Goal: Task Accomplishment & Management: Manage account settings

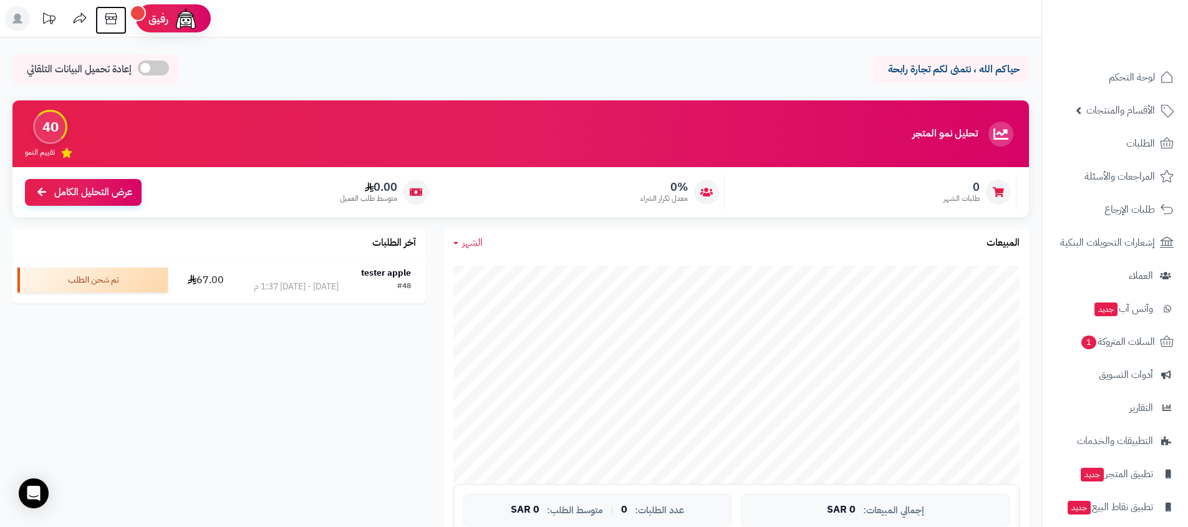
click at [112, 24] on icon at bounding box center [111, 18] width 25 height 25
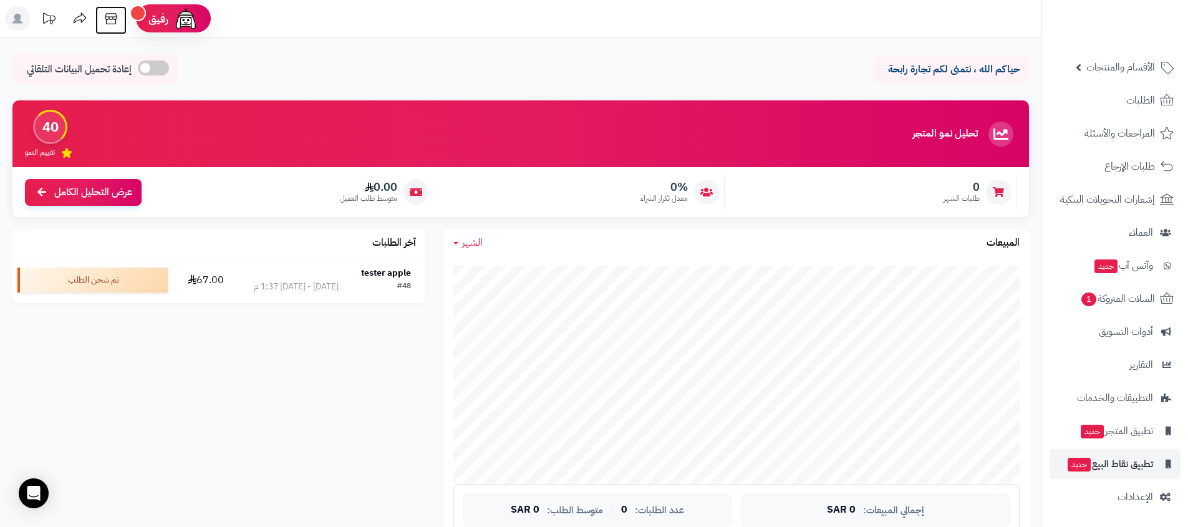
scroll to position [44, 0]
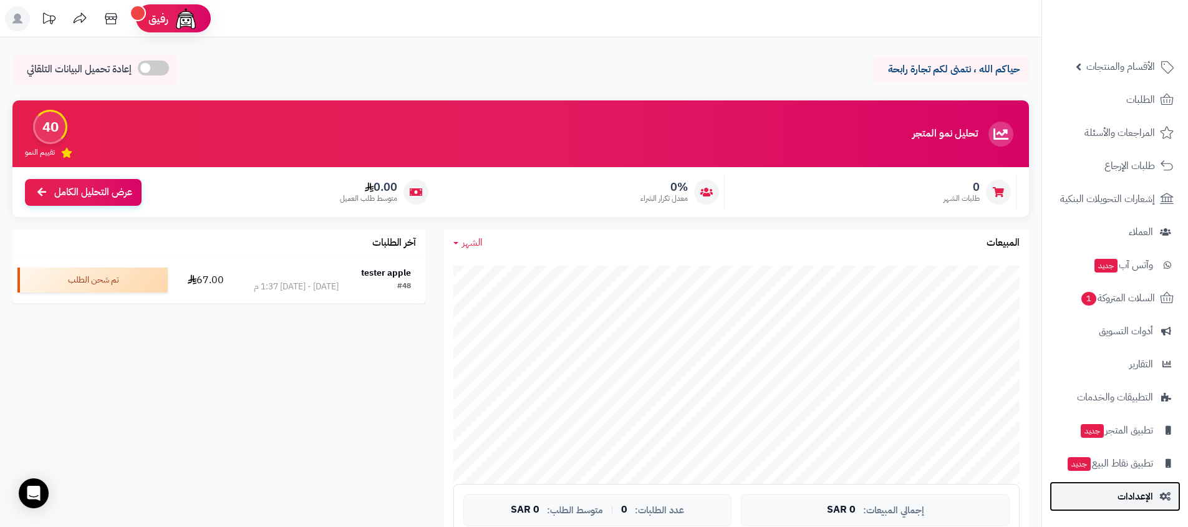
click at [1104, 492] on link "الإعدادات" at bounding box center [1114, 496] width 131 height 30
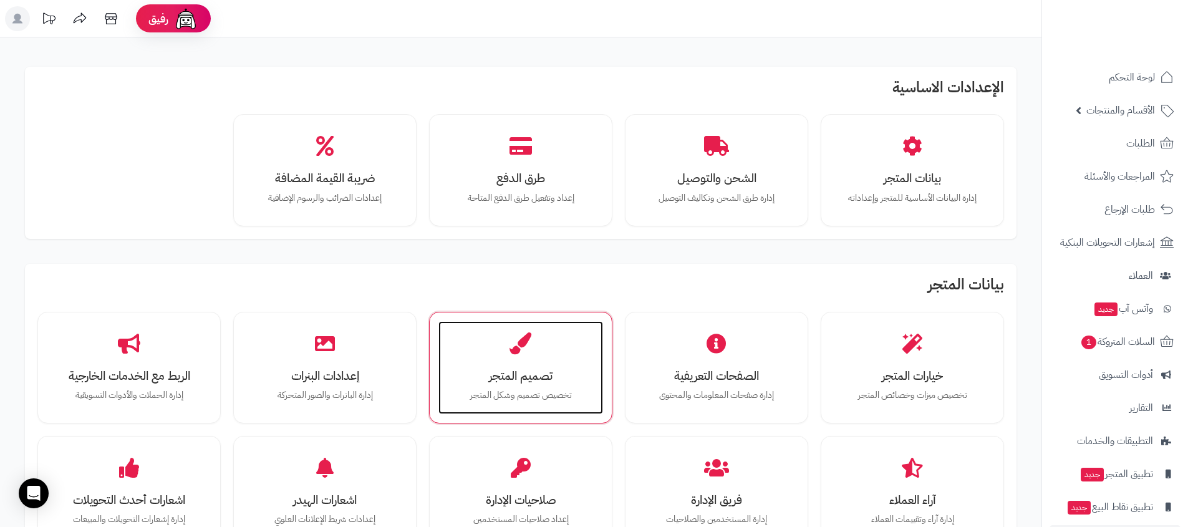
click at [541, 359] on div "تصميم المتجر تخصيص تصميم وشكل المتجر" at bounding box center [520, 368] width 165 height 94
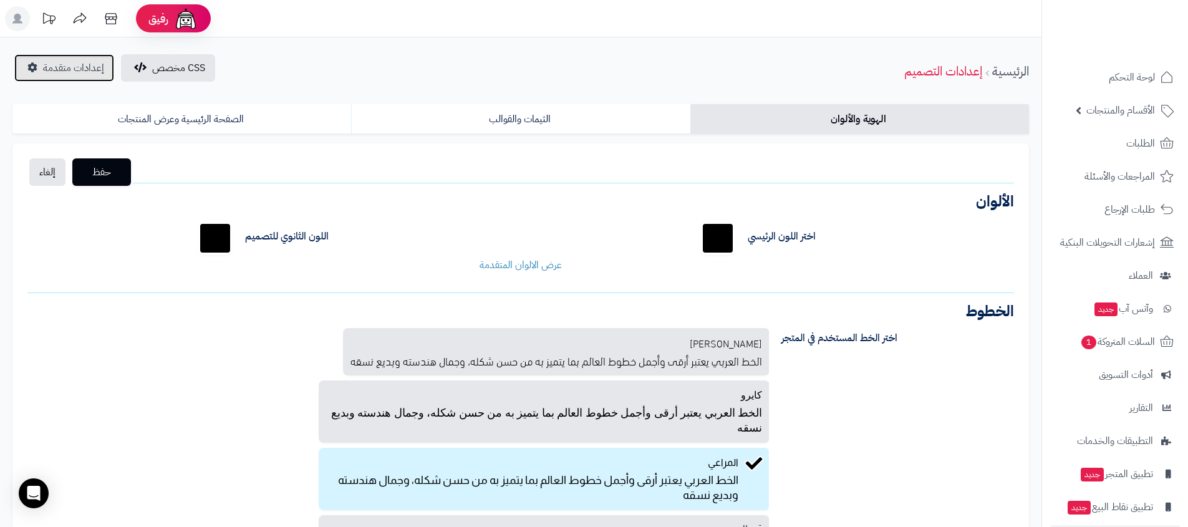
click at [70, 76] on link "إعدادات متقدمة" at bounding box center [64, 67] width 100 height 27
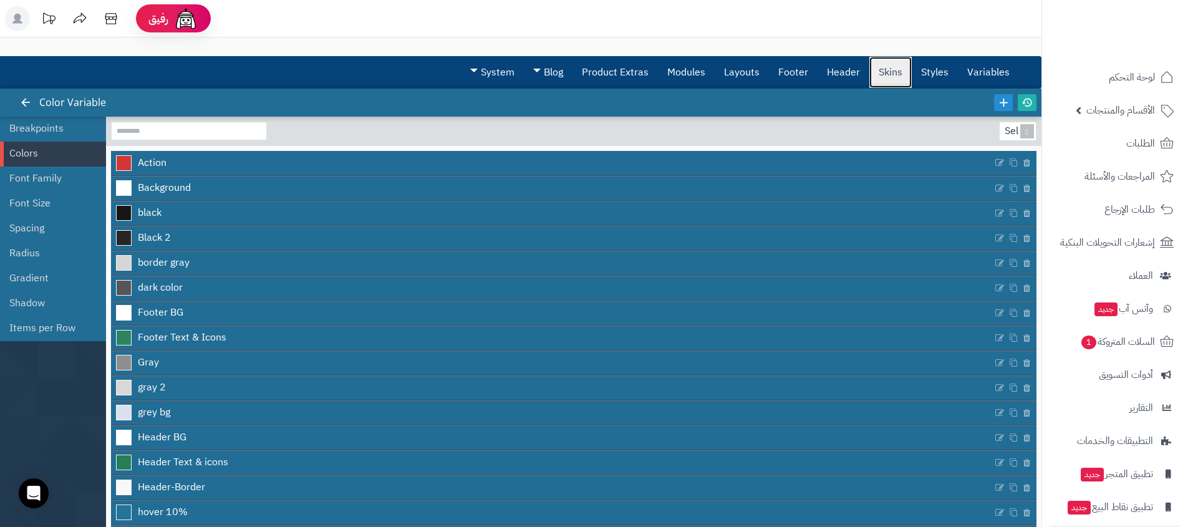
click at [887, 63] on link "Skins" at bounding box center [890, 72] width 42 height 31
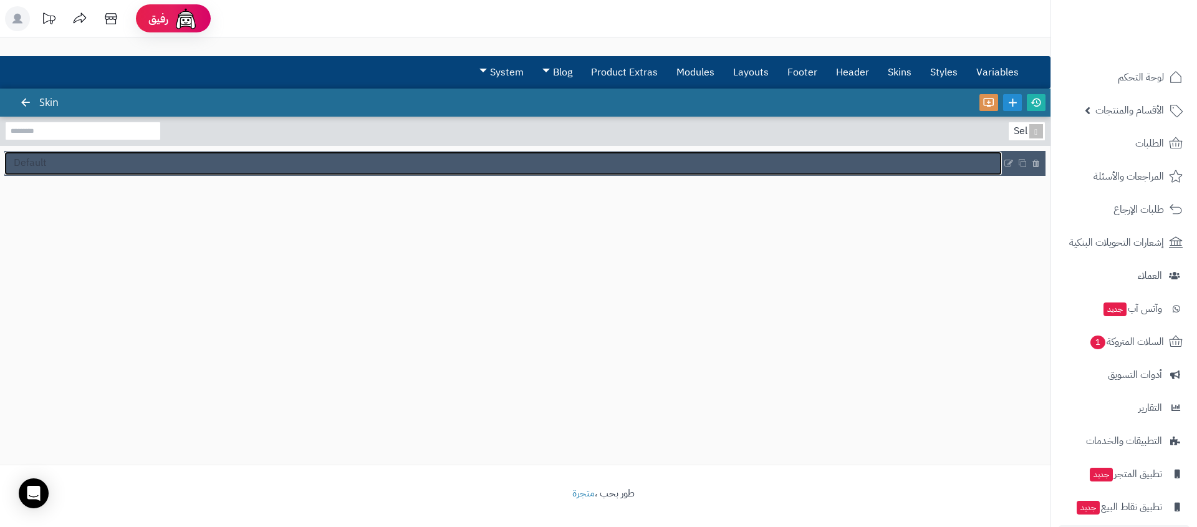
click at [175, 164] on link "Default" at bounding box center [503, 164] width 998 height 24
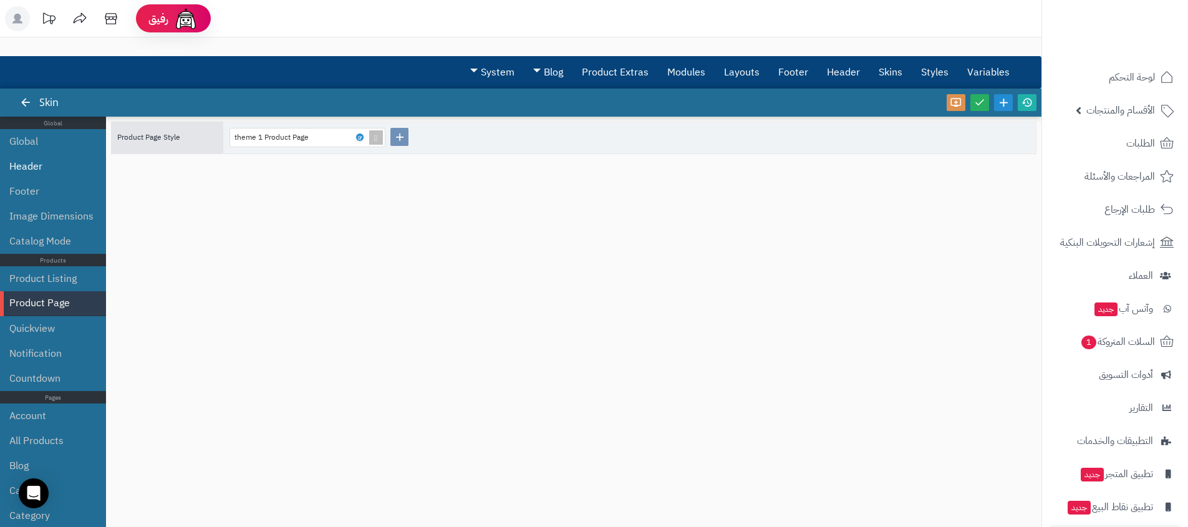
click at [92, 173] on li "Header" at bounding box center [53, 166] width 106 height 25
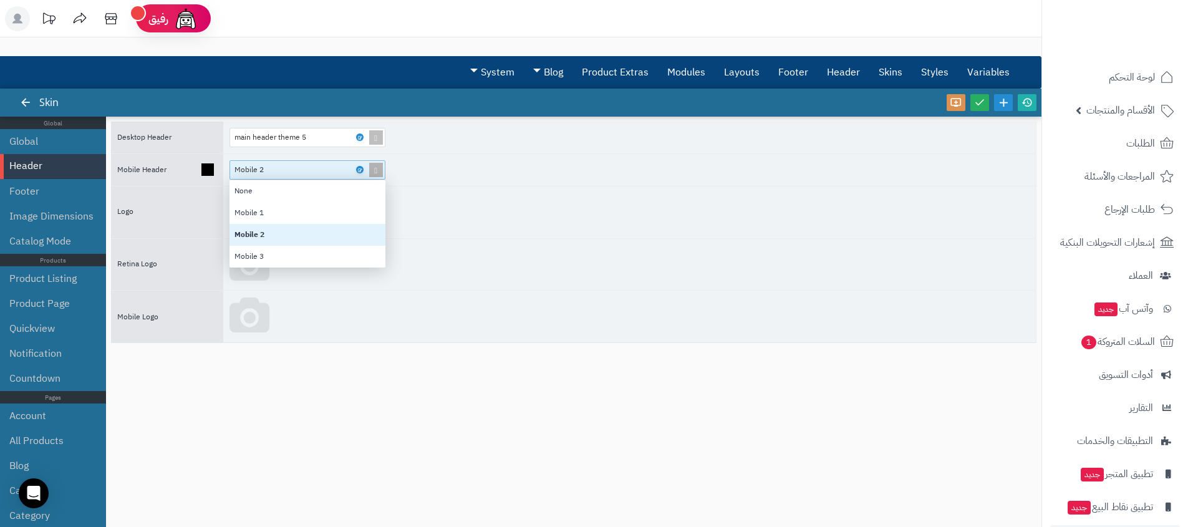
click at [379, 172] on span at bounding box center [375, 170] width 17 height 18
click at [335, 210] on div "Mobile 1" at bounding box center [307, 213] width 156 height 22
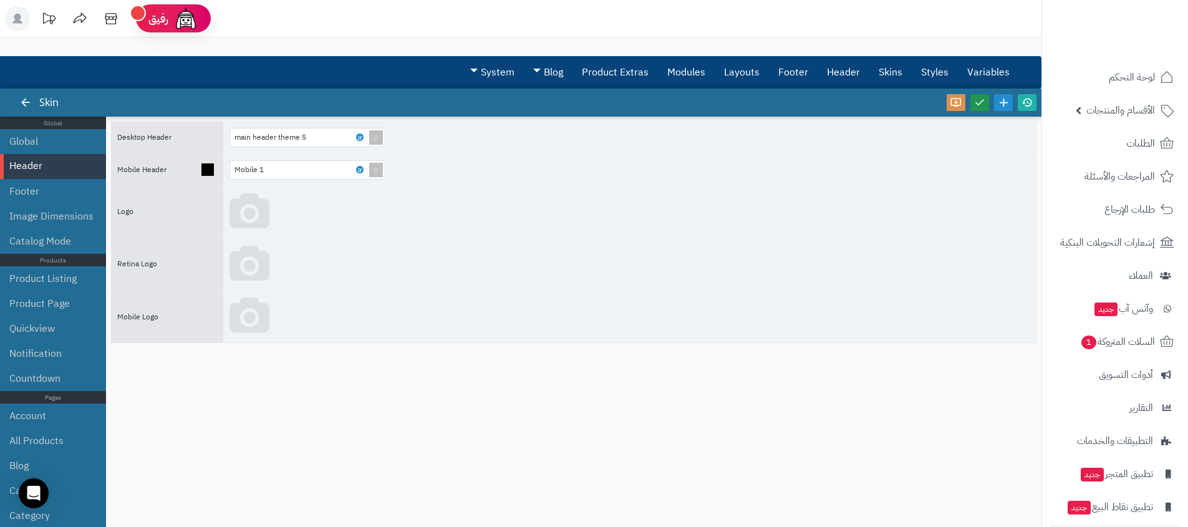
click at [975, 98] on icon at bounding box center [979, 102] width 11 height 11
click at [1027, 99] on icon at bounding box center [1026, 102] width 11 height 11
click at [312, 170] on div "Mobile 1" at bounding box center [301, 169] width 135 height 17
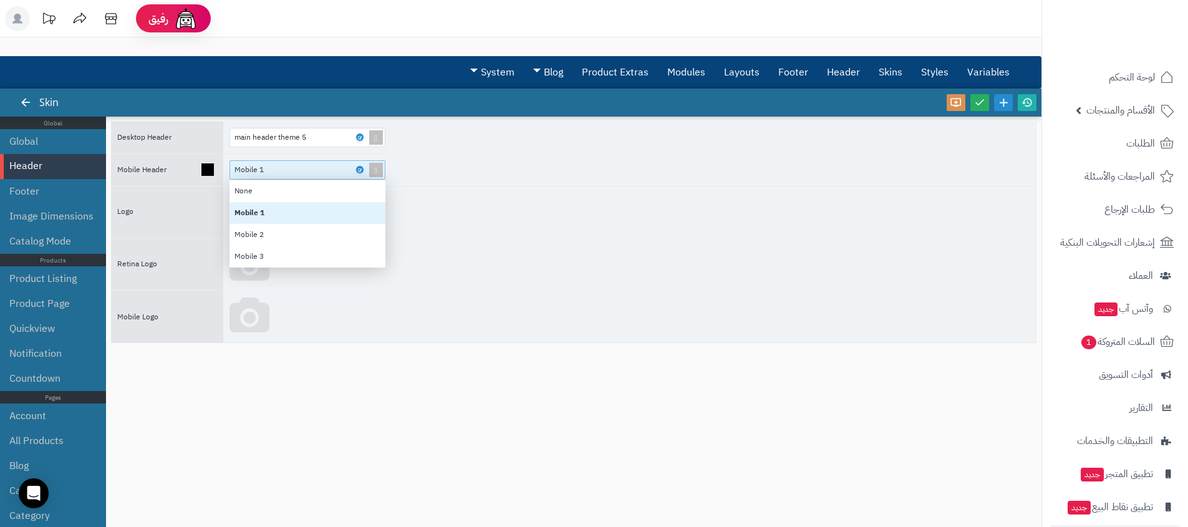
click at [284, 224] on div "Mobile 2" at bounding box center [307, 235] width 156 height 22
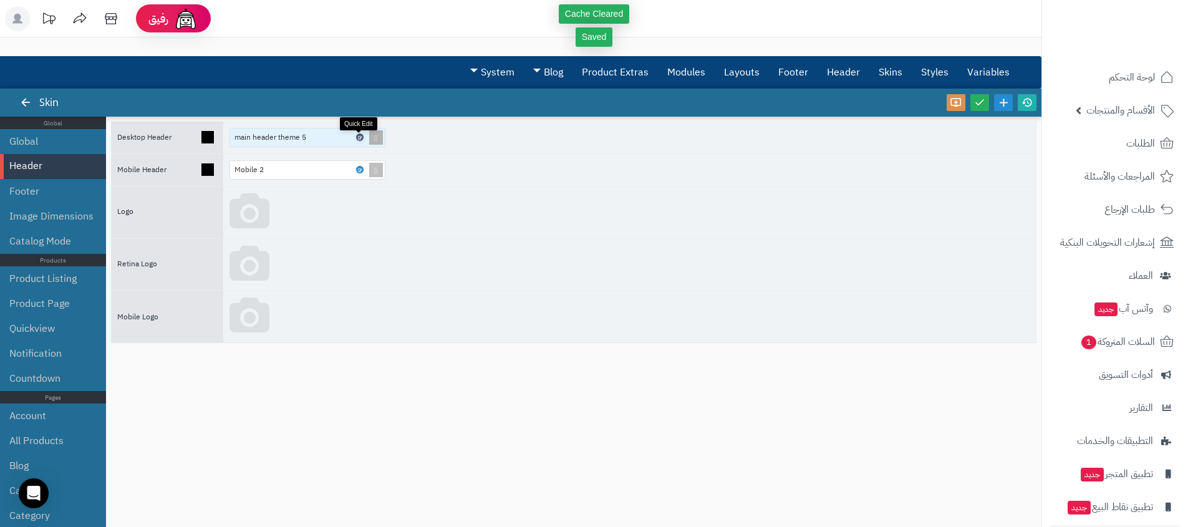
click at [359, 138] on icon at bounding box center [359, 138] width 4 height 6
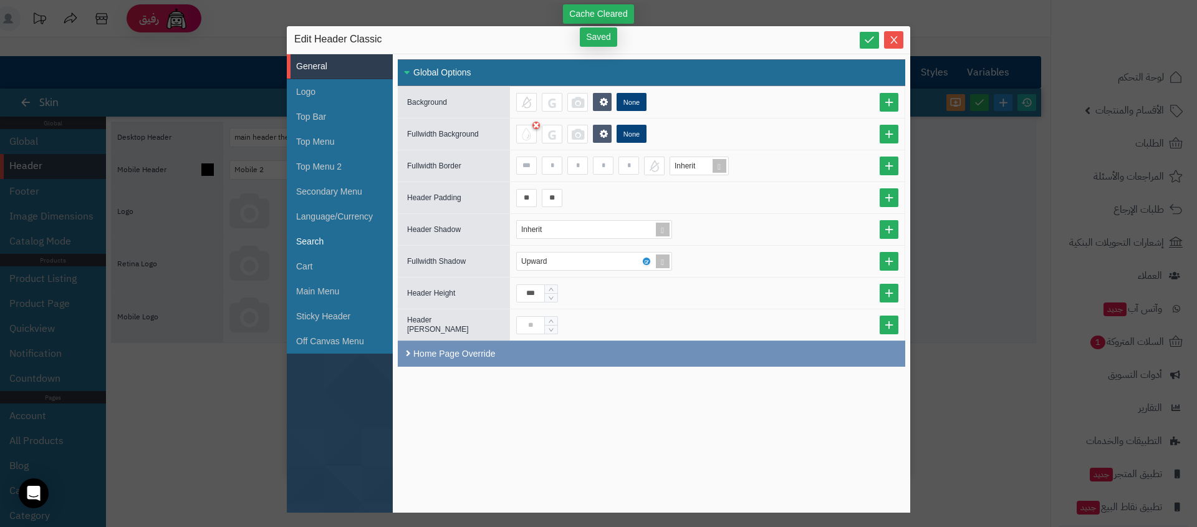
click at [324, 236] on li "Search" at bounding box center [340, 241] width 106 height 25
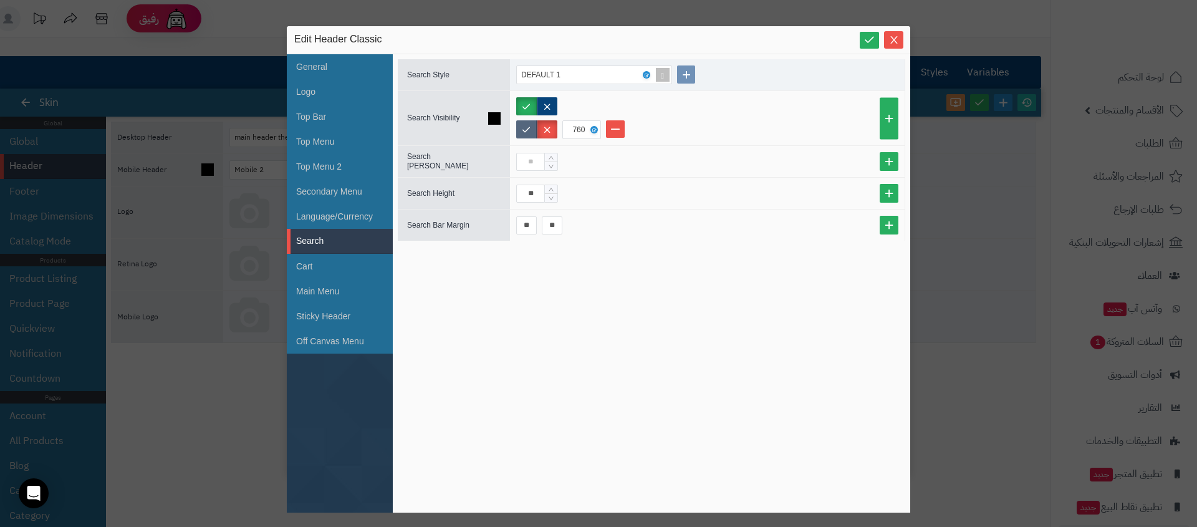
click at [519, 130] on label at bounding box center [526, 129] width 21 height 18
drag, startPoint x: 181, startPoint y: 281, endPoint x: 289, endPoint y: 184, distance: 145.3
click at [181, 281] on div "sentinelStart Edit Header Classic General Logo Top Bar Top Menu Top Menu 2 Seco…" at bounding box center [598, 263] width 1197 height 527
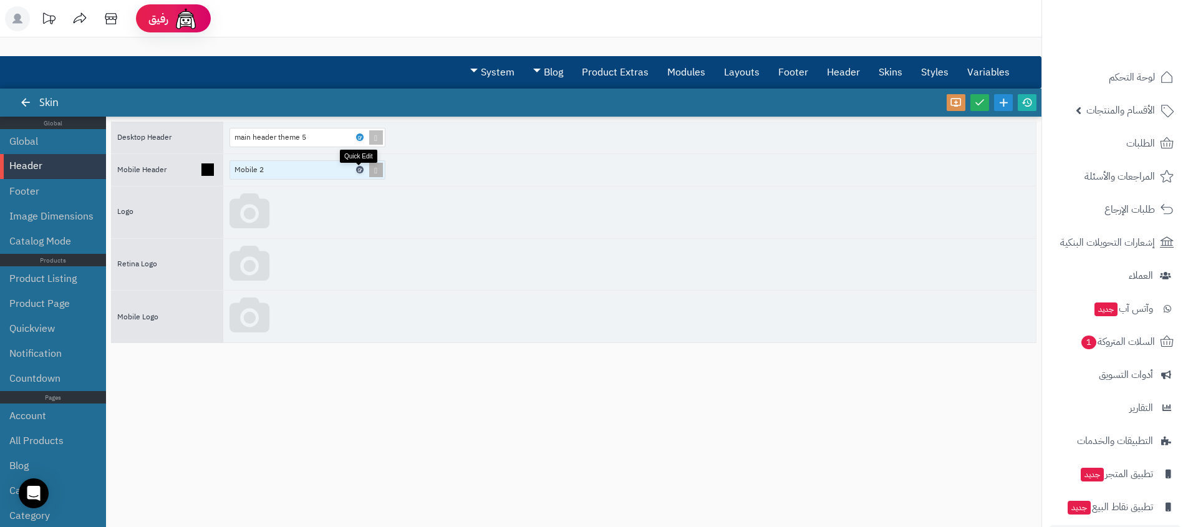
click at [362, 168] on link at bounding box center [359, 169] width 7 height 7
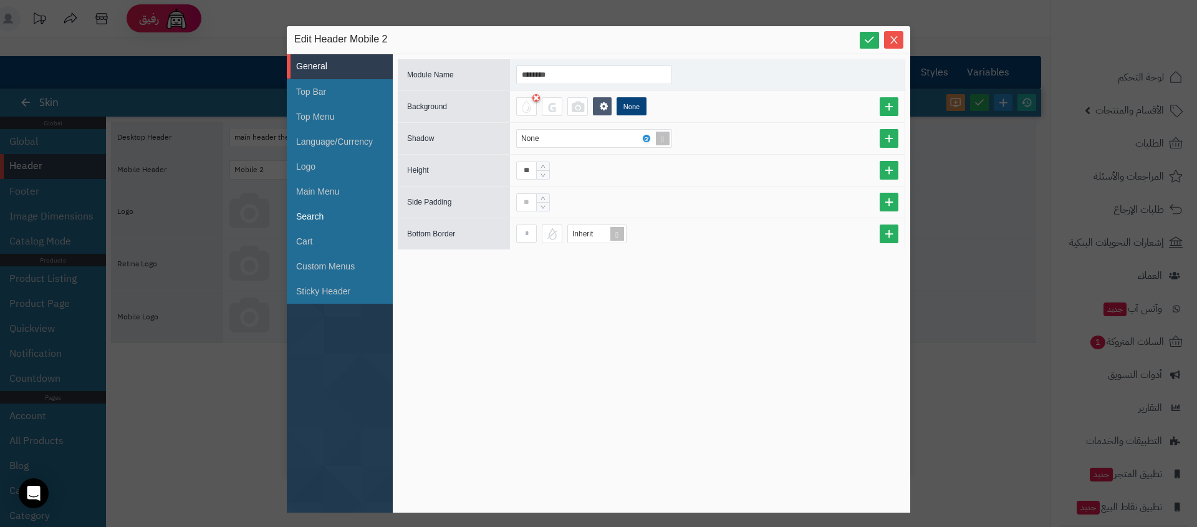
click at [344, 224] on li "Search" at bounding box center [340, 216] width 106 height 25
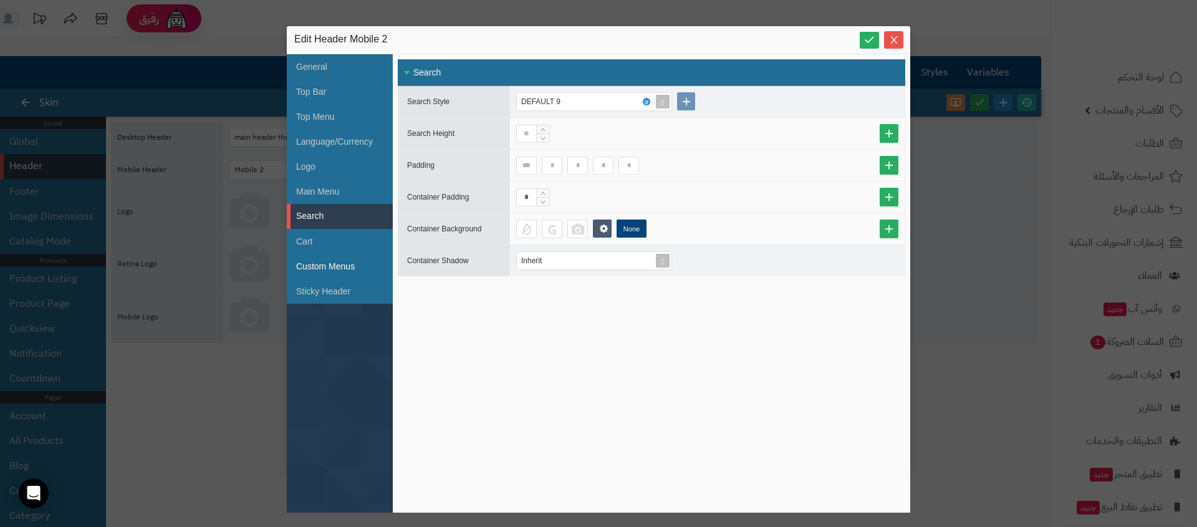
click at [337, 271] on li "Custom Menus" at bounding box center [340, 266] width 106 height 25
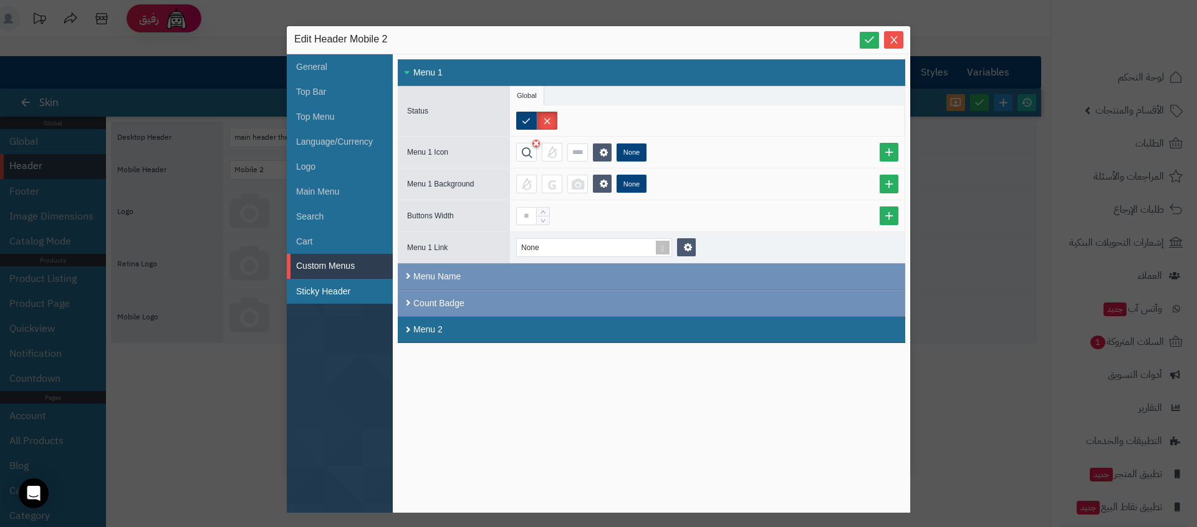
click at [337, 289] on li "Sticky Header" at bounding box center [340, 291] width 106 height 25
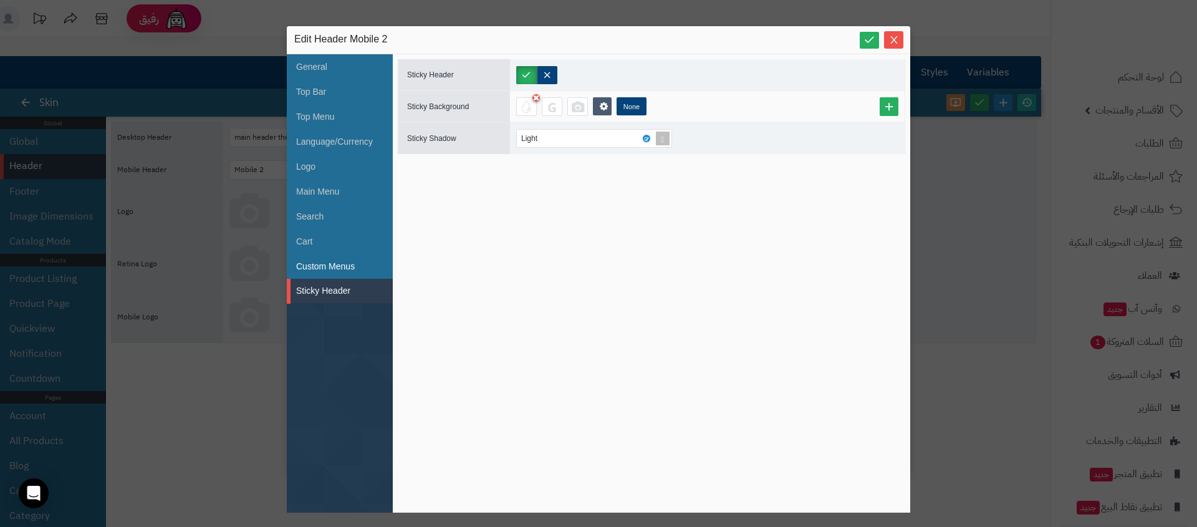
click at [339, 271] on li "Custom Menus" at bounding box center [340, 266] width 106 height 25
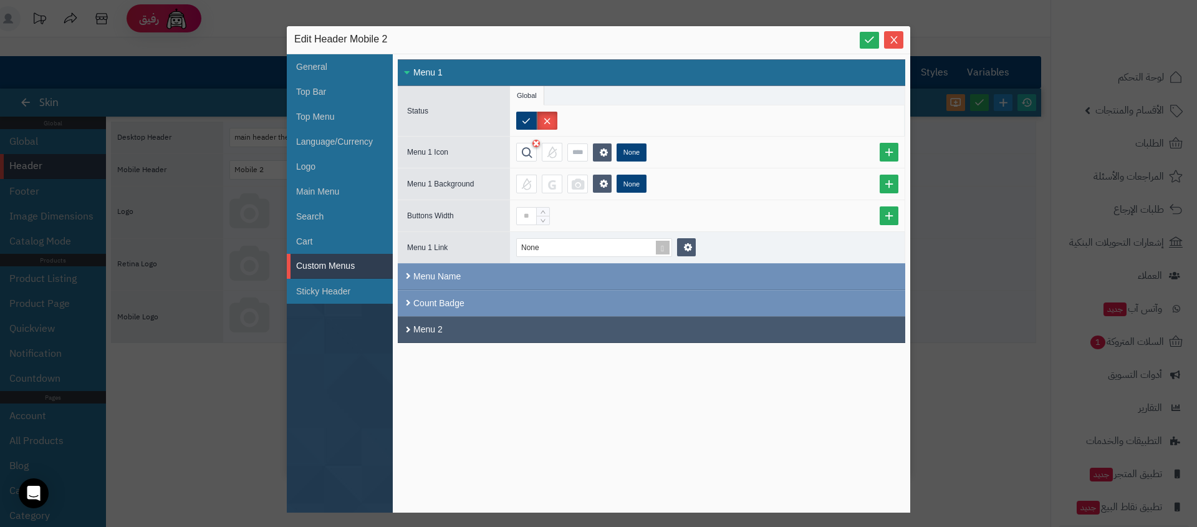
click at [450, 334] on div "Menu 2" at bounding box center [652, 329] width 508 height 27
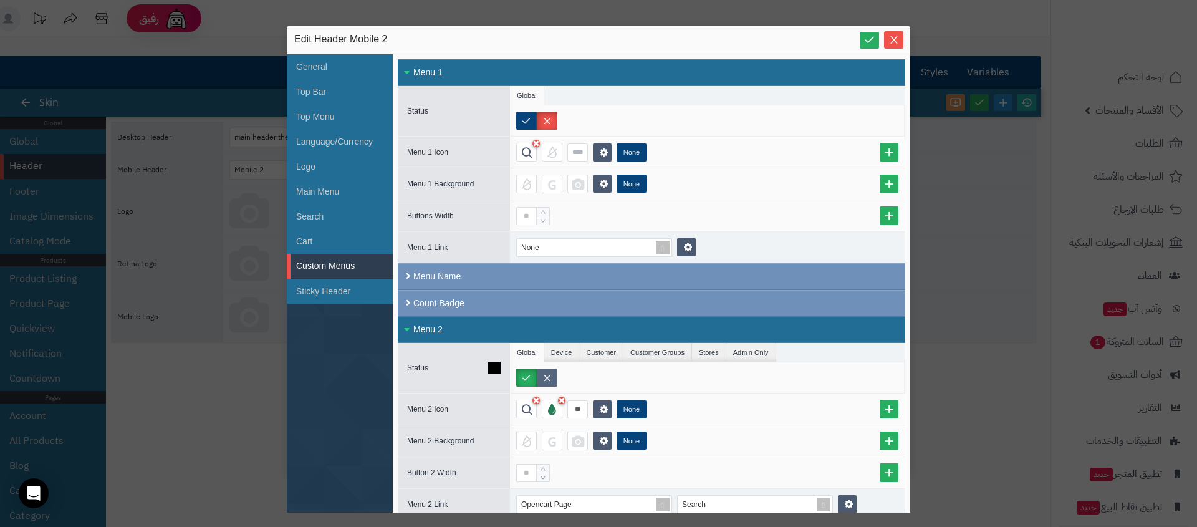
click at [542, 376] on label at bounding box center [547, 378] width 21 height 18
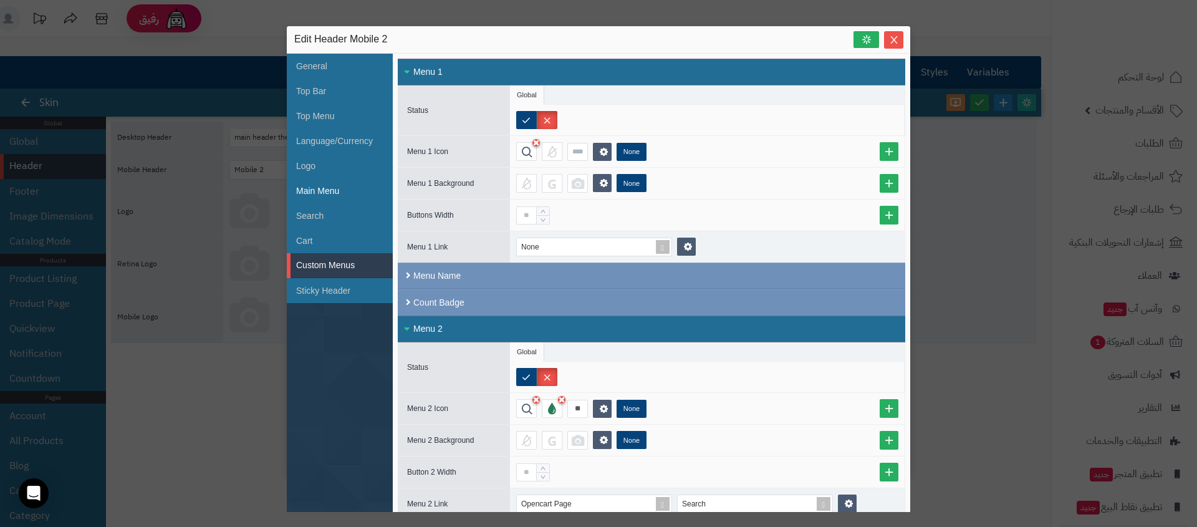
click at [335, 185] on li "Main Menu" at bounding box center [340, 190] width 106 height 25
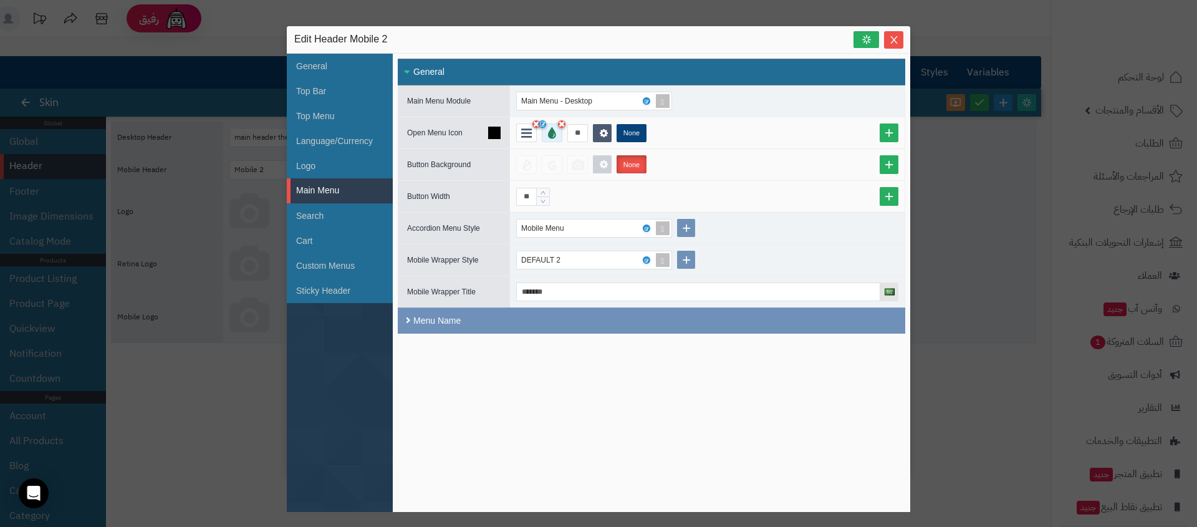
click at [554, 139] on div at bounding box center [552, 132] width 21 height 19
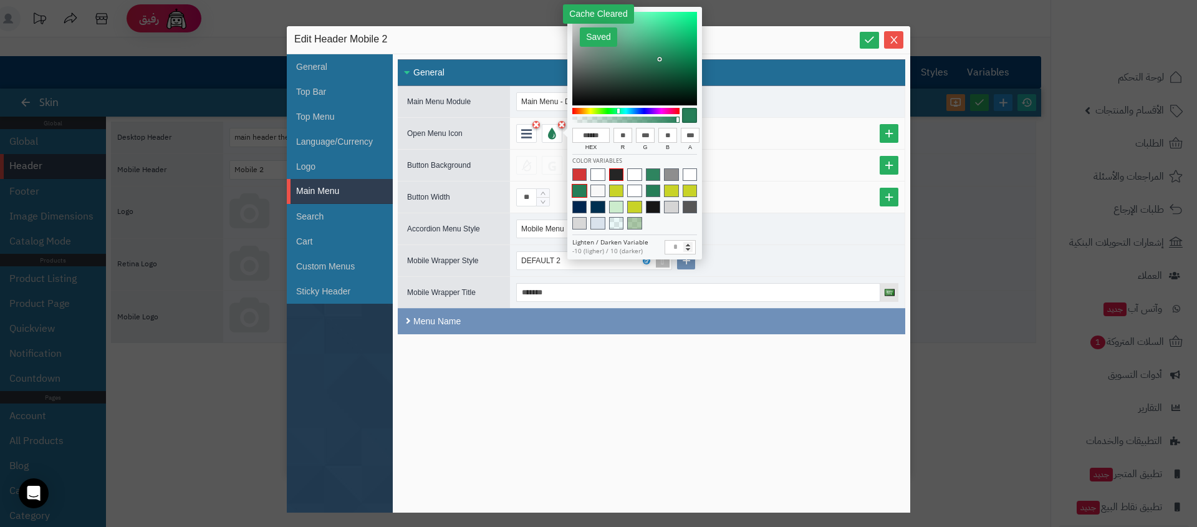
click at [612, 177] on span at bounding box center [616, 174] width 14 height 12
type input "******"
type input "**"
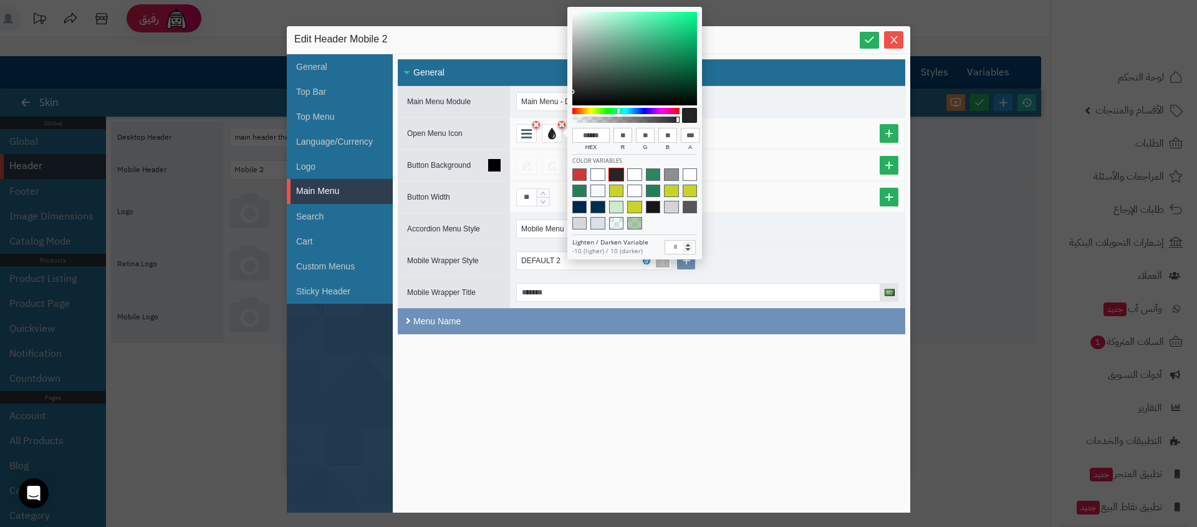
click at [771, 168] on div "None" at bounding box center [707, 165] width 382 height 19
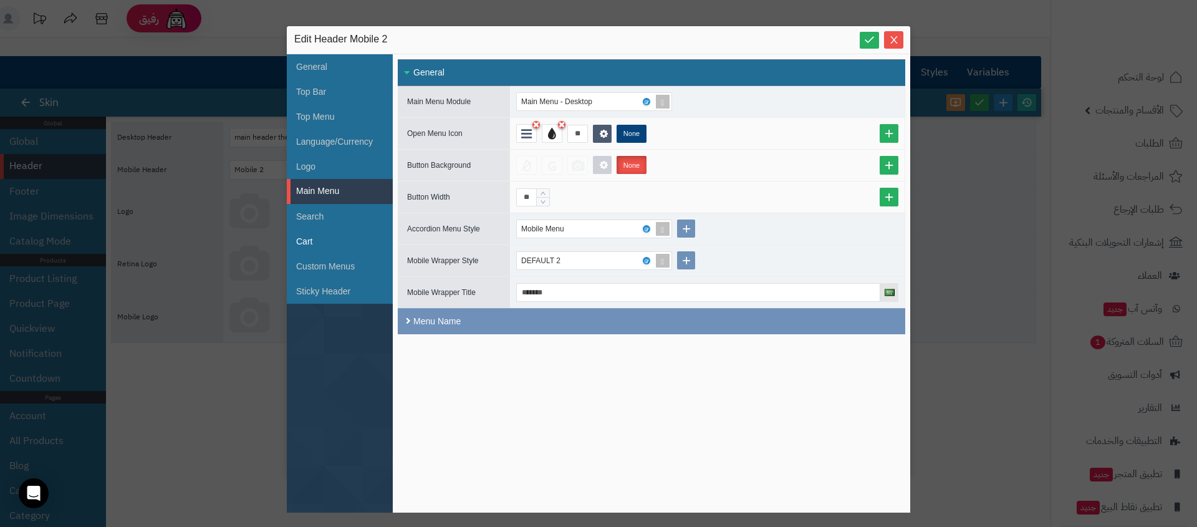
click at [306, 249] on li "Cart" at bounding box center [340, 241] width 106 height 25
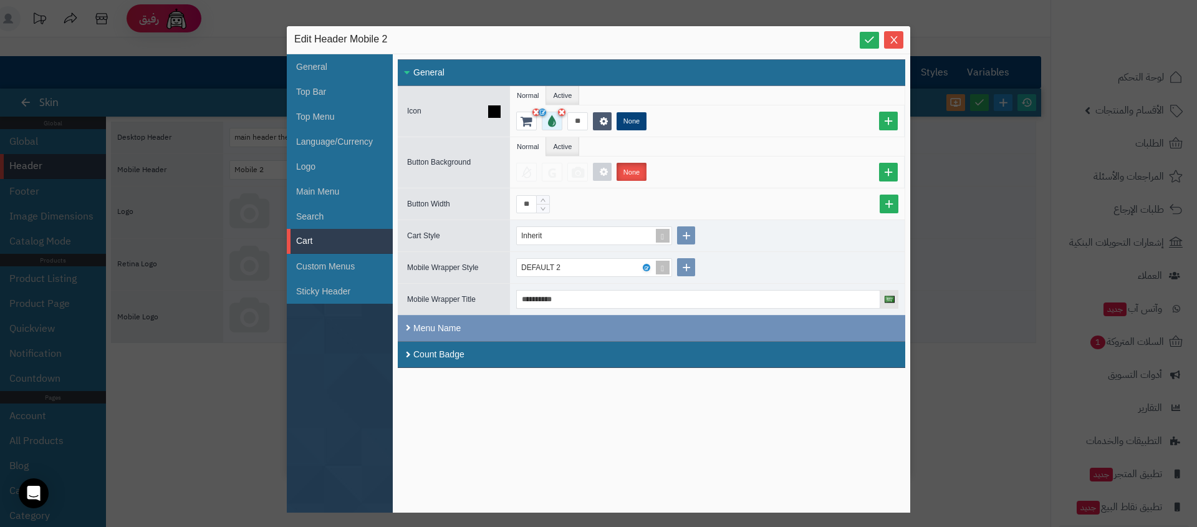
click at [547, 125] on div at bounding box center [552, 121] width 21 height 19
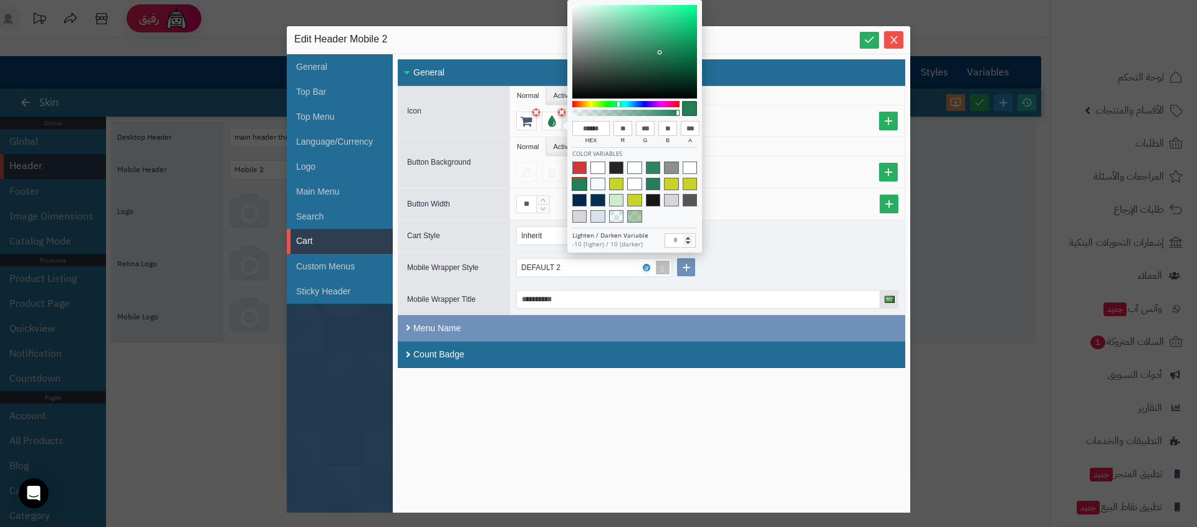
drag, startPoint x: 620, startPoint y: 171, endPoint x: 675, endPoint y: 158, distance: 56.3
click at [619, 171] on span at bounding box center [616, 167] width 14 height 12
type input "******"
type input "**"
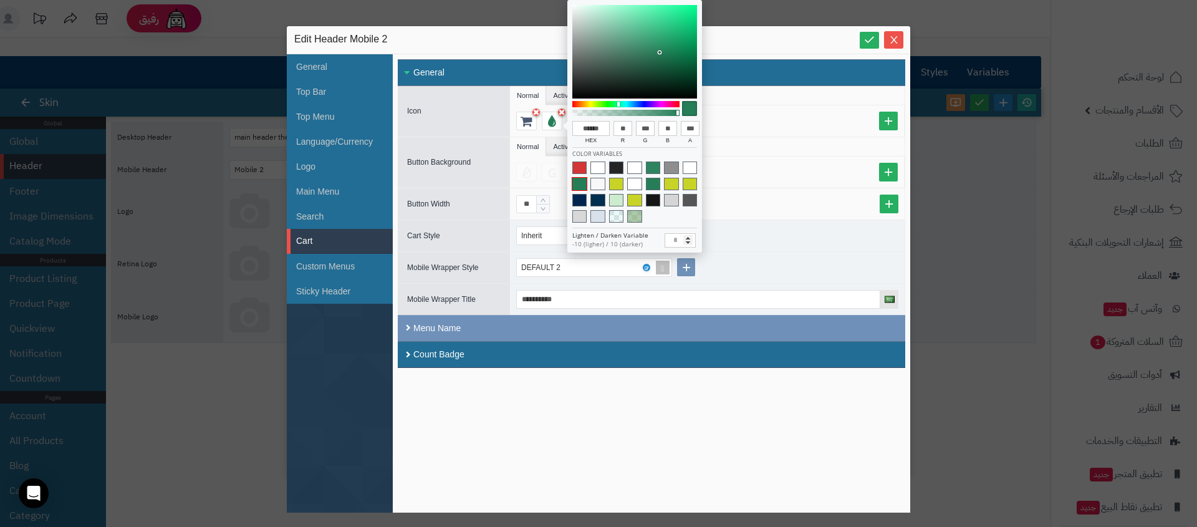
type input "**"
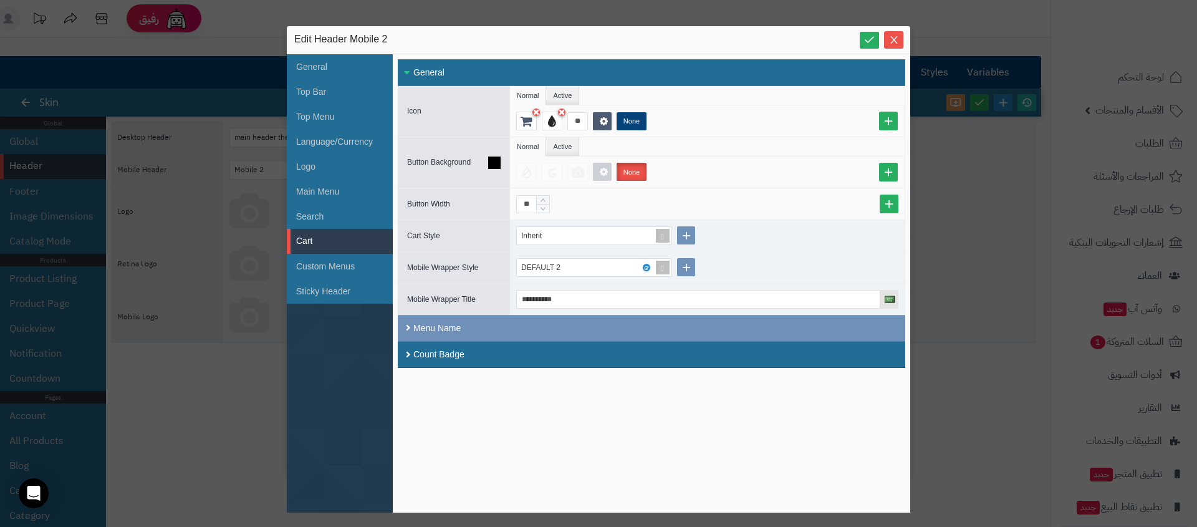
click at [746, 143] on ul "Normal Active" at bounding box center [707, 146] width 395 height 19
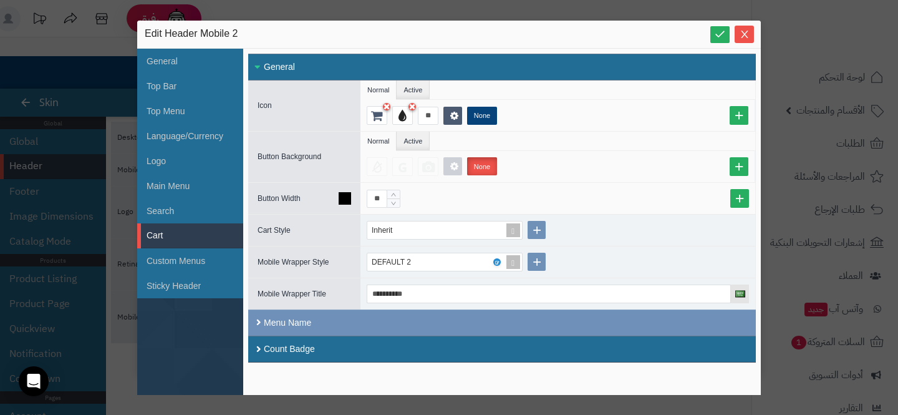
click at [589, 196] on div "**" at bounding box center [558, 199] width 382 height 18
click at [145, 202] on li "Search" at bounding box center [190, 210] width 106 height 25
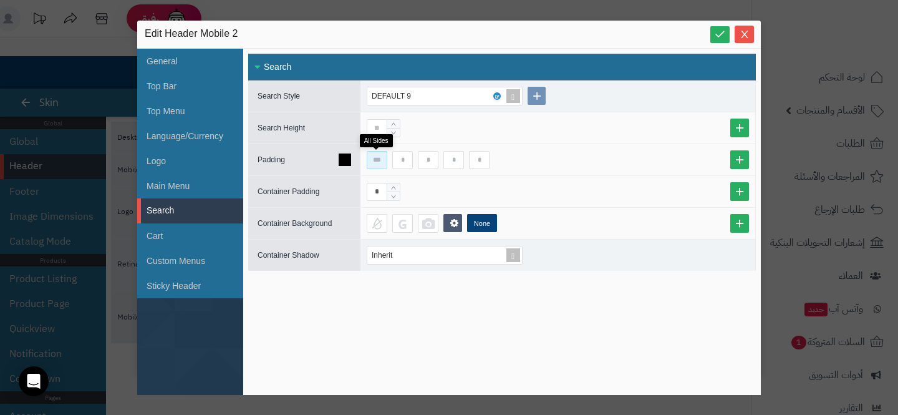
click at [369, 155] on input at bounding box center [377, 160] width 21 height 18
type input "*"
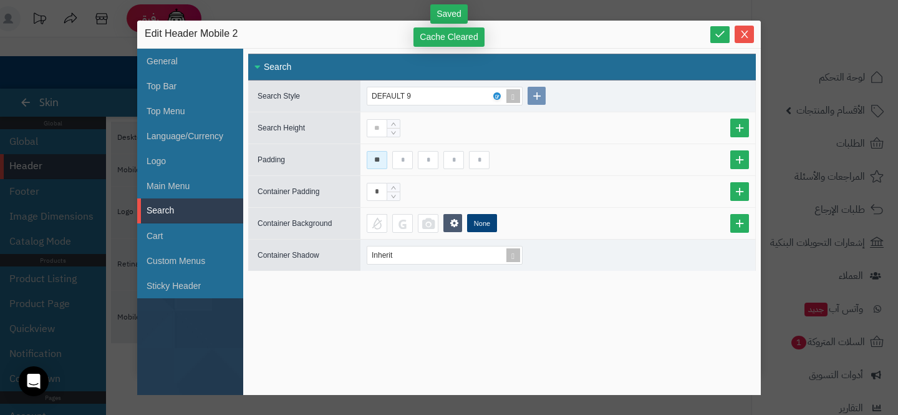
type input "**"
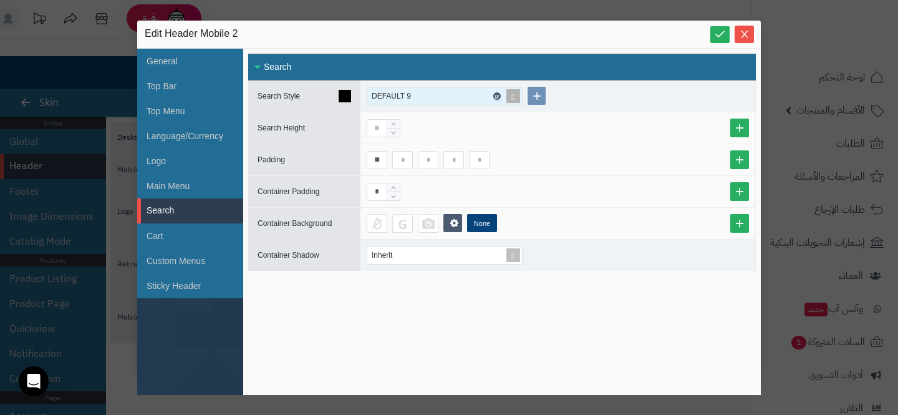
click at [494, 95] on icon at bounding box center [496, 97] width 4 height 6
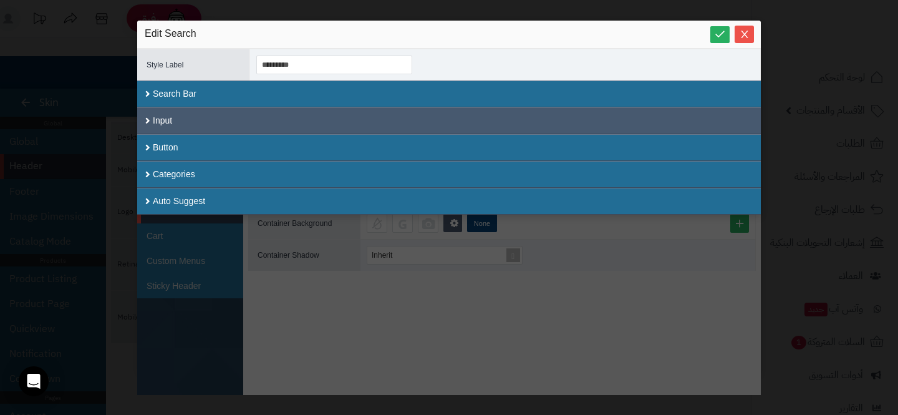
click at [277, 107] on div "Input" at bounding box center [449, 120] width 624 height 27
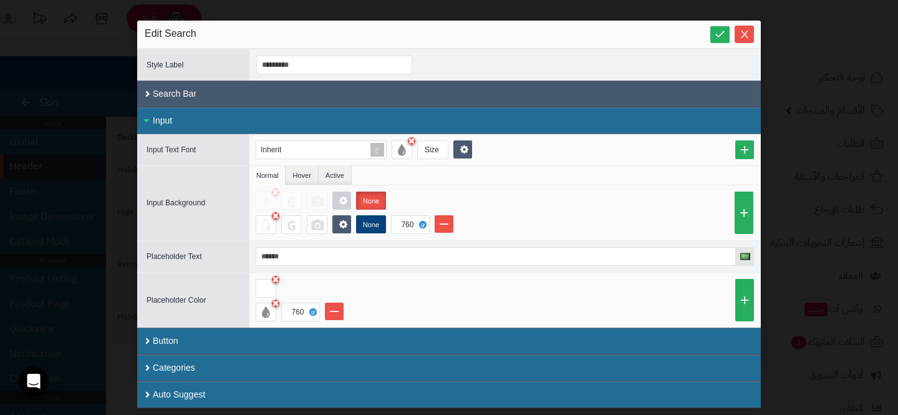
click at [287, 90] on div "Search Bar" at bounding box center [449, 93] width 624 height 27
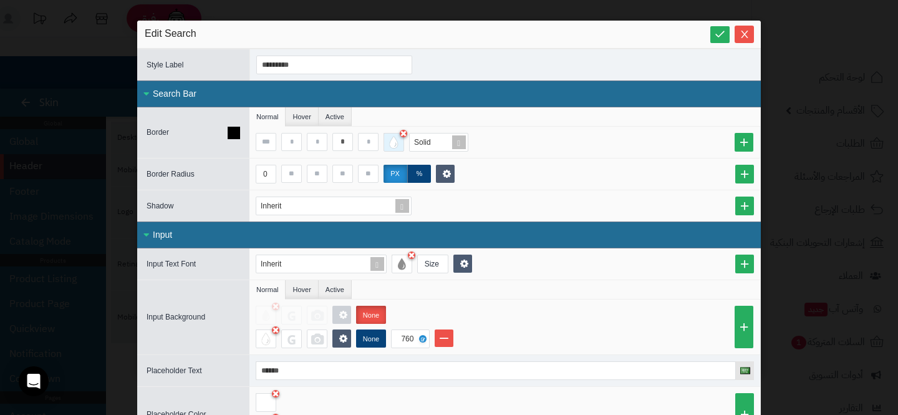
click at [397, 144] on div at bounding box center [393, 142] width 21 height 19
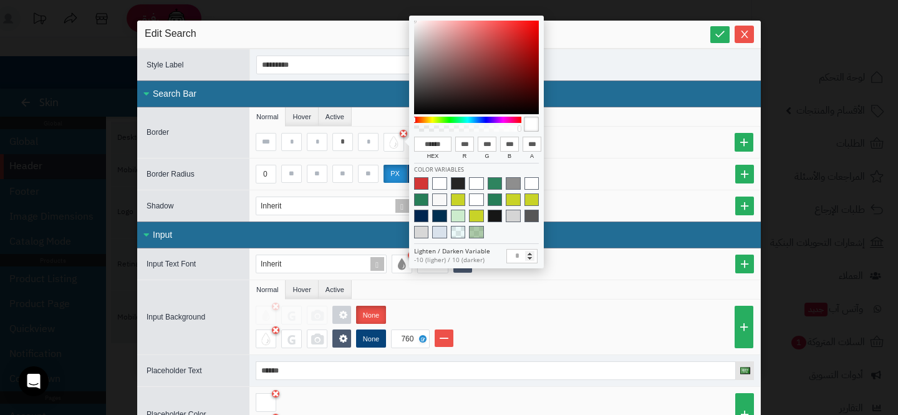
click at [430, 231] on div at bounding box center [423, 234] width 18 height 16
type input "******"
type input "***"
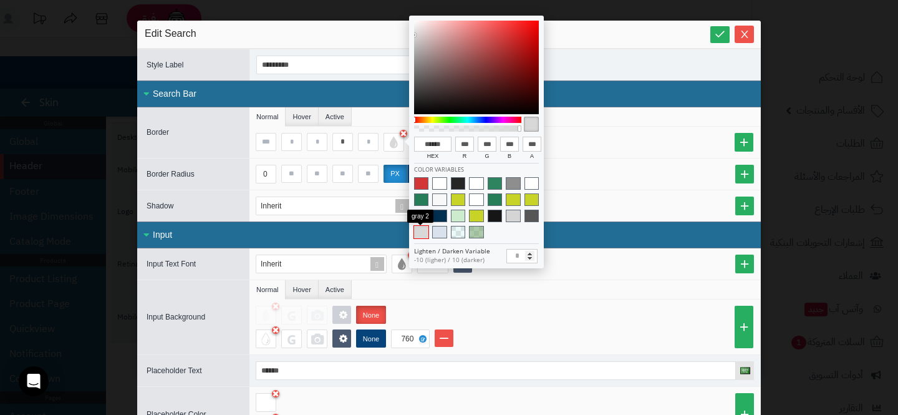
click at [427, 231] on span at bounding box center [421, 232] width 14 height 12
click at [599, 173] on div "0 px %" at bounding box center [505, 174] width 498 height 19
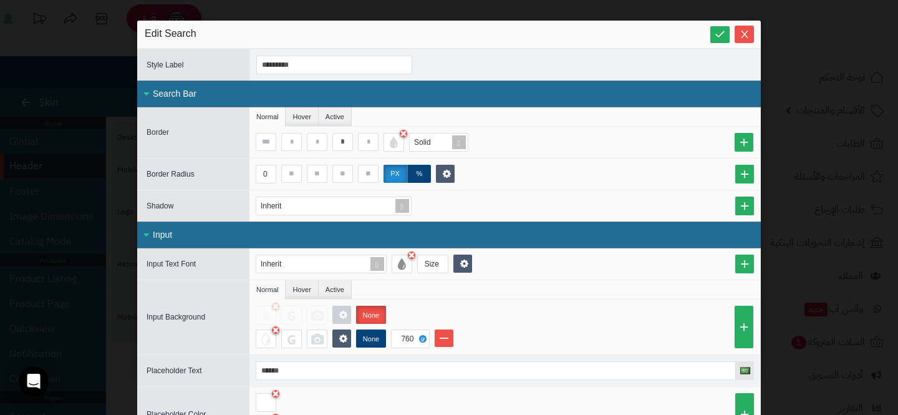
click at [747, 44] on div "Edit Search" at bounding box center [449, 35] width 624 height 28
click at [746, 41] on button "Close" at bounding box center [744, 33] width 19 height 17
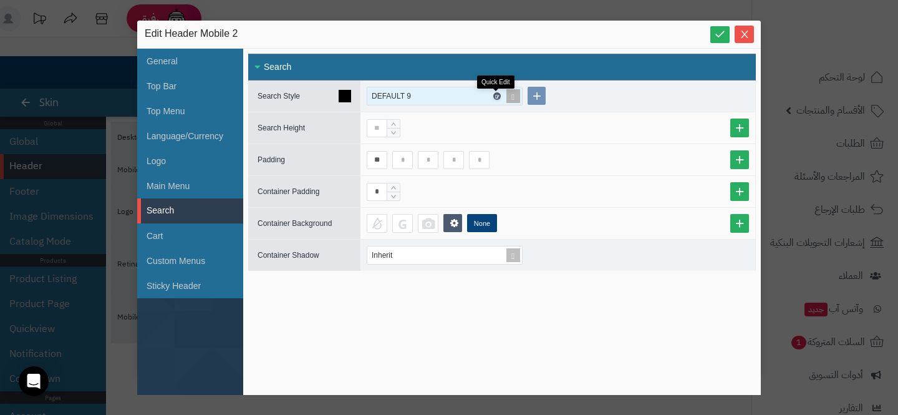
click at [497, 96] on icon at bounding box center [496, 97] width 4 height 6
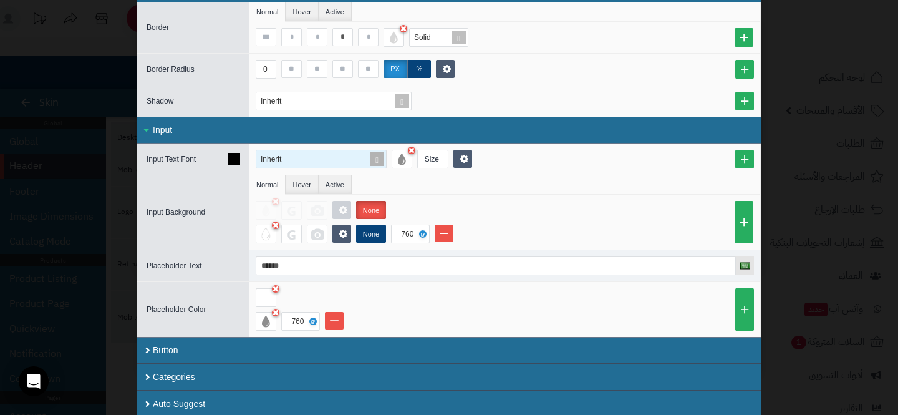
scroll to position [104, 0]
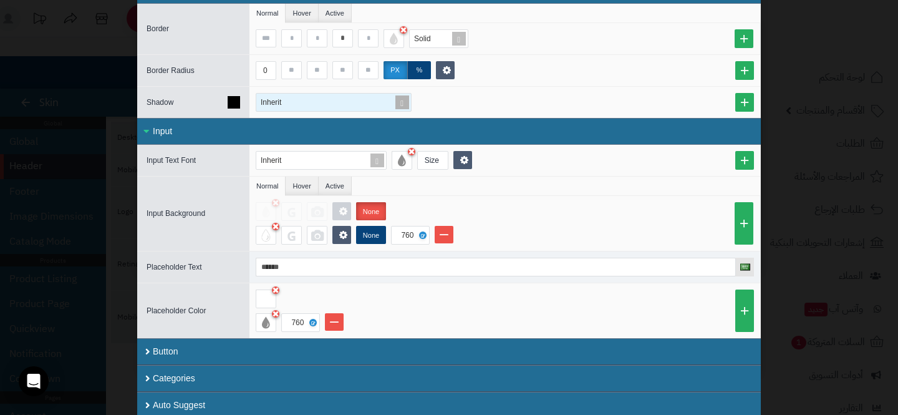
click at [320, 108] on div "Inherit" at bounding box center [328, 102] width 135 height 17
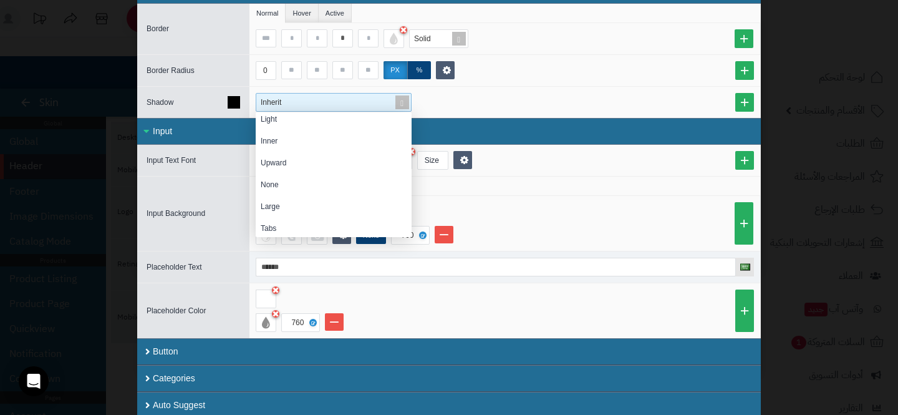
scroll to position [94, 0]
click at [295, 183] on div "None" at bounding box center [334, 182] width 156 height 22
click at [486, 90] on div "None DEFAULT Soft Dropdown Light Inner Upward None Large Tabs" at bounding box center [504, 102] width 511 height 31
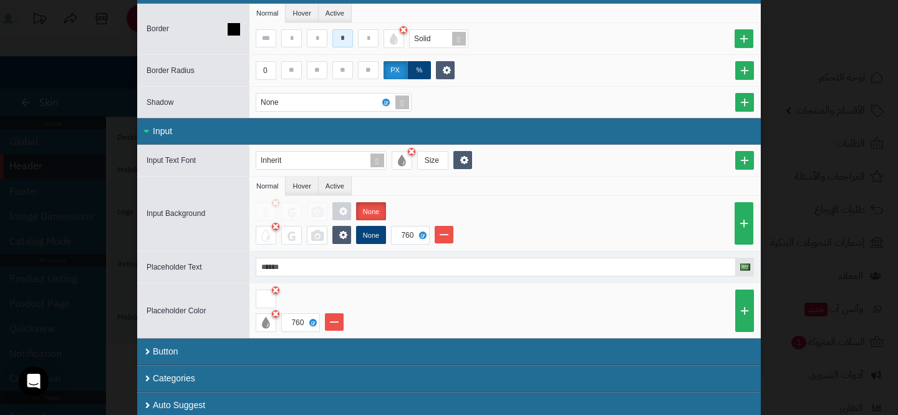
click at [332, 31] on input "*" at bounding box center [342, 38] width 21 height 18
click at [271, 39] on input at bounding box center [266, 38] width 21 height 18
type input "*"
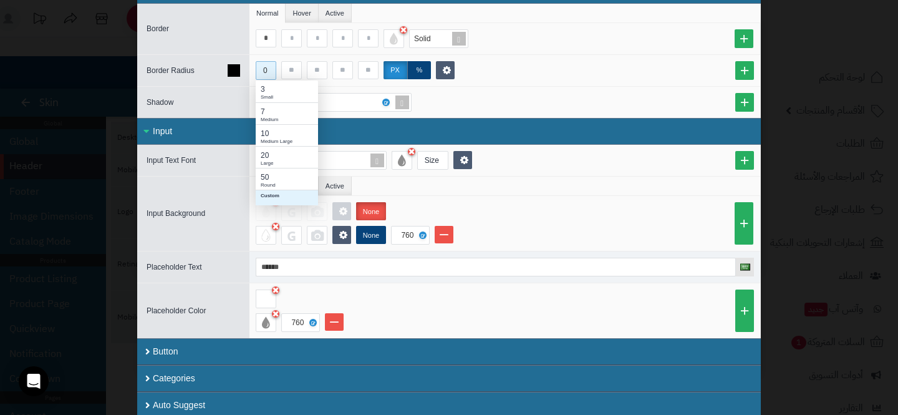
click at [261, 71] on div "0" at bounding box center [265, 70] width 18 height 17
click at [264, 103] on div "7 Medium" at bounding box center [287, 113] width 62 height 22
click at [537, 186] on ul "Normal Hover Active" at bounding box center [504, 185] width 511 height 19
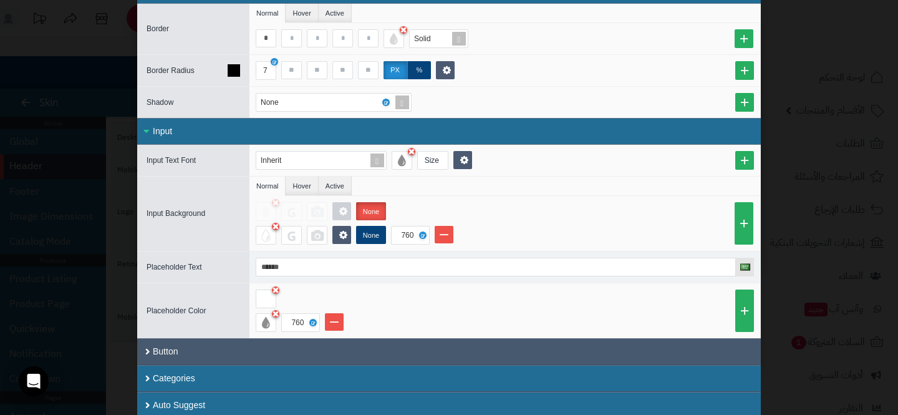
click at [301, 351] on div "Button" at bounding box center [449, 351] width 624 height 27
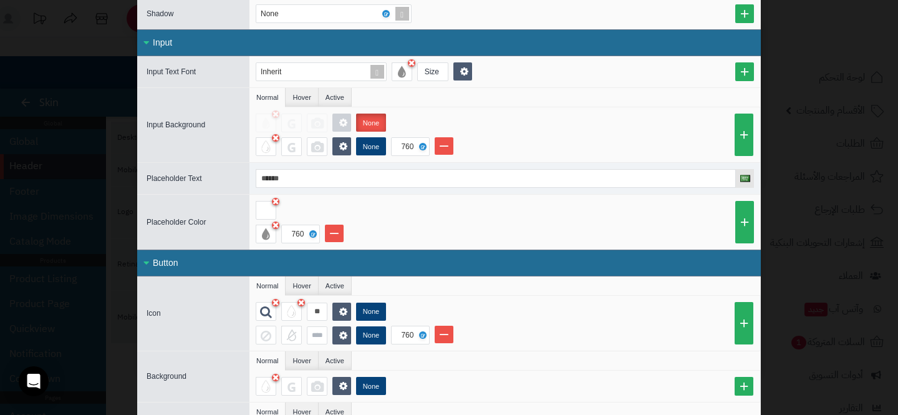
scroll to position [315, 0]
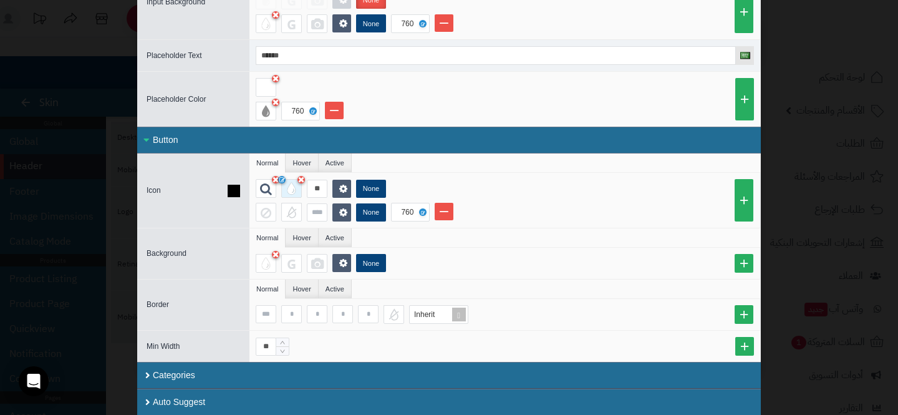
click at [291, 191] on div at bounding box center [291, 188] width 21 height 19
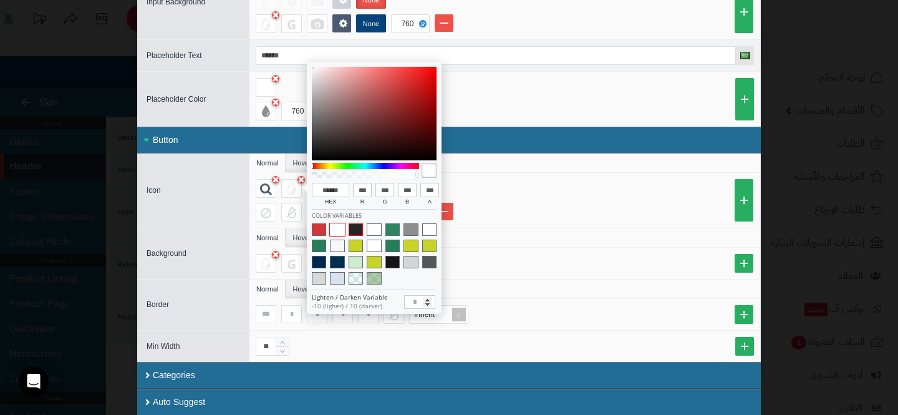
click at [359, 229] on span at bounding box center [356, 229] width 14 height 12
type input "******"
type input "**"
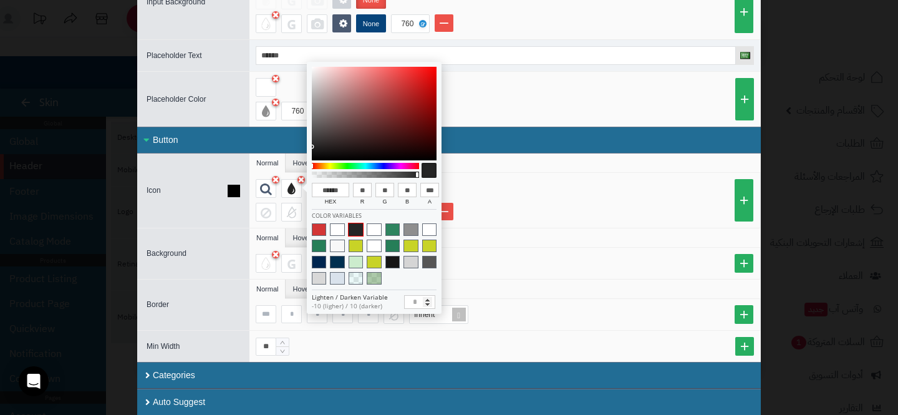
click at [244, 207] on div "Icon Normal Hover Active ** None None 760" at bounding box center [449, 190] width 624 height 74
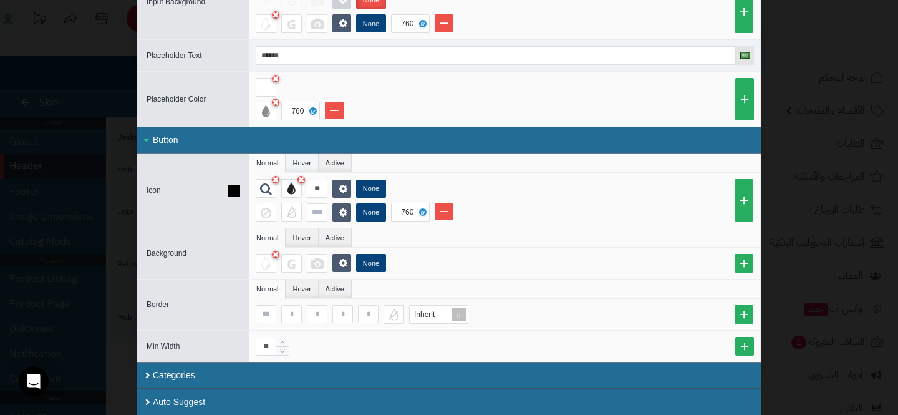
click at [294, 163] on li "Hover" at bounding box center [302, 162] width 32 height 19
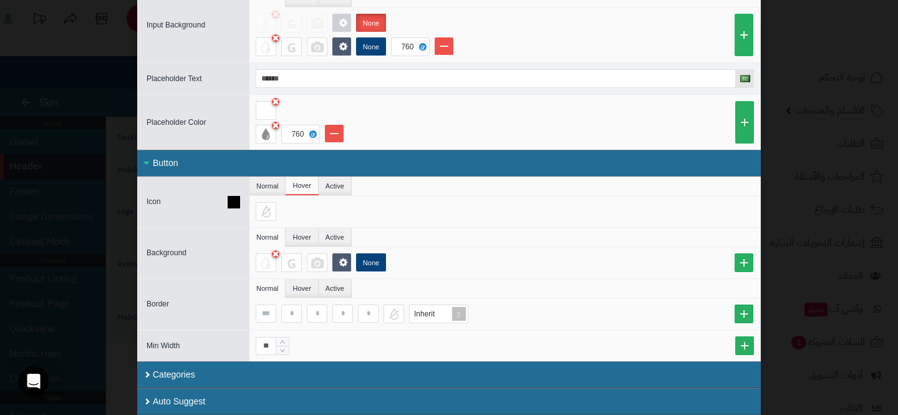
scroll to position [291, 0]
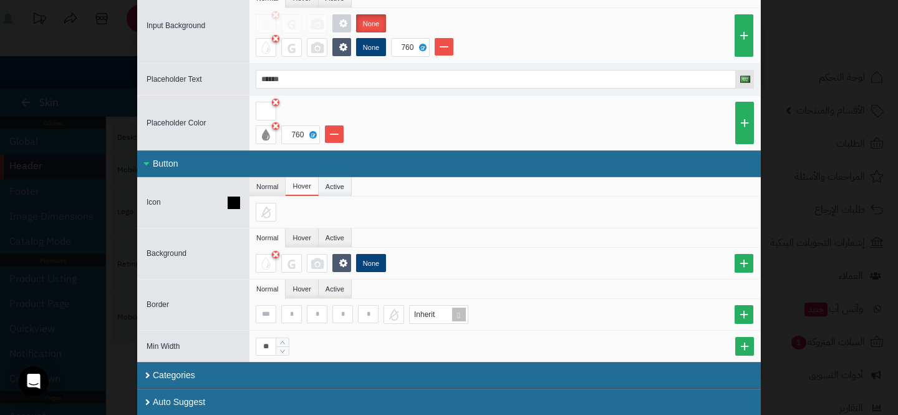
click at [330, 185] on li "Active" at bounding box center [335, 186] width 33 height 19
click at [267, 191] on li "Normal" at bounding box center [267, 186] width 36 height 19
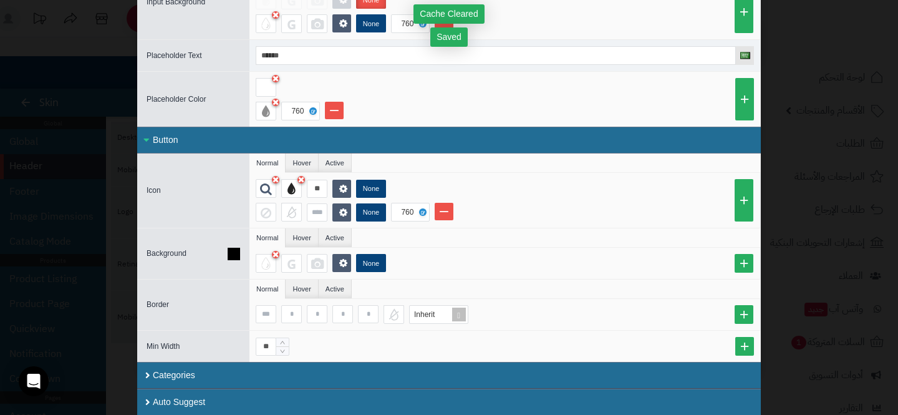
click at [462, 228] on div "Background Normal Hover Active None" at bounding box center [449, 253] width 624 height 51
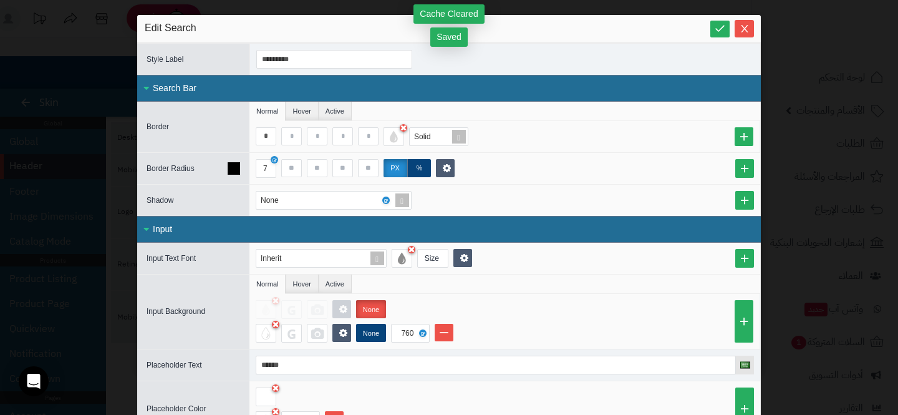
scroll to position [0, 0]
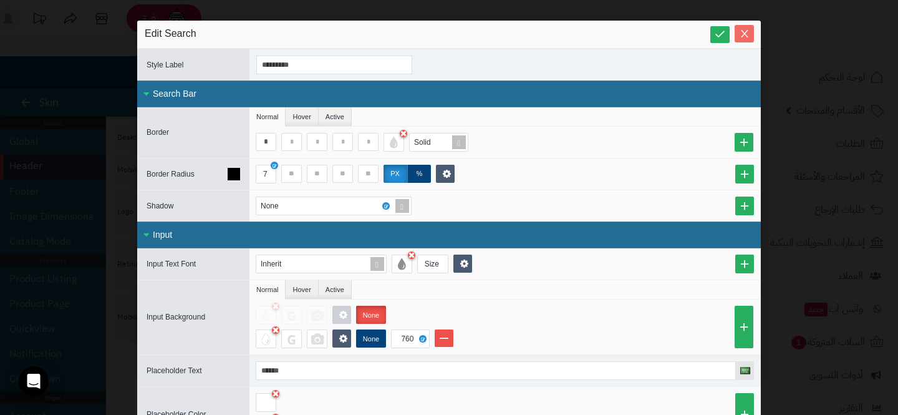
click at [740, 33] on icon "Close" at bounding box center [745, 34] width 10 height 10
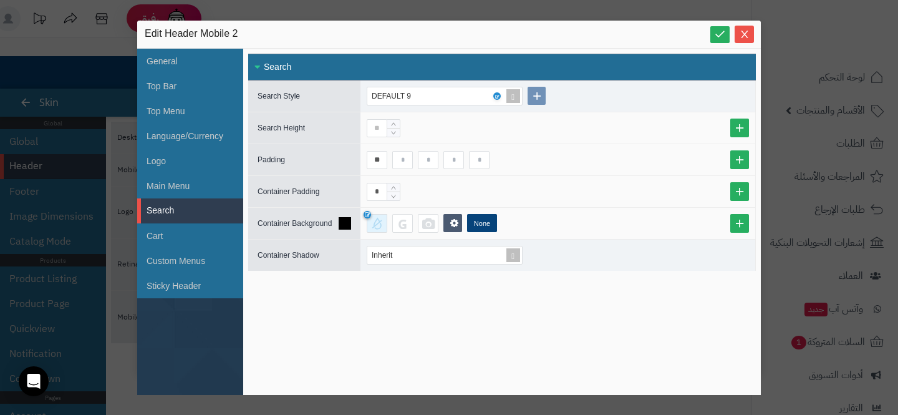
click at [373, 219] on div at bounding box center [377, 223] width 21 height 19
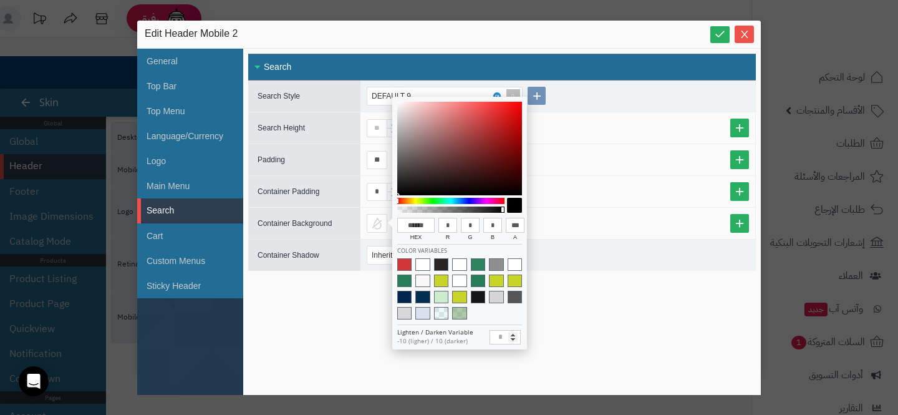
type input "******"
type input "***"
type input "******"
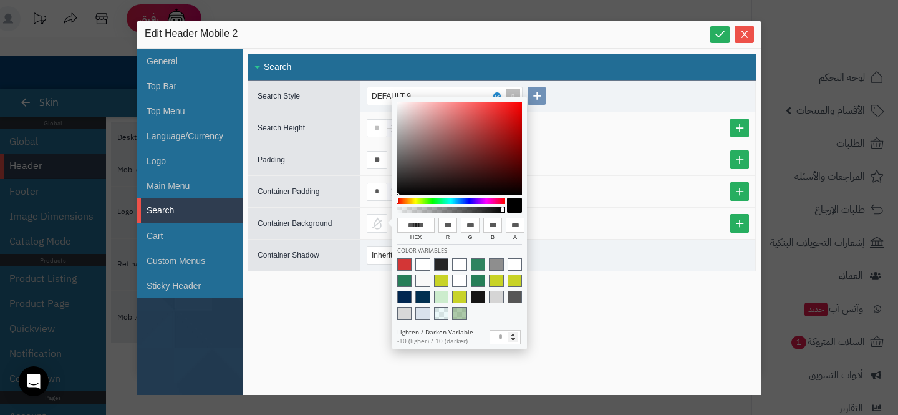
type input "***"
type input "******"
type input "***"
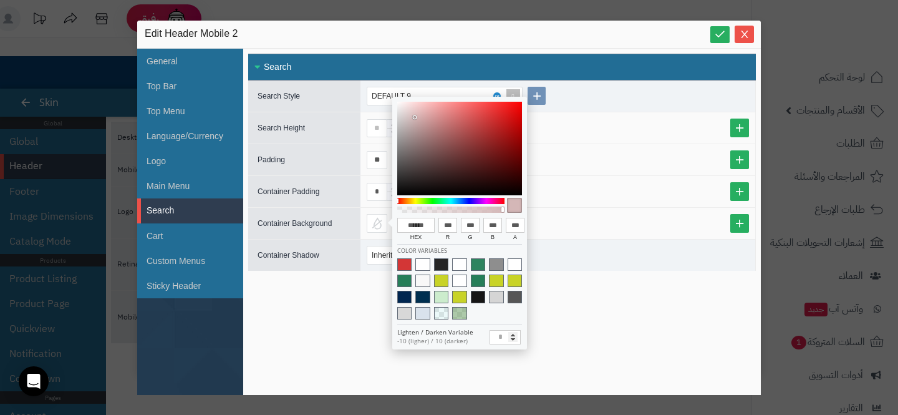
type input "***"
type input "******"
type input "***"
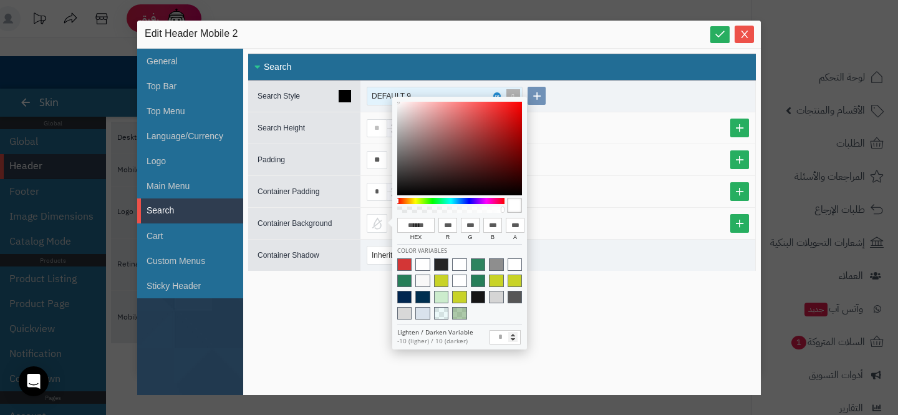
type input "******"
type input "***"
type input "******"
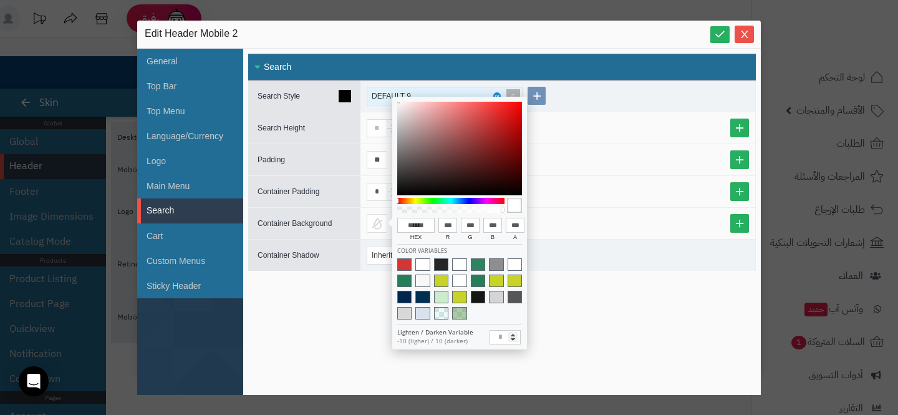
type input "***"
type input "******"
type input "***"
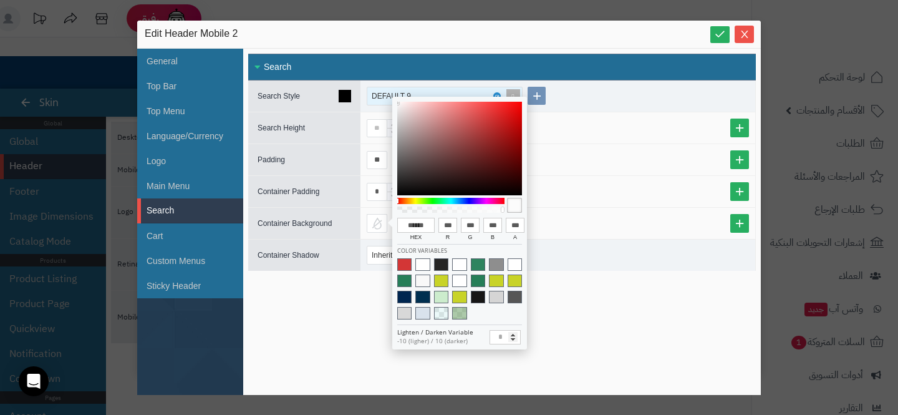
type input "***"
type input "******"
type input "***"
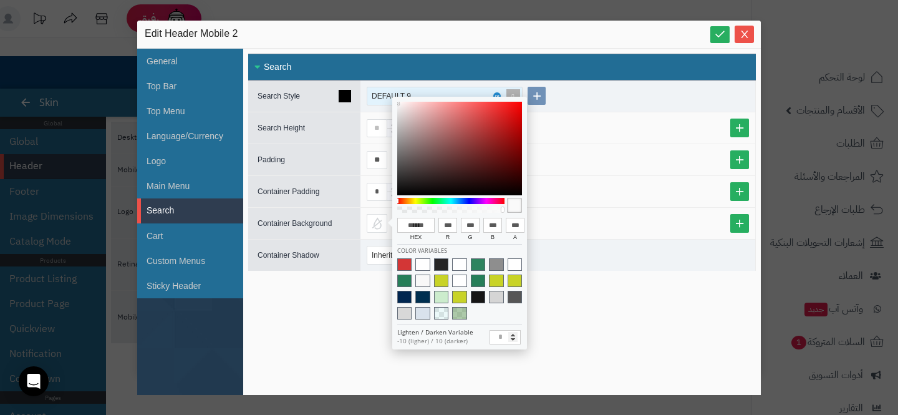
type input "***"
type input "******"
type input "***"
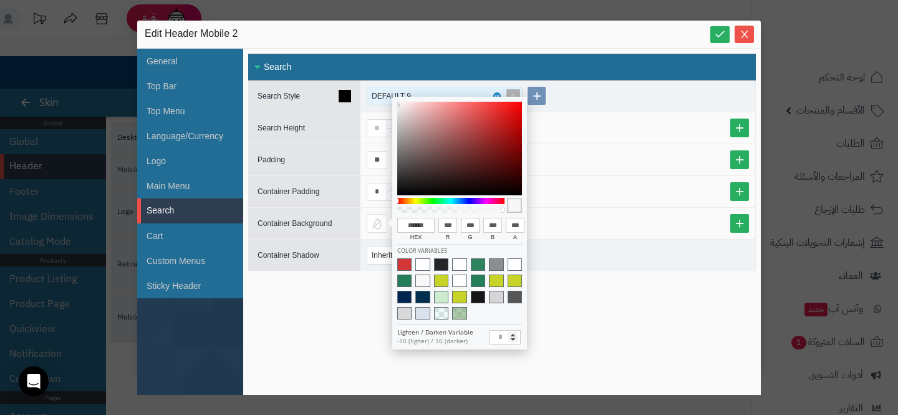
type input "******"
type input "***"
drag, startPoint x: 416, startPoint y: 117, endPoint x: 382, endPoint y: 102, distance: 37.4
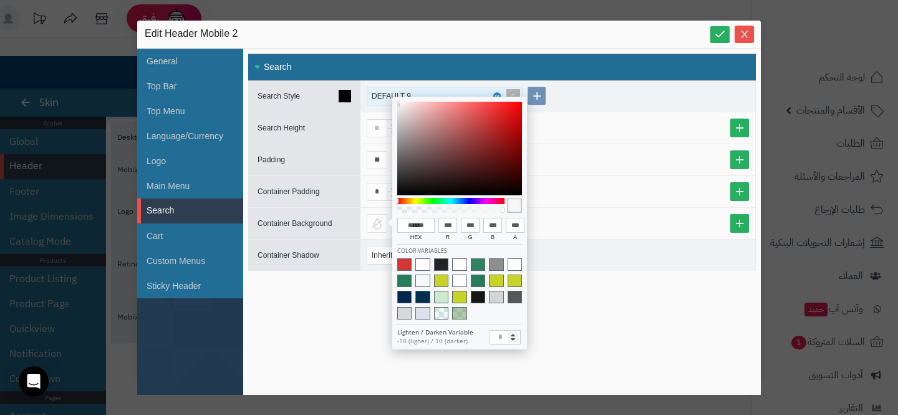
click at [381, 104] on body "رفيق ! الطلبات معالجة مكتمل إرجاع المنتجات العملاء المتواجدون الان 6 عملاء منتظ…" at bounding box center [449, 207] width 898 height 415
type input "******"
type input "***"
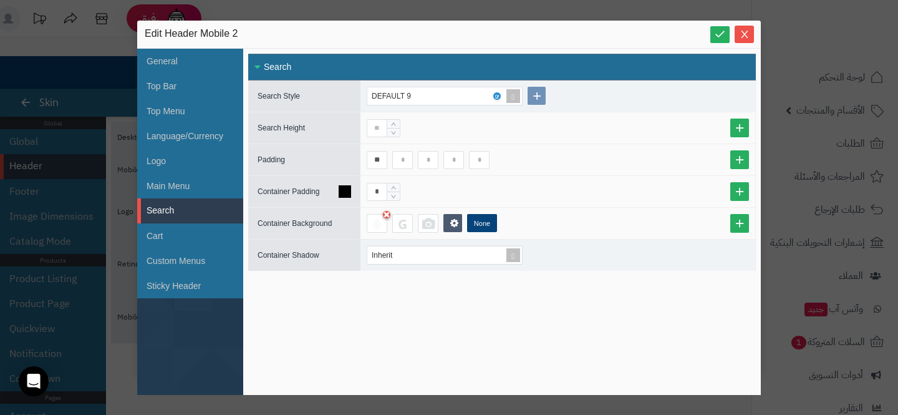
click at [572, 176] on div "*" at bounding box center [557, 191] width 395 height 31
click at [374, 232] on div "None" at bounding box center [557, 223] width 395 height 31
click at [380, 226] on div at bounding box center [377, 223] width 21 height 19
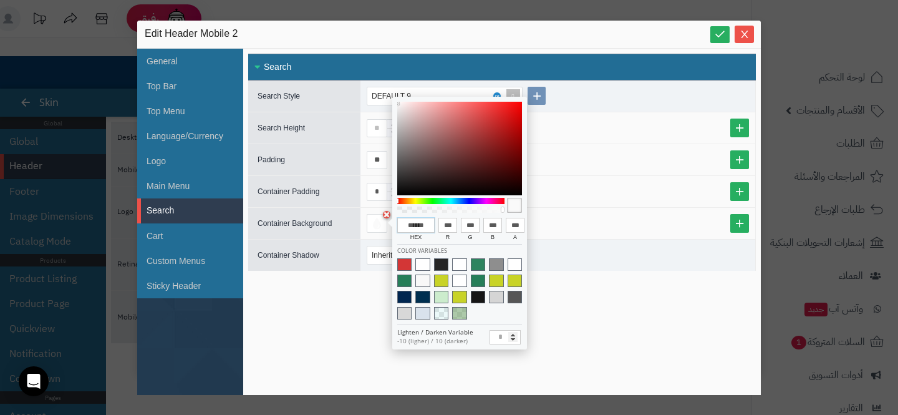
click at [415, 228] on input "******" at bounding box center [415, 225] width 37 height 15
paste input "*"
type input "*******"
type input "***"
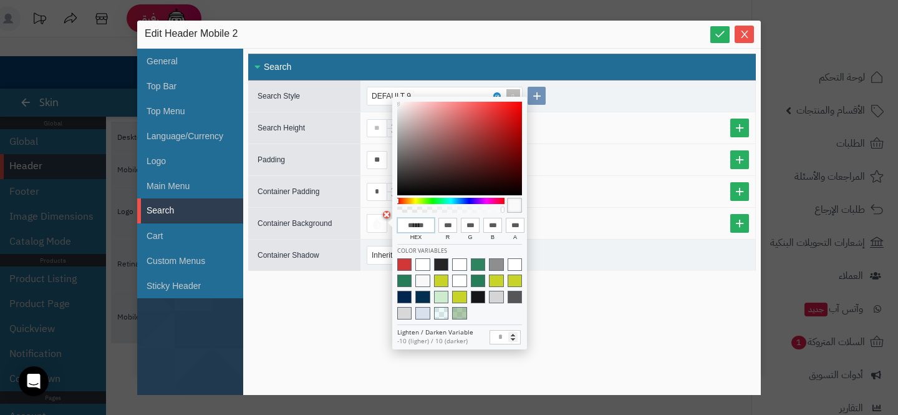
type input "***"
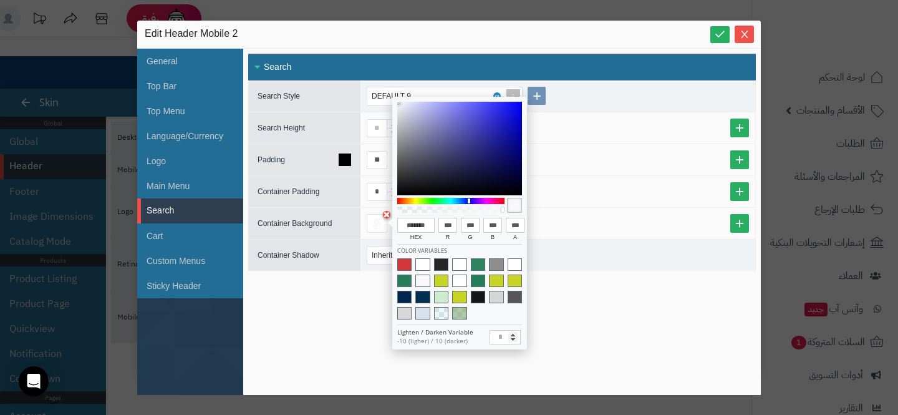
type input "******"
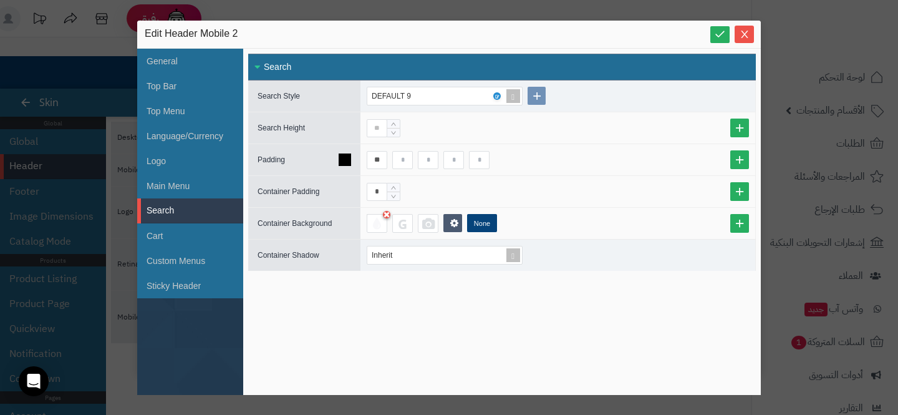
click at [596, 161] on div "**" at bounding box center [558, 160] width 382 height 18
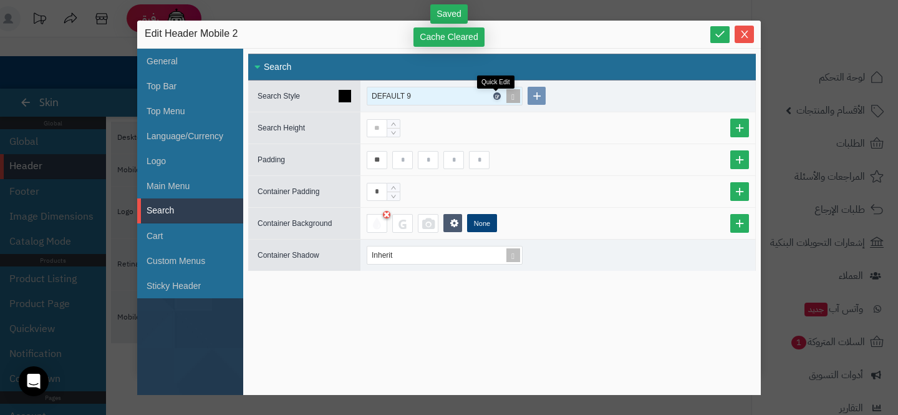
click at [495, 98] on icon at bounding box center [496, 97] width 4 height 6
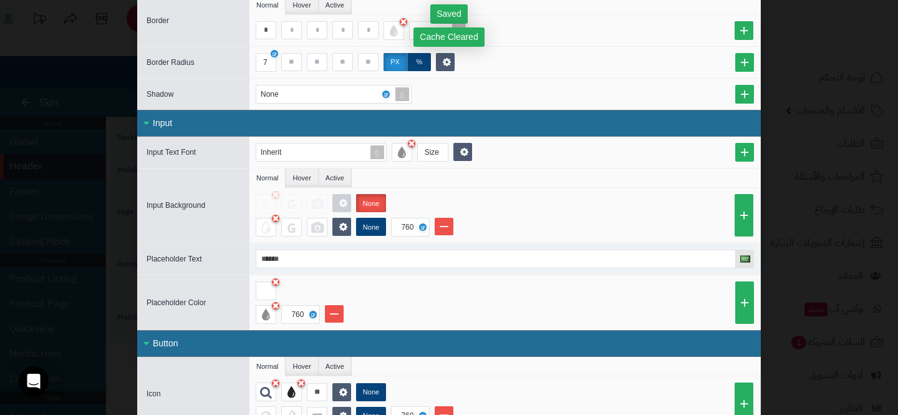
scroll to position [115, 0]
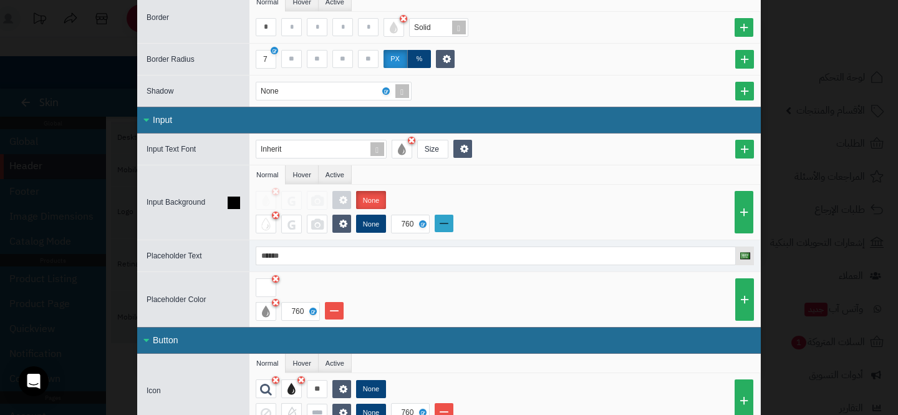
click at [443, 219] on link at bounding box center [444, 222] width 19 height 17
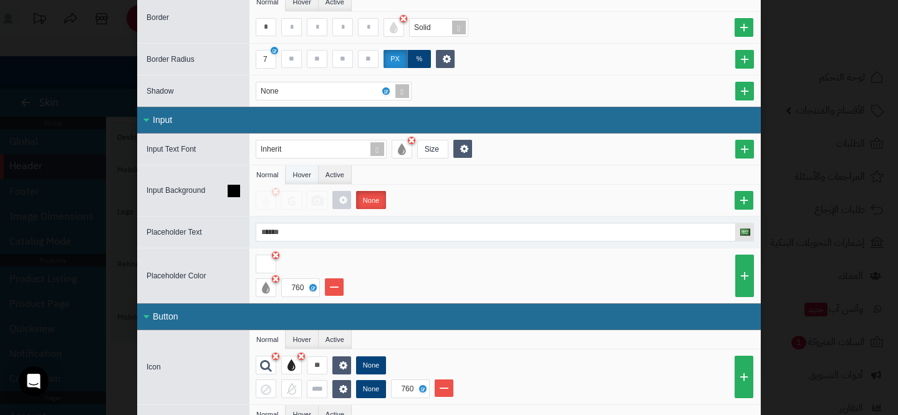
click at [307, 171] on li "Hover" at bounding box center [302, 174] width 32 height 19
click at [341, 171] on li "Active" at bounding box center [335, 174] width 33 height 19
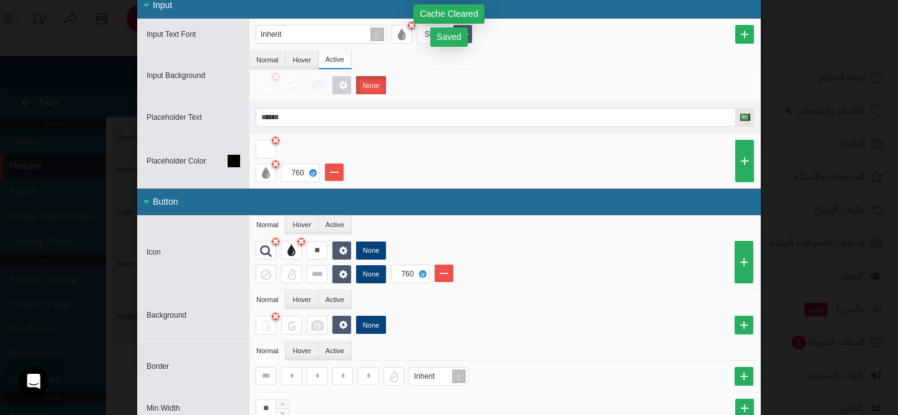
scroll to position [230, 0]
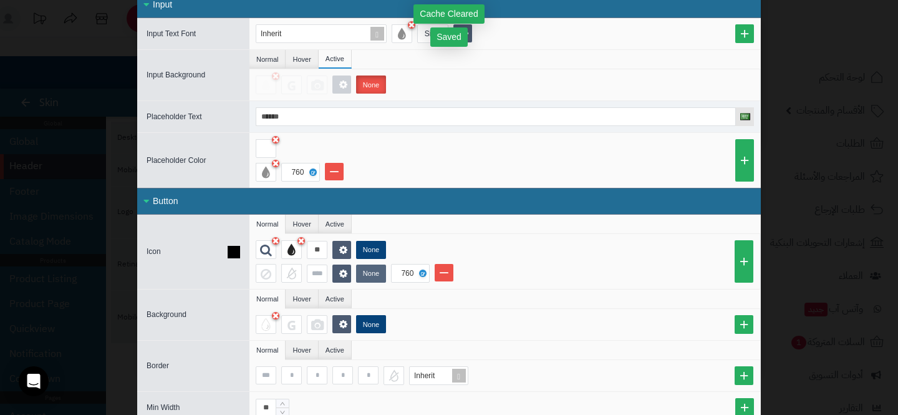
click at [372, 269] on label "None" at bounding box center [371, 273] width 30 height 18
click at [303, 230] on li "Hover" at bounding box center [302, 223] width 32 height 19
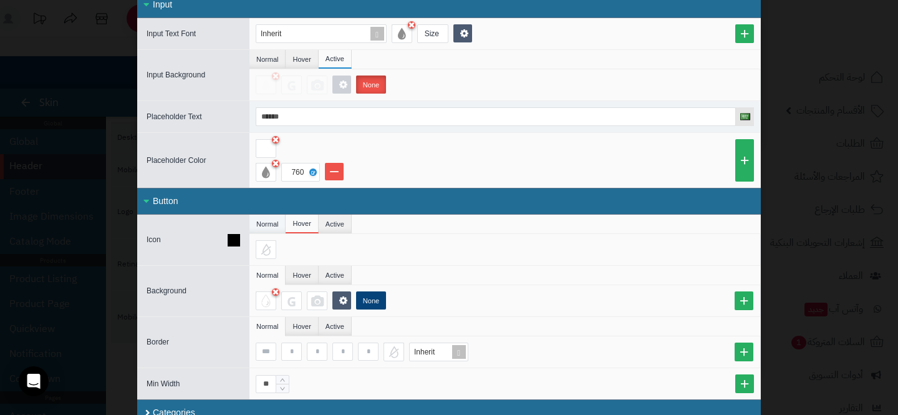
click at [269, 226] on li "Normal" at bounding box center [267, 223] width 36 height 19
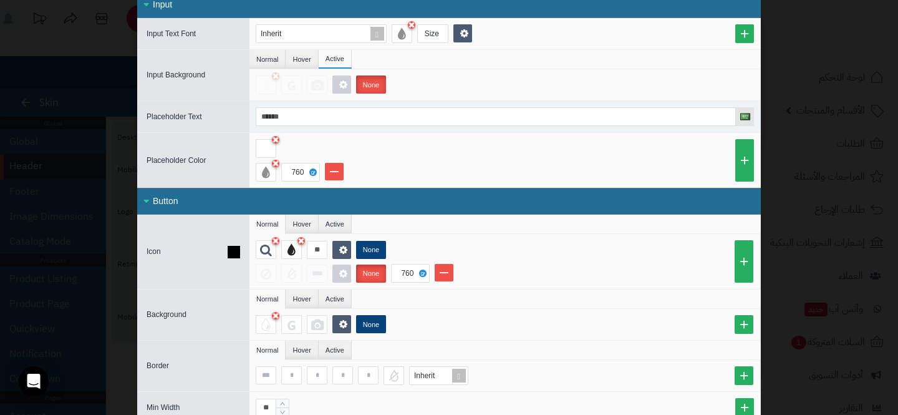
click at [370, 273] on label "None" at bounding box center [371, 273] width 30 height 18
drag, startPoint x: 372, startPoint y: 327, endPoint x: 330, endPoint y: 317, distance: 43.6
click at [372, 327] on label "None" at bounding box center [371, 324] width 30 height 18
click at [307, 294] on li "Hover" at bounding box center [302, 298] width 32 height 19
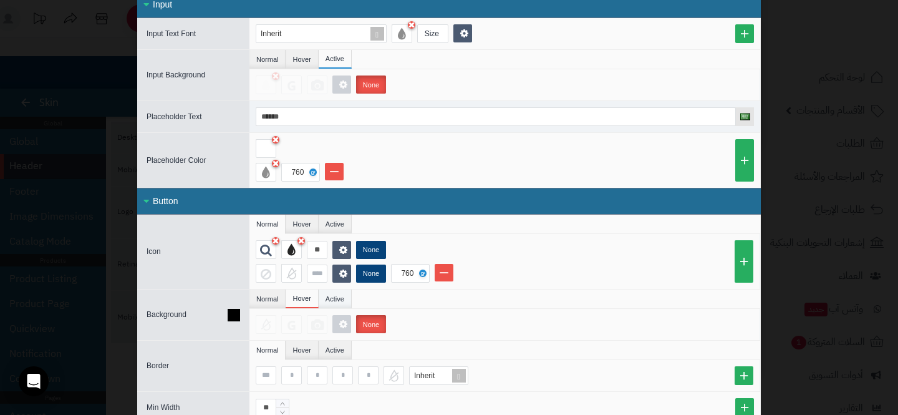
click at [338, 293] on li "Active" at bounding box center [335, 298] width 33 height 19
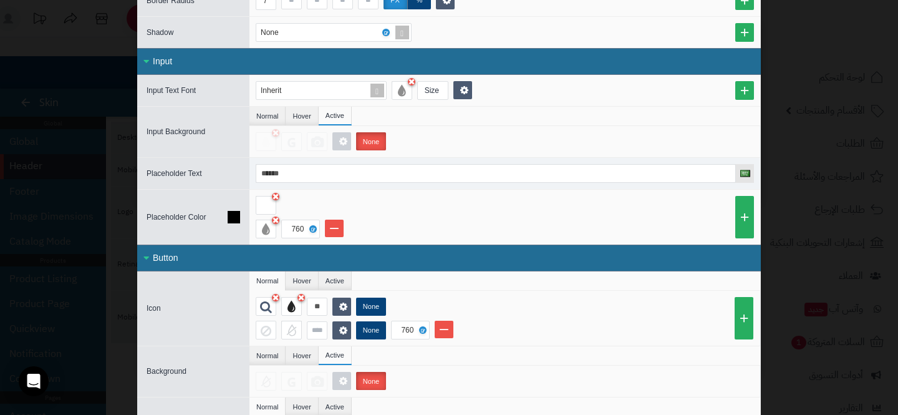
scroll to position [0, 0]
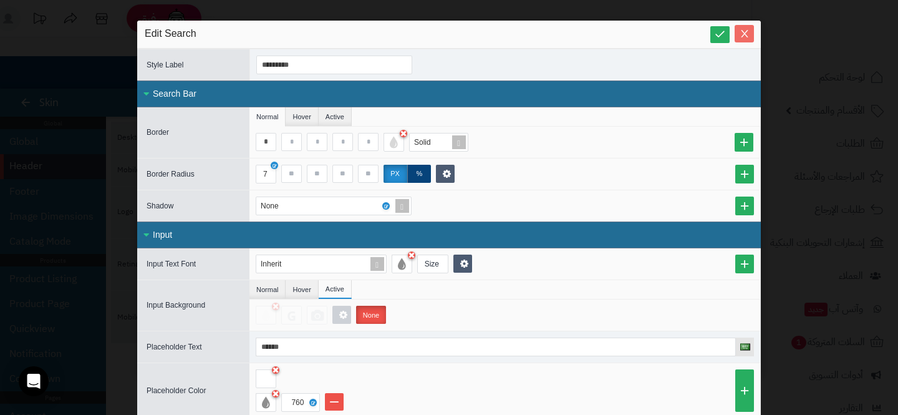
click at [738, 39] on span "Close" at bounding box center [744, 34] width 19 height 11
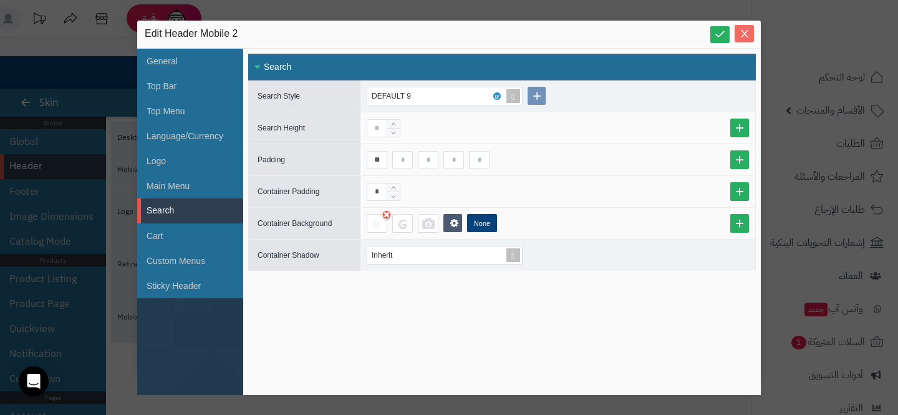
click at [738, 39] on button "Close" at bounding box center [744, 33] width 19 height 17
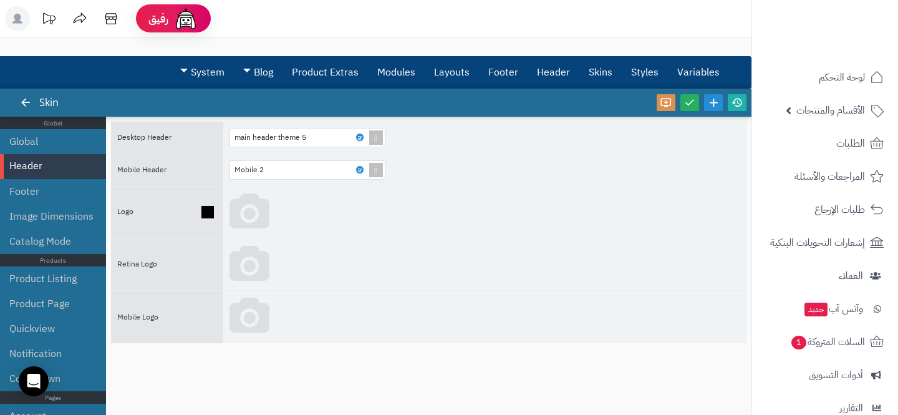
click at [448, 213] on div at bounding box center [484, 212] width 523 height 52
click at [221, 84] on link "System" at bounding box center [202, 72] width 63 height 31
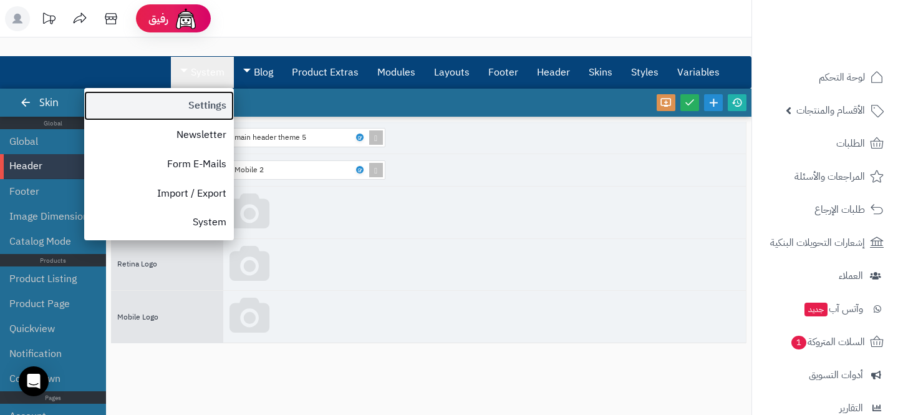
click at [228, 110] on link "Settings" at bounding box center [159, 105] width 150 height 29
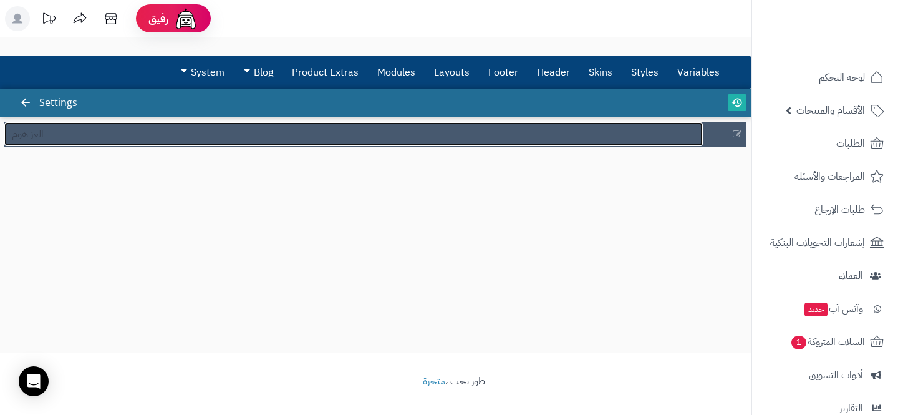
click at [279, 138] on link "العز هوم" at bounding box center [353, 134] width 698 height 24
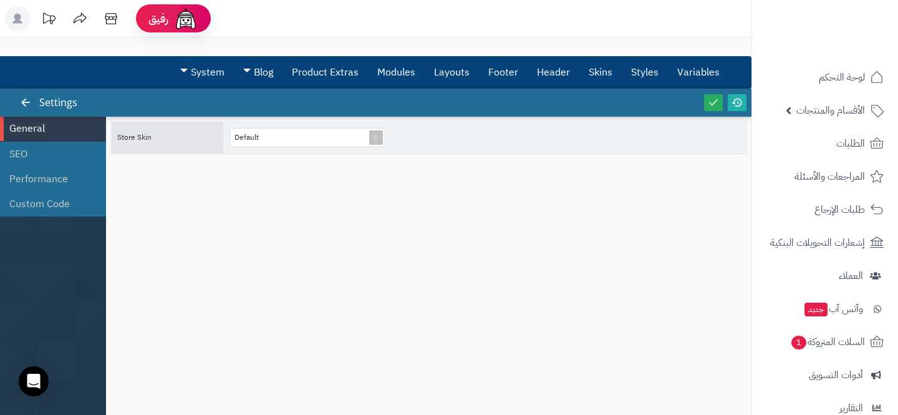
click at [487, 214] on div "Store Skin Default" at bounding box center [428, 260] width 635 height 276
click at [51, 202] on li "Custom Code" at bounding box center [53, 203] width 106 height 25
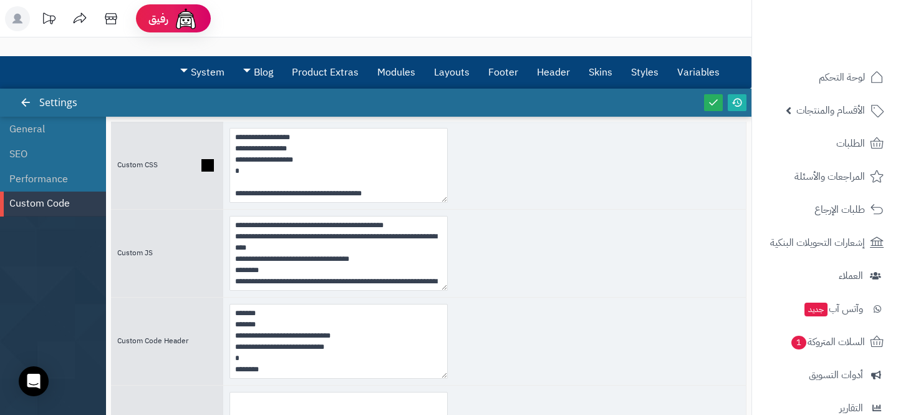
click at [508, 197] on div at bounding box center [484, 165] width 523 height 87
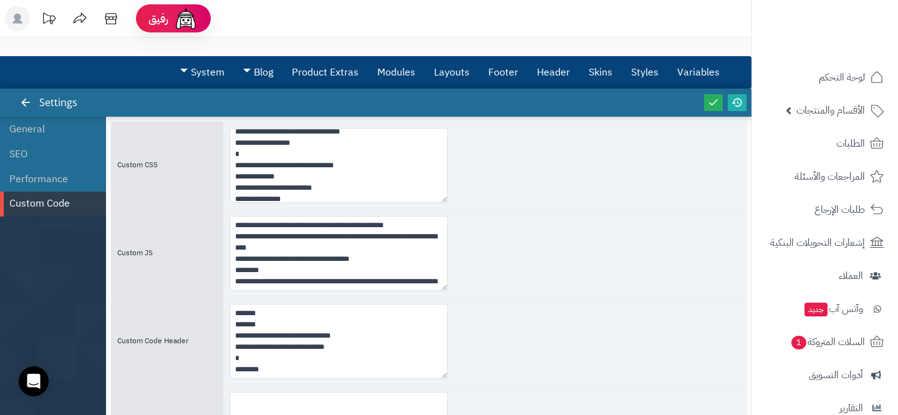
scroll to position [2621, 0]
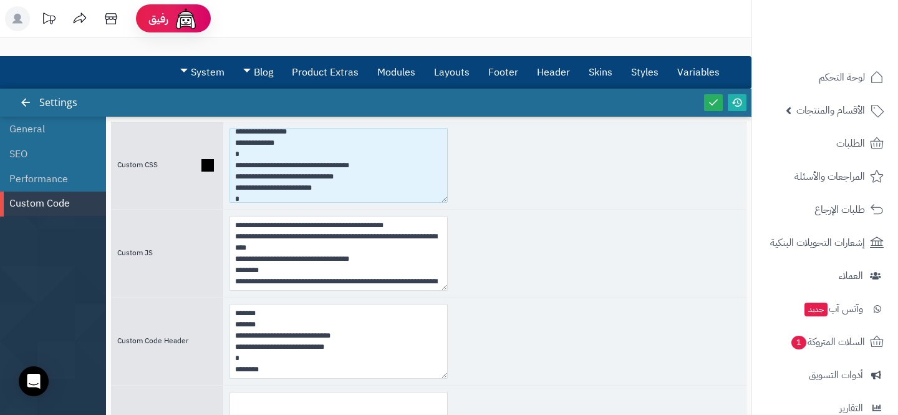
click at [274, 173] on textarea at bounding box center [338, 165] width 218 height 75
click at [289, 180] on textarea at bounding box center [338, 165] width 218 height 75
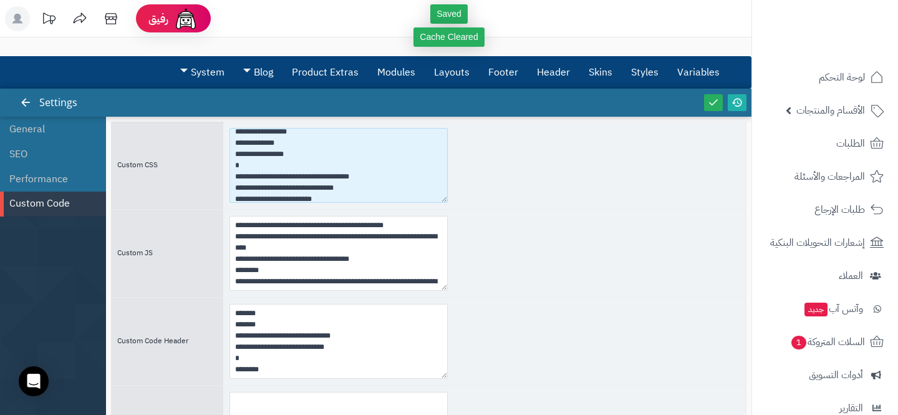
type textarea "**********"
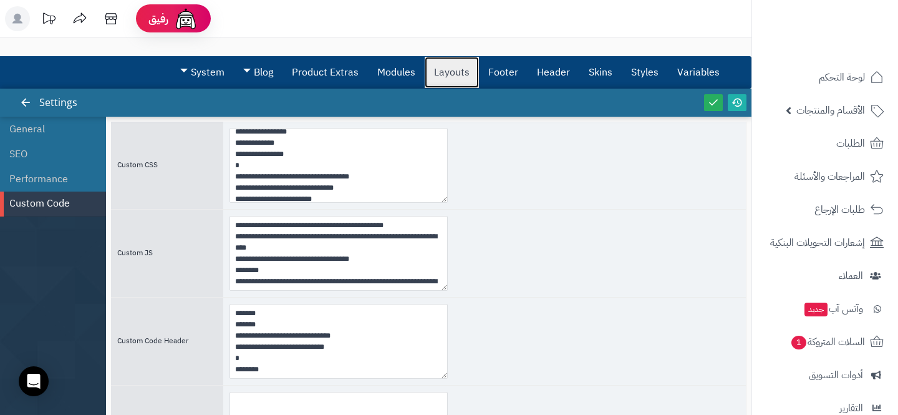
click at [451, 77] on link "Layouts" at bounding box center [452, 72] width 54 height 31
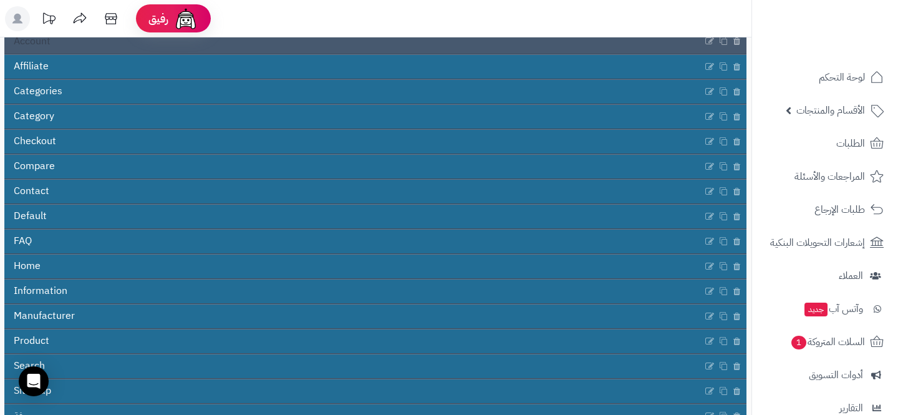
scroll to position [139, 0]
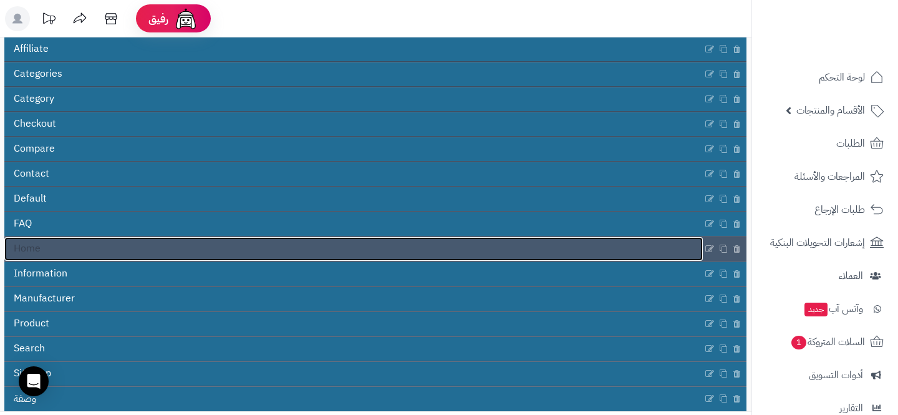
click at [283, 244] on link "Home" at bounding box center [353, 249] width 698 height 24
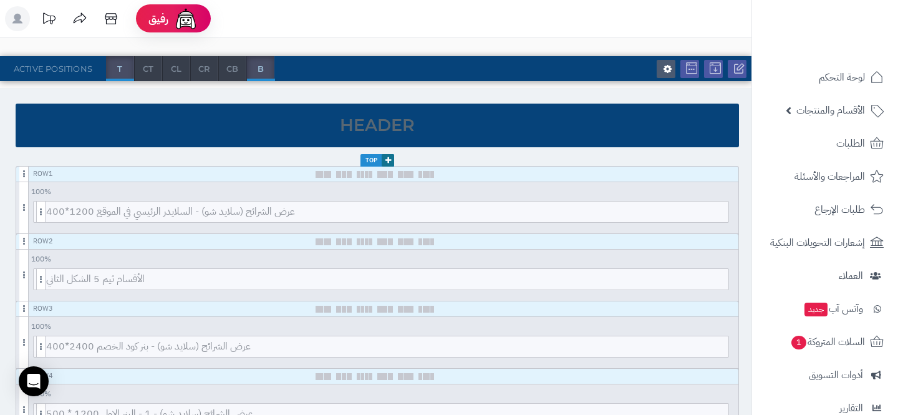
scroll to position [112, 0]
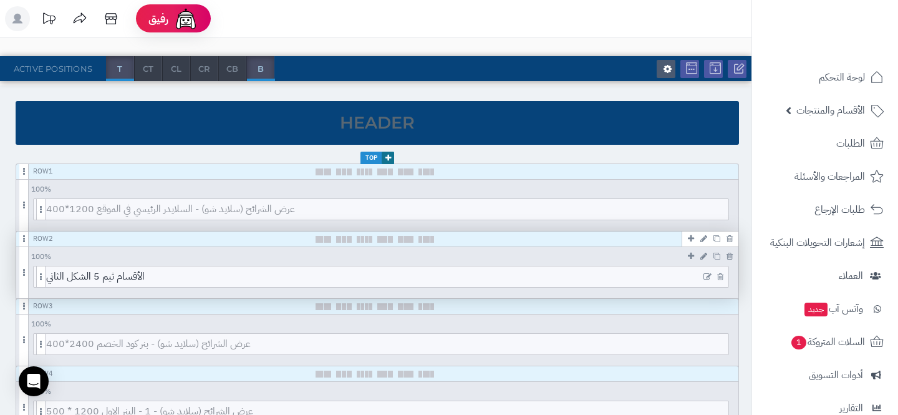
click at [709, 274] on icon at bounding box center [707, 276] width 8 height 9
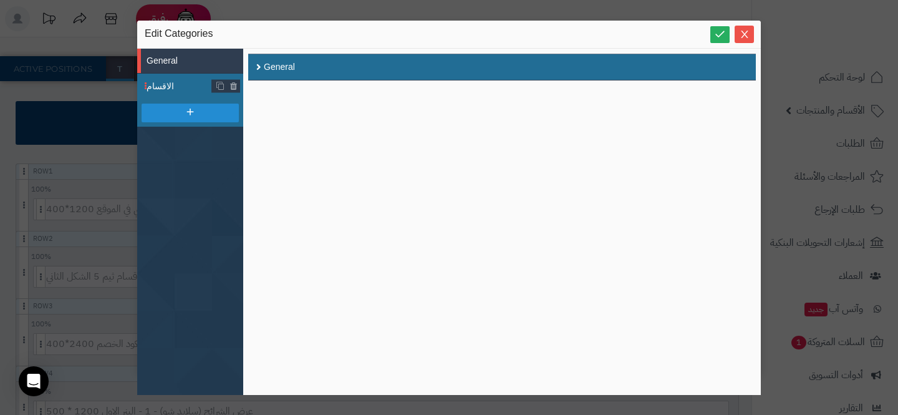
click at [185, 87] on span "الاقسام" at bounding box center [179, 86] width 65 height 13
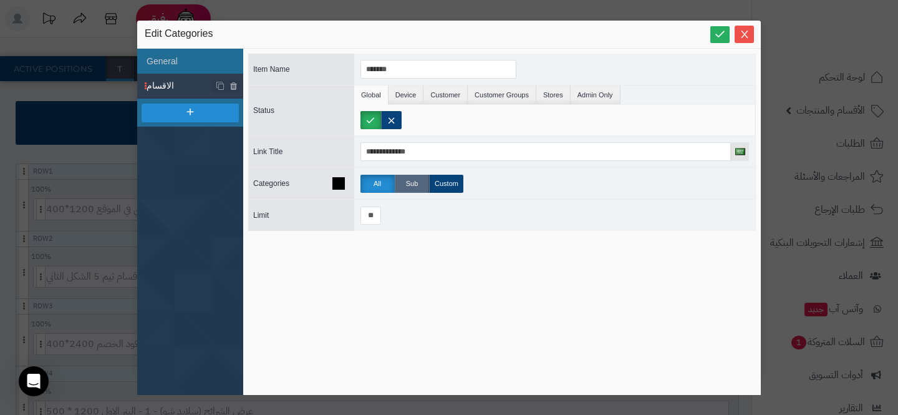
click at [415, 185] on label "Sub" at bounding box center [412, 184] width 34 height 18
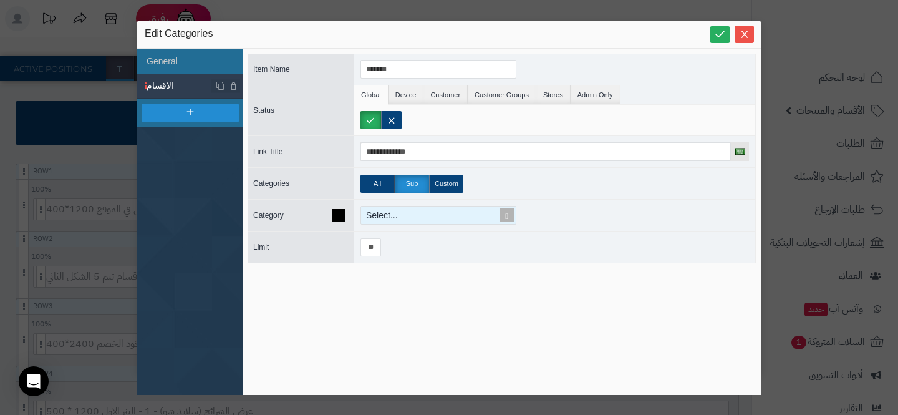
click at [475, 221] on div "Select..." at bounding box center [433, 214] width 144 height 17
click at [514, 214] on span at bounding box center [506, 214] width 17 height 17
click at [511, 214] on span at bounding box center [506, 214] width 17 height 17
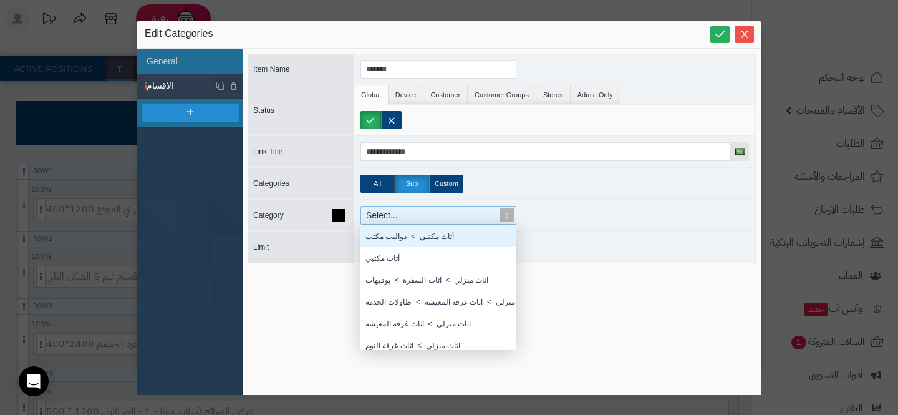
scroll to position [125, 156]
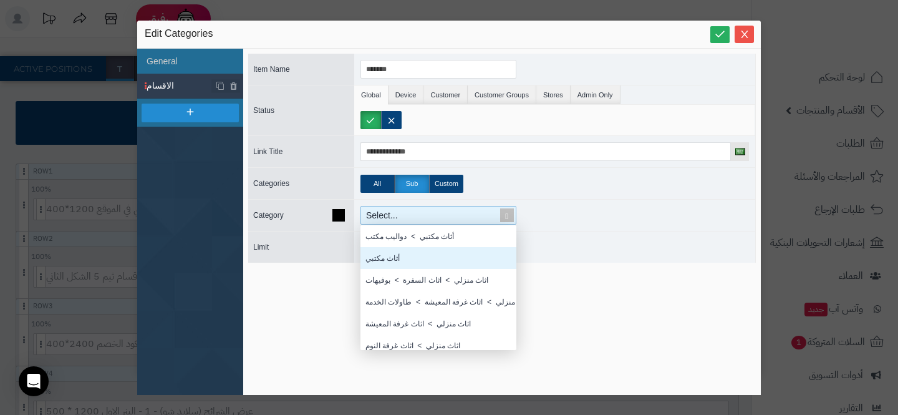
click at [466, 261] on div "أثاث مكتبي" at bounding box center [438, 258] width 156 height 22
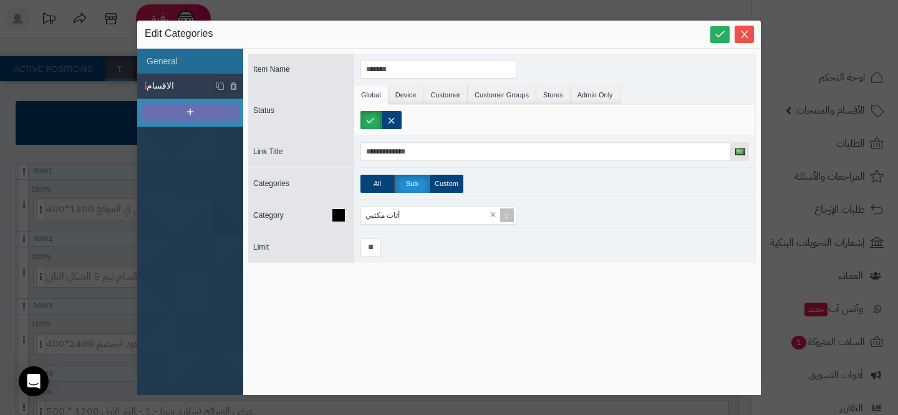
click at [211, 108] on div at bounding box center [190, 113] width 97 height 19
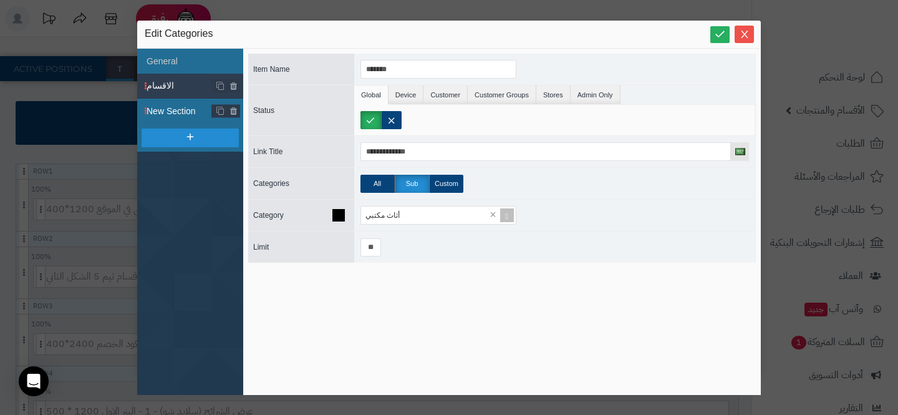
click at [179, 113] on span "New Section" at bounding box center [179, 111] width 65 height 13
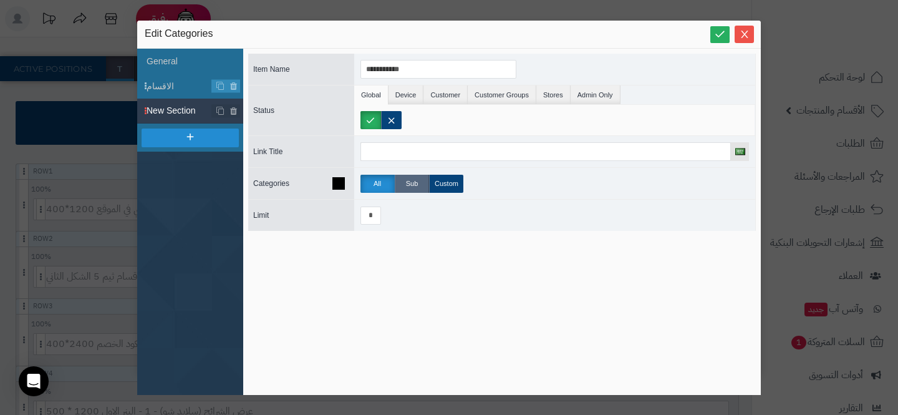
click at [417, 180] on label "Sub" at bounding box center [412, 184] width 34 height 18
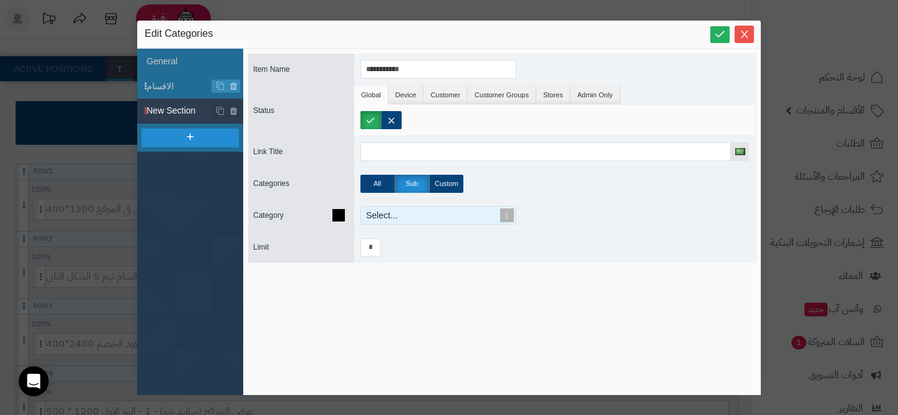
click at [502, 212] on span at bounding box center [506, 214] width 17 height 17
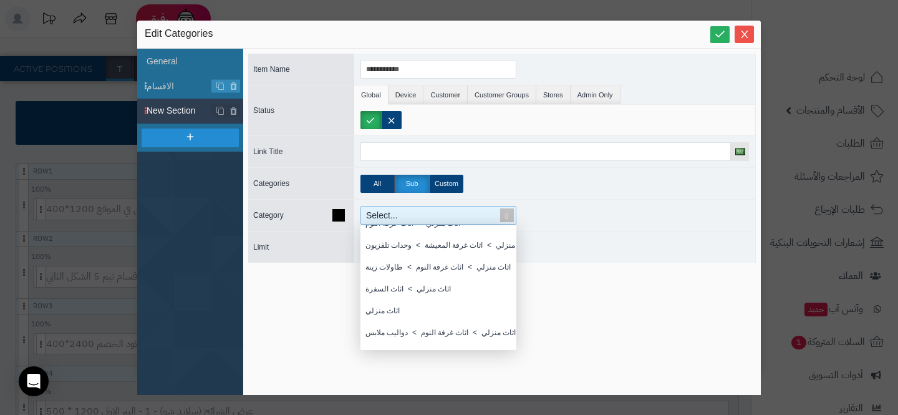
scroll to position [139, 0]
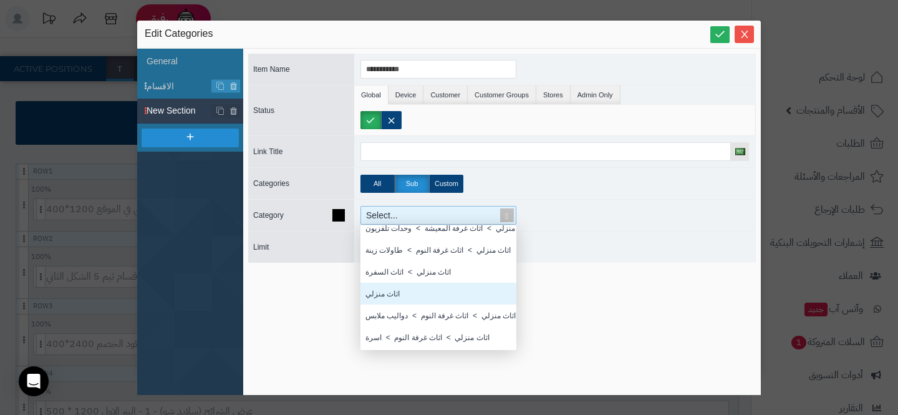
click at [414, 300] on div "اثاث منزلي" at bounding box center [438, 293] width 156 height 22
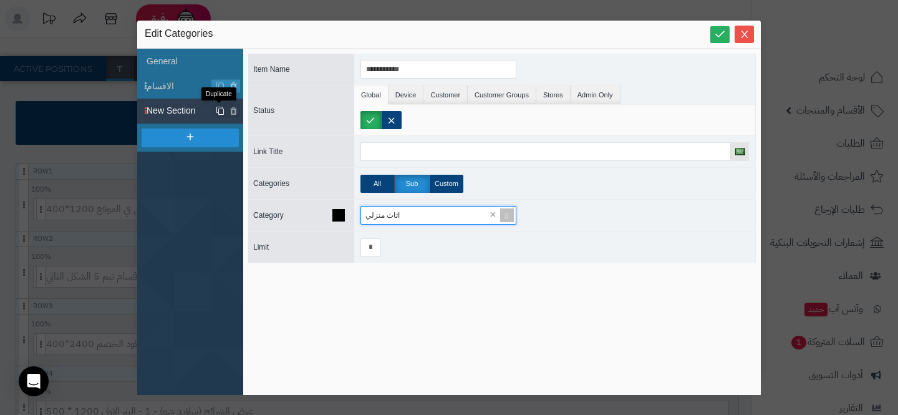
click at [216, 110] on icon at bounding box center [220, 110] width 9 height 9
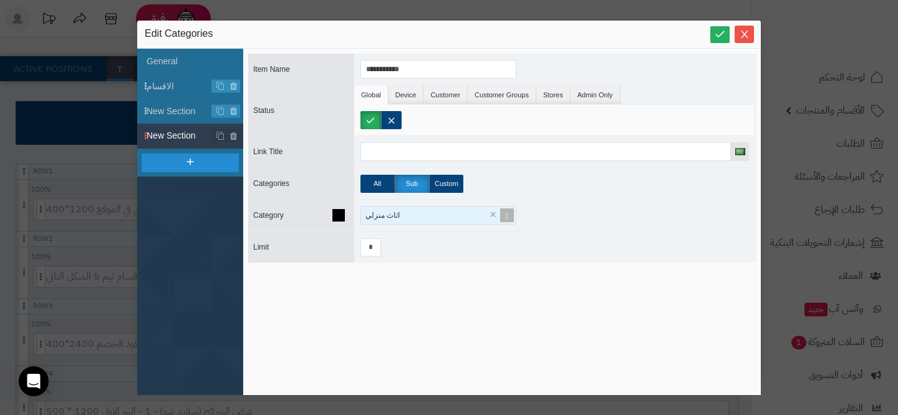
click at [508, 209] on span at bounding box center [506, 214] width 17 height 17
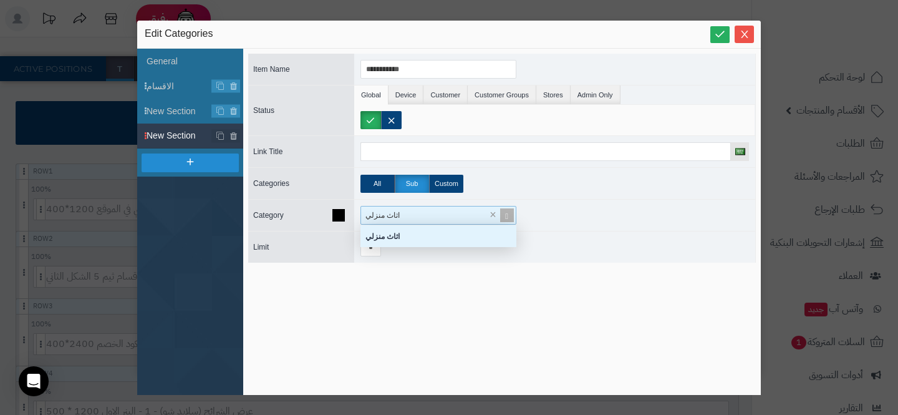
scroll to position [22, 156]
click at [508, 209] on span at bounding box center [506, 214] width 17 height 17
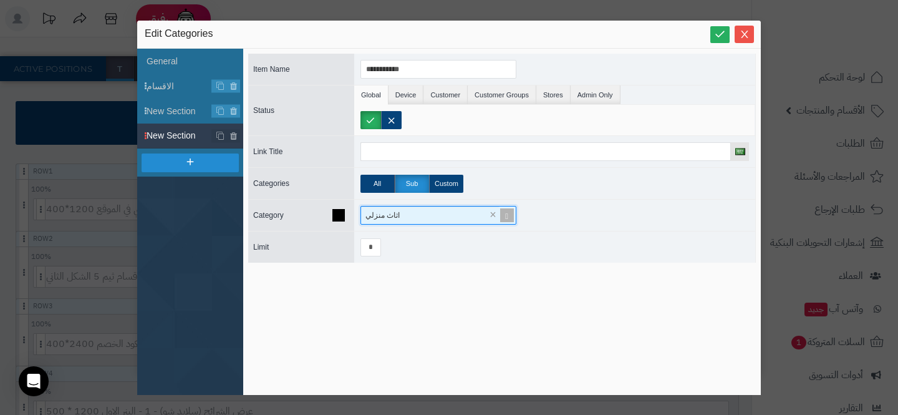
click at [508, 209] on span at bounding box center [506, 214] width 17 height 17
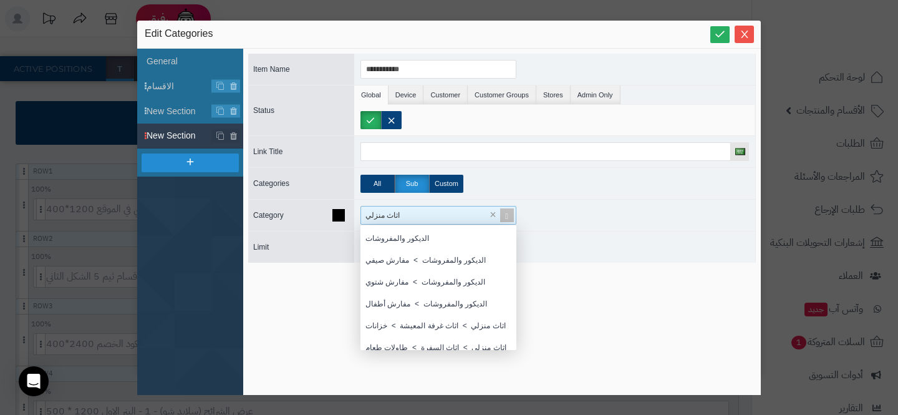
scroll to position [261, 0]
click at [397, 234] on div "الديكور والمفروشات" at bounding box center [438, 237] width 156 height 22
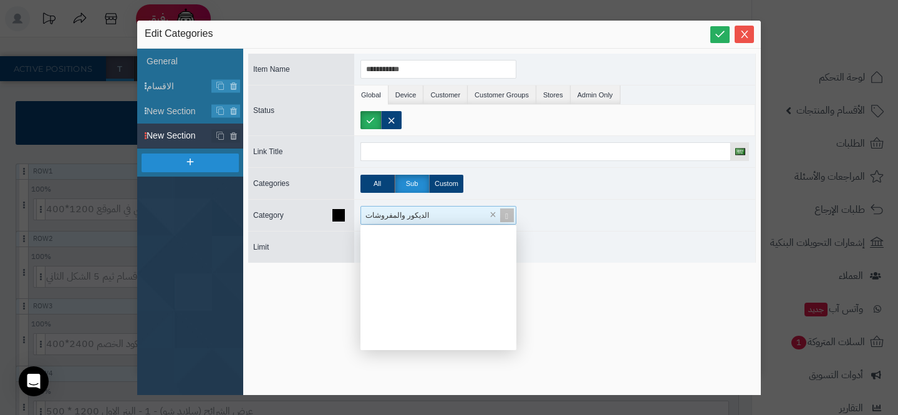
scroll to position [125, 156]
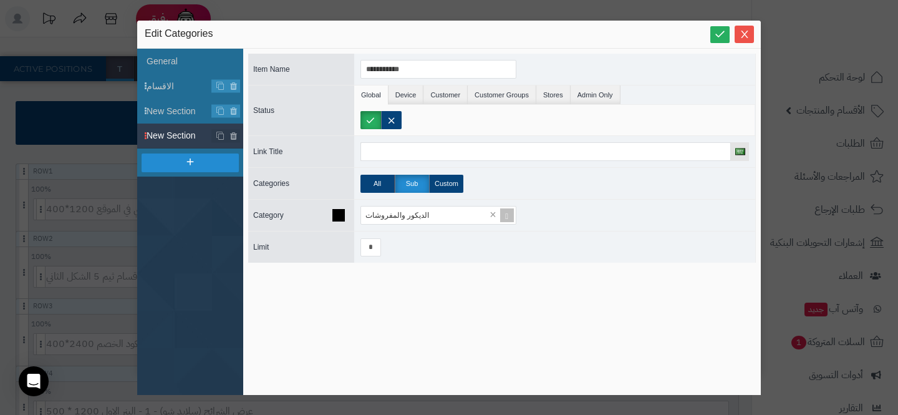
click at [297, 318] on div "**********" at bounding box center [502, 222] width 508 height 336
click at [157, 94] on li "الاقسام" at bounding box center [190, 86] width 106 height 25
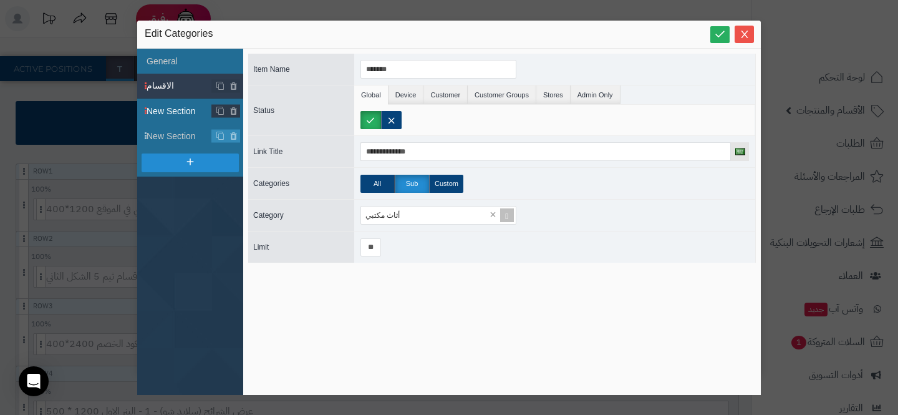
click at [163, 120] on li "New Section" at bounding box center [190, 111] width 106 height 25
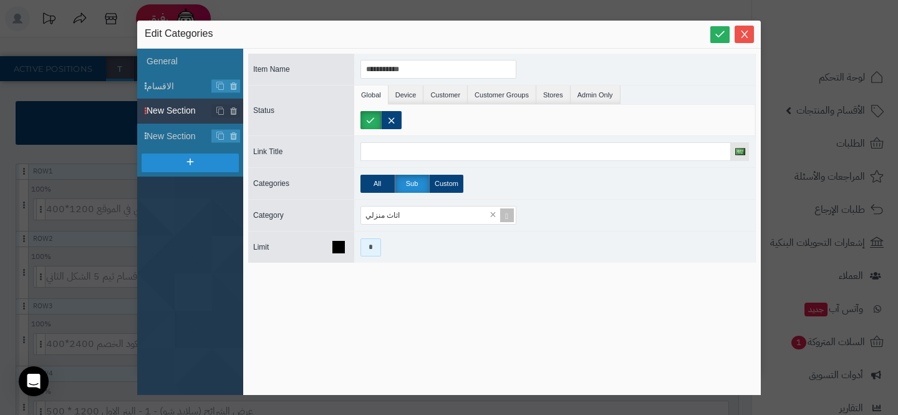
click at [368, 248] on input "*" at bounding box center [370, 247] width 21 height 18
type input "*"
type input "**"
click at [178, 138] on span "New Section" at bounding box center [179, 136] width 65 height 13
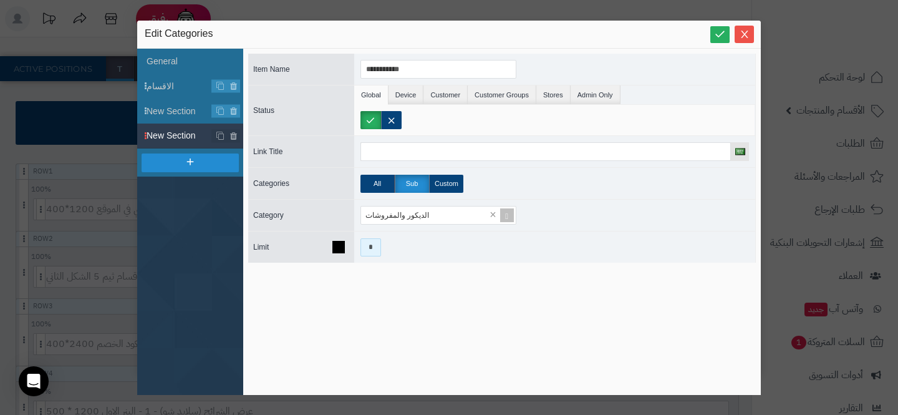
click at [362, 250] on input "*" at bounding box center [370, 247] width 21 height 18
type input "**"
click at [169, 65] on li "General" at bounding box center [190, 61] width 106 height 25
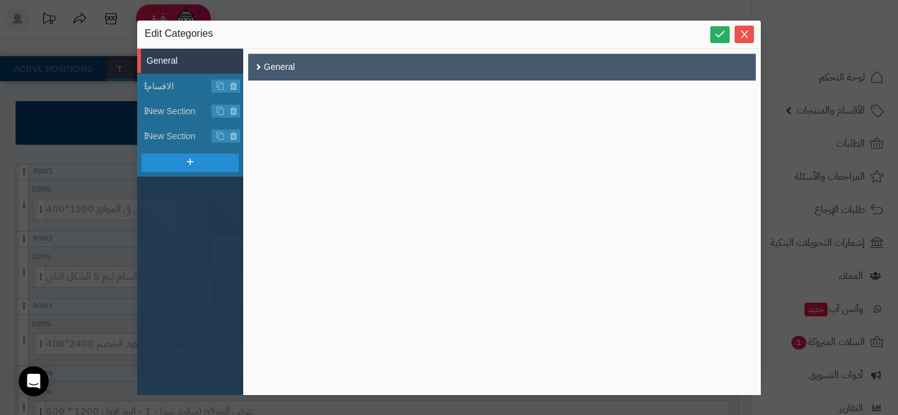
click at [283, 79] on div "General" at bounding box center [502, 67] width 508 height 27
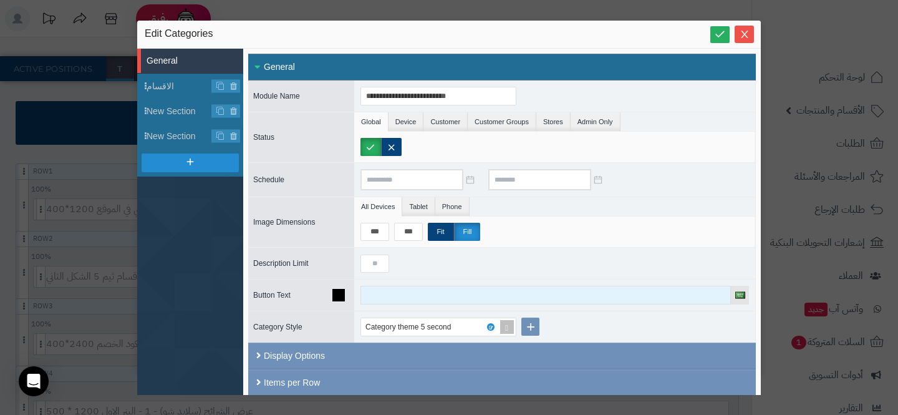
scroll to position [32, 0]
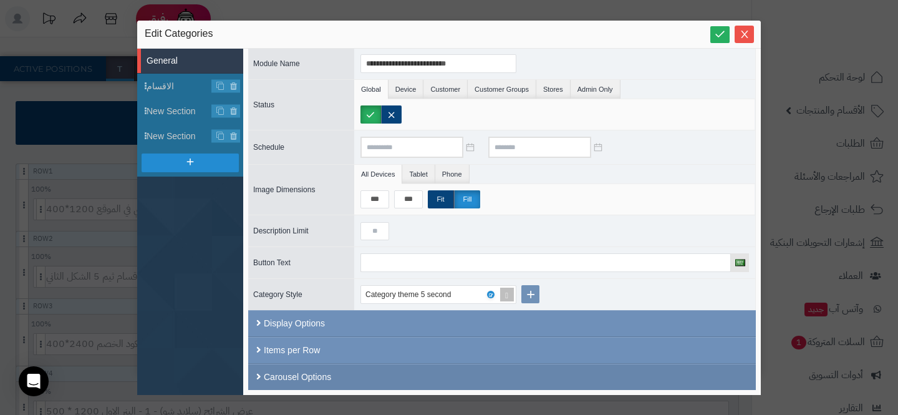
click at [337, 372] on div "Carousel Options" at bounding box center [502, 377] width 508 height 26
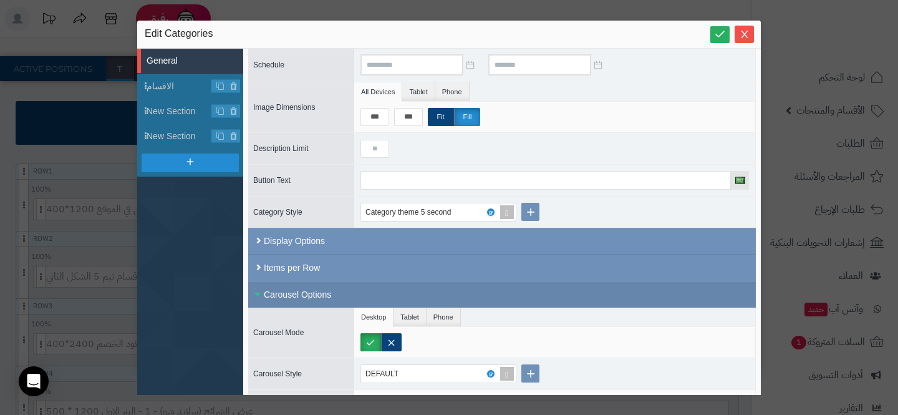
scroll to position [169, 0]
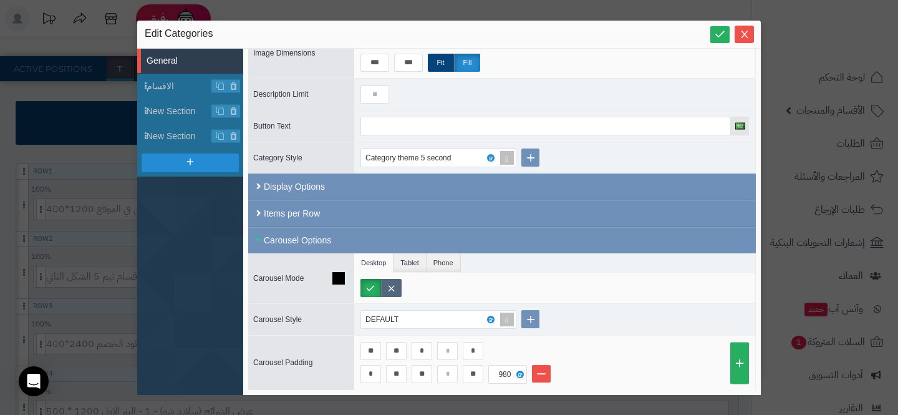
click at [398, 286] on label at bounding box center [391, 288] width 21 height 18
click at [165, 91] on span "الاقسام" at bounding box center [179, 86] width 65 height 13
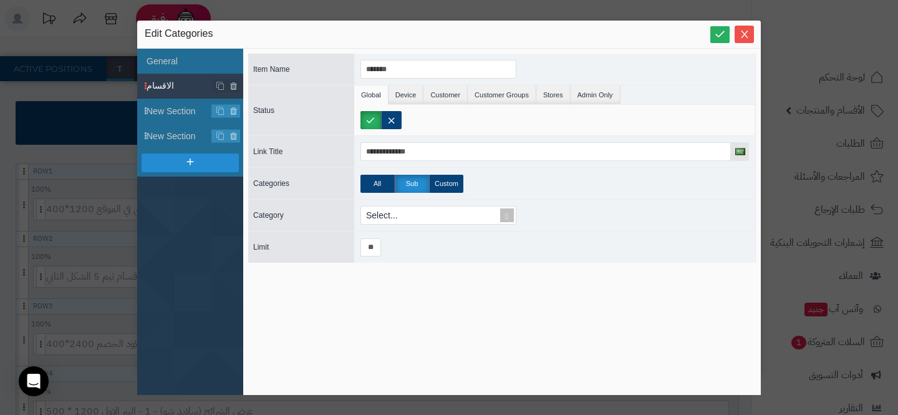
scroll to position [0, 0]
click at [503, 218] on span at bounding box center [506, 214] width 17 height 17
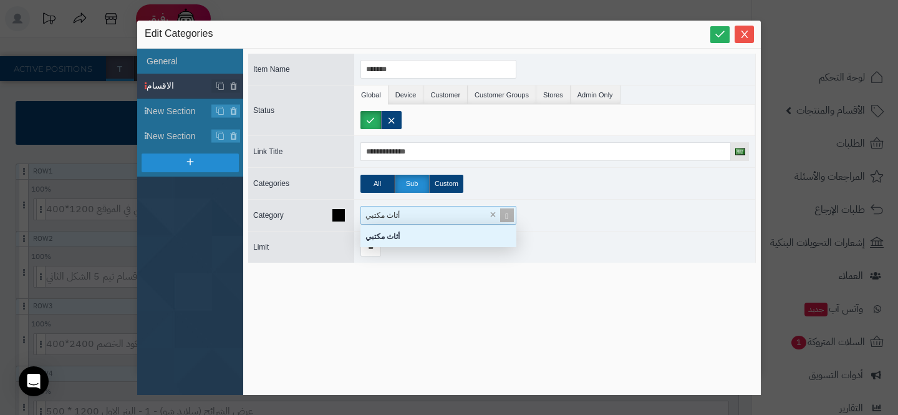
click at [503, 218] on span at bounding box center [506, 214] width 17 height 17
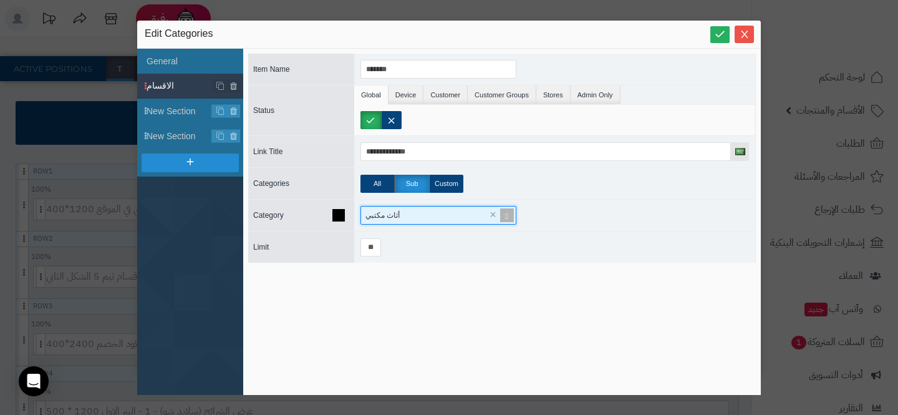
click at [503, 218] on span at bounding box center [506, 214] width 17 height 17
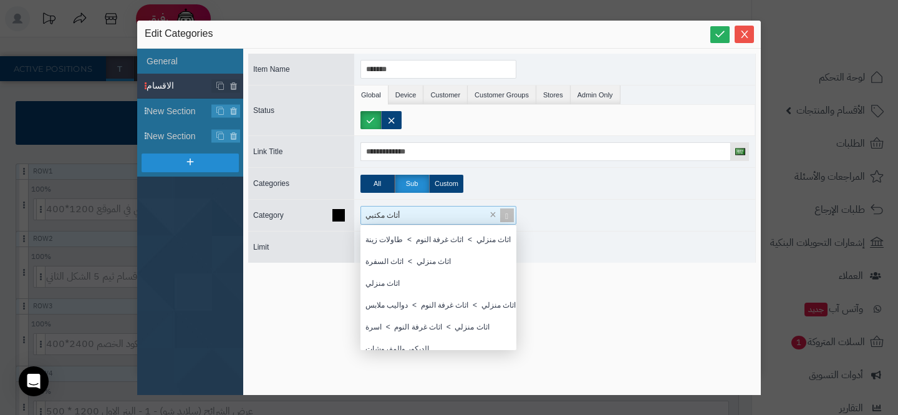
scroll to position [148, 0]
click at [161, 119] on li "New Section" at bounding box center [190, 111] width 106 height 25
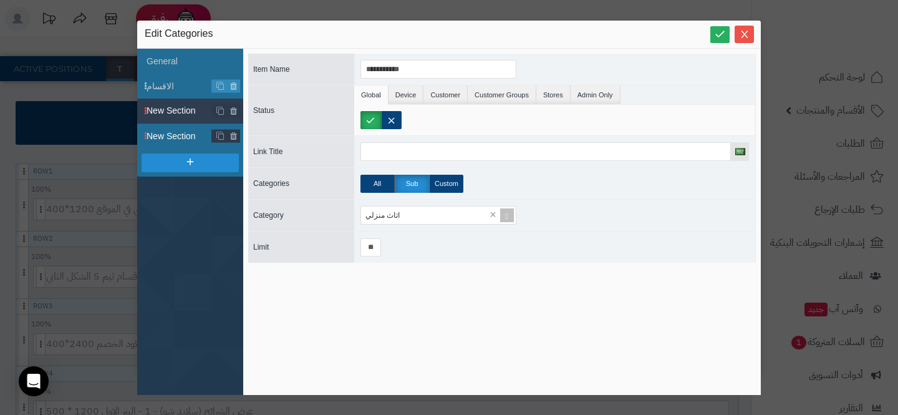
click at [160, 133] on span "New Section" at bounding box center [179, 136] width 65 height 13
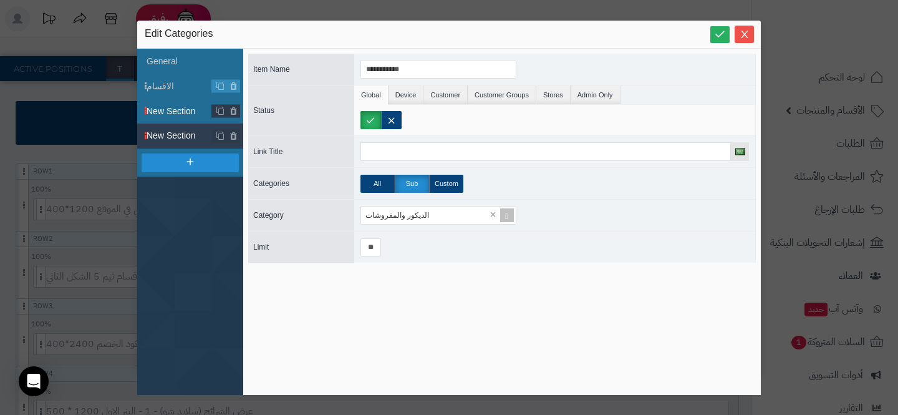
click at [171, 115] on span "New Section" at bounding box center [179, 111] width 65 height 13
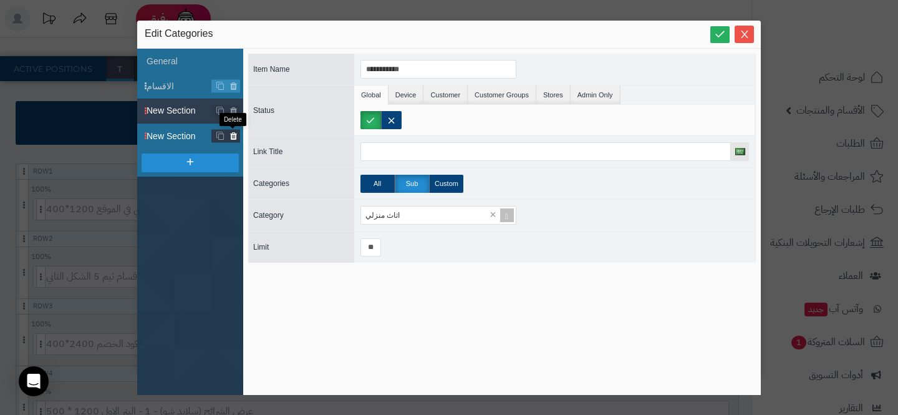
click at [234, 137] on icon at bounding box center [233, 136] width 8 height 11
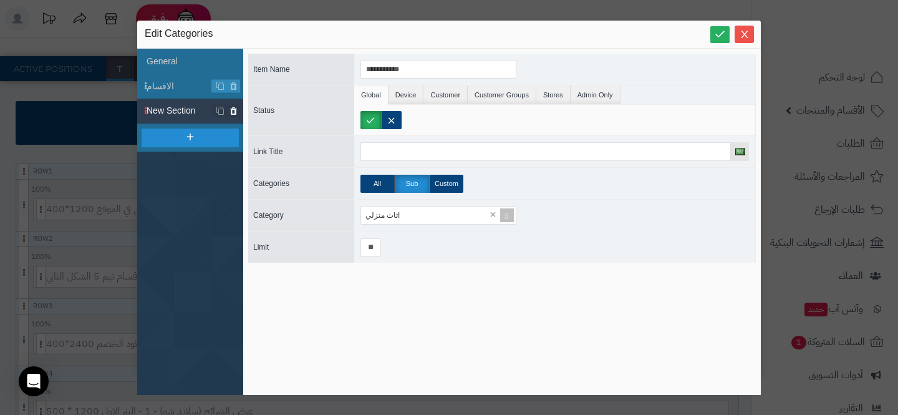
click at [234, 115] on icon at bounding box center [233, 110] width 8 height 11
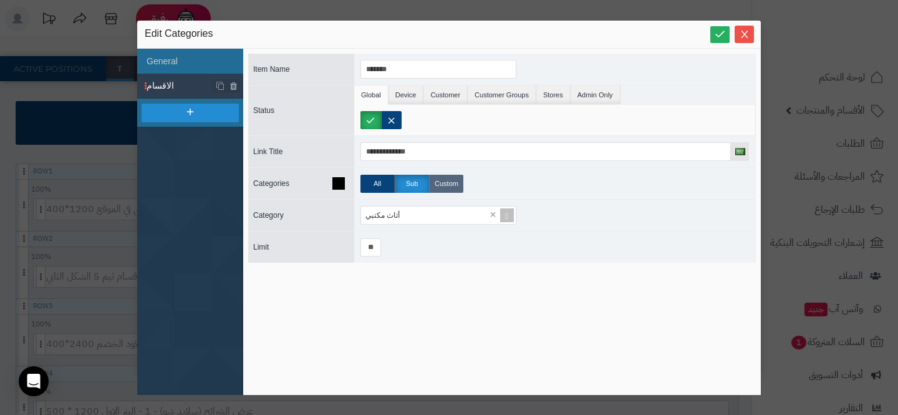
click at [451, 178] on label "Custom" at bounding box center [446, 184] width 34 height 18
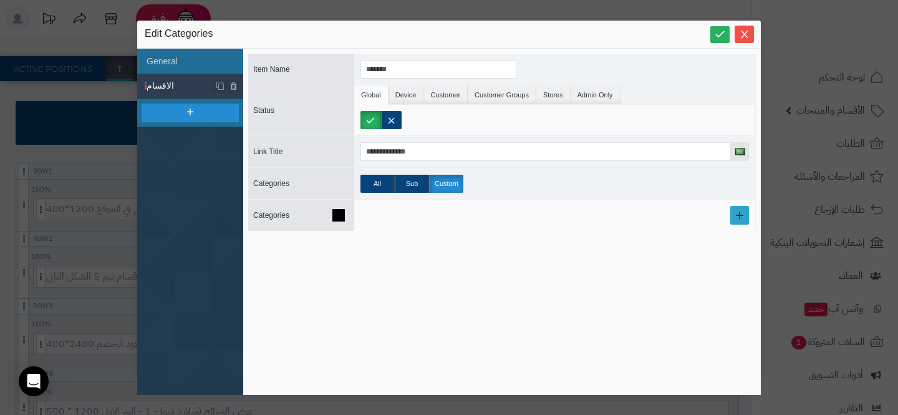
click at [740, 206] on link at bounding box center [739, 215] width 19 height 19
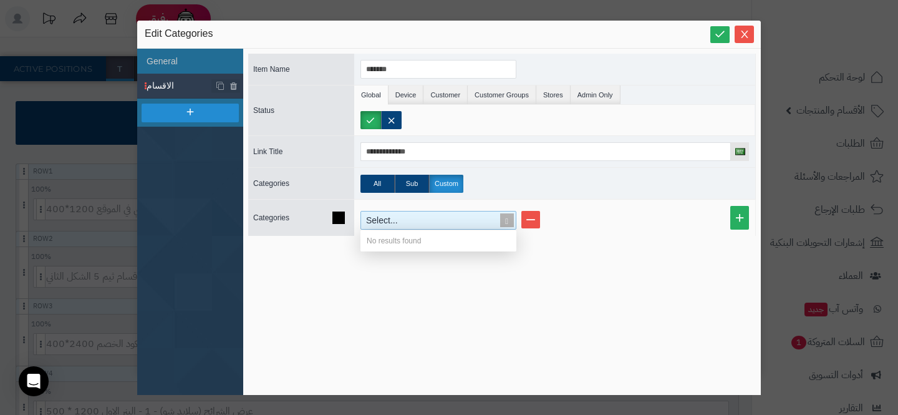
click at [506, 221] on span at bounding box center [506, 219] width 17 height 17
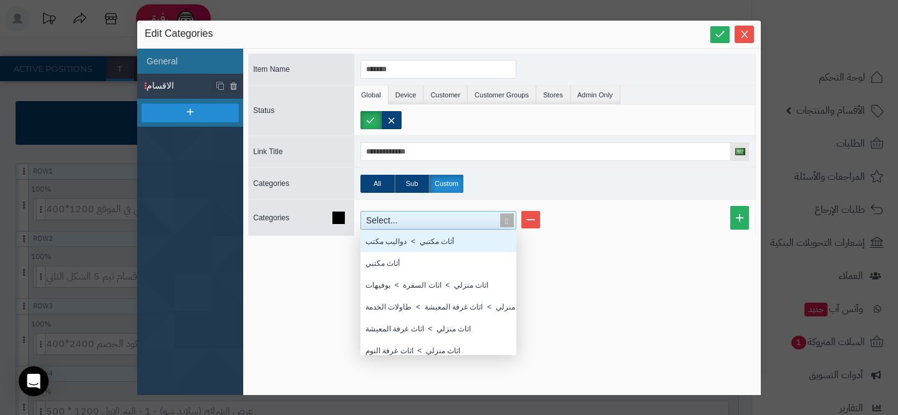
click at [506, 221] on span at bounding box center [506, 219] width 17 height 17
click at [445, 244] on div "أثاث مكتبي > دواليب مكتب" at bounding box center [438, 241] width 156 height 22
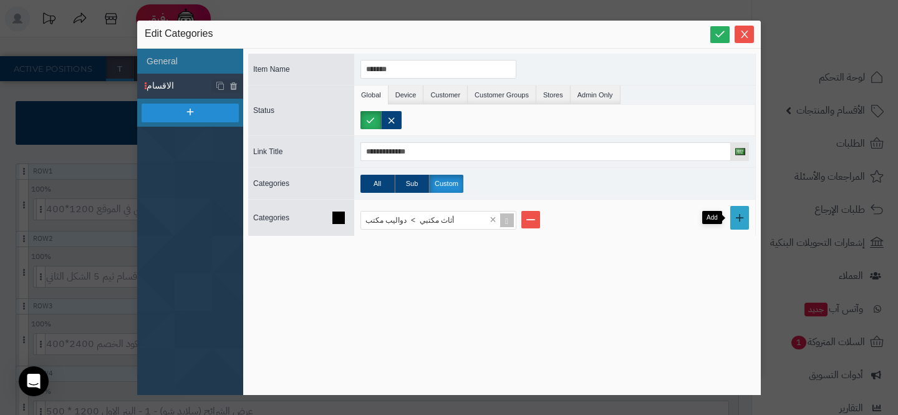
click at [731, 211] on link at bounding box center [739, 218] width 19 height 24
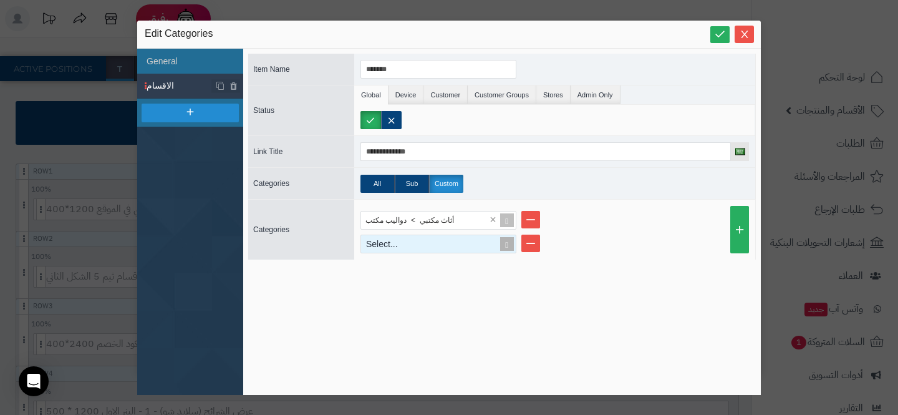
click at [504, 244] on span at bounding box center [506, 243] width 17 height 17
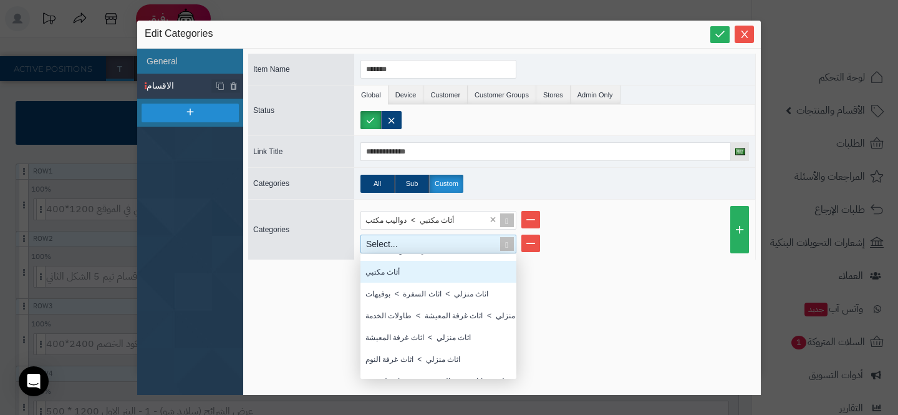
scroll to position [22, 0]
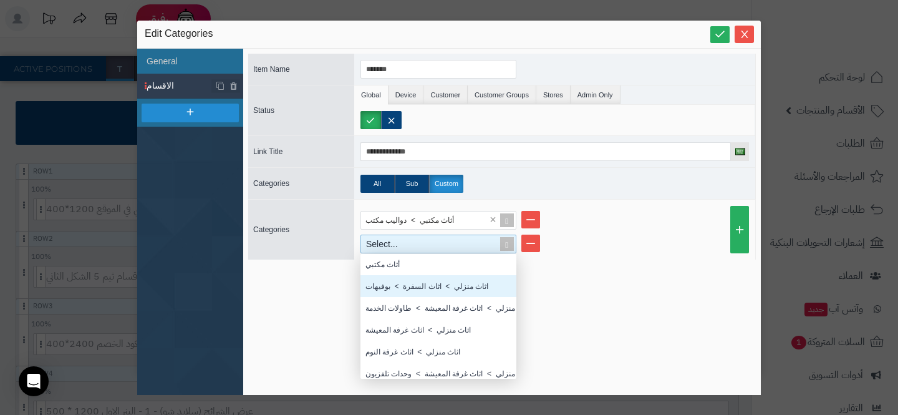
click at [461, 288] on div "اثاث منزلي > اثاث السفرة > بوفيهات" at bounding box center [438, 286] width 156 height 22
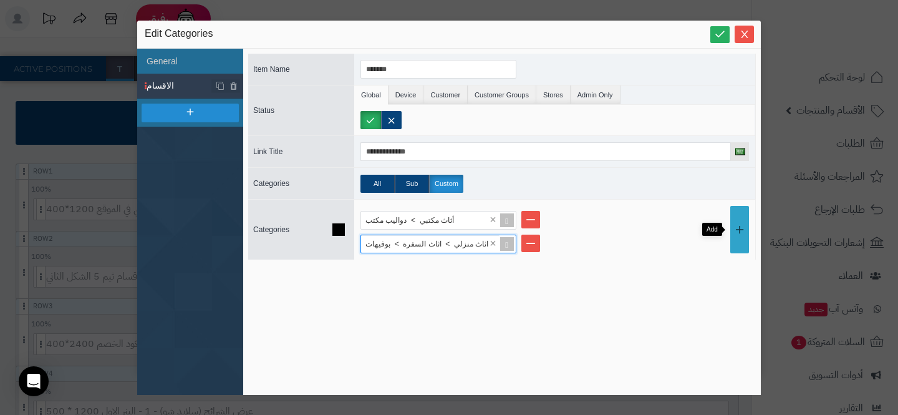
click at [738, 226] on link at bounding box center [739, 229] width 19 height 47
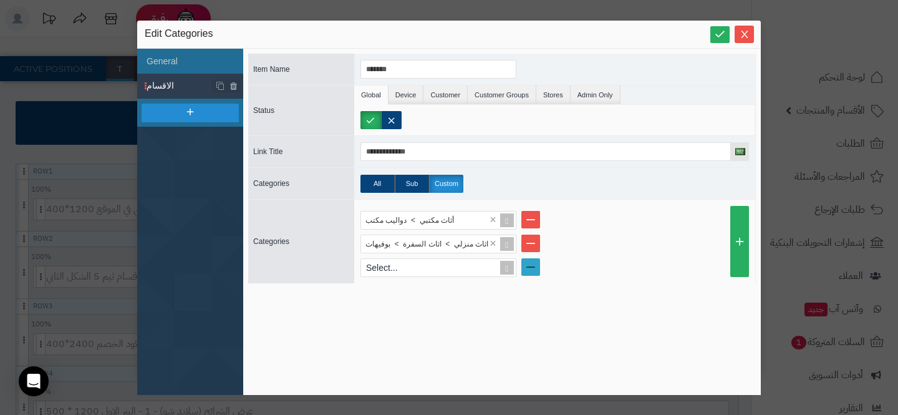
click at [530, 267] on link at bounding box center [530, 266] width 19 height 17
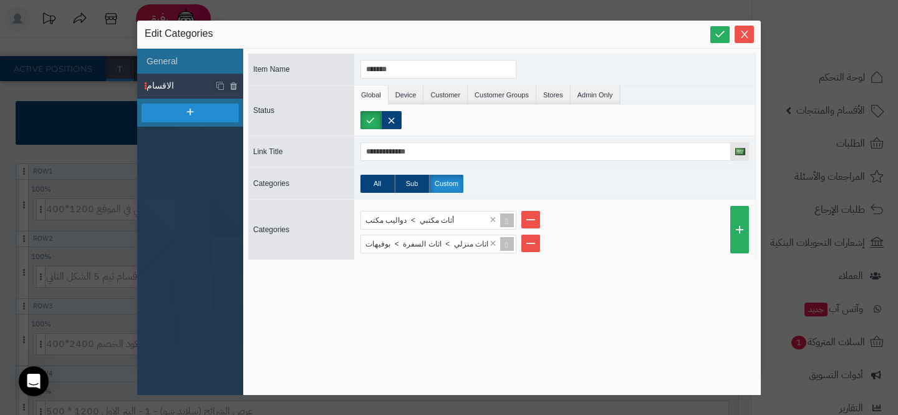
click at [530, 267] on div "**********" at bounding box center [502, 222] width 508 height 336
click at [742, 230] on link at bounding box center [739, 229] width 19 height 47
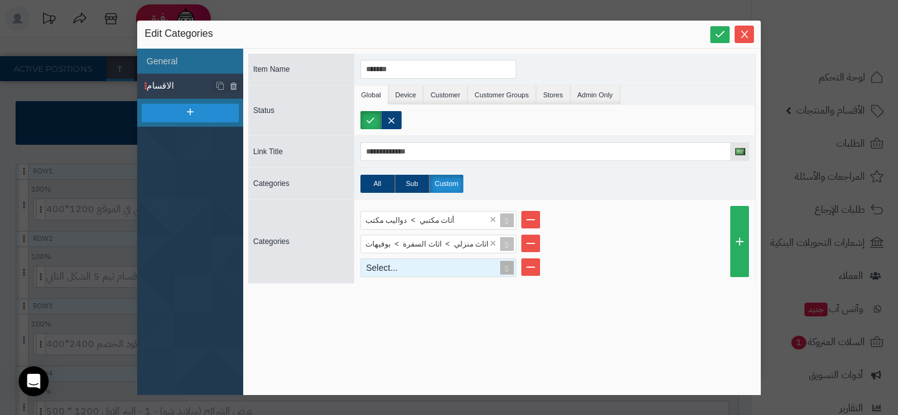
click at [508, 268] on span at bounding box center [506, 267] width 17 height 17
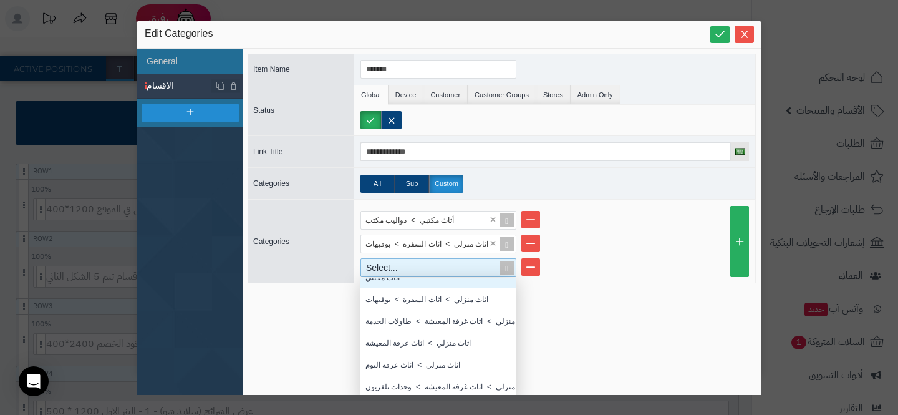
scroll to position [31, 0]
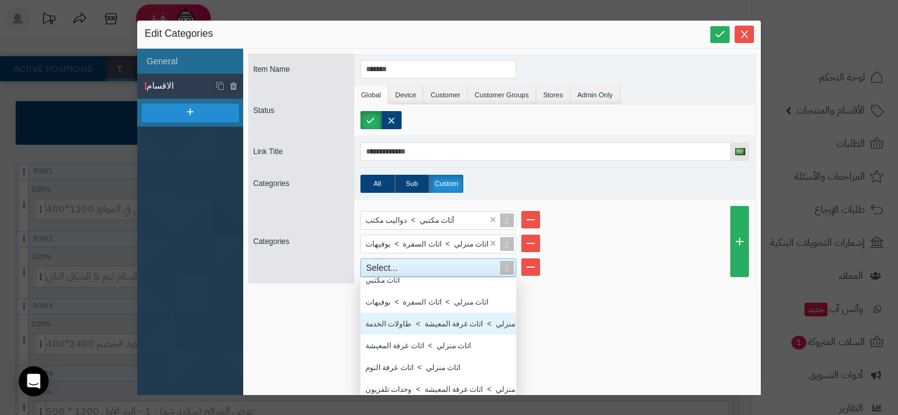
click at [471, 322] on div "اثاث منزلي > اثاث غرفة المعيشة > طاولات الخدمة" at bounding box center [438, 323] width 156 height 22
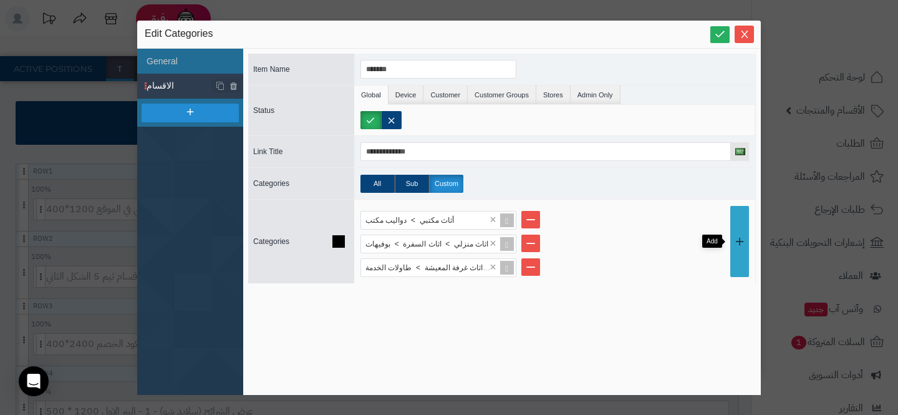
click at [734, 222] on link at bounding box center [739, 241] width 19 height 71
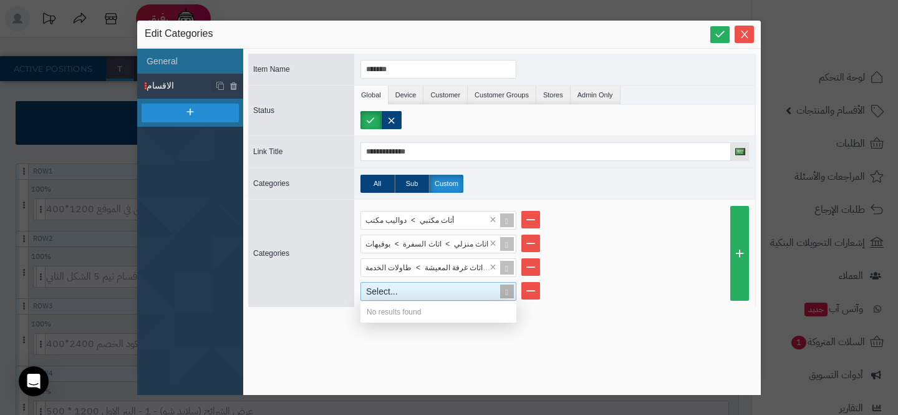
click at [501, 288] on span at bounding box center [506, 290] width 17 height 17
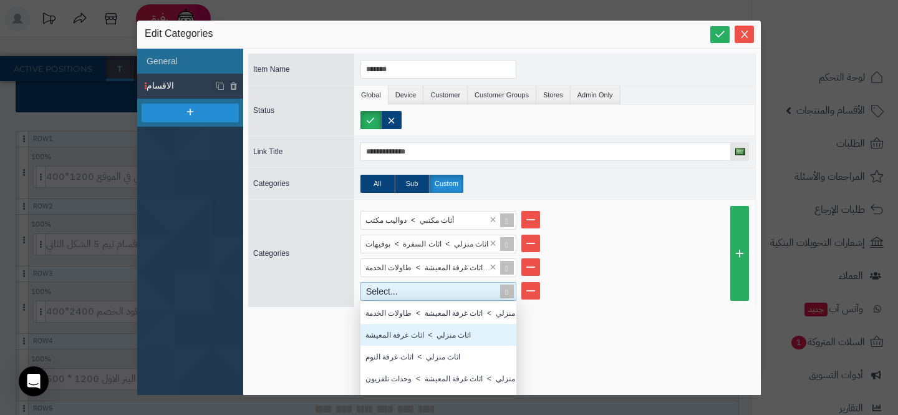
scroll to position [156, 0]
click at [469, 335] on div "اثاث منزلي > اثاث غرفة المعيشة" at bounding box center [438, 335] width 156 height 22
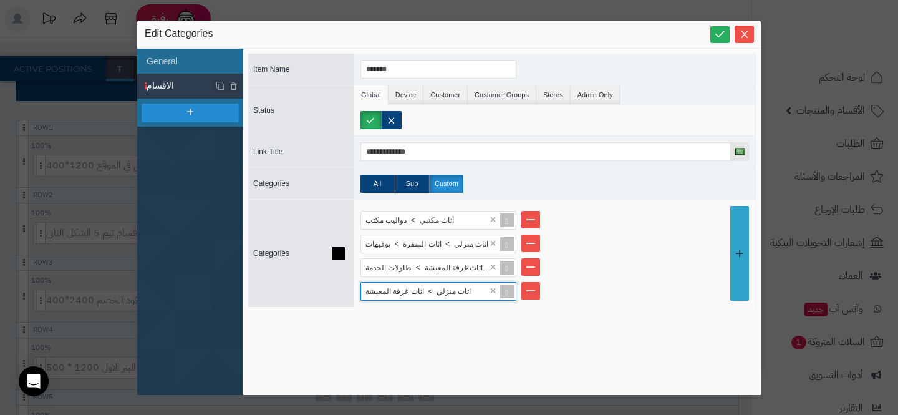
click at [731, 236] on link at bounding box center [739, 253] width 19 height 95
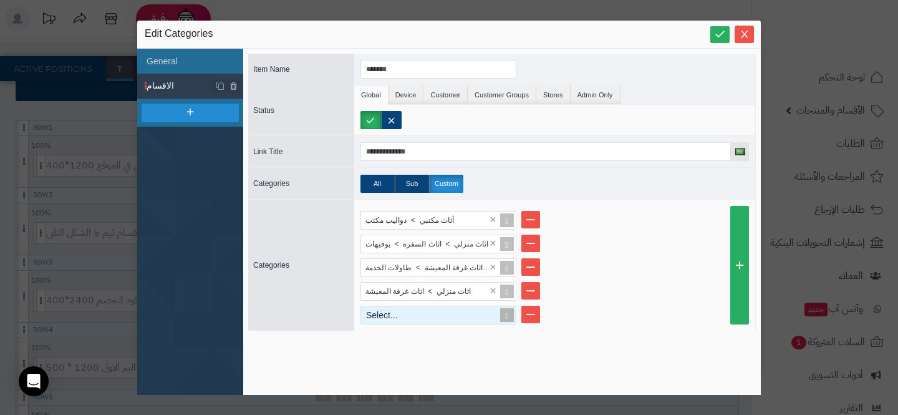
click at [506, 314] on span at bounding box center [506, 314] width 17 height 17
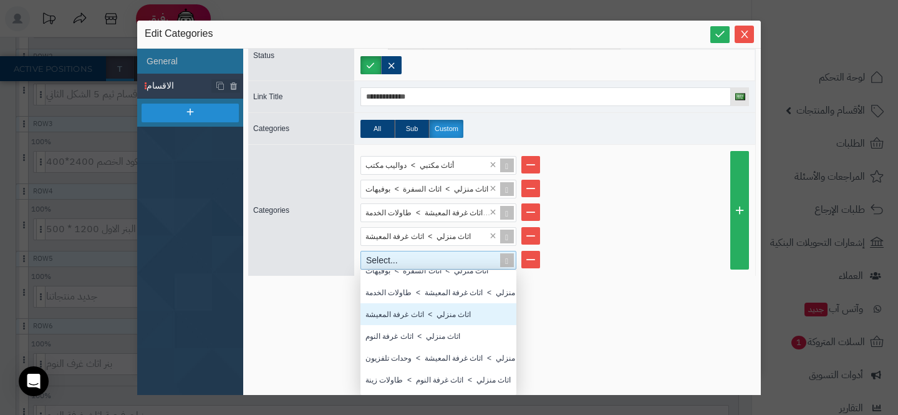
scroll to position [65, 0]
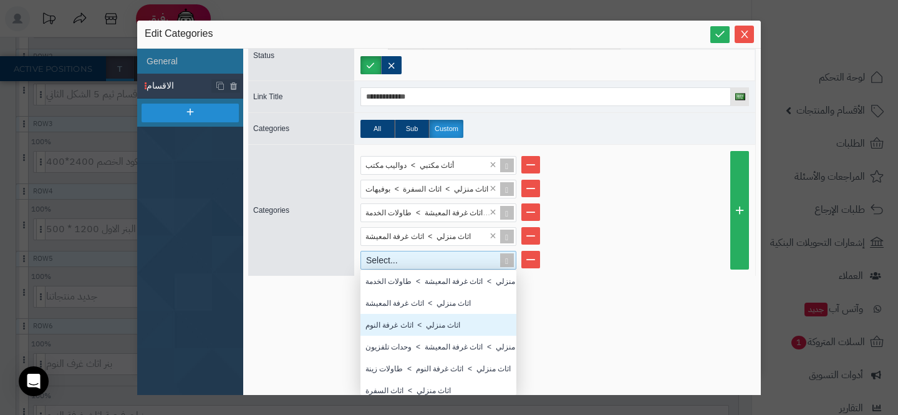
click at [392, 317] on div "اثاث منزلي > اثاث غرفة النوم" at bounding box center [438, 325] width 156 height 22
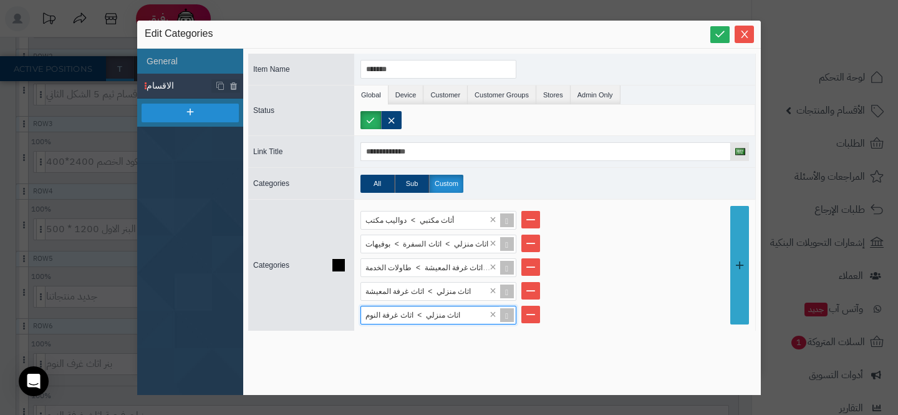
click at [731, 243] on link at bounding box center [739, 265] width 19 height 118
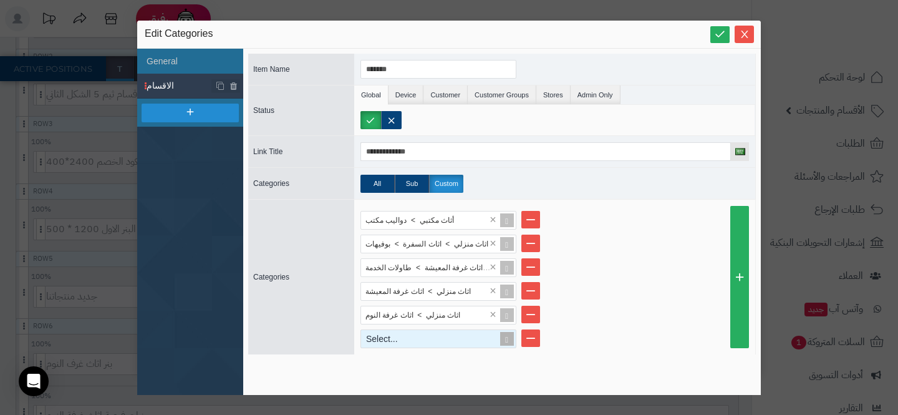
click at [507, 347] on div "Select..." at bounding box center [438, 338] width 156 height 19
click at [507, 341] on span at bounding box center [506, 338] width 17 height 17
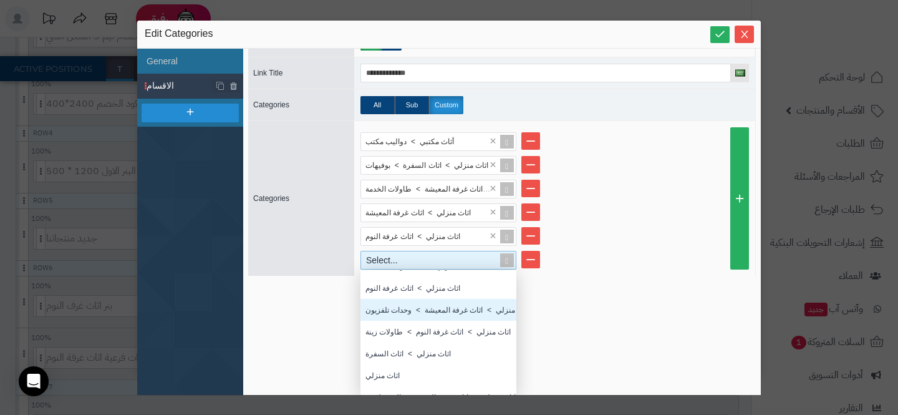
click at [443, 308] on div "اثاث منزلي > اثاث غرفة المعيشة > وحدات تلفزيون" at bounding box center [438, 310] width 156 height 22
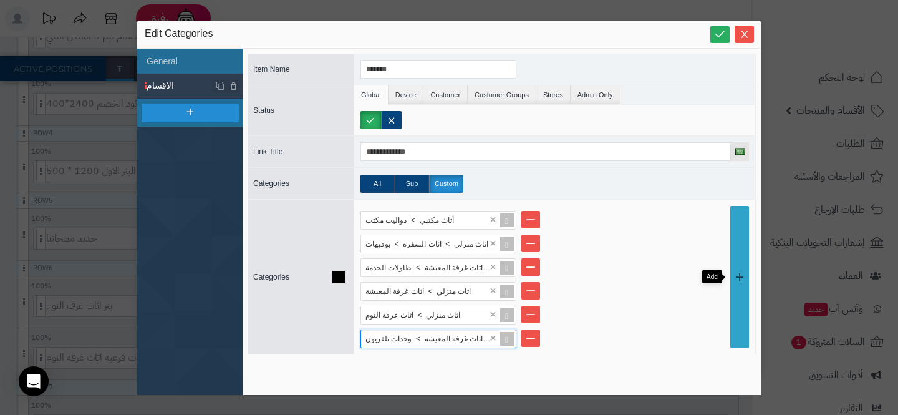
click at [736, 274] on link at bounding box center [739, 277] width 19 height 142
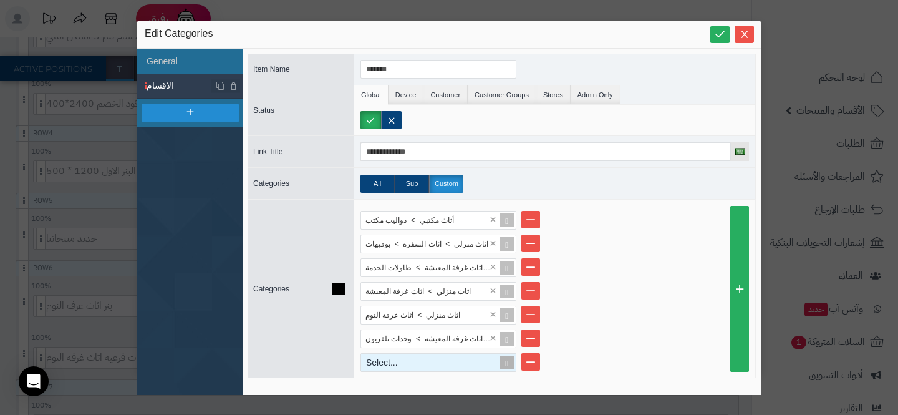
click at [503, 359] on span at bounding box center [506, 362] width 17 height 17
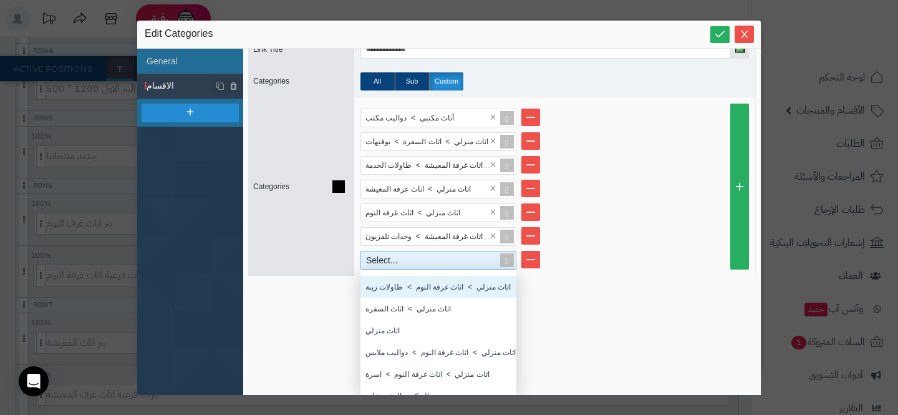
click at [388, 293] on div "اثاث منزلي > اثاث غرفة النوم > طاولات زينة" at bounding box center [438, 287] width 156 height 22
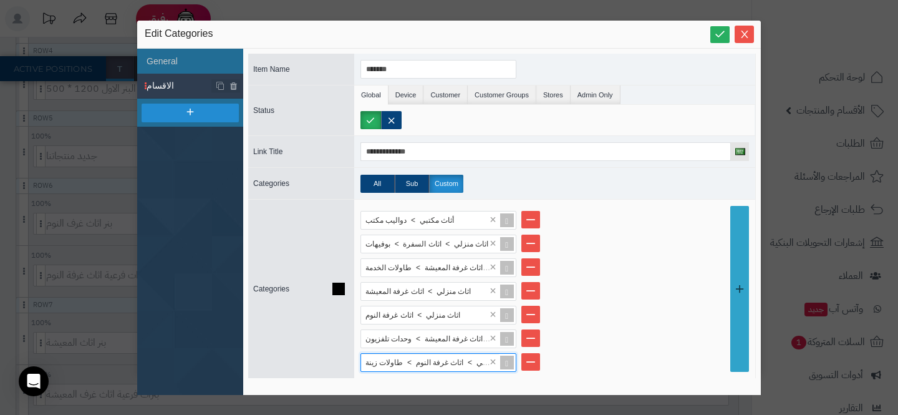
click at [736, 267] on link at bounding box center [739, 289] width 19 height 166
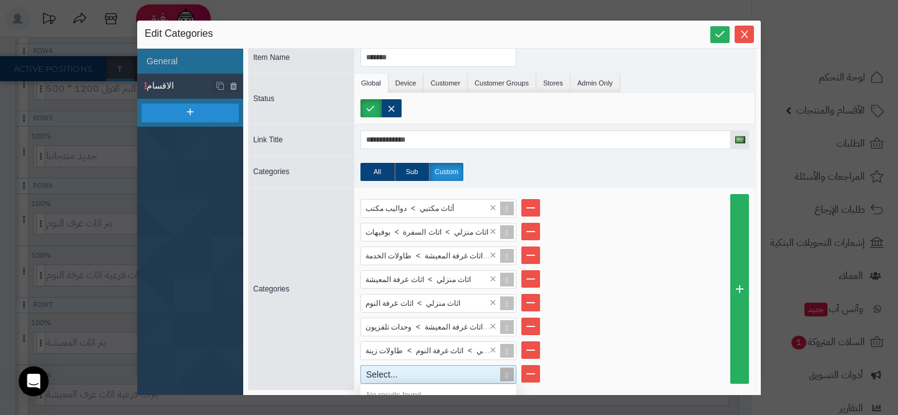
click at [503, 374] on span at bounding box center [506, 373] width 17 height 17
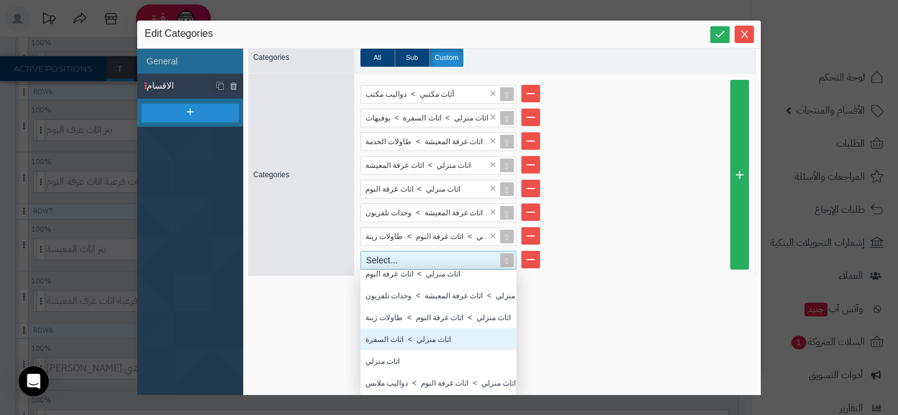
click at [418, 340] on div "اثاث منزلي > اثاث السفرة" at bounding box center [438, 339] width 156 height 22
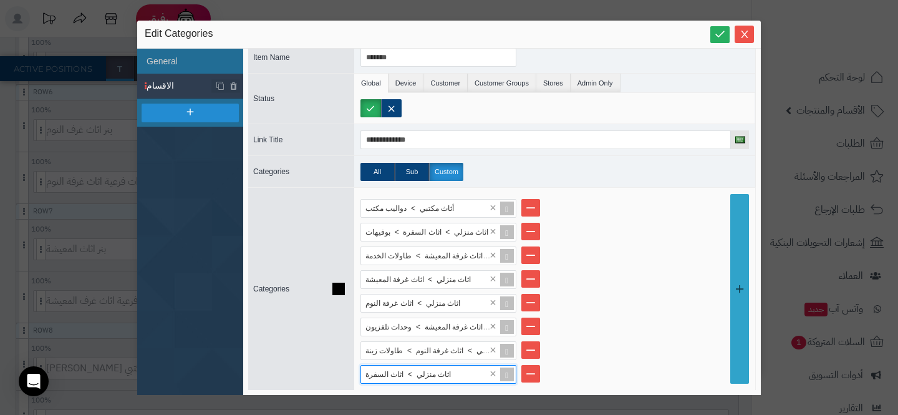
click at [741, 258] on link at bounding box center [739, 289] width 19 height 190
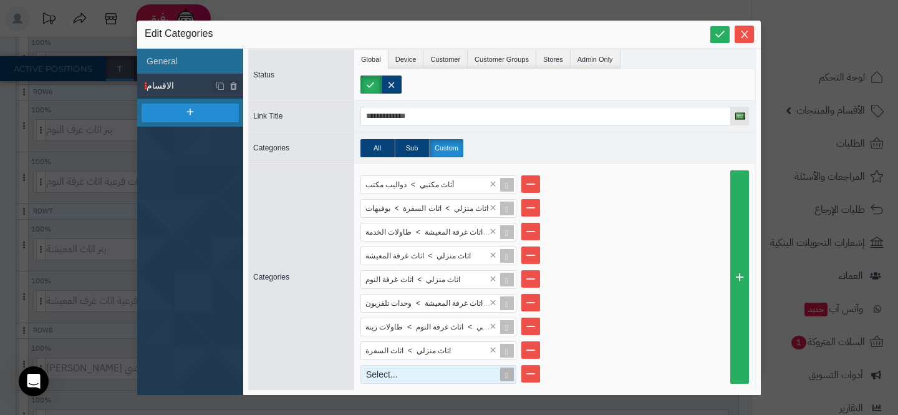
click at [507, 378] on span at bounding box center [506, 373] width 17 height 17
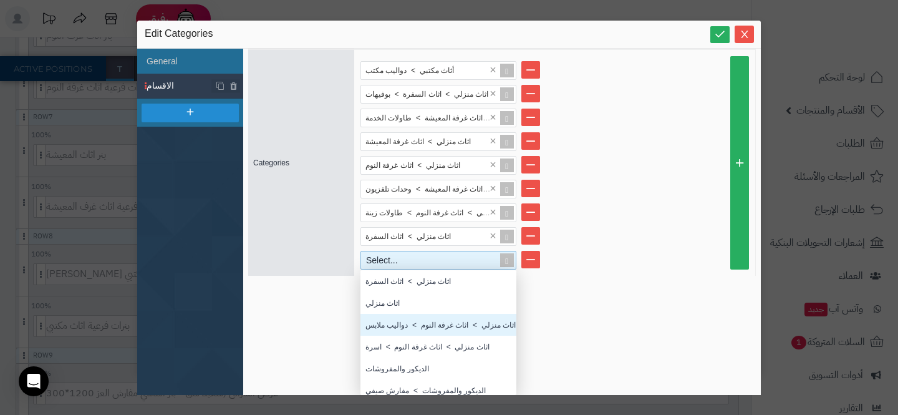
click at [410, 327] on div "اثاث منزلي > اثاث غرفة النوم > دواليب ملابس" at bounding box center [438, 325] width 156 height 22
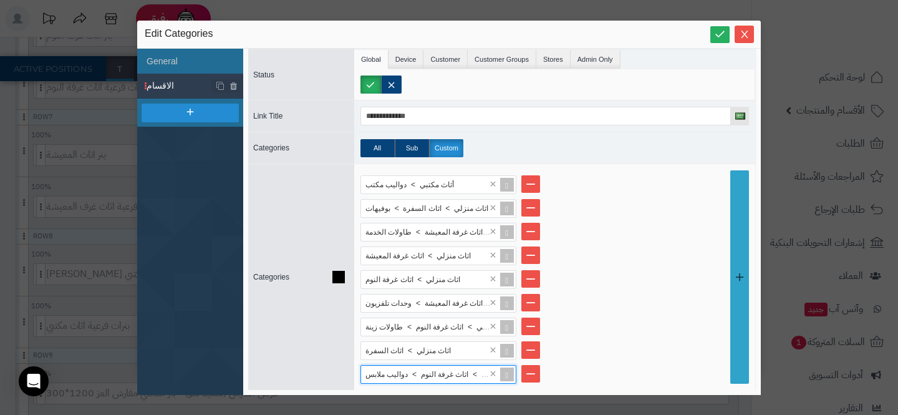
click at [738, 262] on link at bounding box center [739, 276] width 19 height 213
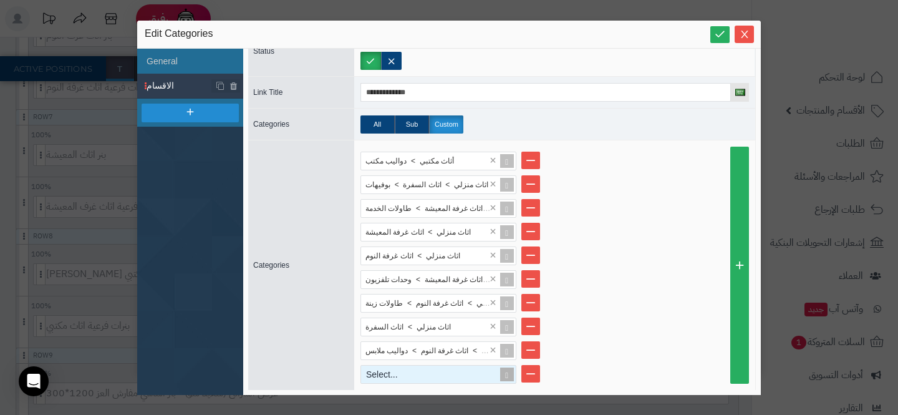
click at [513, 377] on span at bounding box center [506, 373] width 17 height 17
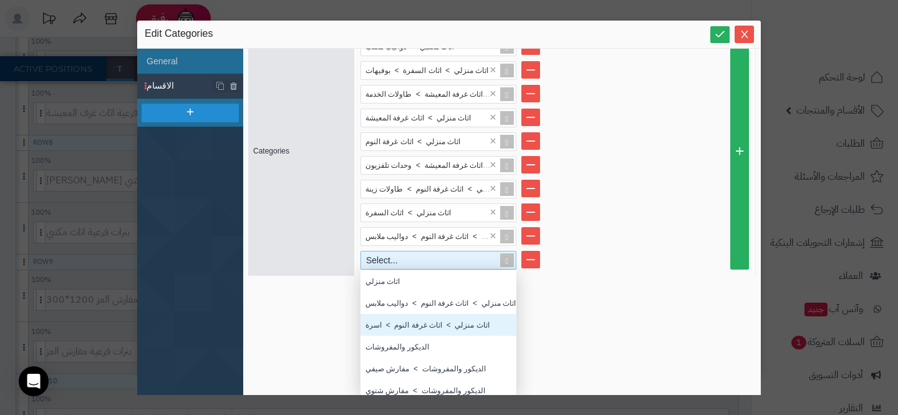
click at [435, 330] on div "اثاث منزلي > اثاث غرفة النوم > اسرة" at bounding box center [438, 325] width 156 height 22
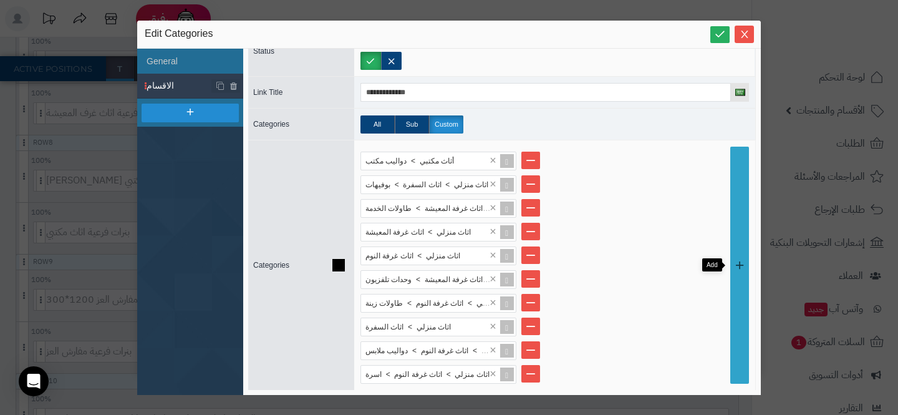
click at [748, 304] on link at bounding box center [739, 265] width 19 height 237
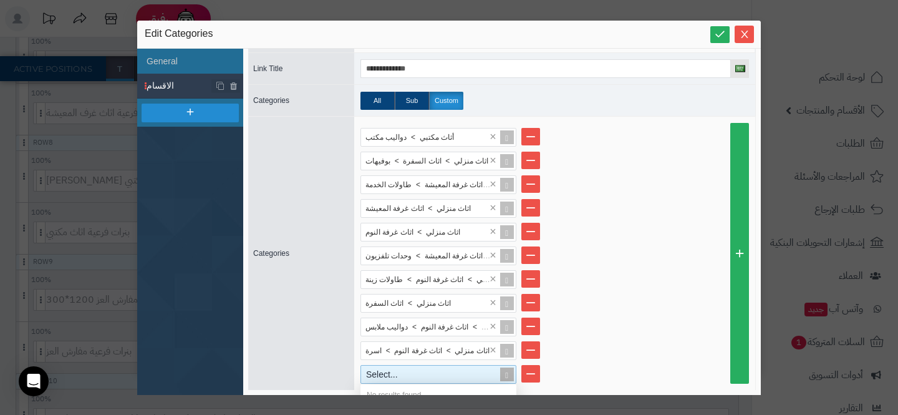
click at [506, 373] on span at bounding box center [506, 373] width 17 height 17
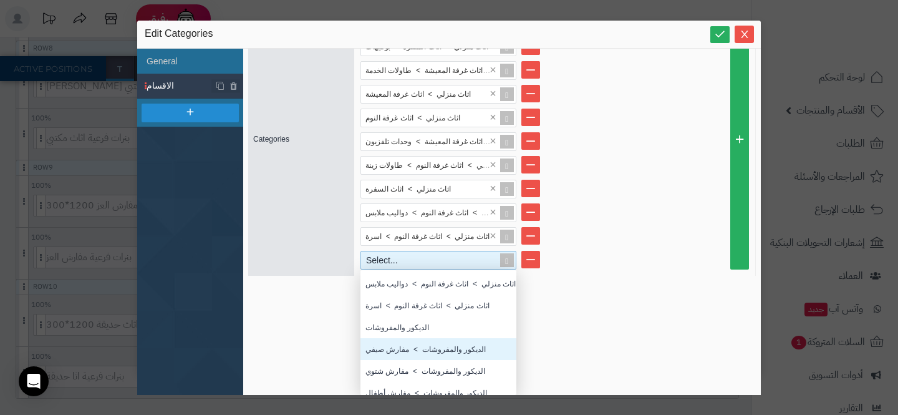
click at [428, 351] on div "الديكور والمفروشات > مفارش صيفي" at bounding box center [438, 349] width 156 height 22
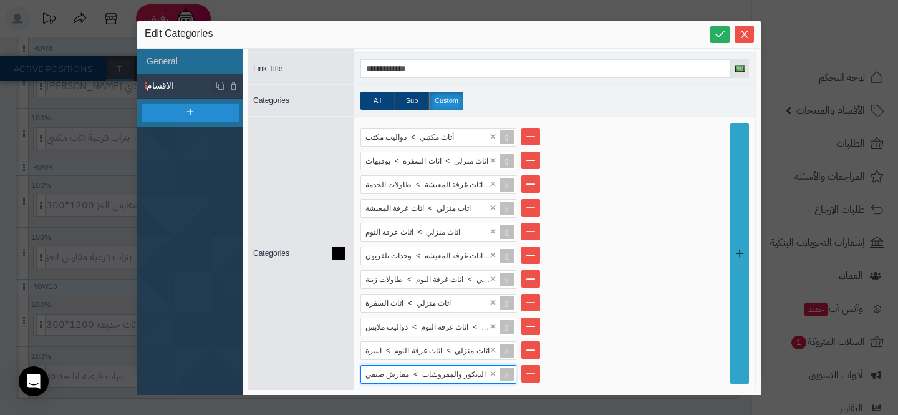
click at [735, 289] on link at bounding box center [739, 253] width 19 height 261
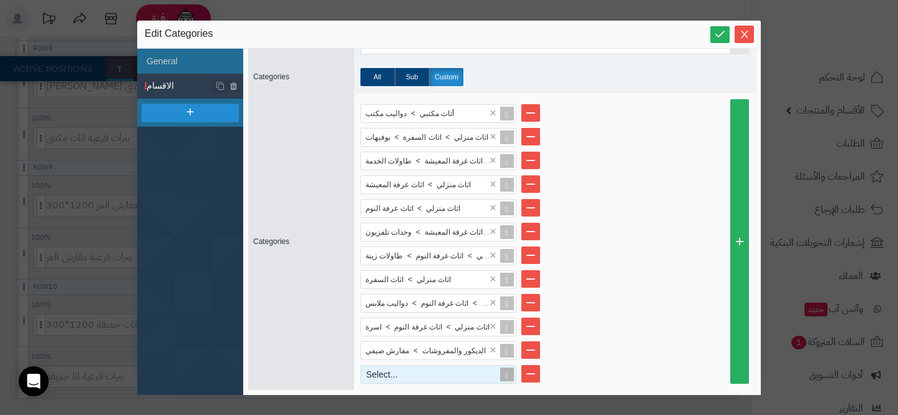
click at [504, 377] on span at bounding box center [506, 373] width 17 height 17
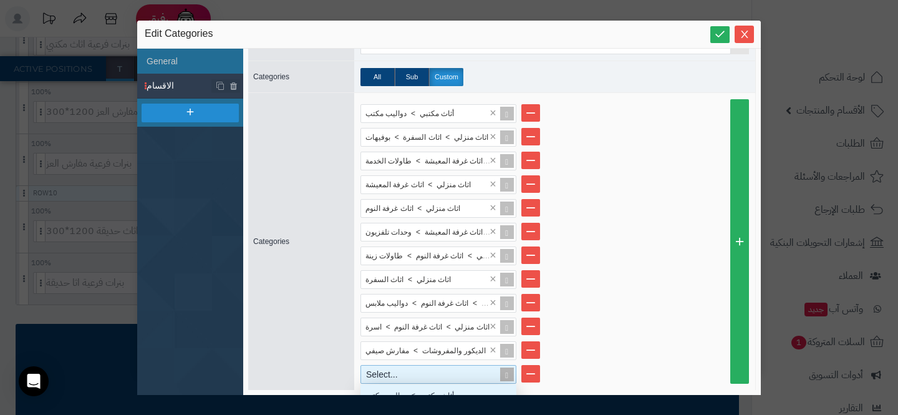
click at [504, 377] on span at bounding box center [506, 373] width 17 height 17
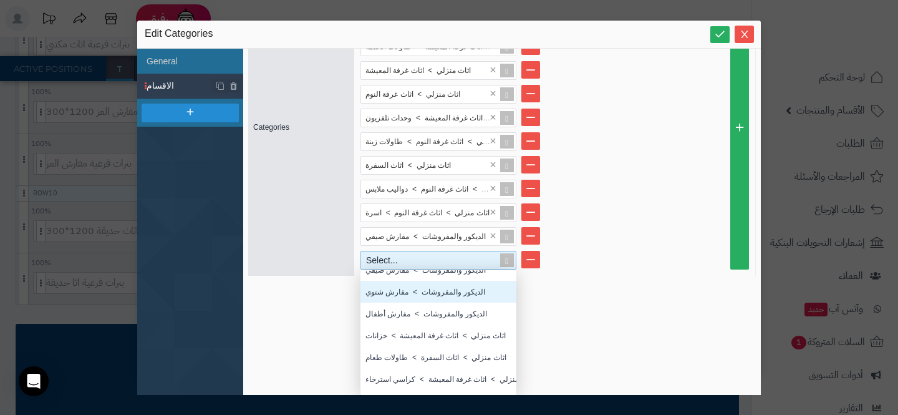
click at [398, 287] on div "الديكور والمفروشات > مفارش شتوي" at bounding box center [438, 292] width 156 height 22
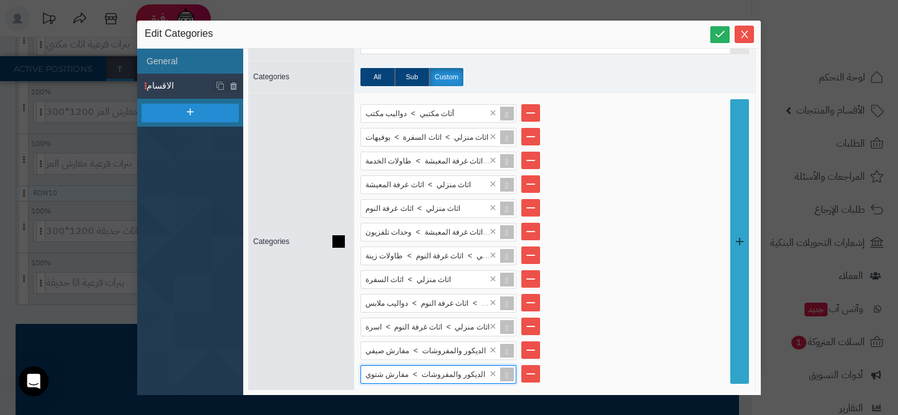
click at [731, 297] on link at bounding box center [739, 241] width 19 height 284
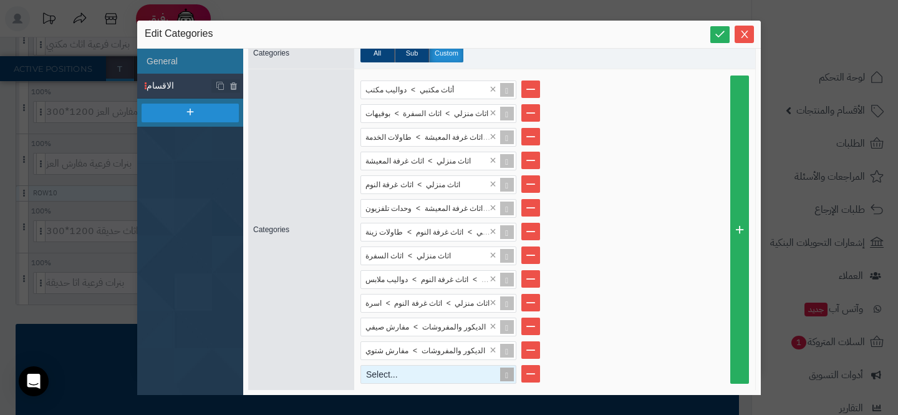
click at [504, 373] on span at bounding box center [506, 373] width 17 height 17
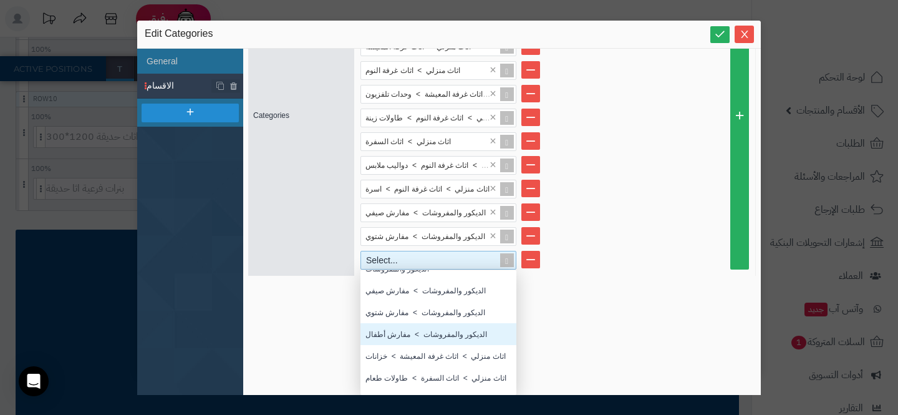
click at [430, 335] on div "الديكور والمفروشات > مفارش أطفال" at bounding box center [438, 334] width 156 height 22
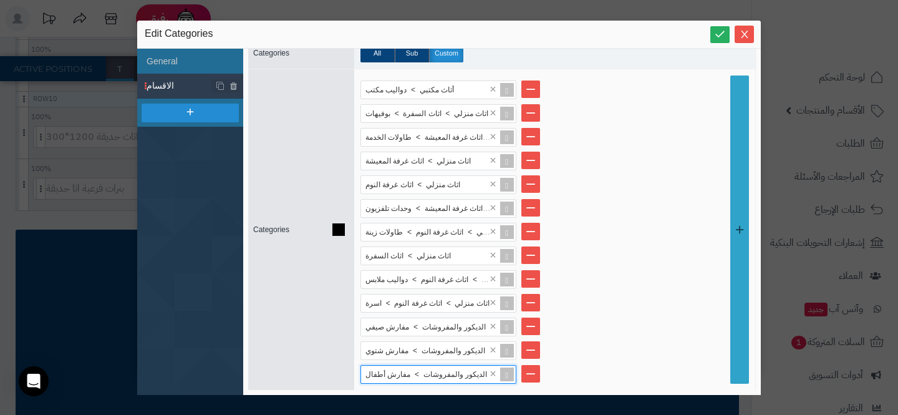
click at [738, 291] on link at bounding box center [739, 229] width 19 height 308
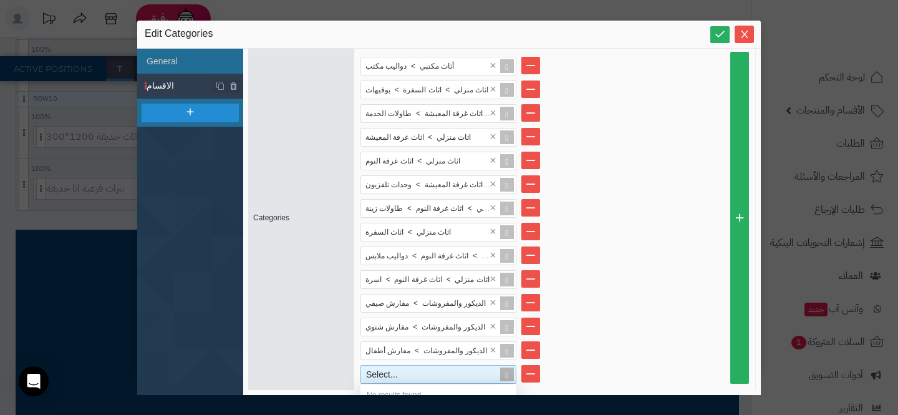
click at [510, 373] on span at bounding box center [506, 373] width 17 height 17
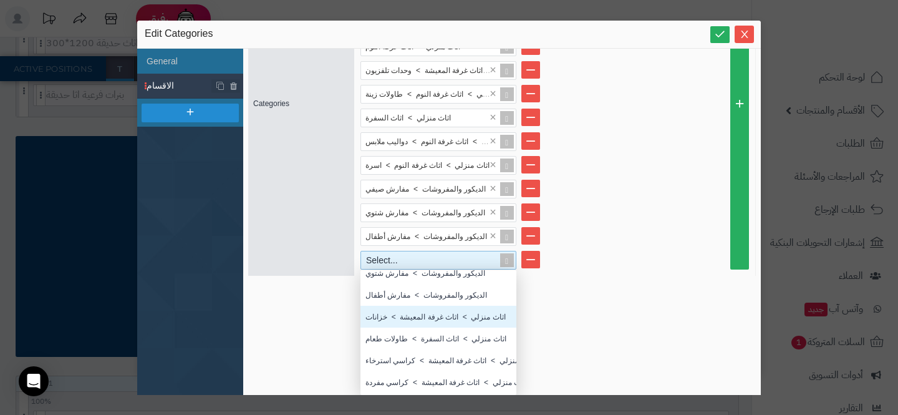
click at [400, 313] on div "اثاث منزلي > اثاث غرفة المعيشة > خزانات" at bounding box center [438, 317] width 156 height 22
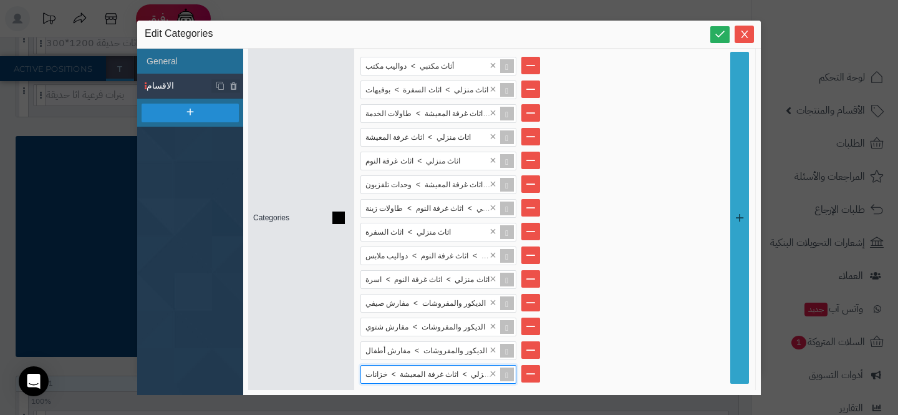
click at [733, 294] on link at bounding box center [739, 218] width 19 height 332
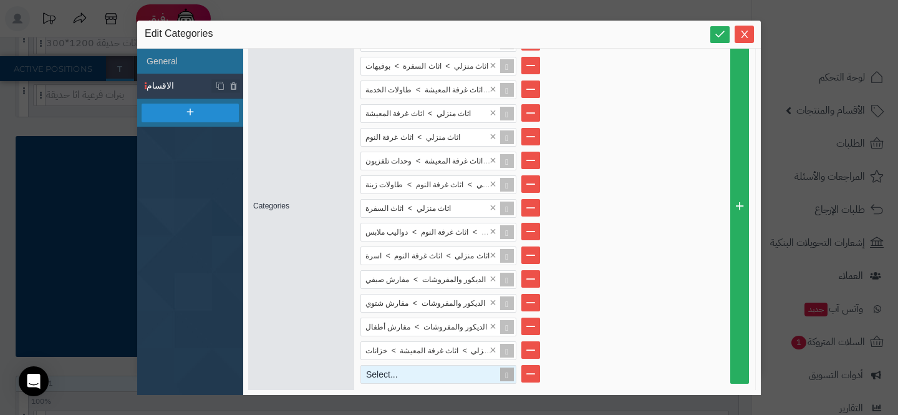
click at [501, 370] on span at bounding box center [506, 373] width 17 height 17
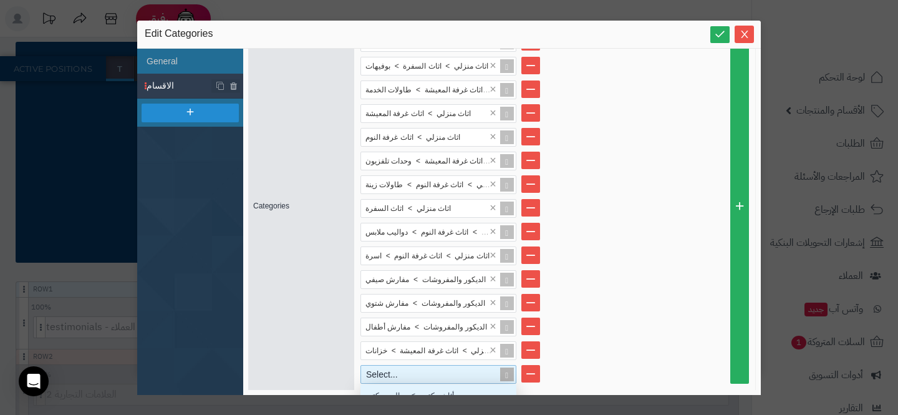
click at [501, 370] on span at bounding box center [506, 373] width 17 height 17
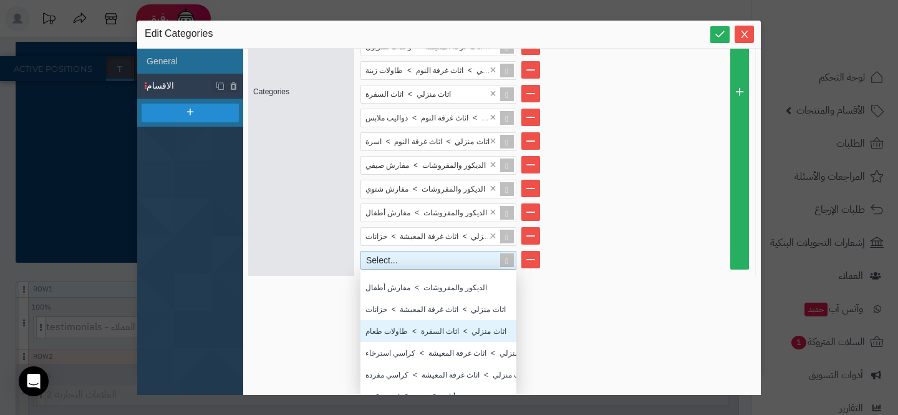
click at [421, 337] on div "اثاث منزلي > اثاث السفرة > طاولات طعام" at bounding box center [438, 331] width 156 height 22
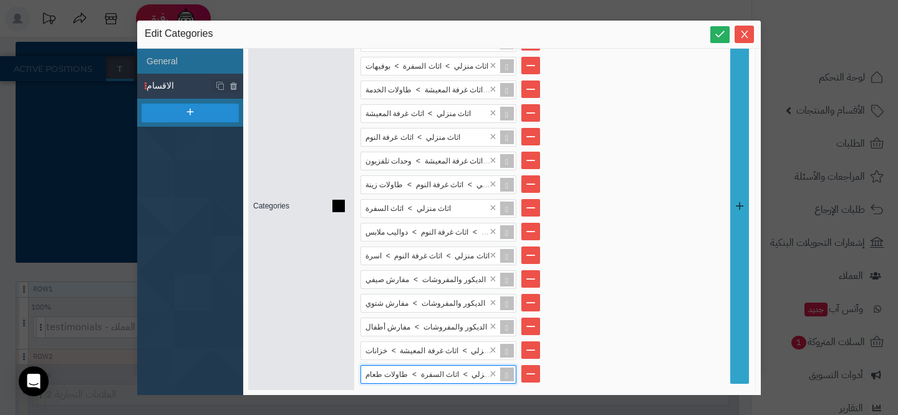
click at [741, 292] on link at bounding box center [739, 205] width 19 height 355
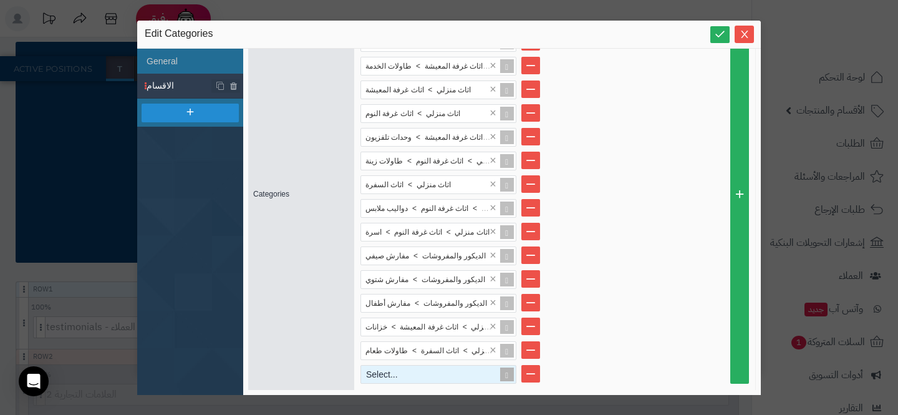
click at [504, 372] on span at bounding box center [506, 373] width 17 height 17
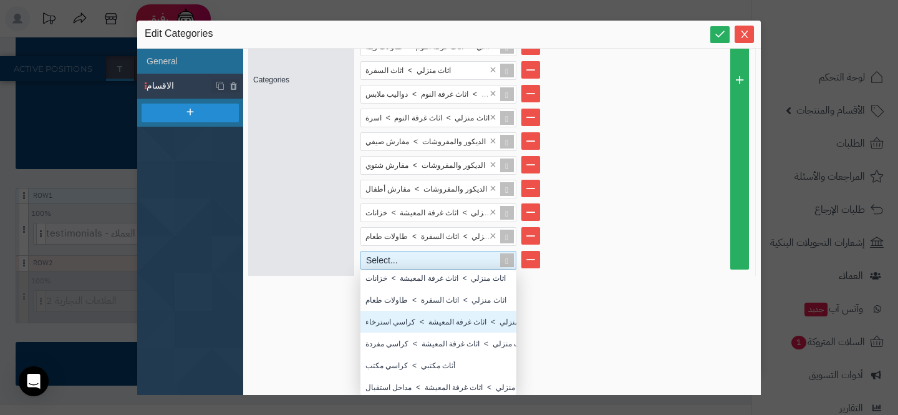
click at [409, 321] on div "اثاث منزلي > اثاث غرفة المعيشة > كراسي استرخاء" at bounding box center [438, 322] width 156 height 22
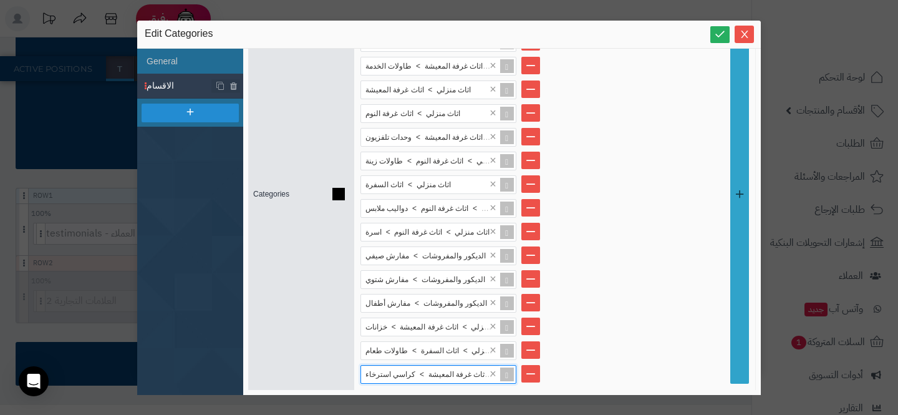
click at [732, 274] on link at bounding box center [739, 193] width 19 height 379
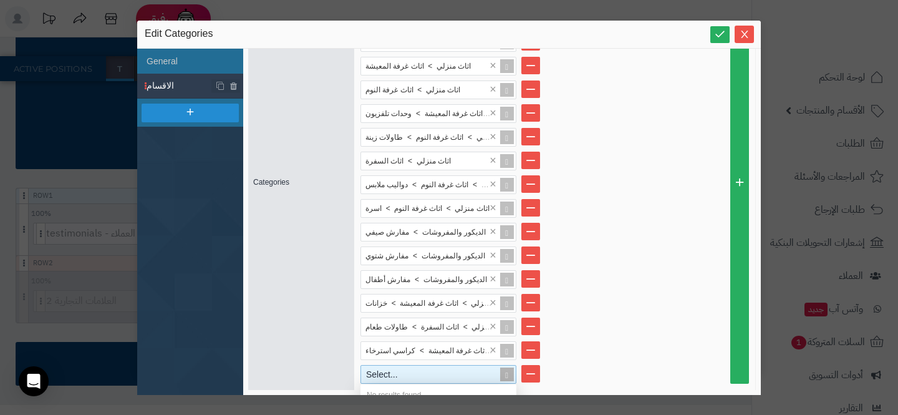
click at [504, 373] on span at bounding box center [506, 373] width 17 height 17
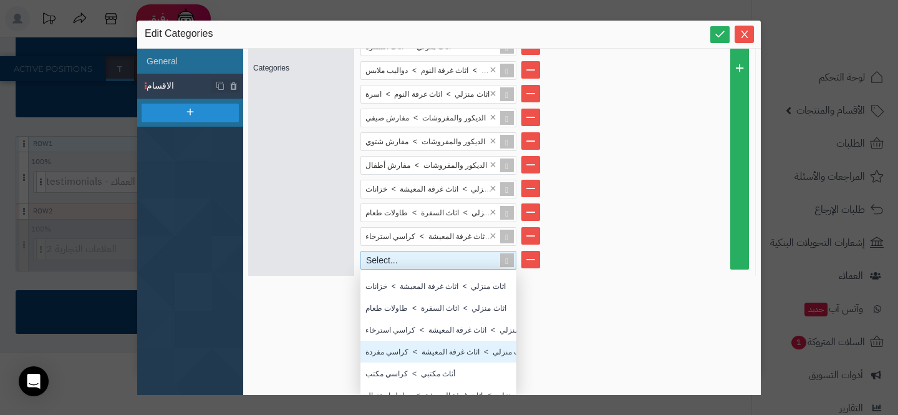
click at [444, 354] on div "اثاث منزلي > اثاث غرفة المعيشة > كراسي مفردة" at bounding box center [438, 351] width 156 height 22
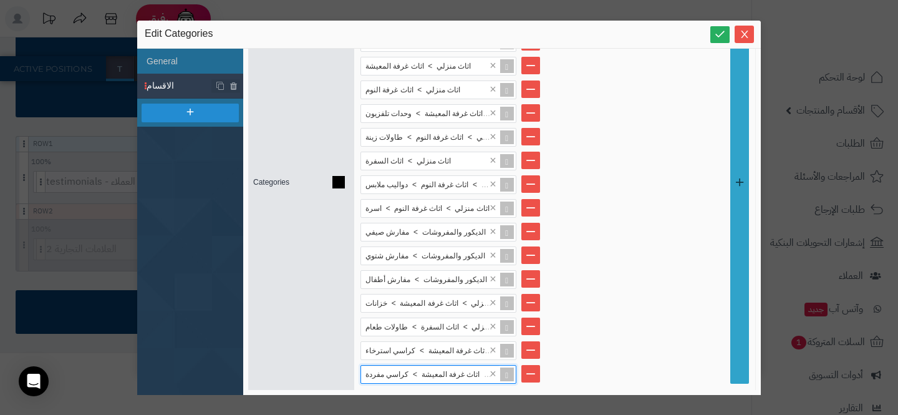
click at [740, 297] on link at bounding box center [739, 182] width 19 height 403
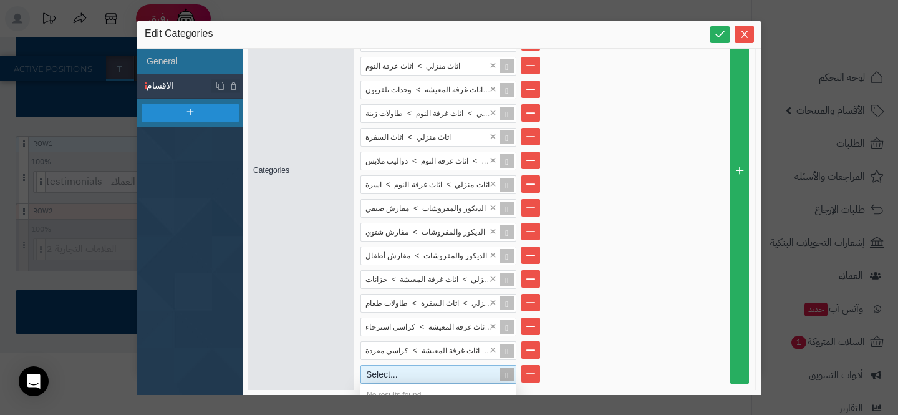
click at [500, 375] on span at bounding box center [506, 373] width 17 height 17
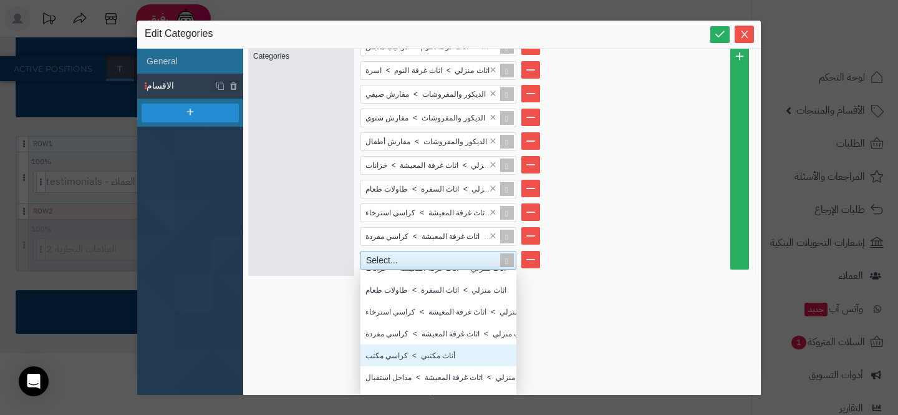
click at [431, 354] on div "أثاث مكتبي > كراسي مكتب" at bounding box center [438, 355] width 156 height 22
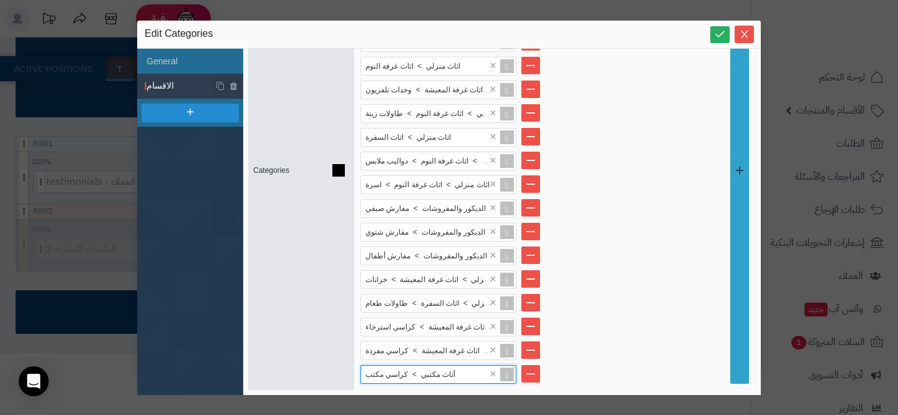
click at [733, 315] on link at bounding box center [739, 170] width 19 height 426
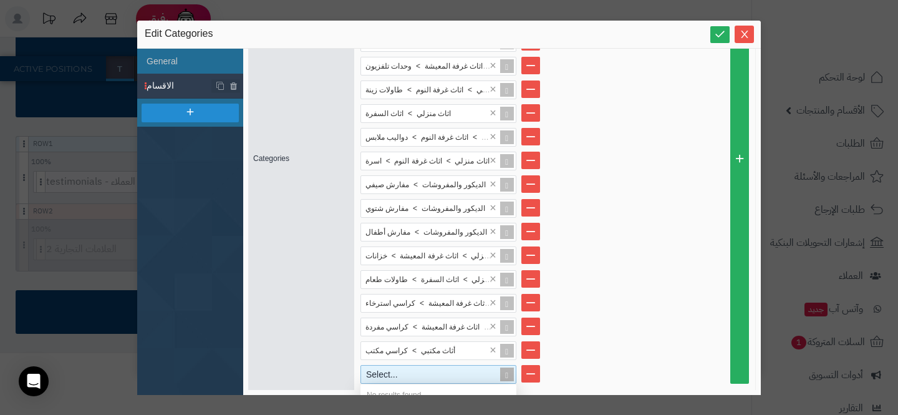
click at [506, 377] on span at bounding box center [506, 373] width 17 height 17
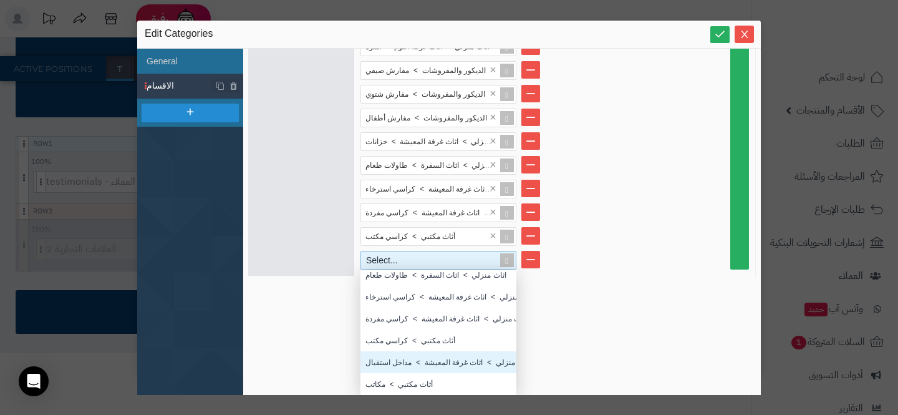
click at [456, 361] on div "اثاث منزلي > اثاث غرفة المعيشة > مداخل استقبال" at bounding box center [438, 362] width 156 height 22
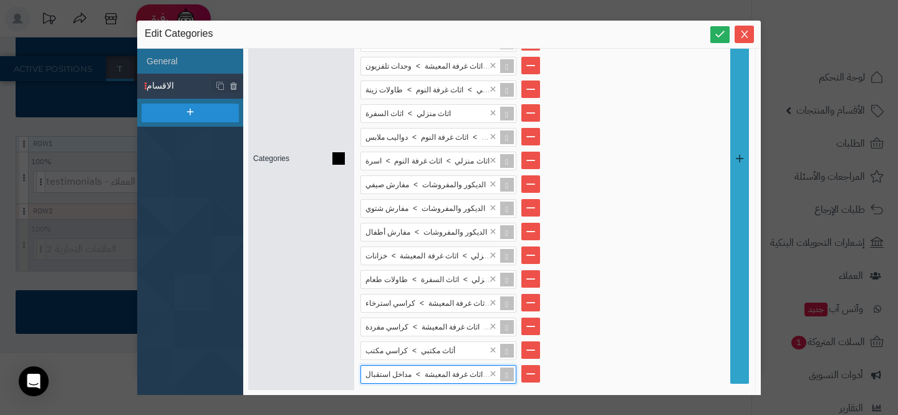
click at [731, 267] on link at bounding box center [739, 158] width 19 height 450
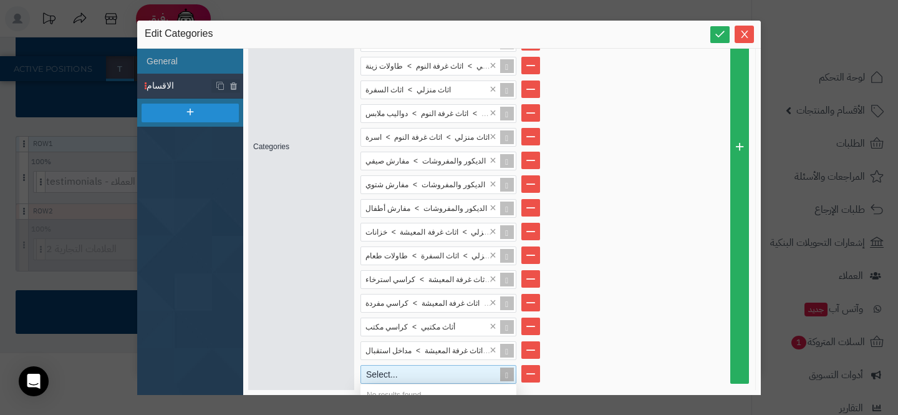
click at [500, 368] on span at bounding box center [506, 373] width 17 height 17
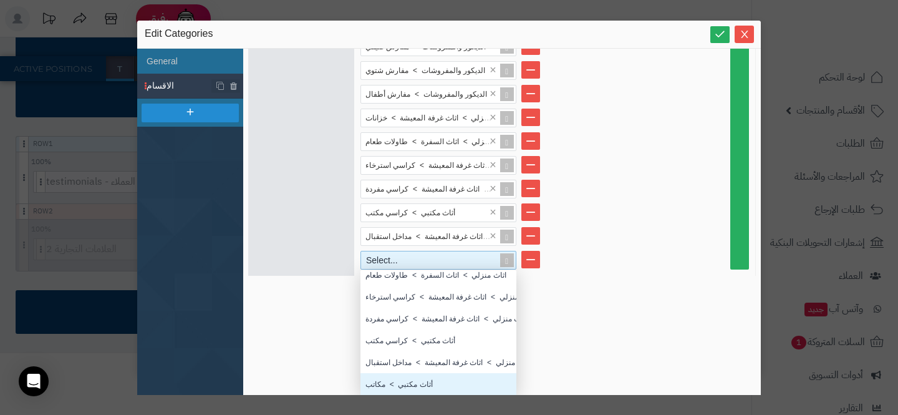
click at [451, 381] on div "أثاث مكتبي > مكاتب" at bounding box center [438, 384] width 156 height 22
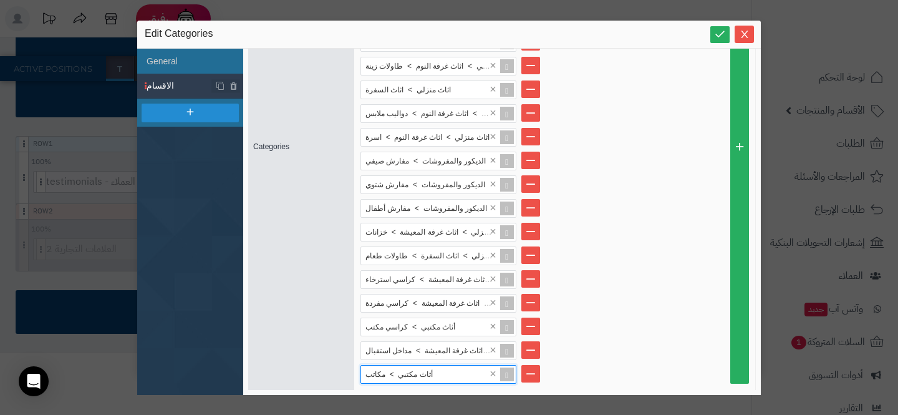
click at [653, 261] on li "اثاث منزلي > اثاث السفرة > طاولات طعام ×" at bounding box center [554, 255] width 388 height 19
click at [743, 36] on icon "Close" at bounding box center [744, 33] width 7 height 7
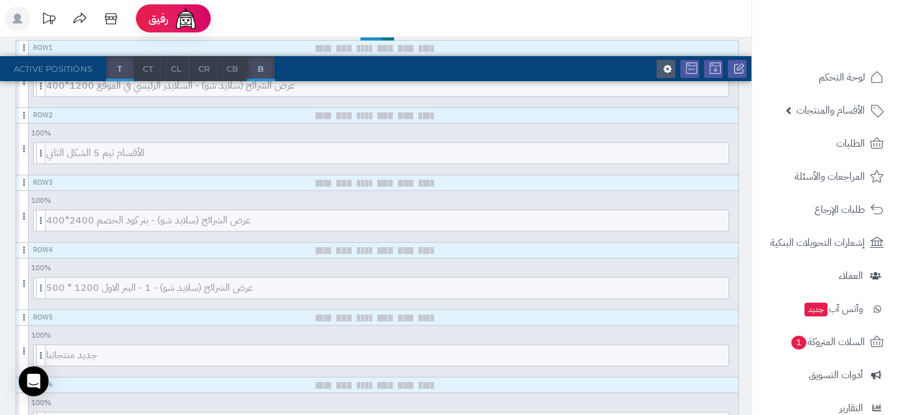
scroll to position [234, 0]
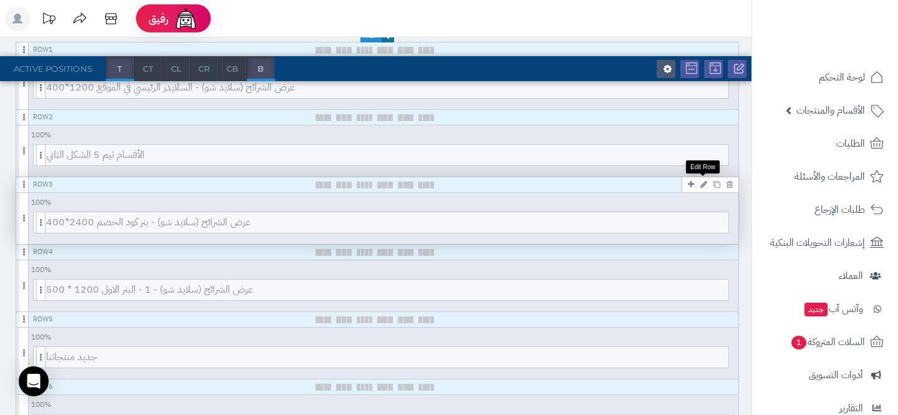
click at [705, 184] on icon at bounding box center [703, 184] width 7 height 8
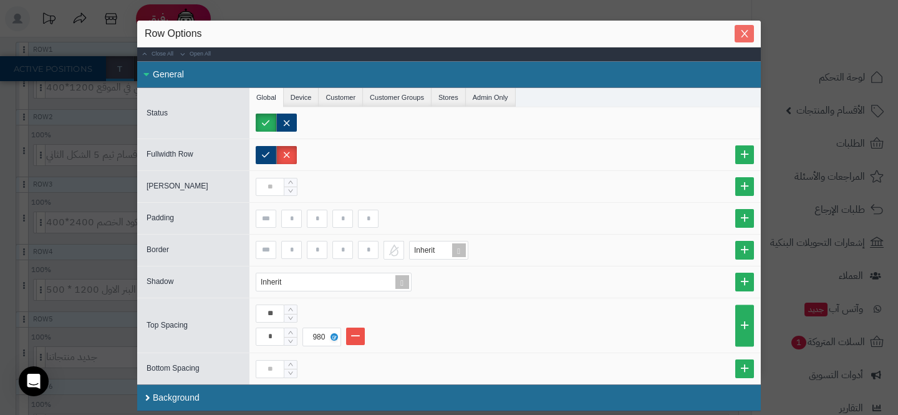
click at [749, 37] on icon "Close" at bounding box center [745, 34] width 10 height 10
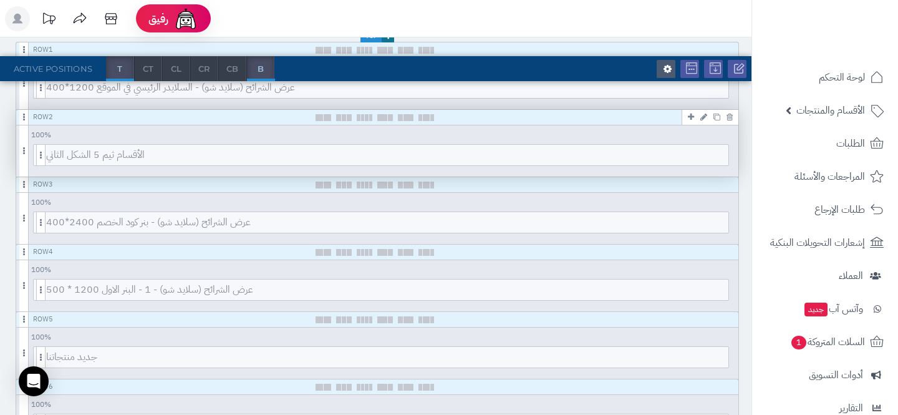
scroll to position [194, 0]
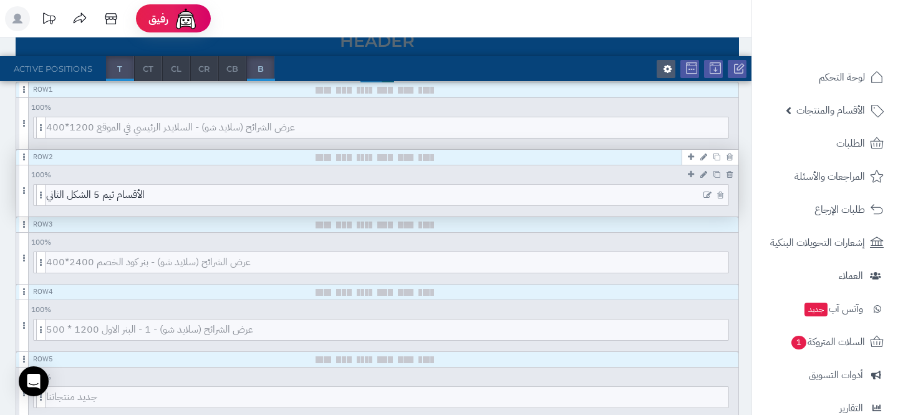
click at [708, 195] on icon at bounding box center [707, 195] width 8 height 9
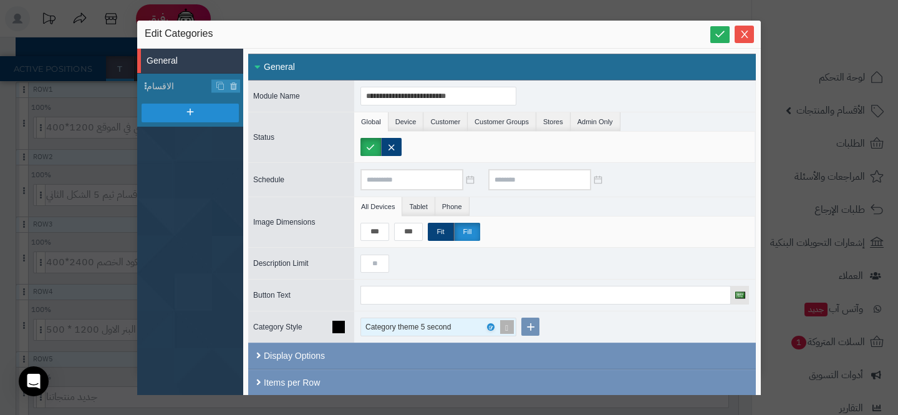
scroll to position [169, 0]
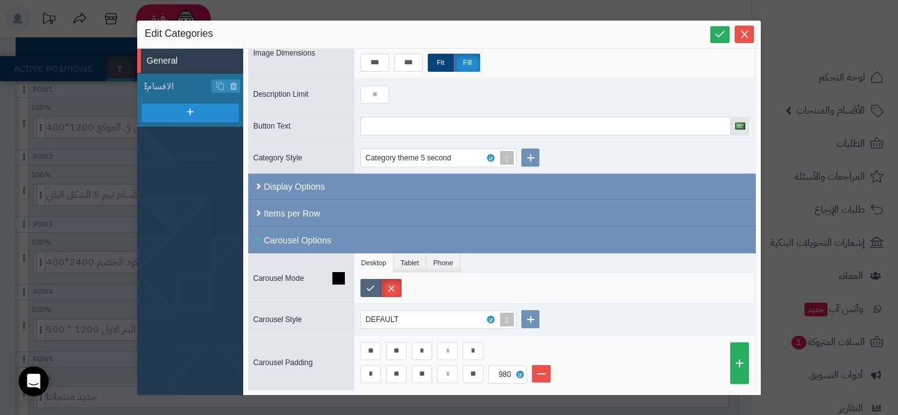
click at [370, 283] on label at bounding box center [370, 288] width 21 height 18
click at [453, 268] on li "Phone" at bounding box center [443, 262] width 34 height 19
click at [416, 289] on label at bounding box center [412, 288] width 21 height 18
click at [193, 87] on span "الاقسام" at bounding box center [179, 86] width 65 height 13
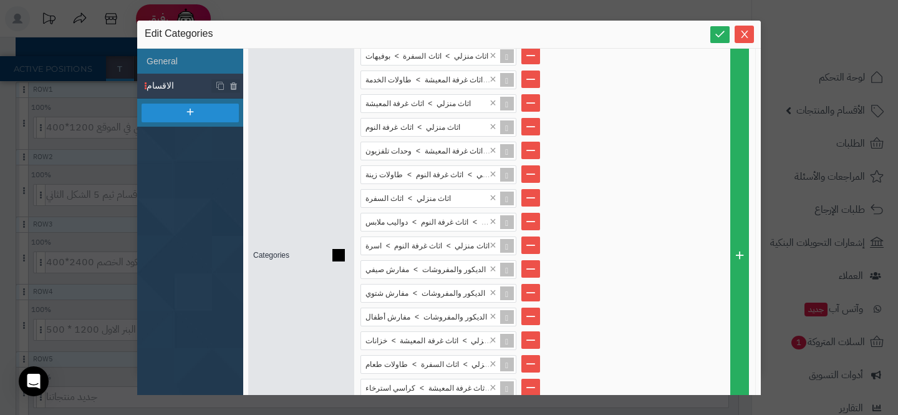
scroll to position [296, 0]
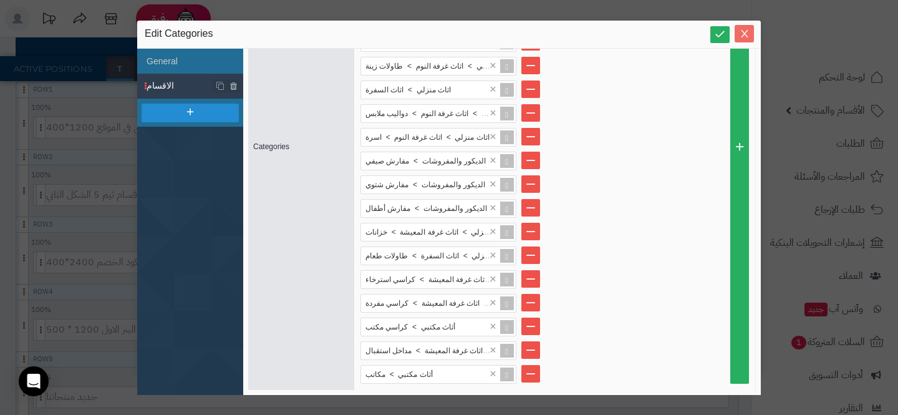
click at [743, 37] on icon "Close" at bounding box center [745, 34] width 10 height 10
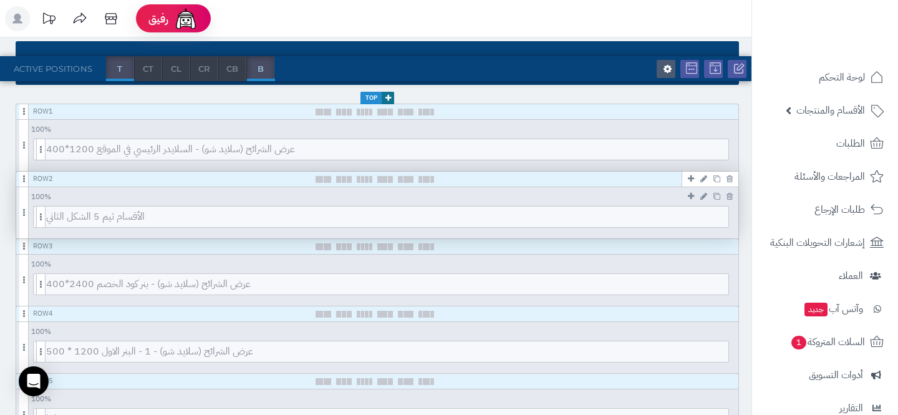
scroll to position [173, 0]
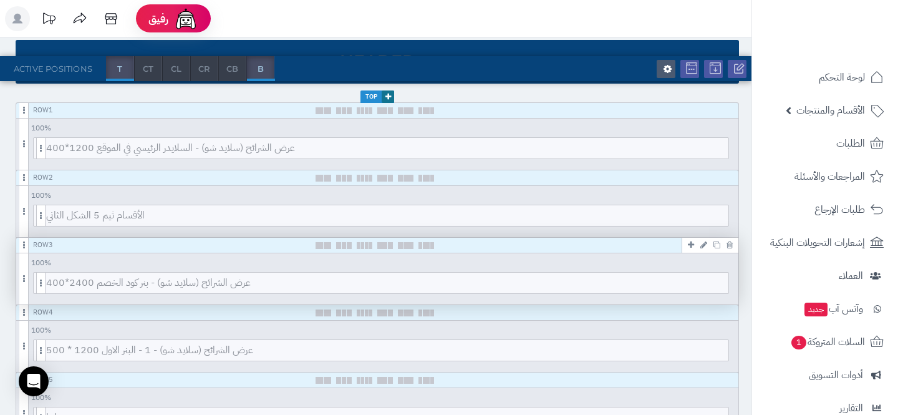
click at [700, 245] on icon at bounding box center [703, 245] width 7 height 8
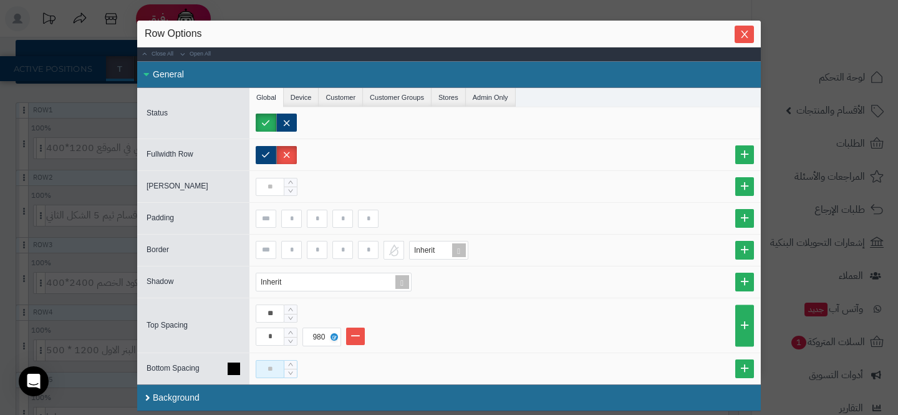
click at [274, 368] on input at bounding box center [270, 369] width 29 height 18
type input "**"
click at [251, 308] on div "** * 980" at bounding box center [504, 325] width 511 height 54
click at [256, 308] on input "**" at bounding box center [270, 313] width 29 height 18
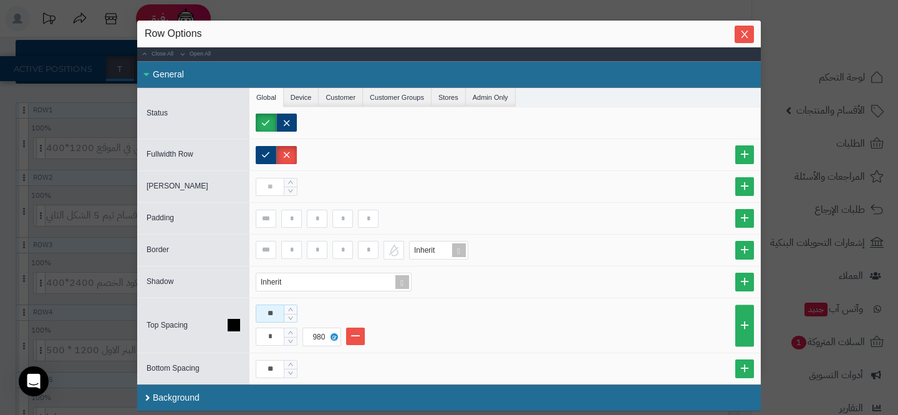
click at [263, 309] on input "**" at bounding box center [270, 313] width 29 height 18
type input "**"
click at [263, 342] on input "*" at bounding box center [270, 336] width 29 height 18
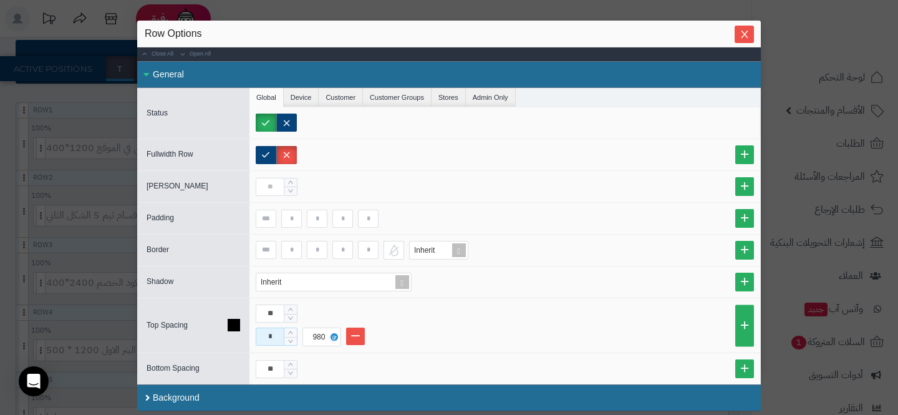
click at [263, 342] on input "*" at bounding box center [270, 336] width 29 height 18
type input "*"
click at [352, 339] on link at bounding box center [355, 335] width 19 height 17
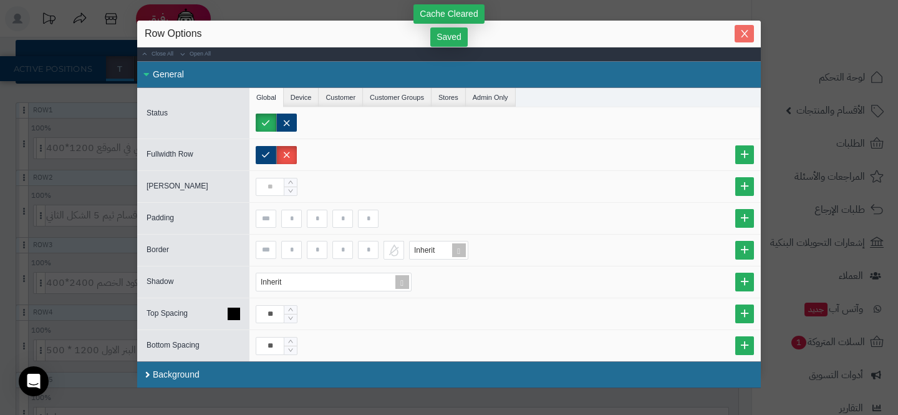
click at [745, 27] on button "Close" at bounding box center [744, 33] width 19 height 17
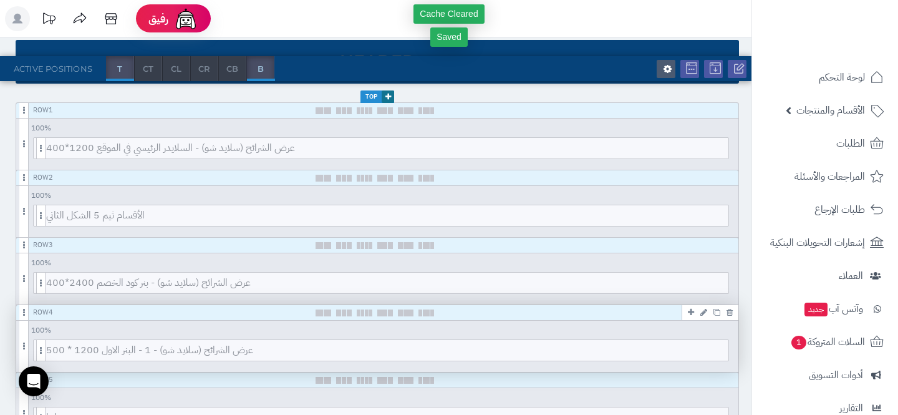
click at [702, 312] on icon at bounding box center [703, 312] width 7 height 8
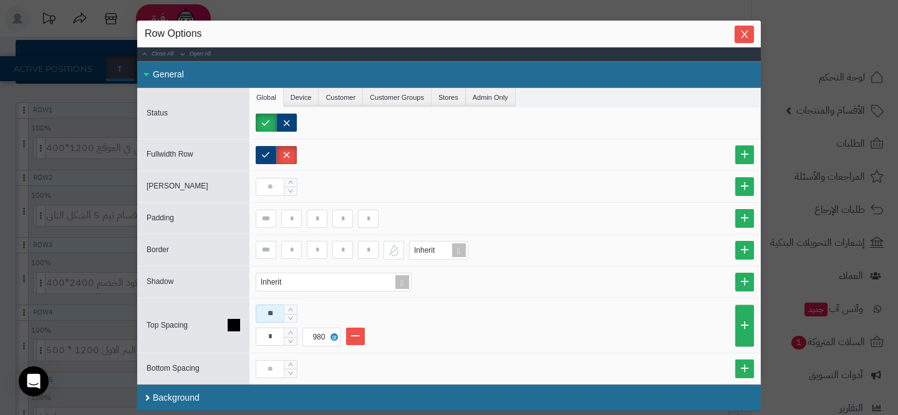
click at [267, 312] on input "**" at bounding box center [270, 313] width 29 height 18
type input "**"
click at [358, 337] on link at bounding box center [355, 335] width 19 height 17
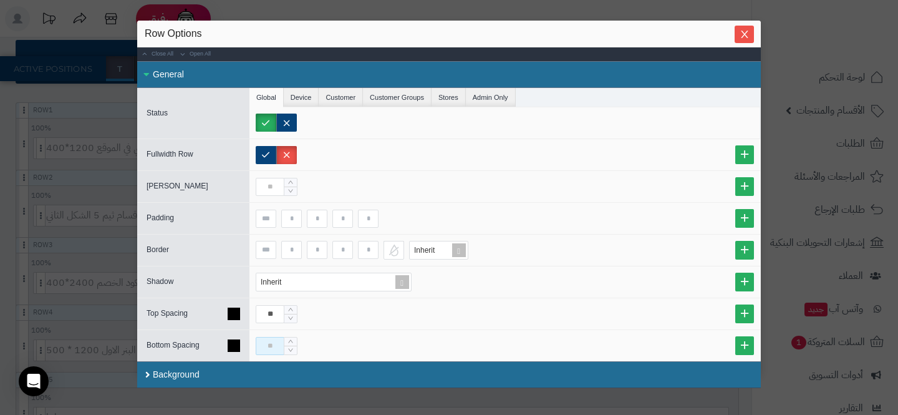
click at [279, 344] on input at bounding box center [270, 346] width 29 height 18
type input "**"
click at [740, 32] on icon "Close" at bounding box center [745, 34] width 10 height 10
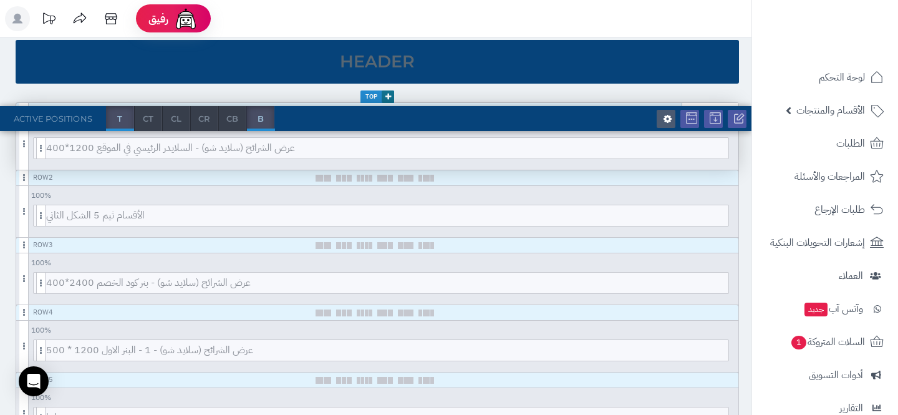
scroll to position [0, 0]
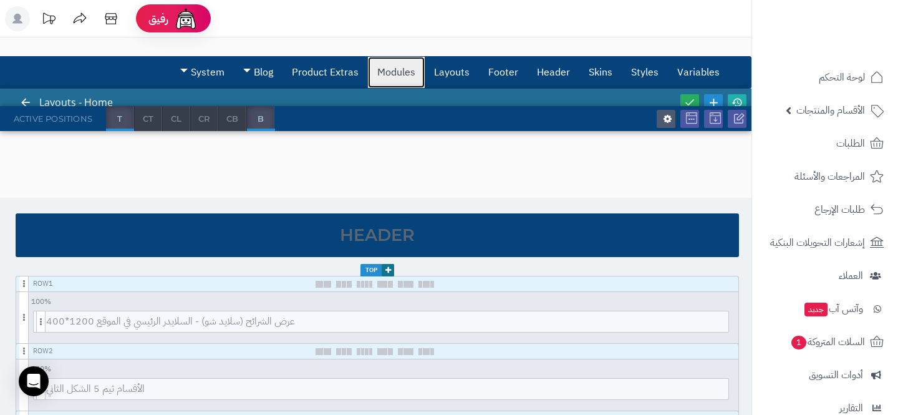
click at [385, 77] on link "Modules" at bounding box center [396, 72] width 57 height 31
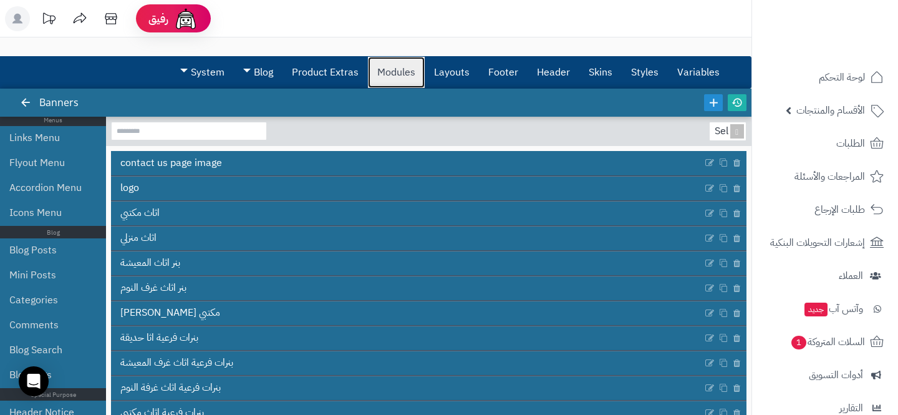
scroll to position [110, 0]
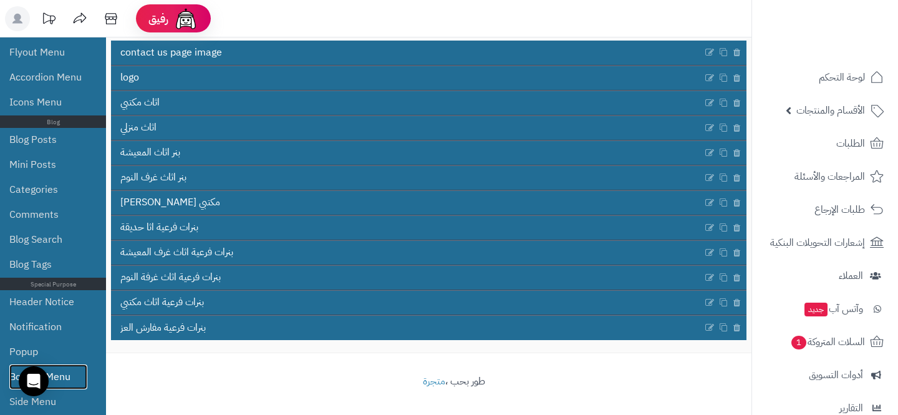
click at [72, 370] on link "Bottom Menu" at bounding box center [48, 376] width 78 height 25
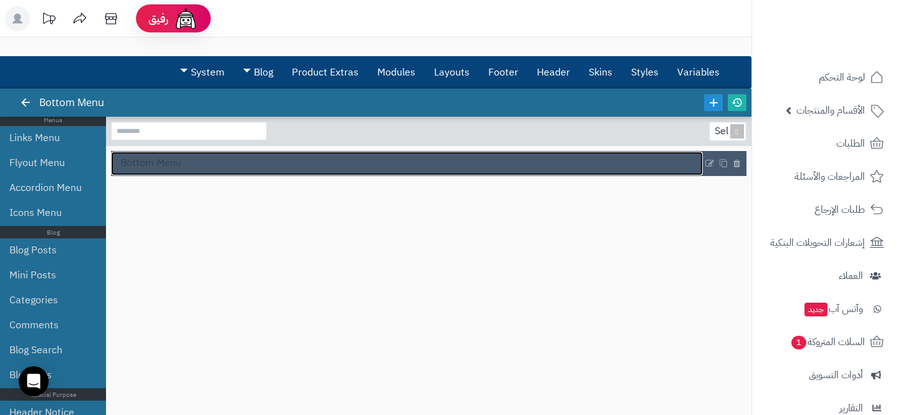
click at [395, 157] on link "Bottom Menu" at bounding box center [407, 164] width 592 height 24
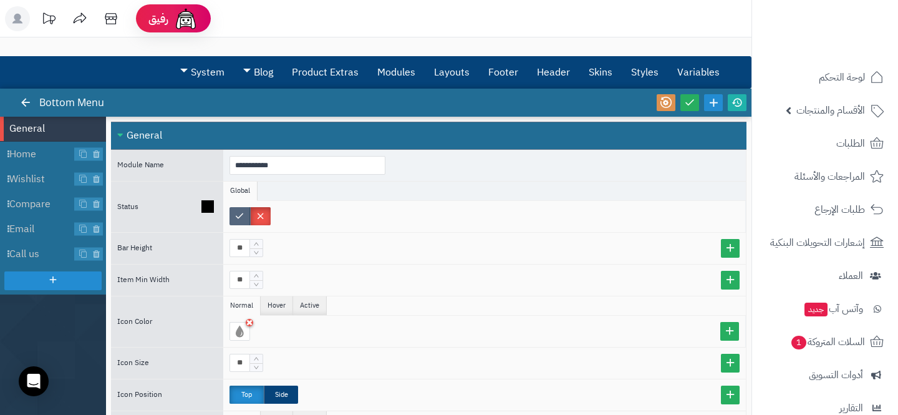
click at [234, 214] on label at bounding box center [239, 216] width 21 height 18
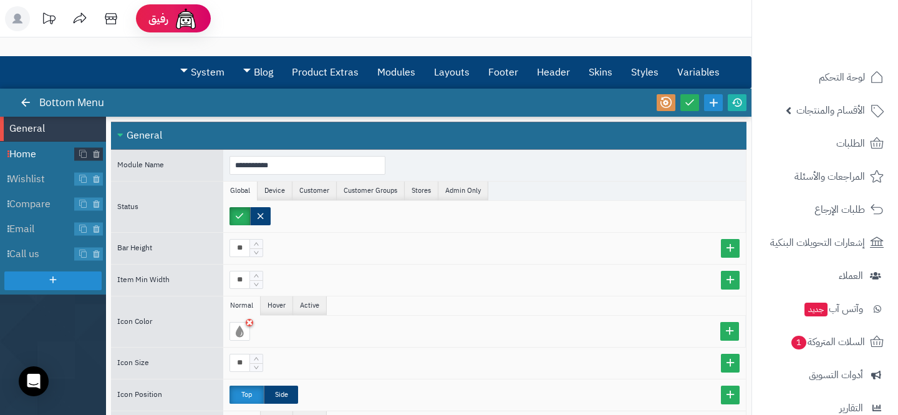
click at [53, 158] on span "Home" at bounding box center [41, 154] width 65 height 14
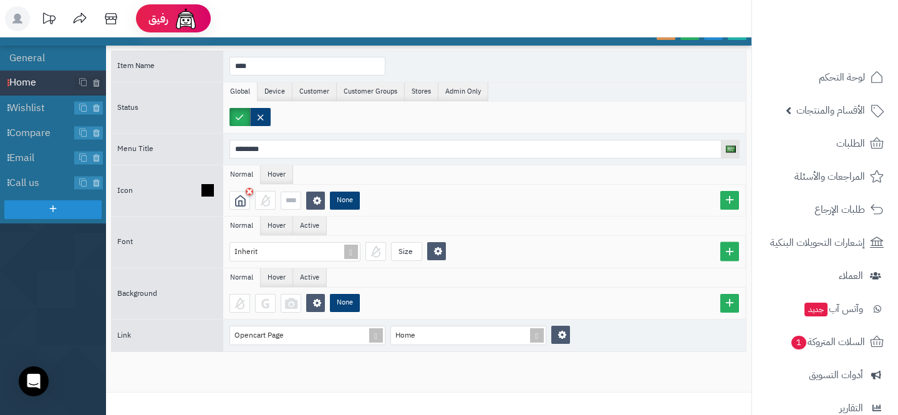
scroll to position [110, 0]
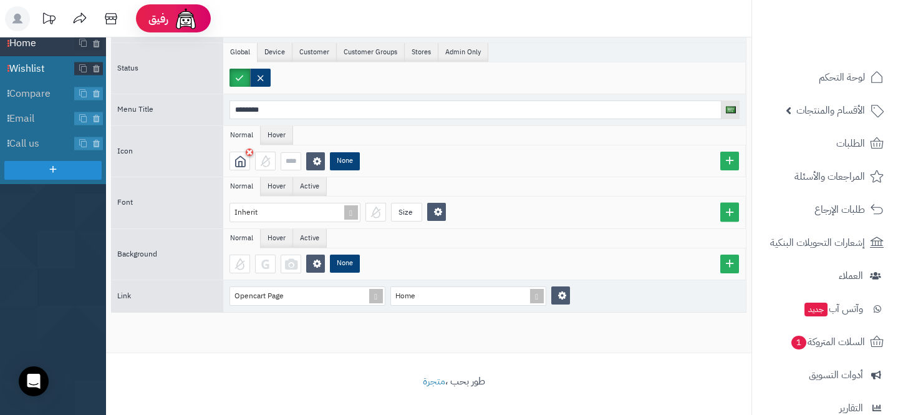
click at [37, 69] on span "Wishlist" at bounding box center [41, 69] width 65 height 14
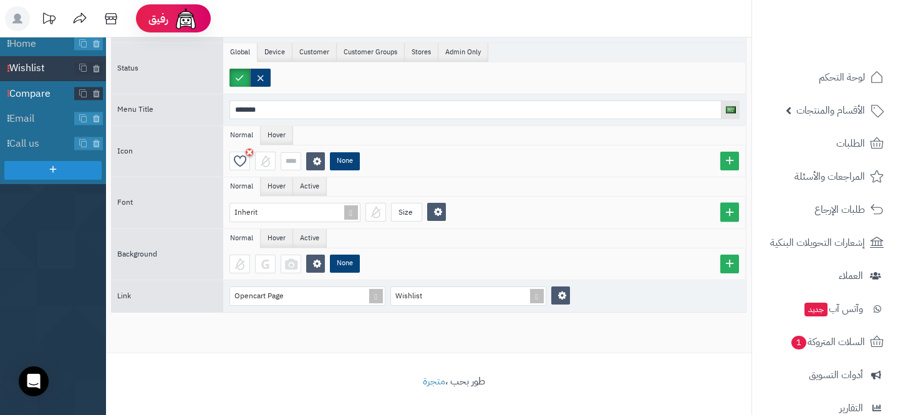
click at [27, 90] on span "Compare" at bounding box center [41, 94] width 65 height 14
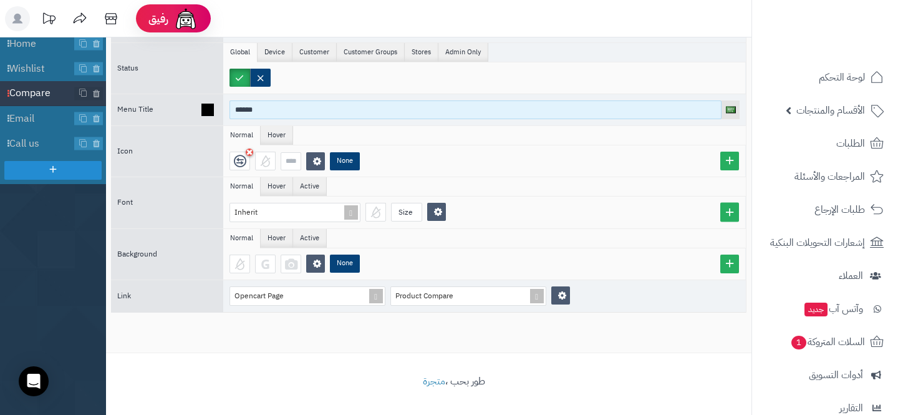
click at [247, 108] on input "******" at bounding box center [475, 109] width 492 height 19
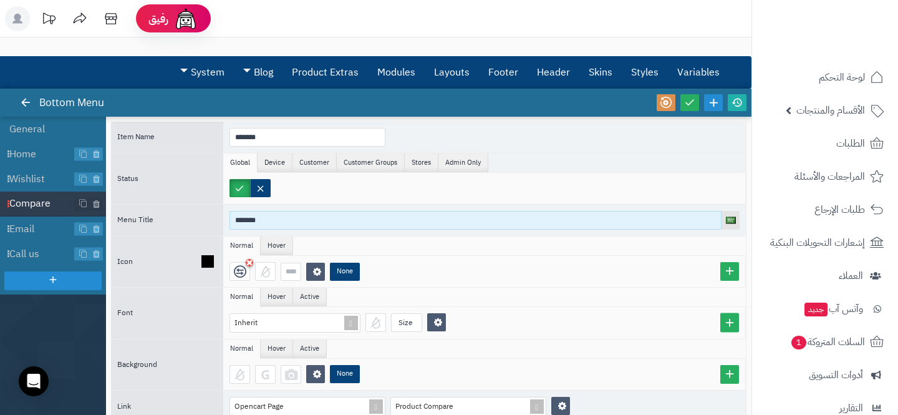
type input "*******"
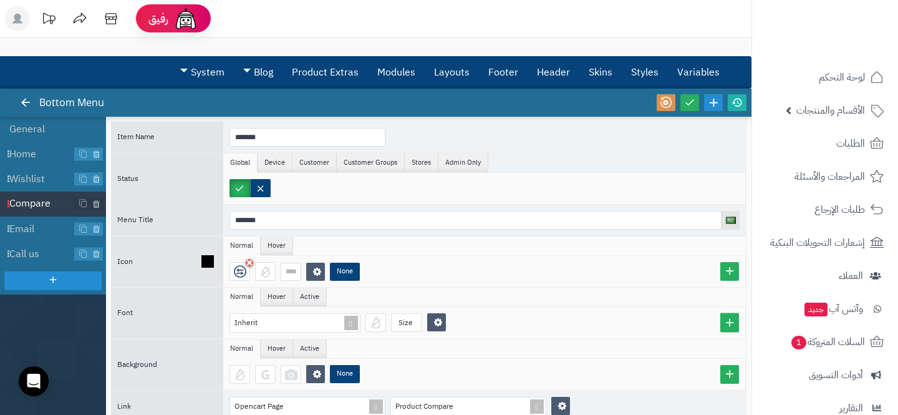
click at [211, 261] on icon at bounding box center [207, 261] width 12 height 12
click at [238, 271] on div at bounding box center [239, 271] width 21 height 19
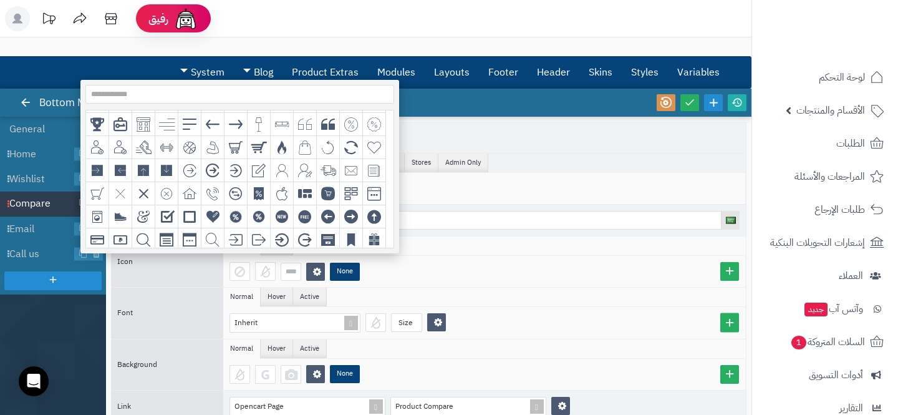
scroll to position [115, 0]
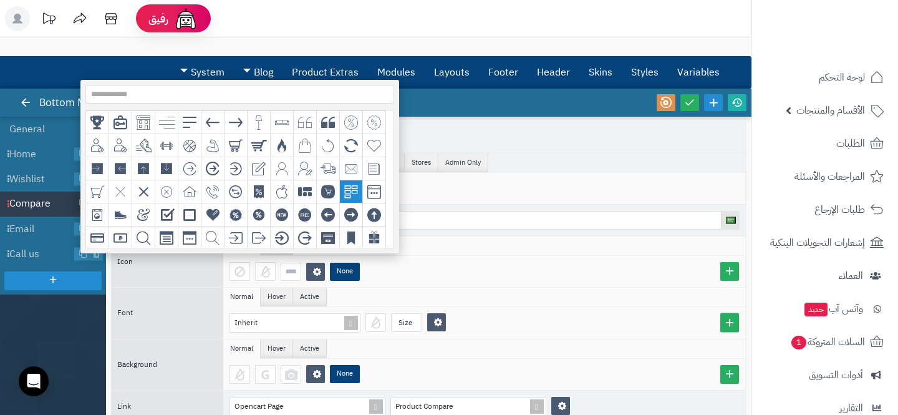
click at [355, 191] on icon "grid" at bounding box center [351, 192] width 14 height 14
click at [547, 261] on div "None" at bounding box center [484, 271] width 523 height 31
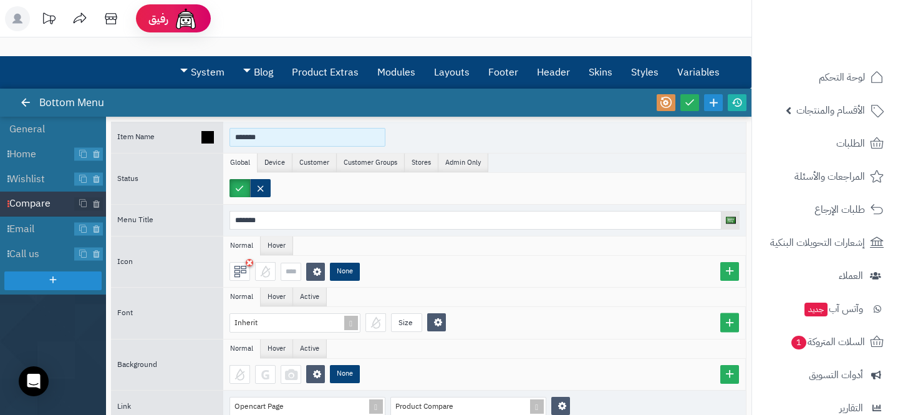
click at [276, 135] on input "*******" at bounding box center [307, 137] width 156 height 19
type input "*******"
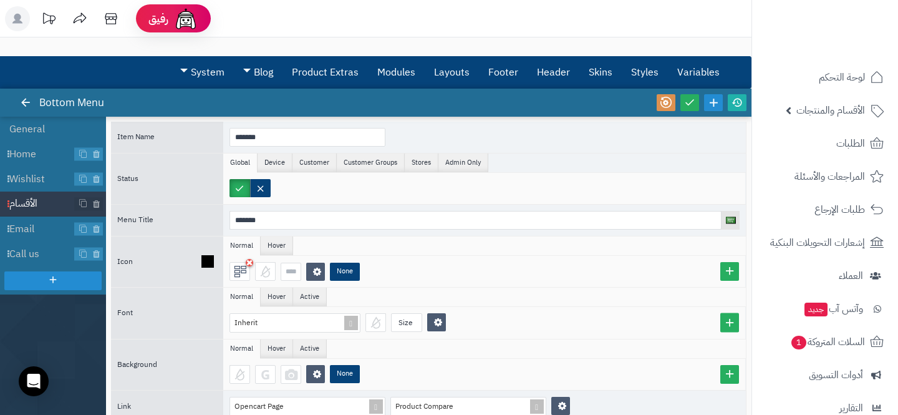
click at [440, 272] on div "None" at bounding box center [487, 271] width 516 height 19
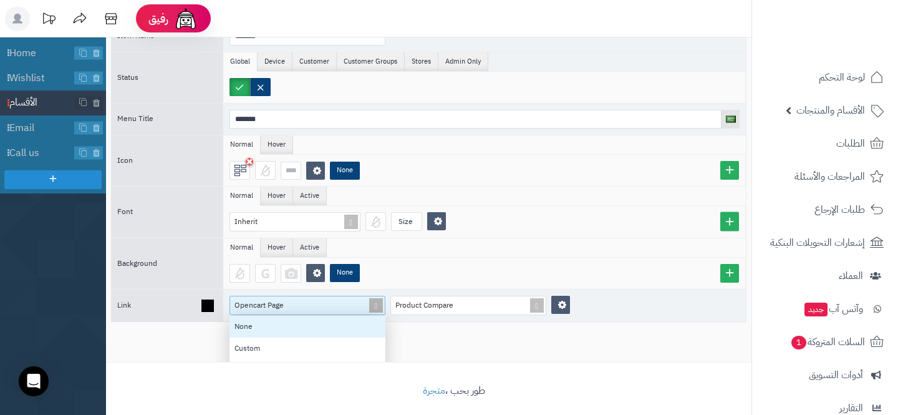
scroll to position [110, 0]
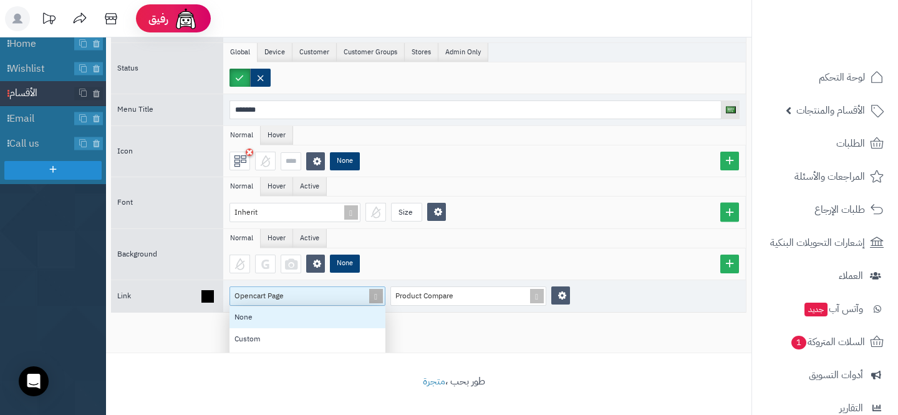
click at [364, 306] on div "Opencart Page None Custom Opencart Page Category Product Manufacturer Informati…" at bounding box center [307, 295] width 156 height 19
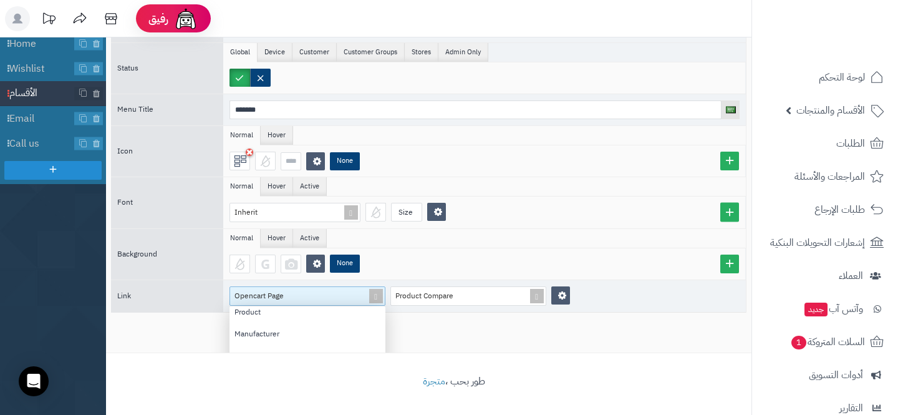
scroll to position [118, 0]
click at [312, 332] on div "Information" at bounding box center [307, 330] width 156 height 22
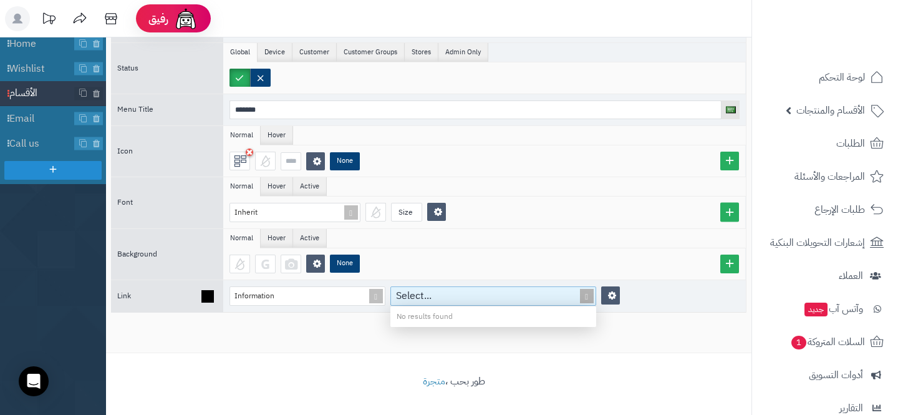
click at [589, 296] on span at bounding box center [586, 296] width 17 height 18
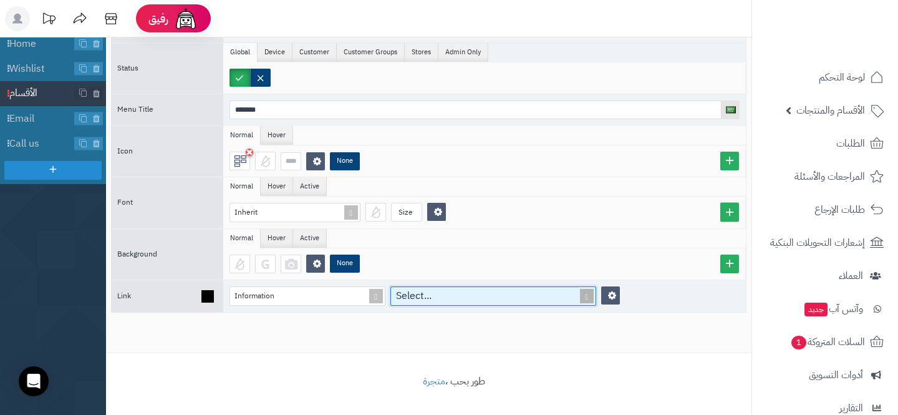
click at [589, 296] on span at bounding box center [586, 296] width 17 height 18
click at [587, 295] on span at bounding box center [586, 296] width 17 height 18
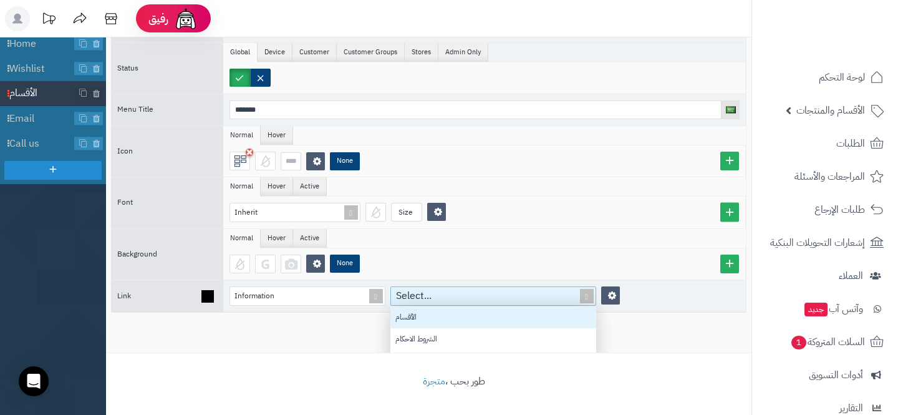
click at [555, 320] on div "الأقسام" at bounding box center [493, 317] width 206 height 22
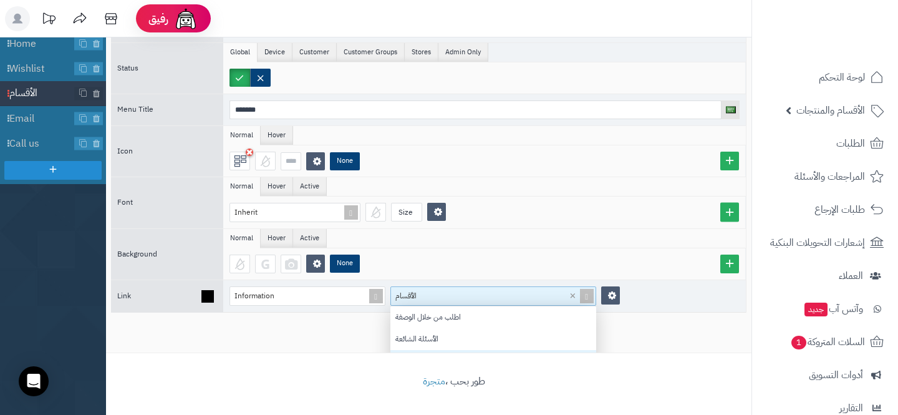
scroll to position [1, 1]
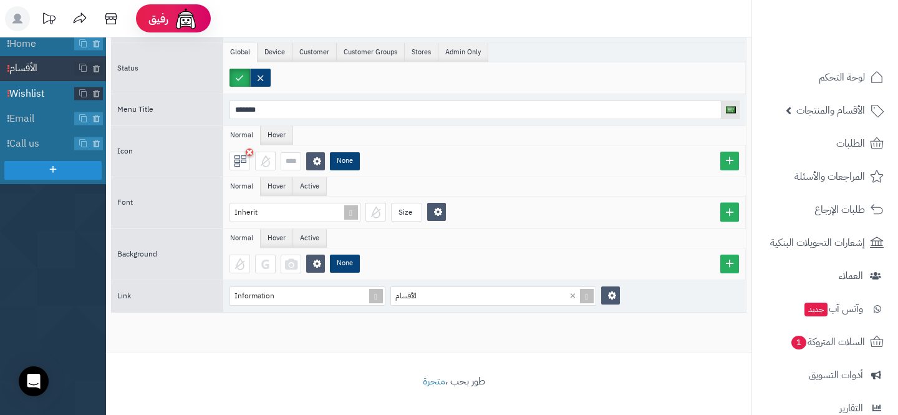
click at [12, 90] on span "Wishlist" at bounding box center [41, 94] width 65 height 14
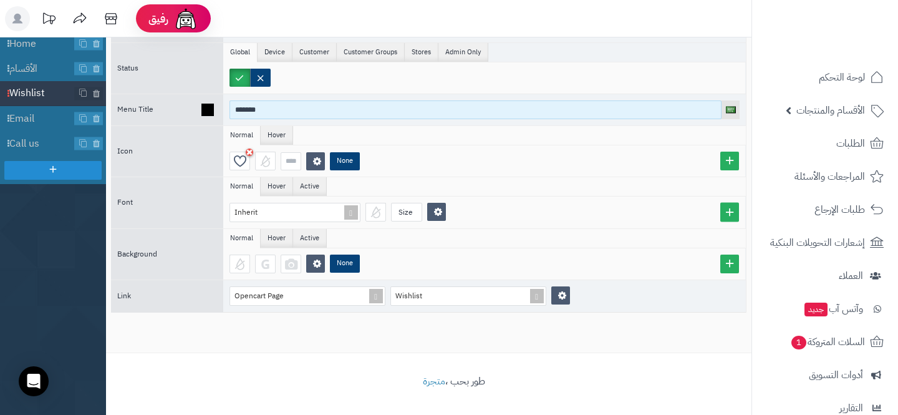
click at [302, 110] on input "*******" at bounding box center [475, 109] width 492 height 19
type input "*****"
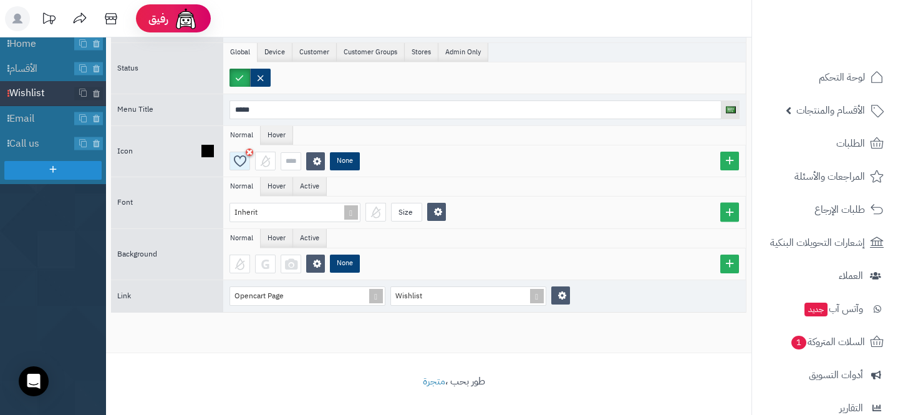
click at [246, 161] on icon at bounding box center [240, 161] width 12 height 12
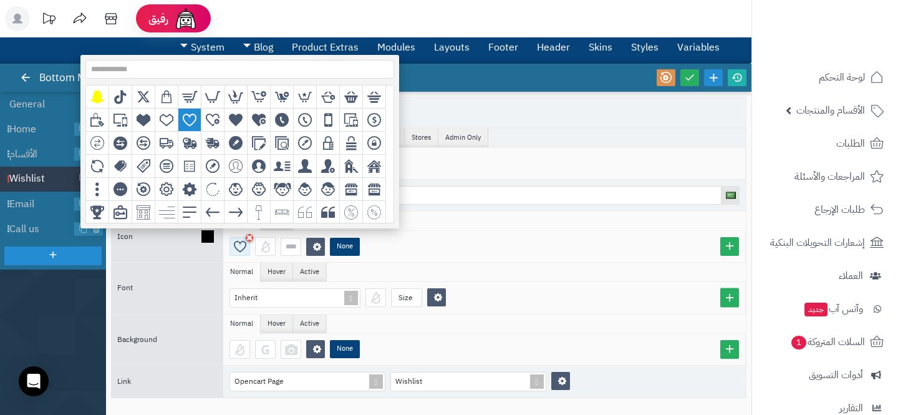
scroll to position [24, 0]
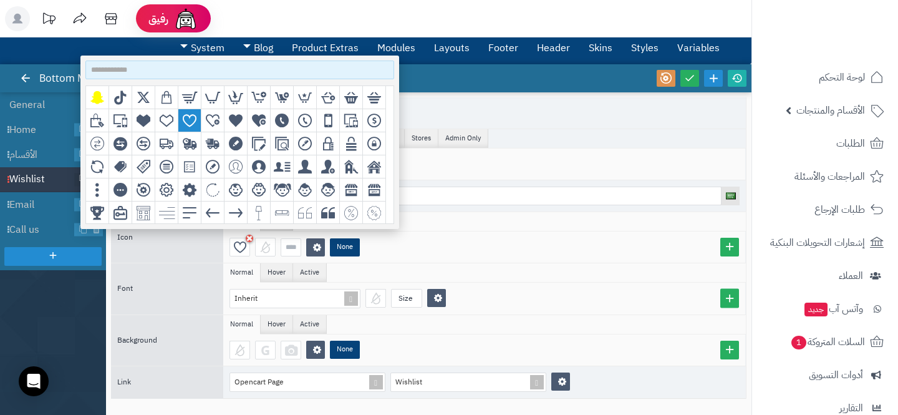
click at [196, 69] on input at bounding box center [239, 69] width 309 height 19
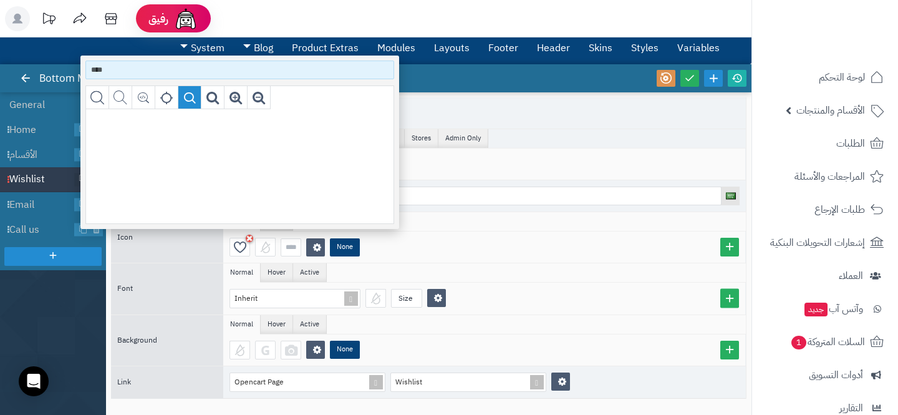
type input "****"
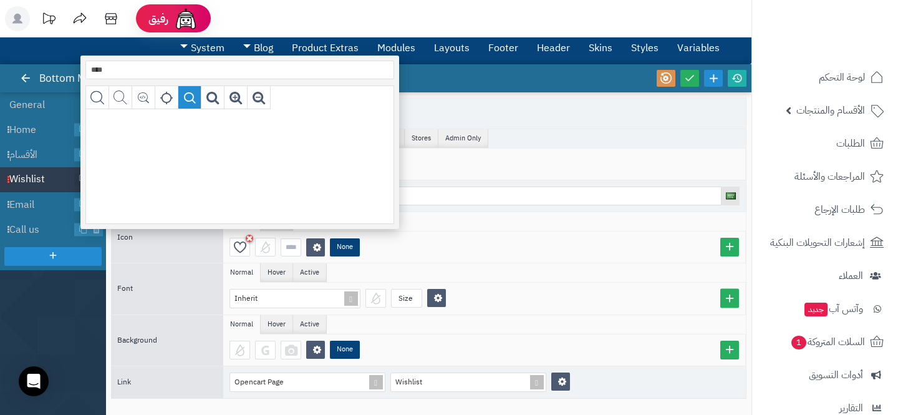
click at [181, 99] on div "grid" at bounding box center [189, 97] width 23 height 23
click at [547, 266] on ul "Normal Hover Active" at bounding box center [484, 272] width 523 height 19
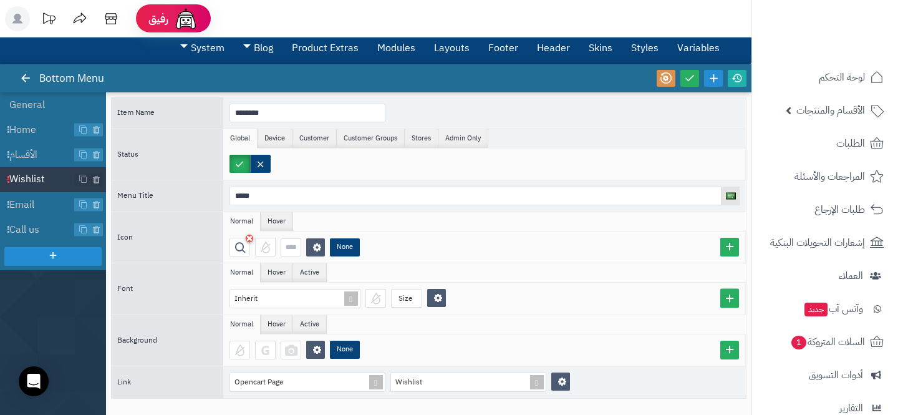
scroll to position [110, 0]
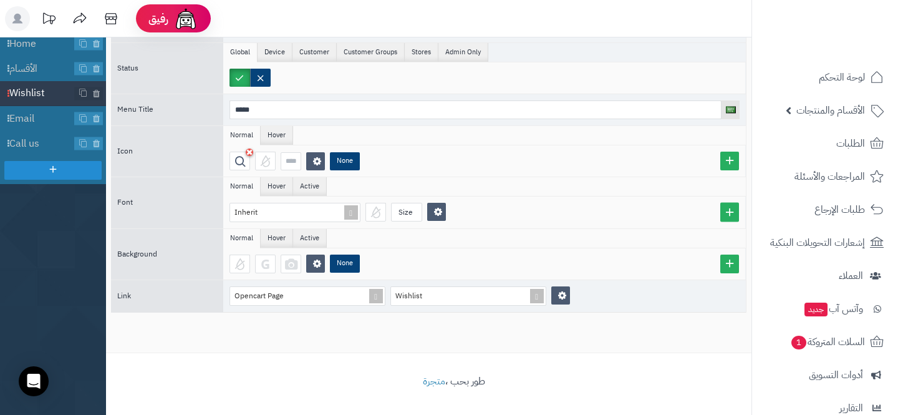
click at [446, 383] on div "رفيق ! الطلبات معالجة مكتمل إرجاع المنتجات العملاء المتواجدون الان 6 عملاء منتظ…" at bounding box center [449, 152] width 898 height 525
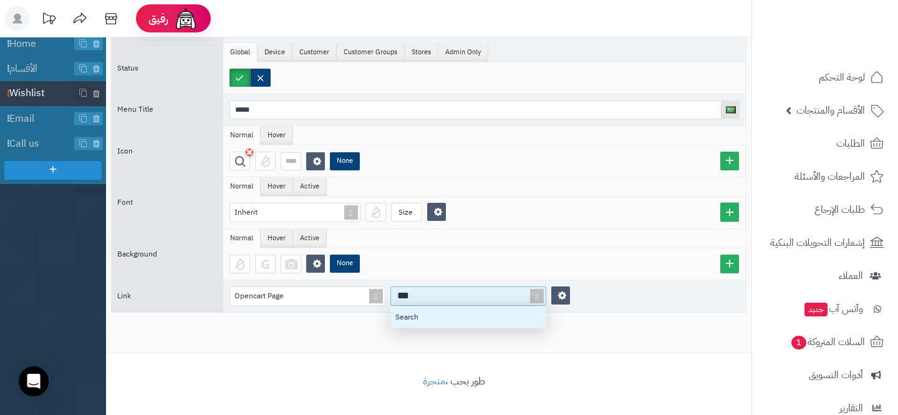
scroll to position [22, 156]
type input "****"
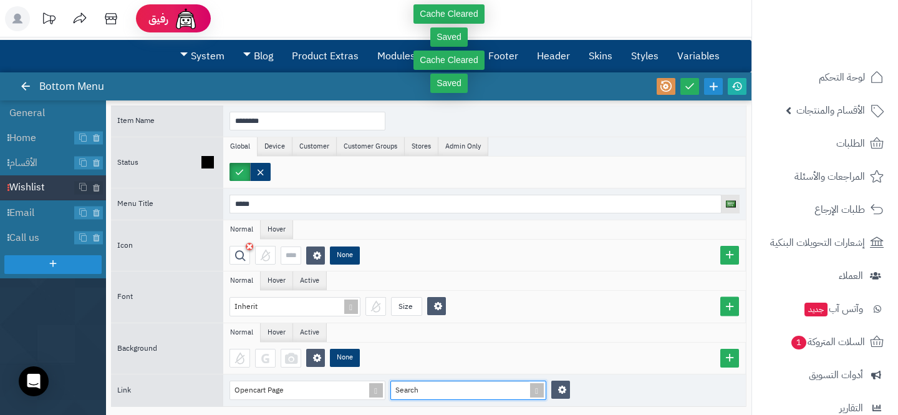
scroll to position [4, 0]
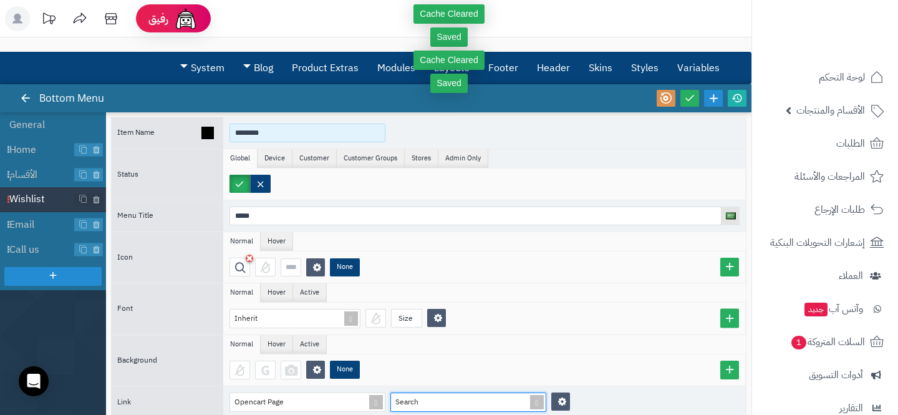
click at [276, 130] on input "********" at bounding box center [307, 132] width 156 height 19
type input "*"
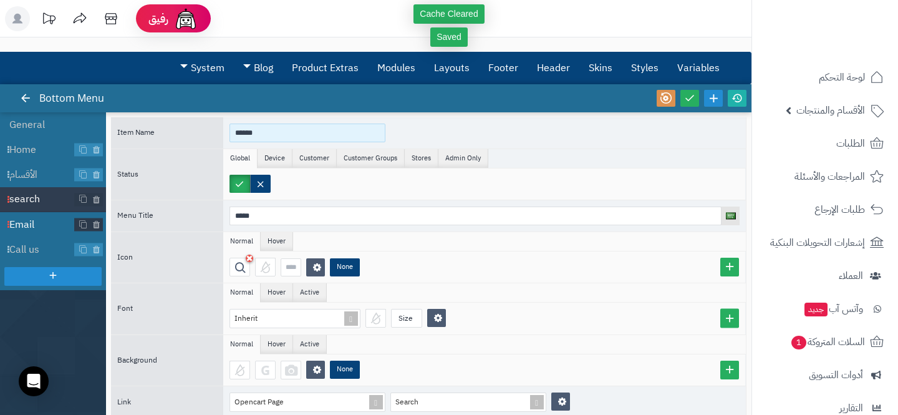
type input "******"
click at [27, 229] on span "Email" at bounding box center [41, 225] width 65 height 14
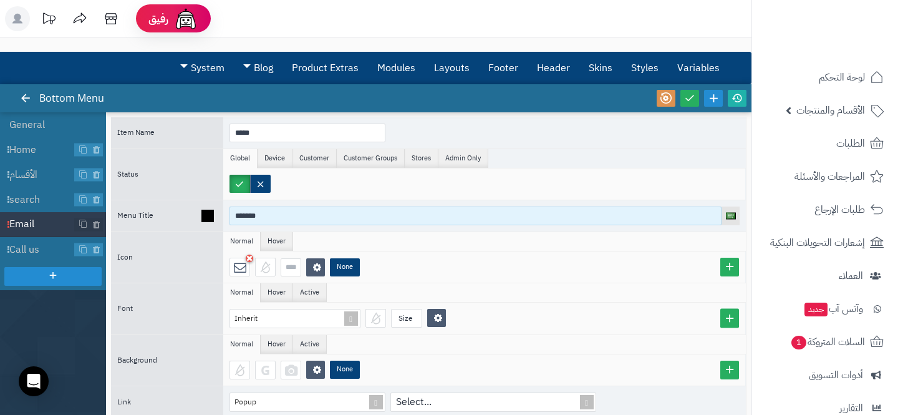
click at [301, 208] on input "*******" at bounding box center [475, 215] width 492 height 19
type input "*"
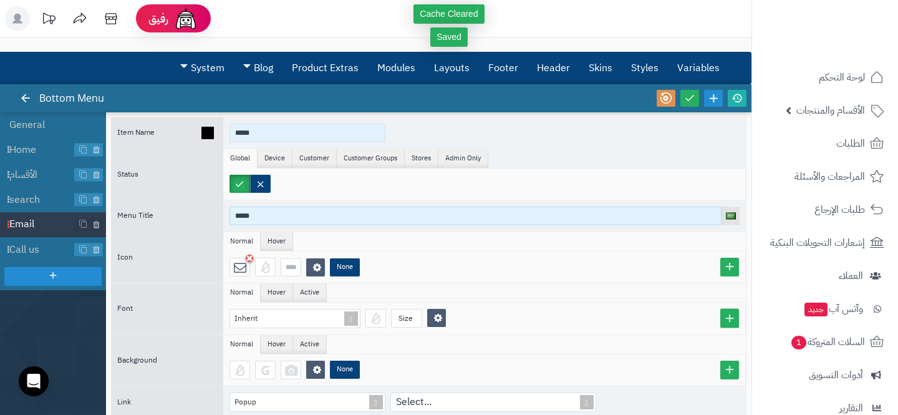
type input "*****"
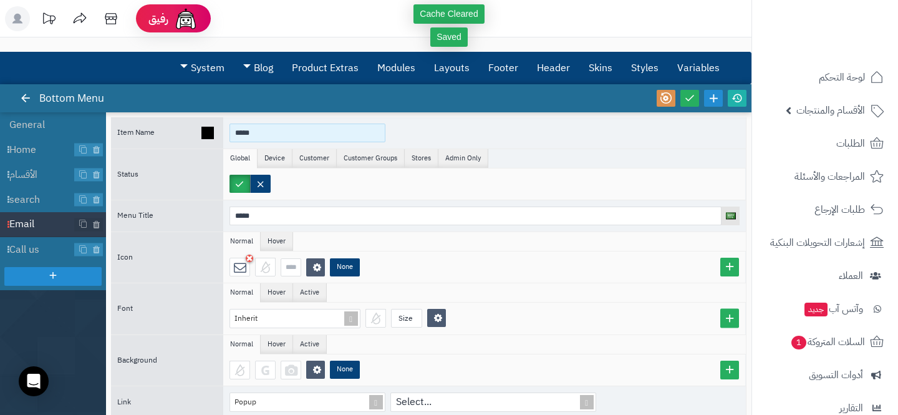
click at [275, 130] on input "*****" at bounding box center [307, 132] width 156 height 19
paste input
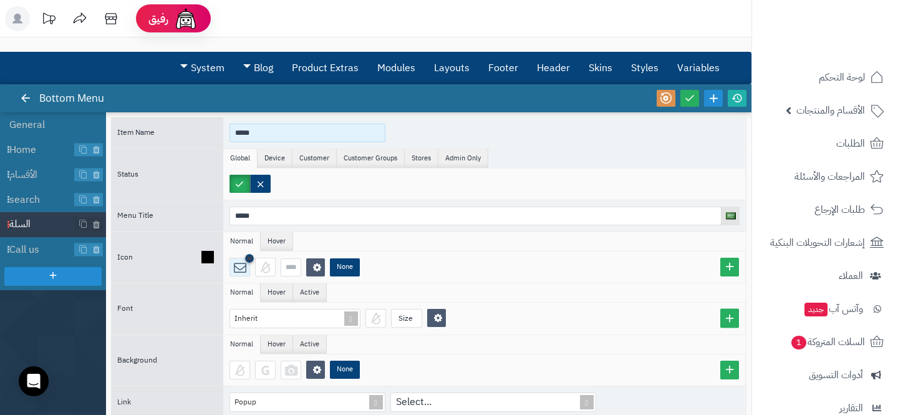
type input "*****"
click at [253, 259] on icon at bounding box center [249, 257] width 7 height 9
click at [241, 266] on div at bounding box center [239, 267] width 21 height 19
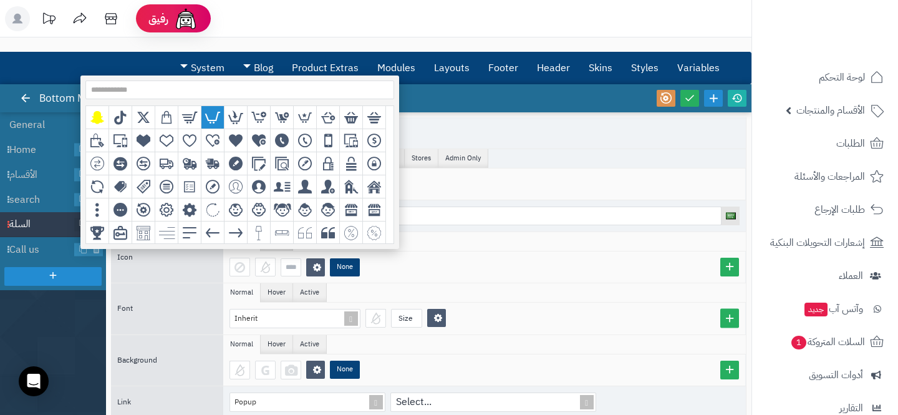
click at [218, 123] on icon "grid" at bounding box center [213, 117] width 16 height 14
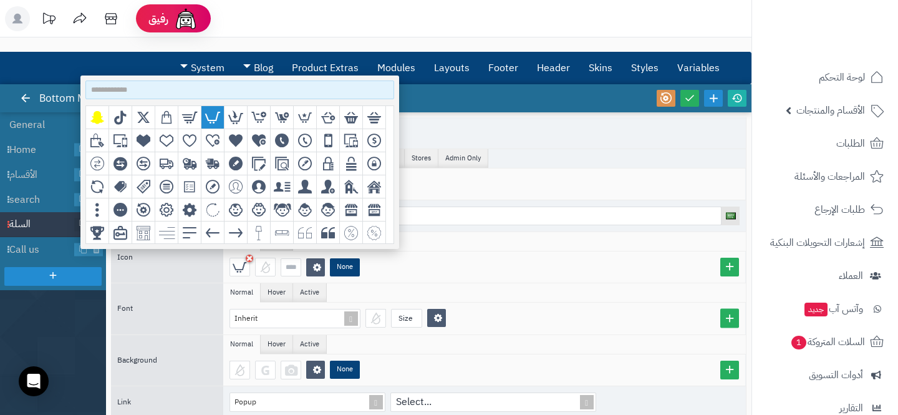
click at [198, 95] on input at bounding box center [239, 89] width 309 height 19
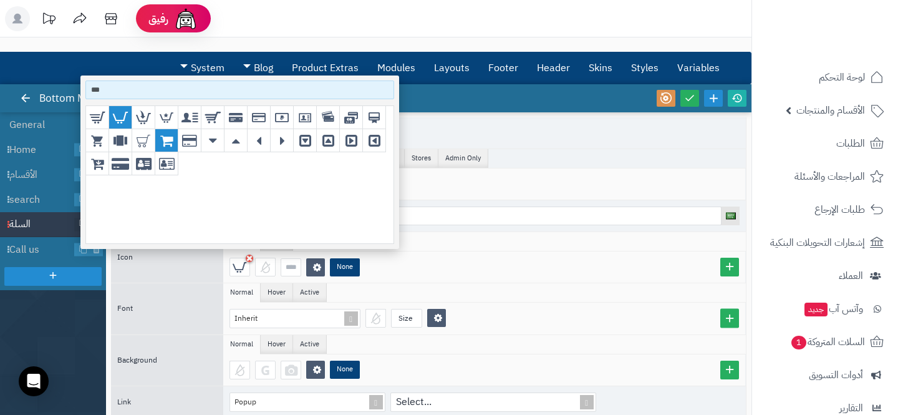
type input "***"
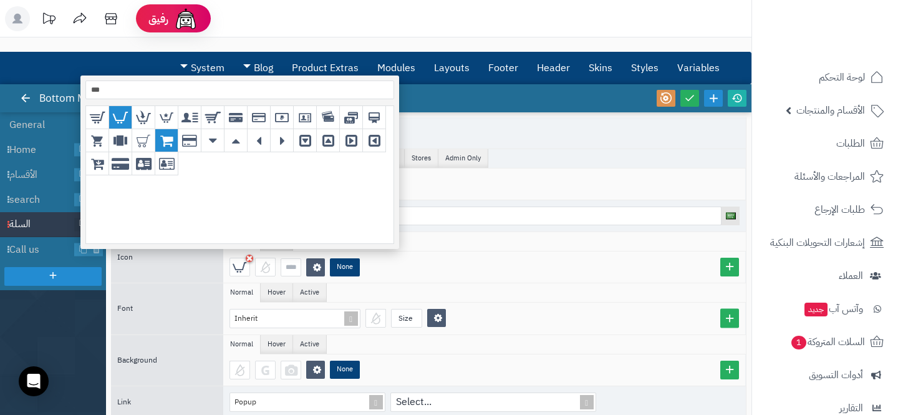
click at [173, 135] on div "grid" at bounding box center [166, 140] width 23 height 23
click at [544, 246] on ul "Normal Hover" at bounding box center [484, 241] width 523 height 19
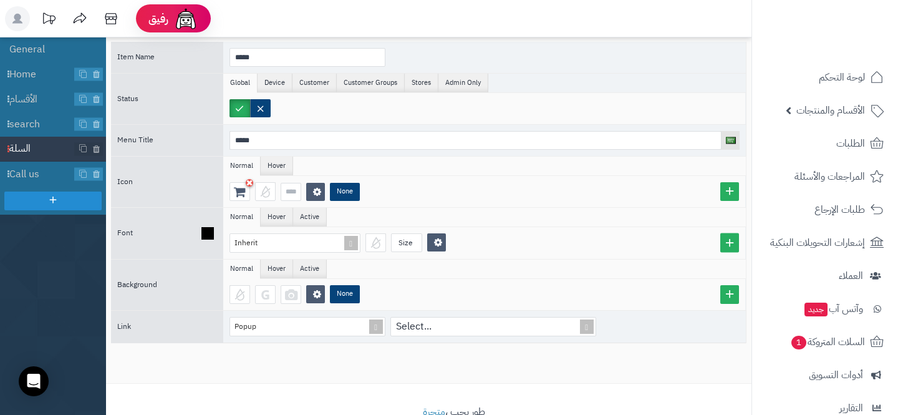
scroll to position [110, 0]
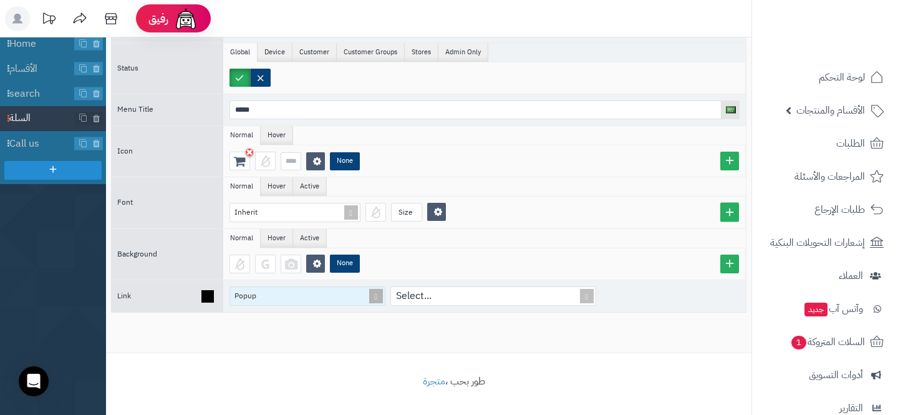
click at [323, 293] on div "Popup" at bounding box center [302, 296] width 144 height 18
click at [258, 325] on div "Opencart Page" at bounding box center [307, 328] width 156 height 22
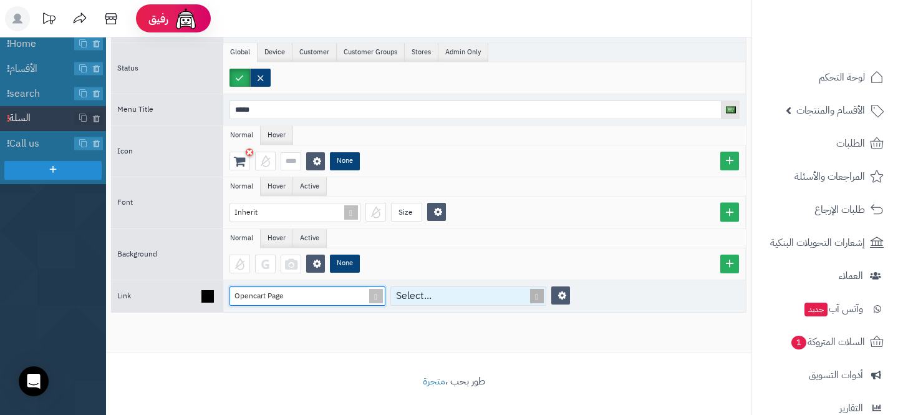
click at [459, 303] on div "Select..." at bounding box center [463, 296] width 144 height 18
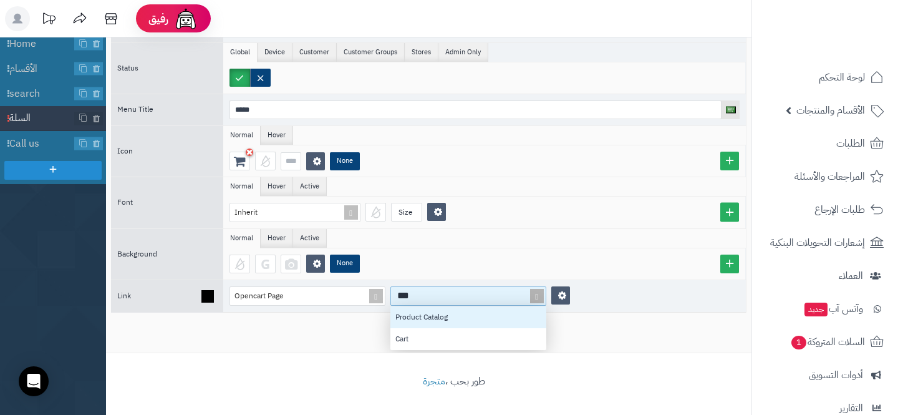
scroll to position [22, 156]
type input "****"
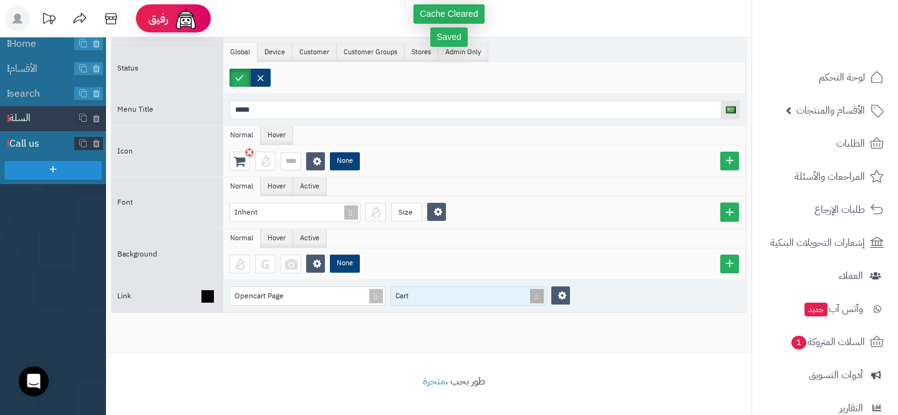
click at [42, 153] on li "Call us" at bounding box center [53, 143] width 106 height 25
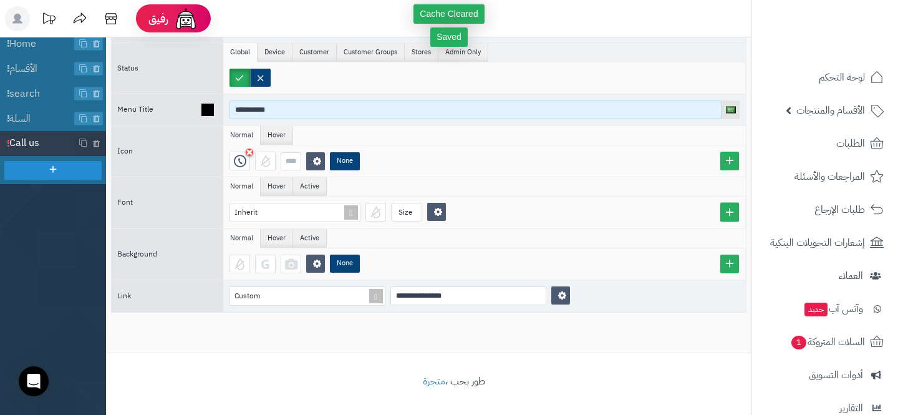
click at [316, 112] on input "**********" at bounding box center [475, 109] width 492 height 19
type input "*"
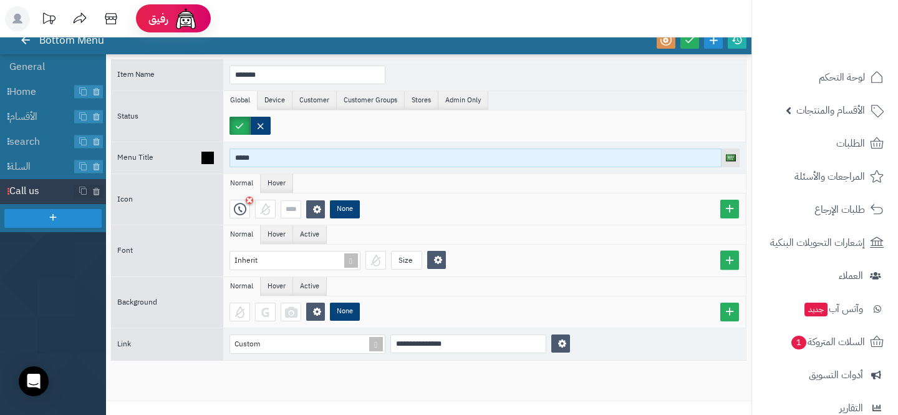
scroll to position [0, 0]
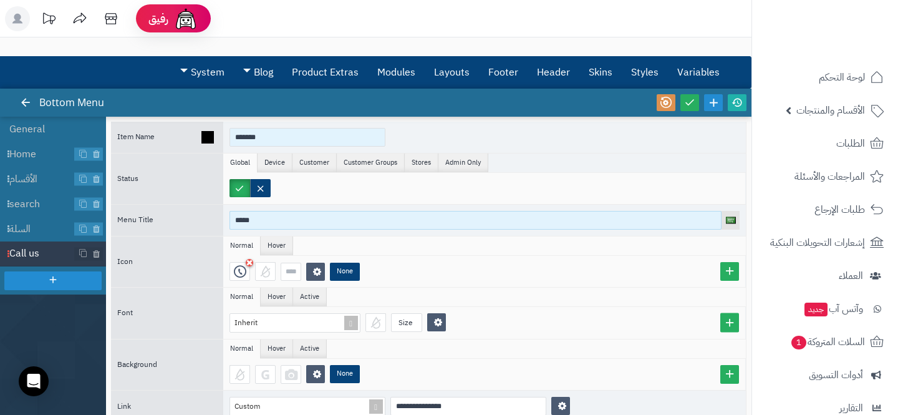
type input "*****"
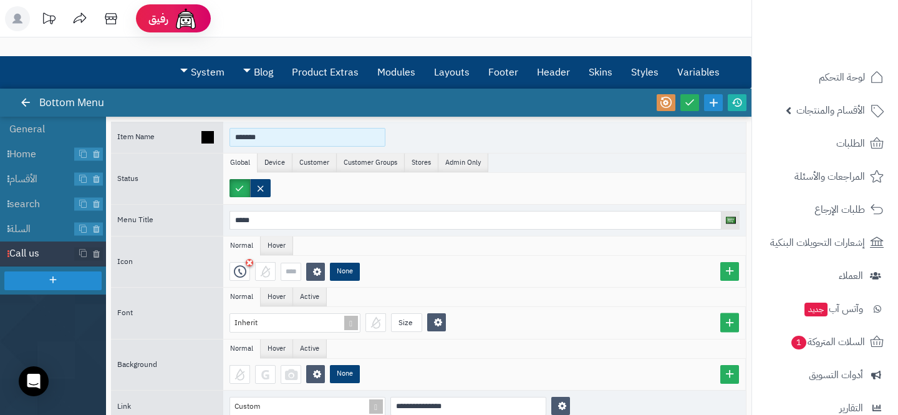
click at [267, 134] on input "*******" at bounding box center [307, 137] width 156 height 19
paste input
type input "*****"
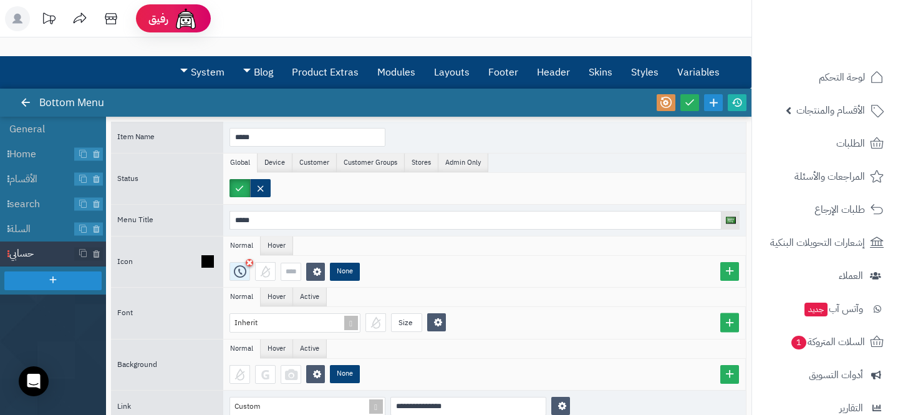
click at [237, 271] on icon at bounding box center [240, 271] width 12 height 12
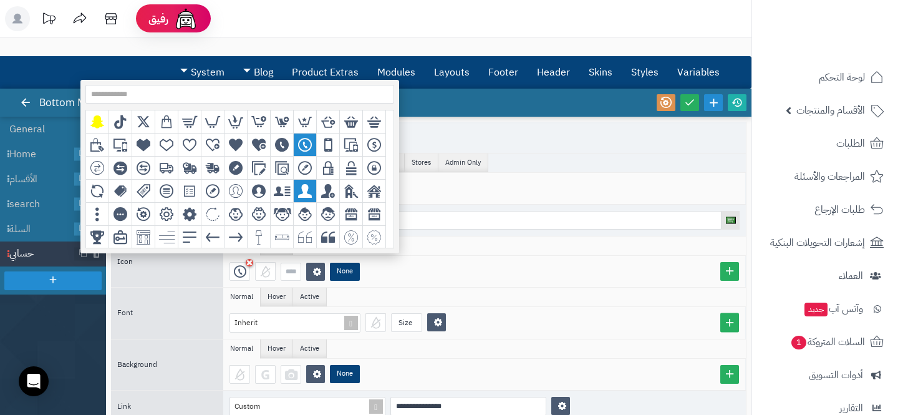
click at [311, 181] on div "grid" at bounding box center [305, 191] width 23 height 23
click at [249, 193] on div "grid" at bounding box center [259, 191] width 23 height 23
click at [528, 302] on ul "Normal Hover Active" at bounding box center [484, 296] width 523 height 19
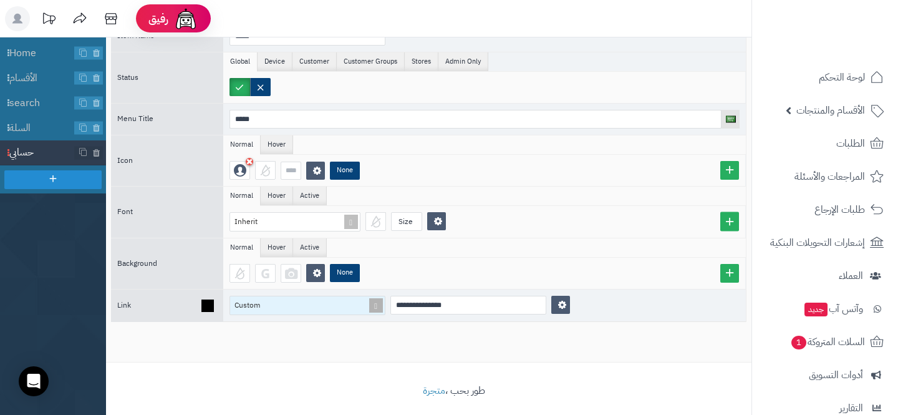
click at [324, 299] on div "Custom" at bounding box center [302, 305] width 144 height 18
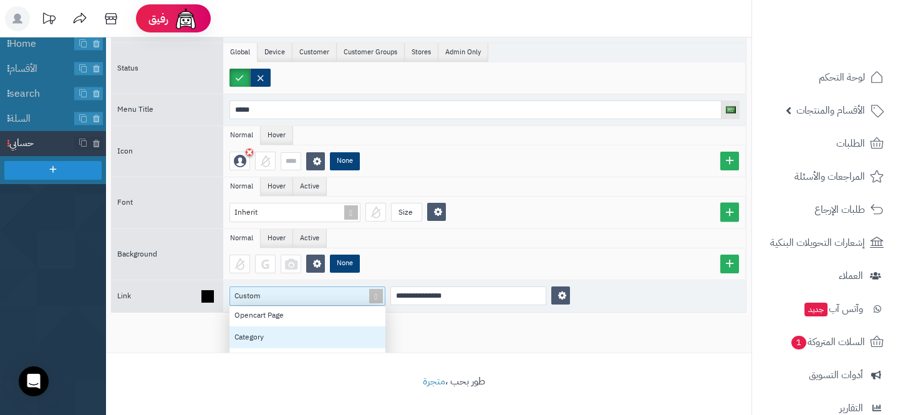
scroll to position [44, 0]
click at [288, 319] on div "Opencart Page" at bounding box center [307, 317] width 156 height 22
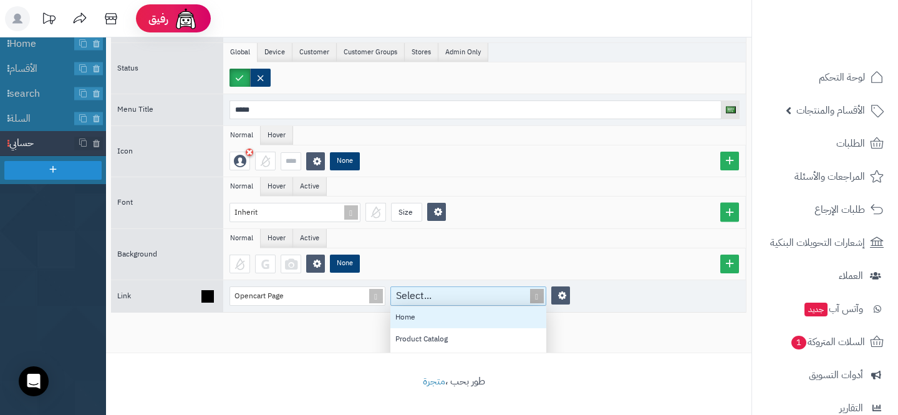
click at [443, 292] on div "Select..." at bounding box center [463, 296] width 144 height 18
type input "****"
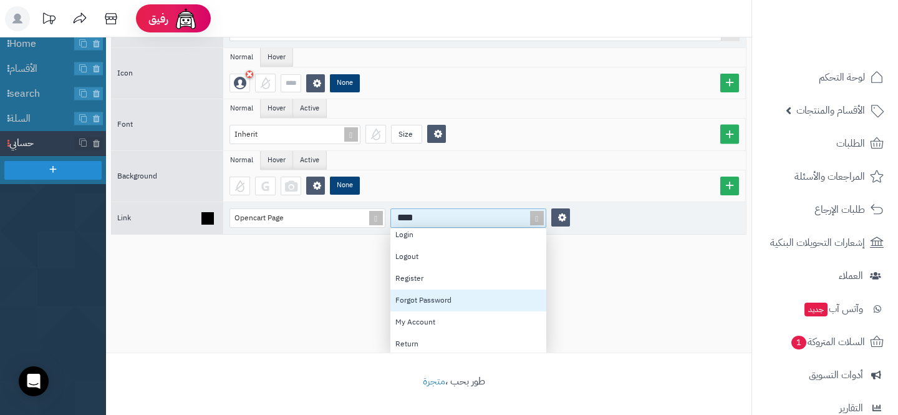
scroll to position [31, 0]
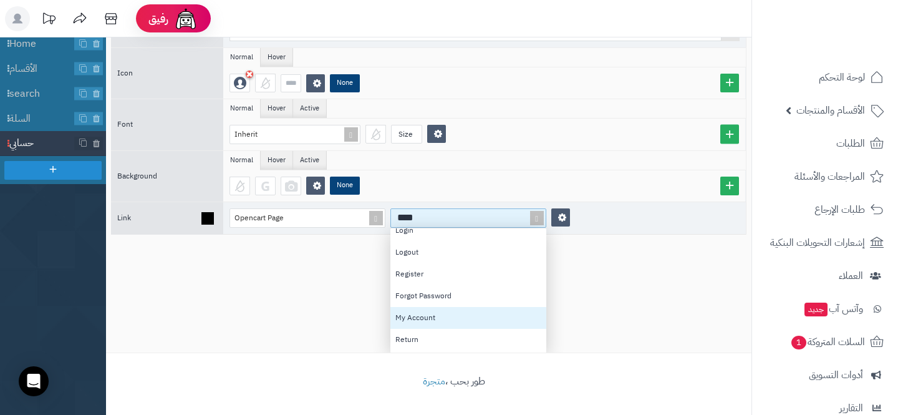
click at [426, 317] on div "My Account" at bounding box center [468, 318] width 156 height 22
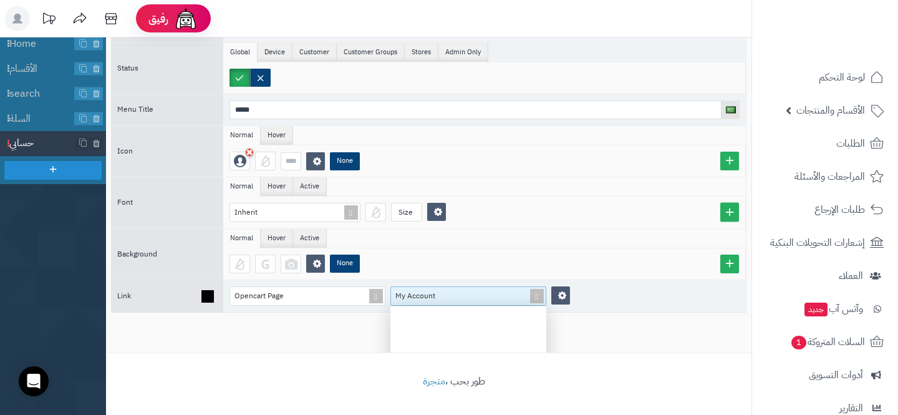
scroll to position [125, 156]
click at [513, 170] on div "None" at bounding box center [484, 160] width 523 height 31
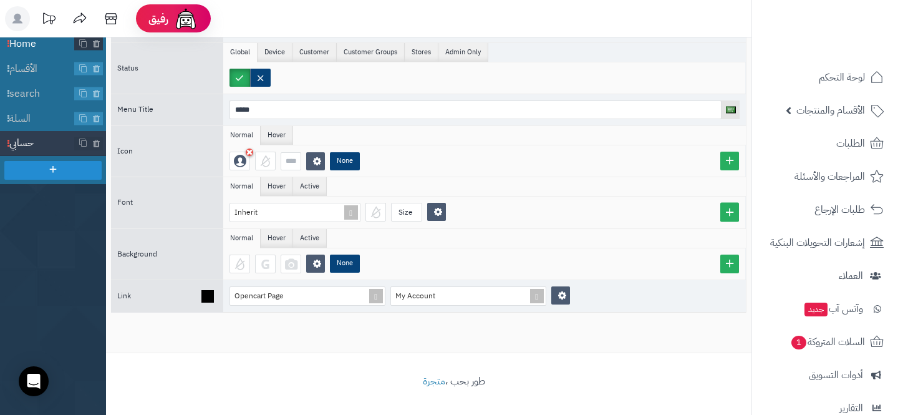
scroll to position [0, 0]
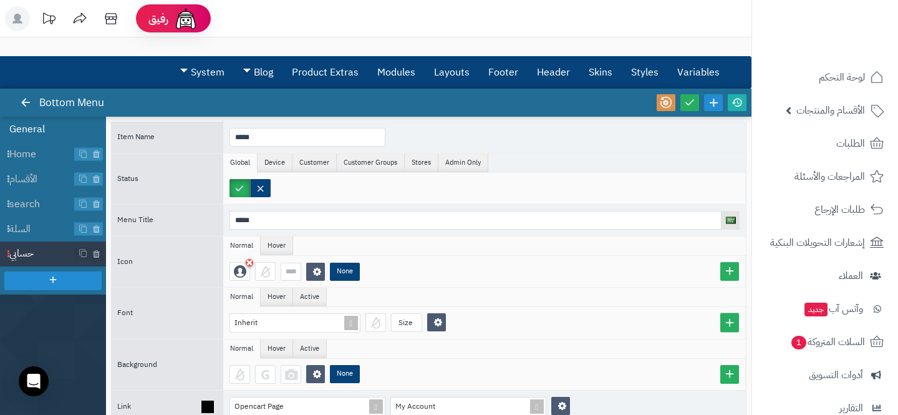
click at [52, 141] on li "General" at bounding box center [53, 129] width 106 height 25
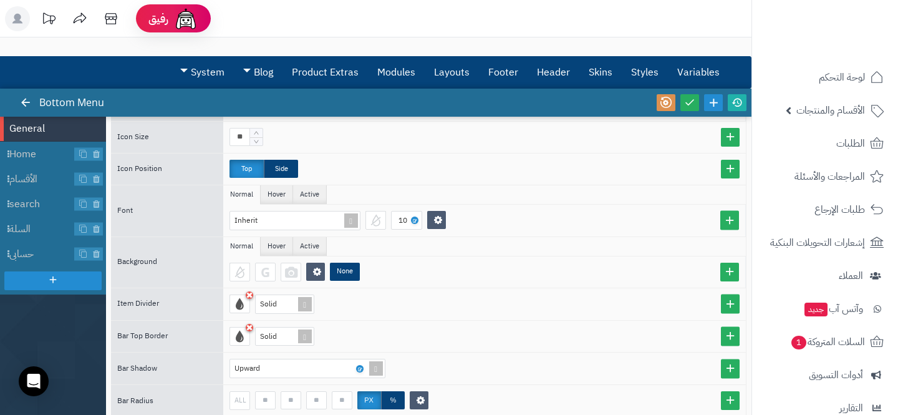
scroll to position [244, 0]
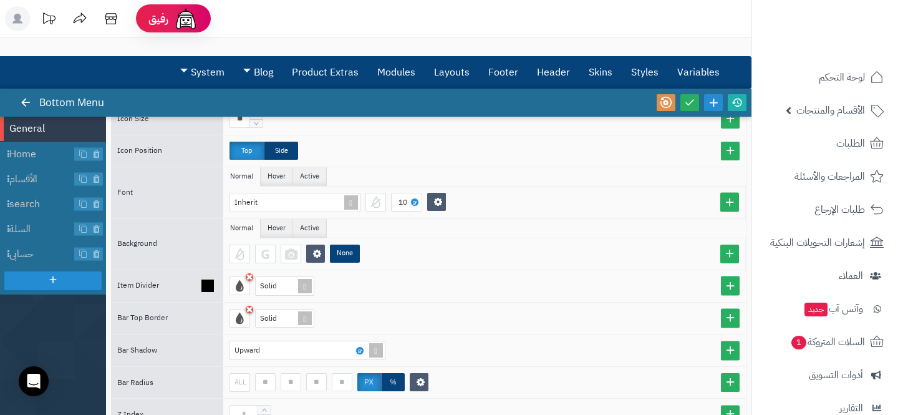
click at [272, 272] on div "Solid" at bounding box center [484, 286] width 523 height 32
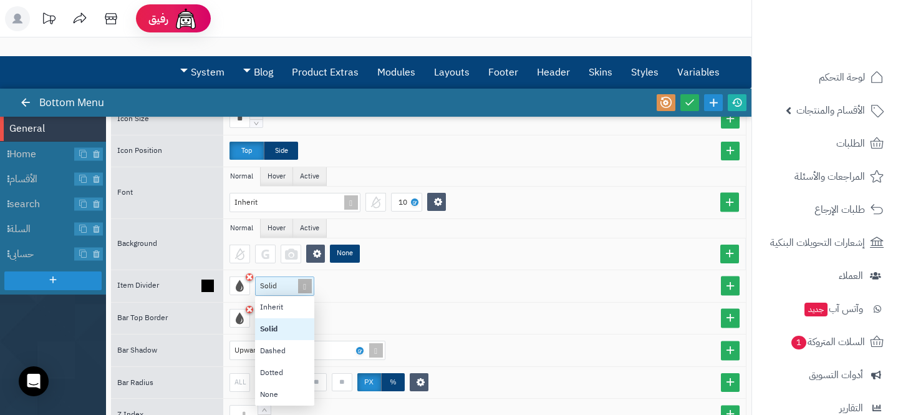
click at [271, 282] on span "Solid" at bounding box center [268, 285] width 17 height 11
click at [265, 384] on div "None" at bounding box center [284, 394] width 59 height 22
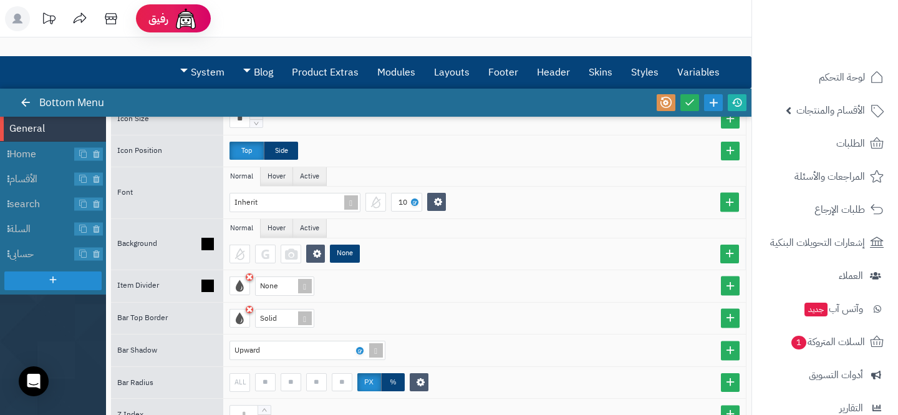
click at [384, 247] on div "None" at bounding box center [487, 253] width 516 height 19
click at [236, 319] on div at bounding box center [239, 318] width 21 height 19
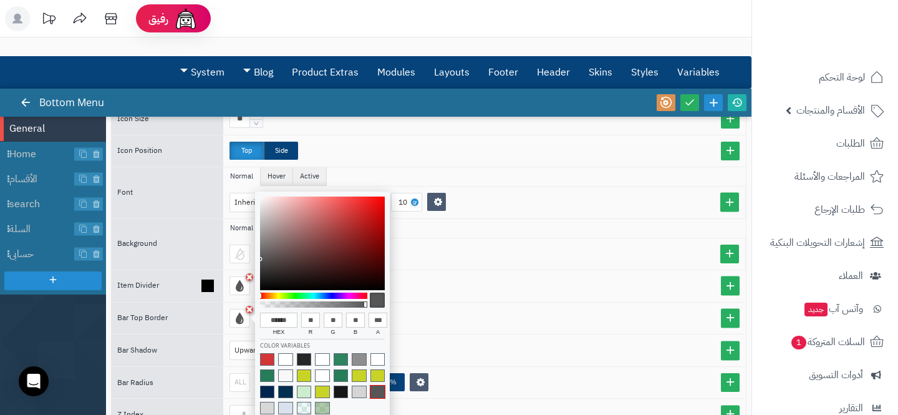
type input "******"
type input "***"
type input "******"
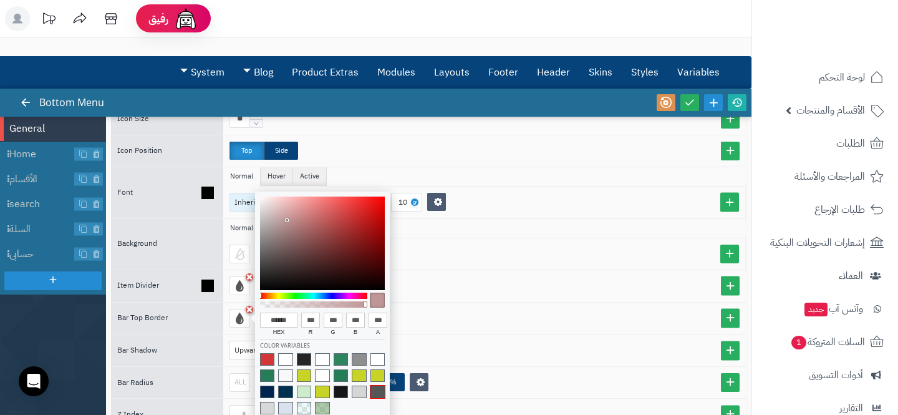
type input "***"
type input "******"
type input "***"
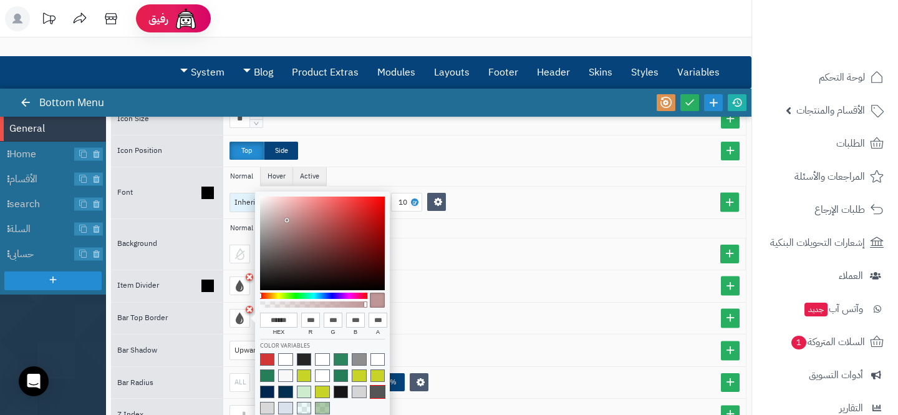
type input "***"
type input "******"
type input "***"
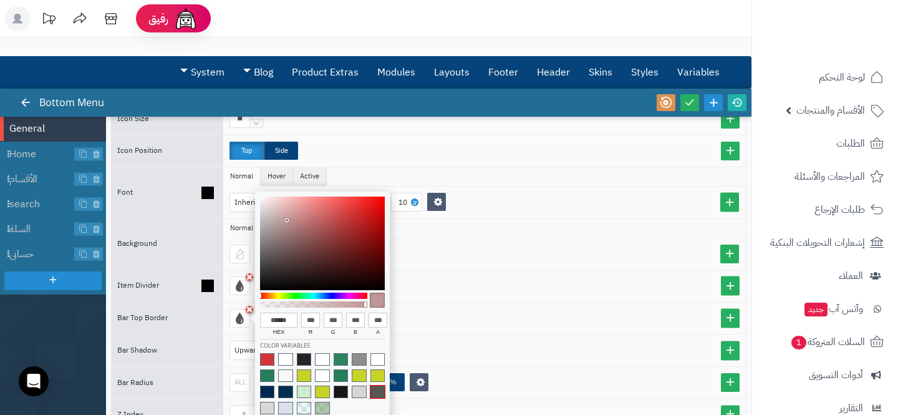
type input "***"
type input "******"
type input "***"
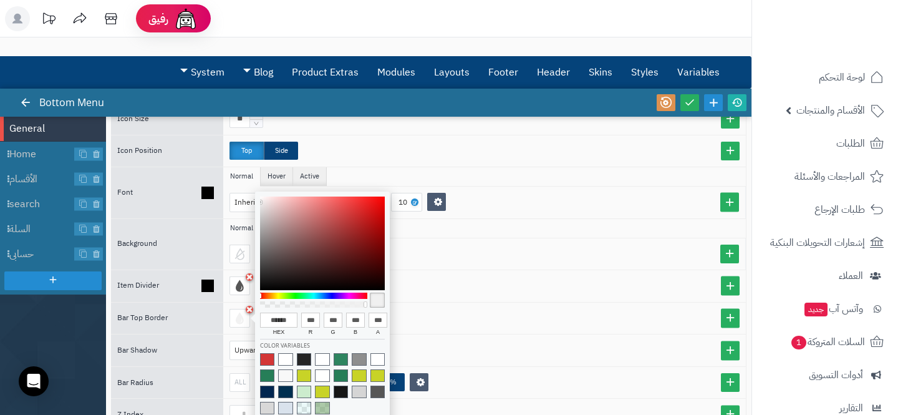
type input "******"
type input "***"
type input "******"
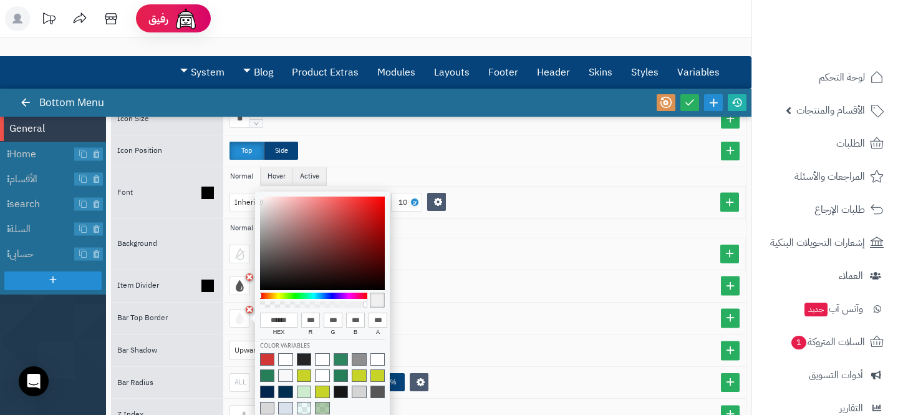
type input "***"
type input "******"
type input "***"
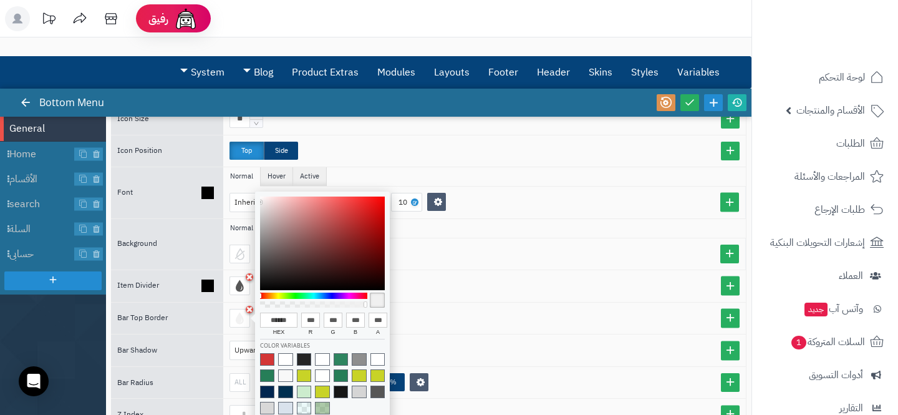
type input "***"
type input "******"
type input "***"
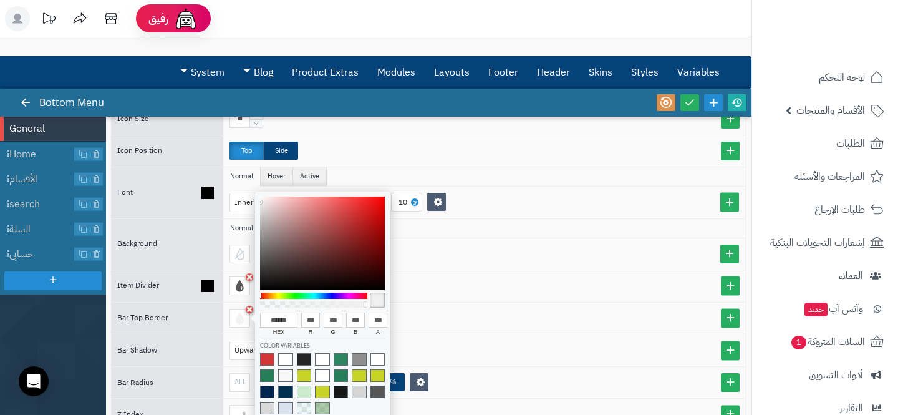
type input "***"
drag, startPoint x: 287, startPoint y: 220, endPoint x: 224, endPoint y: 207, distance: 64.3
click at [224, 208] on body "رفيق ! الطلبات معالجة مكتمل إرجاع المنتجات العملاء المتواجدون الان 6 عملاء منتظ…" at bounding box center [449, 207] width 898 height 415
type input "******"
type input "***"
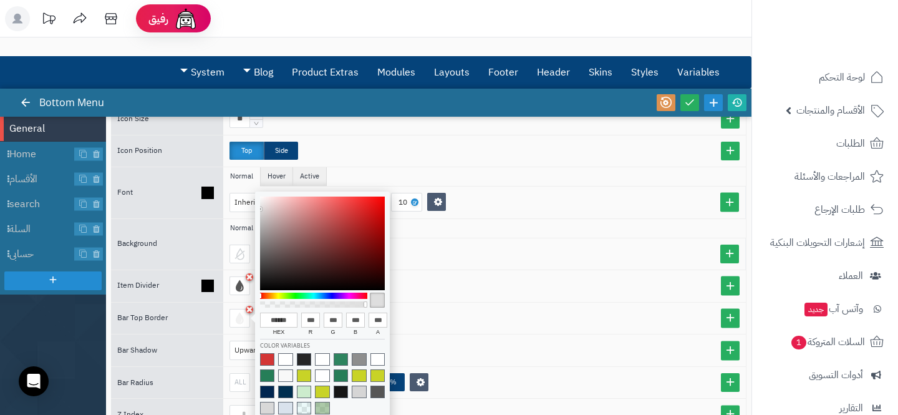
type input "***"
click at [512, 314] on div "Solid" at bounding box center [484, 318] width 510 height 19
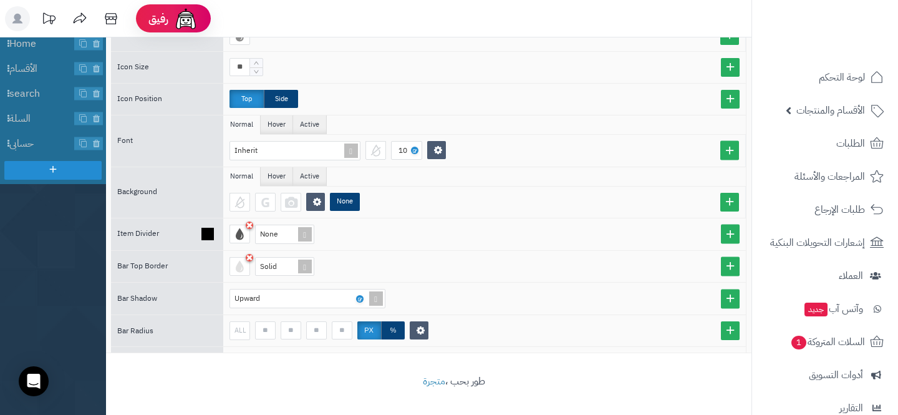
scroll to position [174, 0]
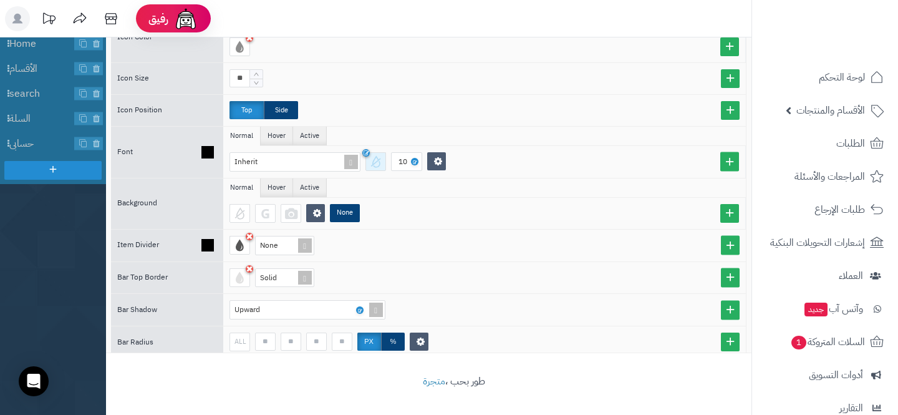
click at [383, 158] on div at bounding box center [375, 161] width 21 height 19
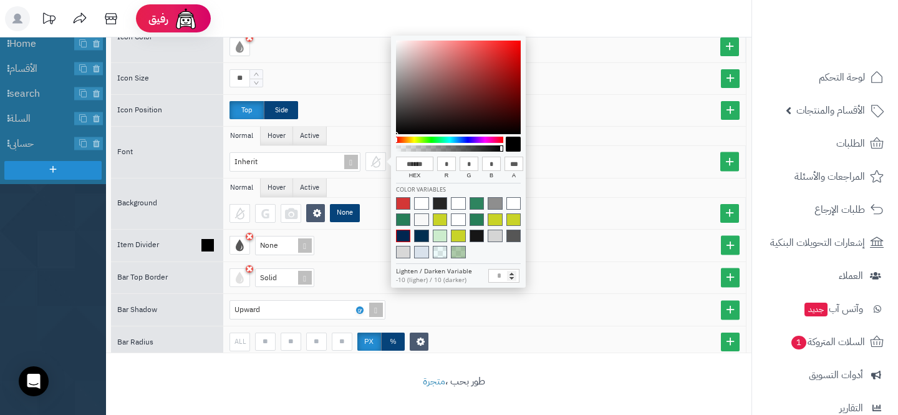
click at [403, 231] on span at bounding box center [403, 235] width 14 height 12
type input "******"
type input "**"
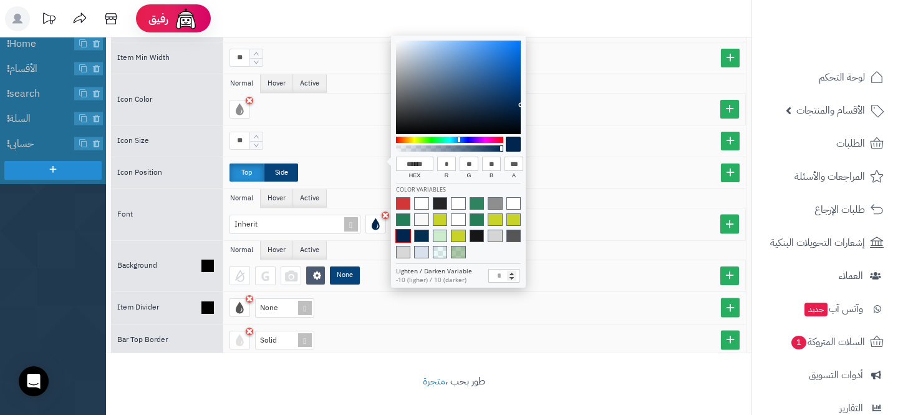
scroll to position [87, 0]
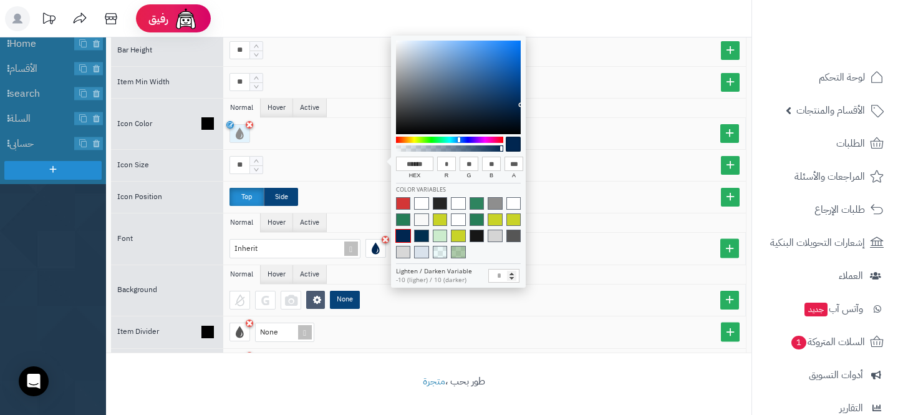
click at [235, 137] on div at bounding box center [239, 133] width 21 height 19
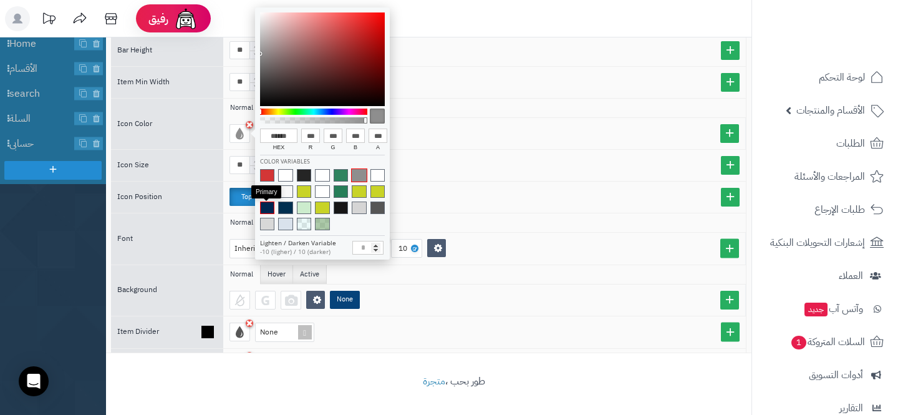
click at [266, 210] on span at bounding box center [267, 207] width 14 height 12
type input "******"
type input "*"
type input "**"
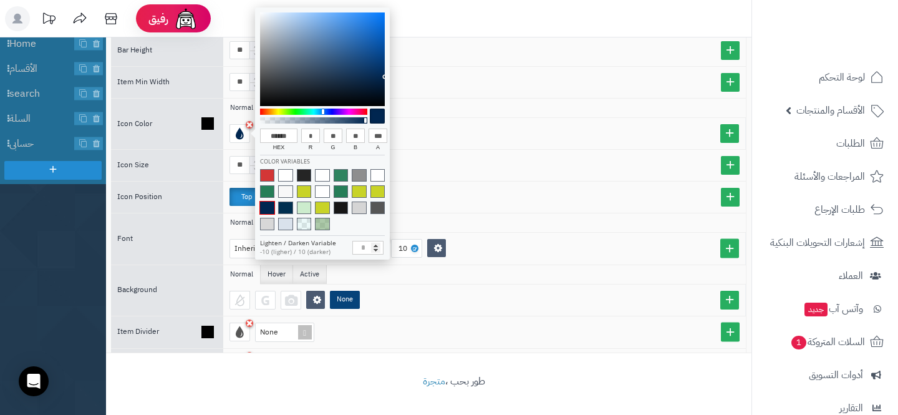
click at [471, 142] on div at bounding box center [487, 133] width 516 height 19
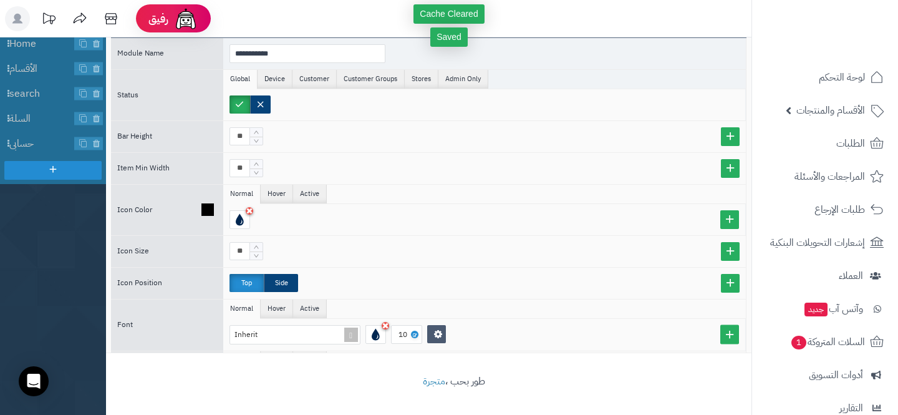
scroll to position [0, 0]
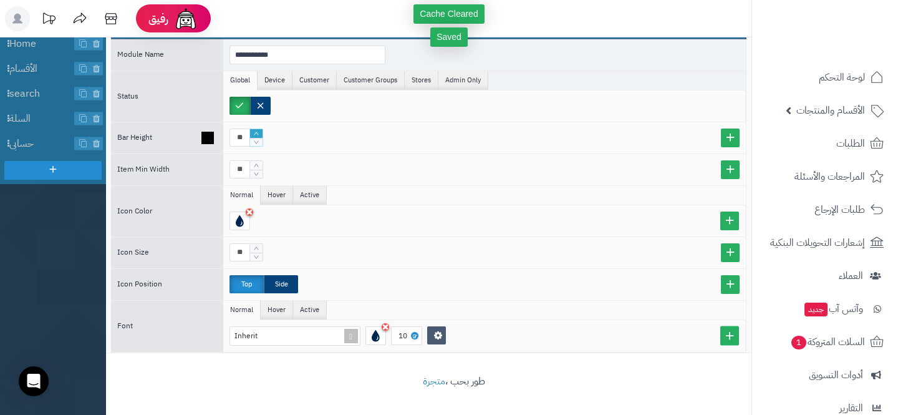
click at [255, 137] on icon "Increase Value" at bounding box center [257, 133] width 6 height 7
click at [256, 137] on icon "Increase Value" at bounding box center [257, 133] width 6 height 7
click at [257, 137] on icon "Increase Value" at bounding box center [257, 133] width 6 height 7
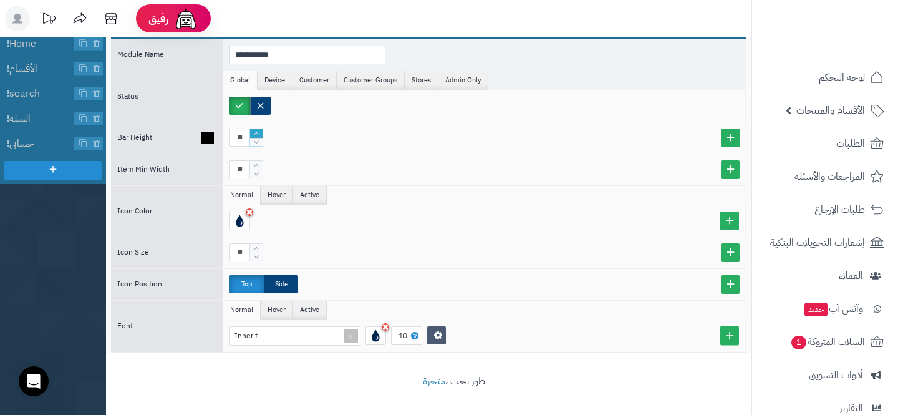
click at [257, 137] on icon "Increase Value" at bounding box center [257, 133] width 6 height 7
click at [257, 136] on icon "Increase Value" at bounding box center [257, 133] width 6 height 7
type input "**"
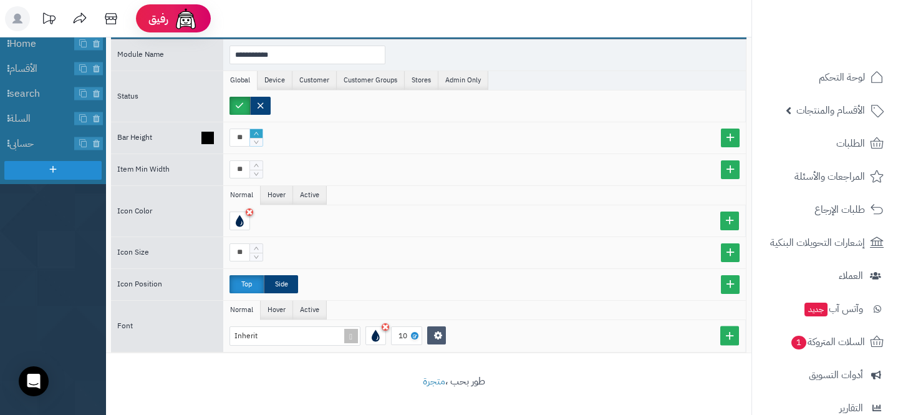
click at [258, 135] on icon "Increase Value" at bounding box center [257, 133] width 6 height 7
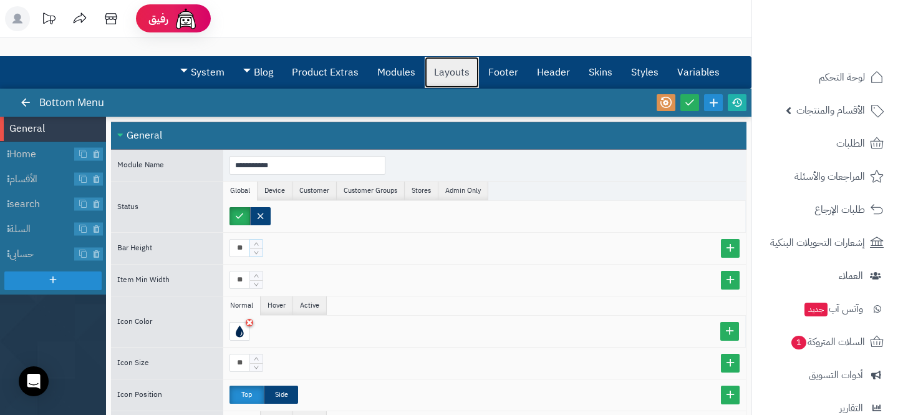
click at [432, 79] on link "Layouts" at bounding box center [452, 72] width 54 height 31
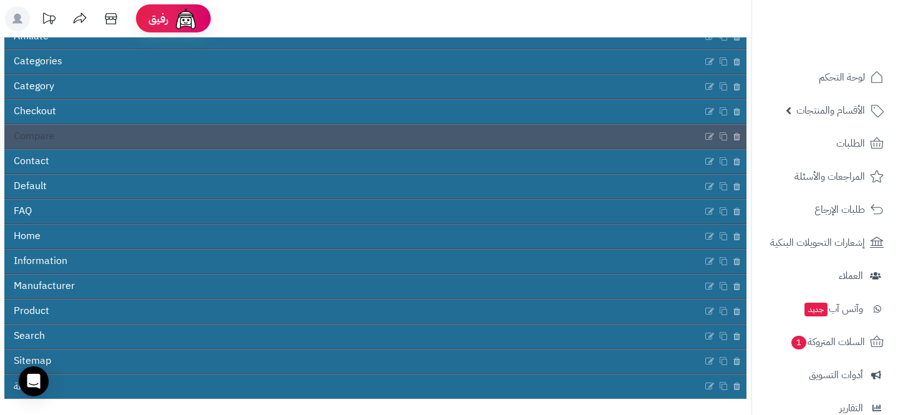
scroll to position [198, 0]
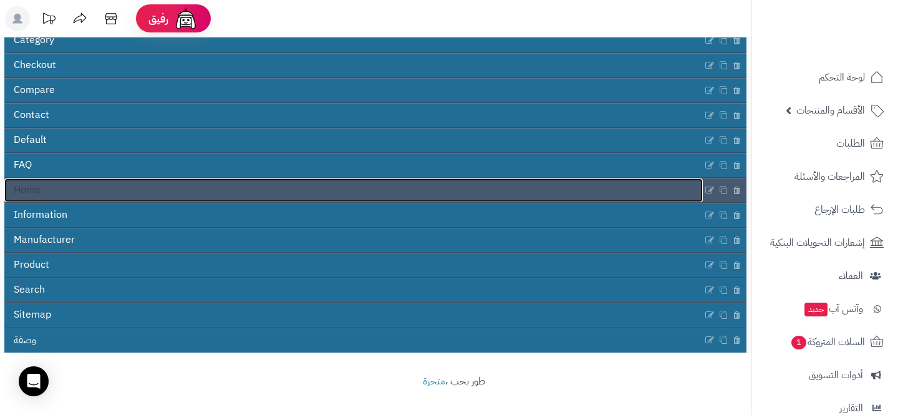
click at [293, 194] on link "Home" at bounding box center [353, 190] width 698 height 24
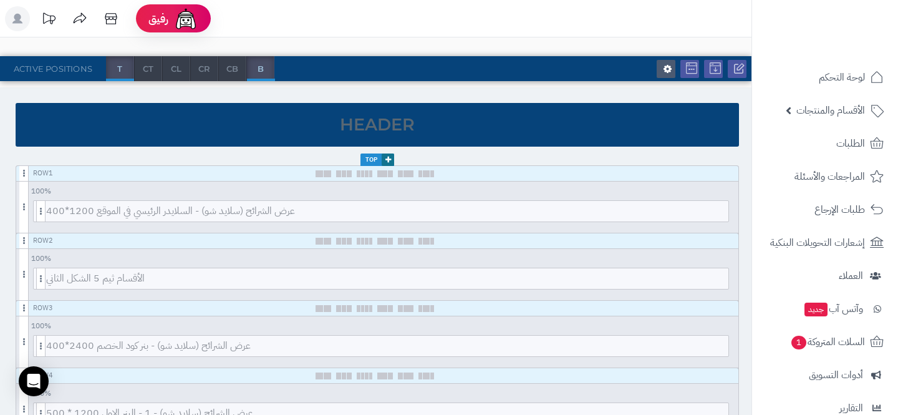
scroll to position [307, 0]
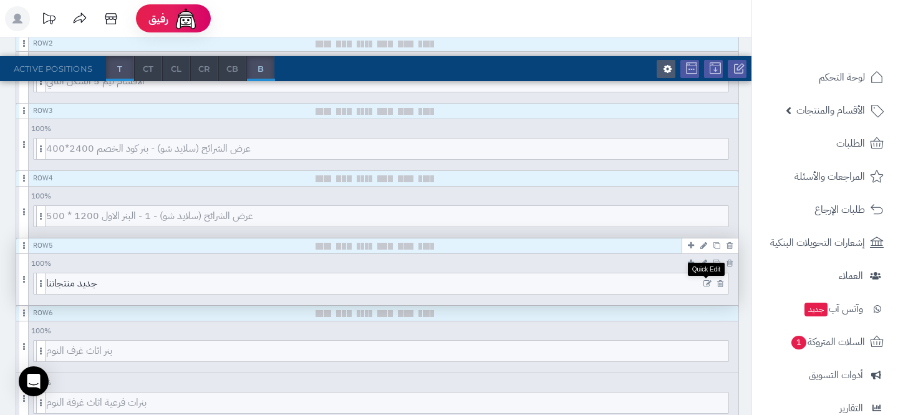
click at [709, 284] on icon at bounding box center [707, 283] width 8 height 9
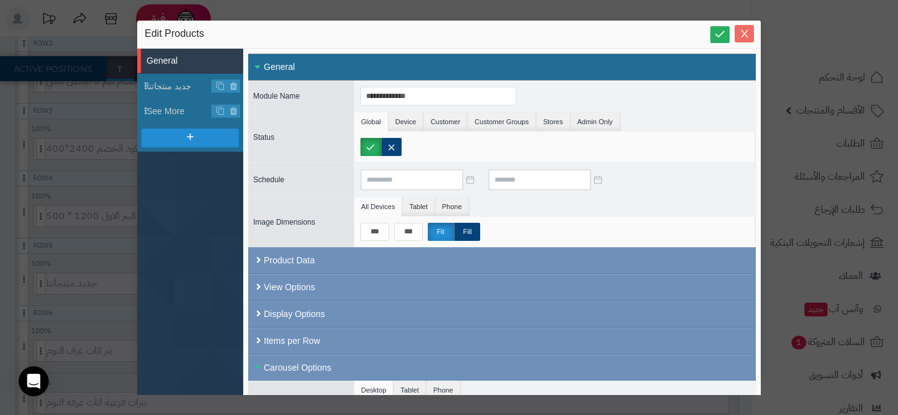
click at [744, 29] on icon "Close" at bounding box center [745, 34] width 10 height 10
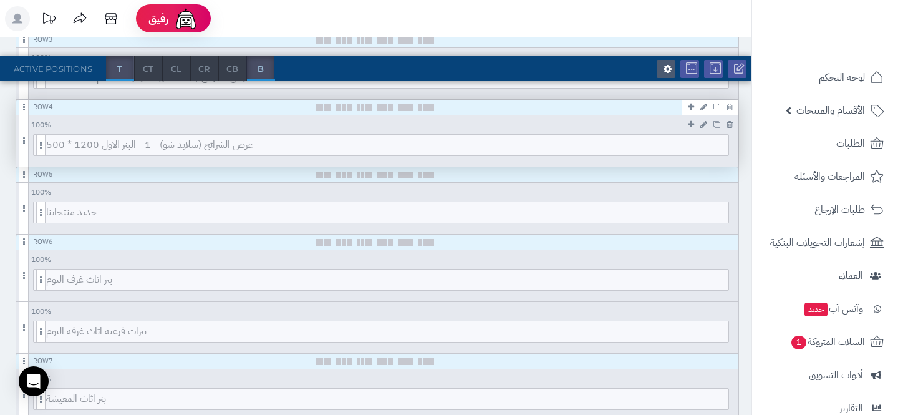
scroll to position [394, 0]
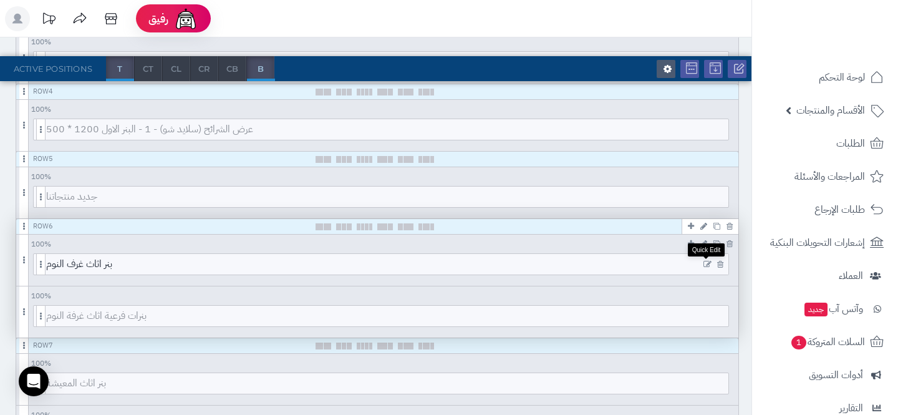
click at [708, 264] on icon at bounding box center [707, 264] width 8 height 9
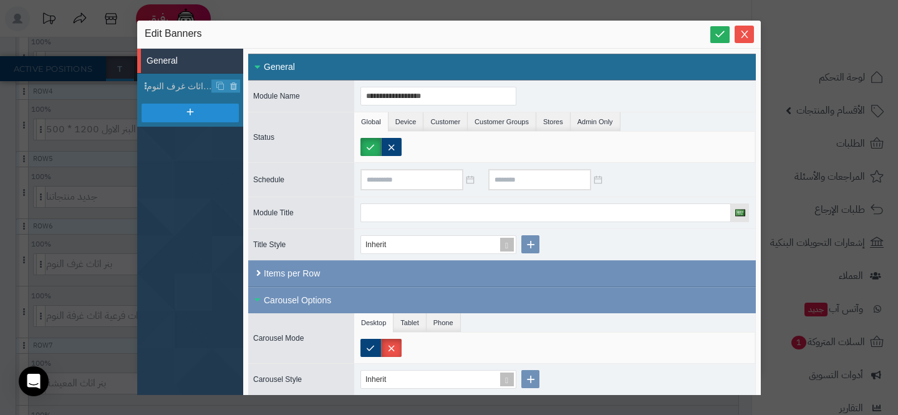
click at [745, 42] on div "**********" at bounding box center [449, 197] width 624 height 352
click at [740, 37] on icon "Close" at bounding box center [745, 34] width 10 height 10
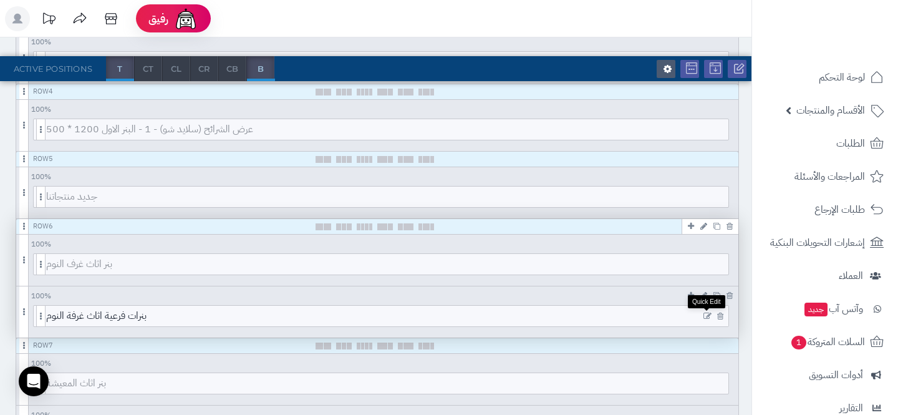
click at [706, 315] on icon at bounding box center [707, 316] width 8 height 9
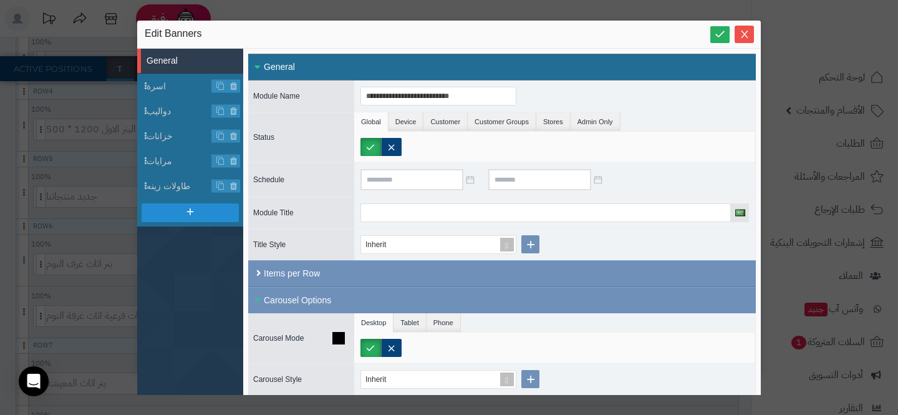
scroll to position [64, 0]
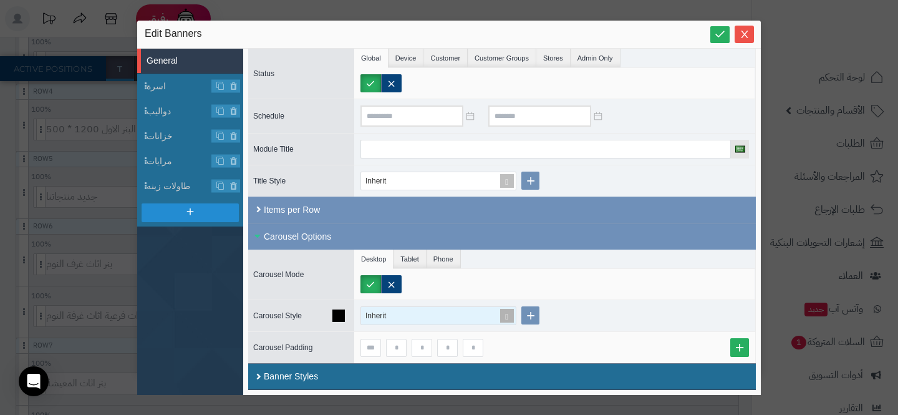
click at [483, 319] on div "Inherit" at bounding box center [432, 315] width 135 height 17
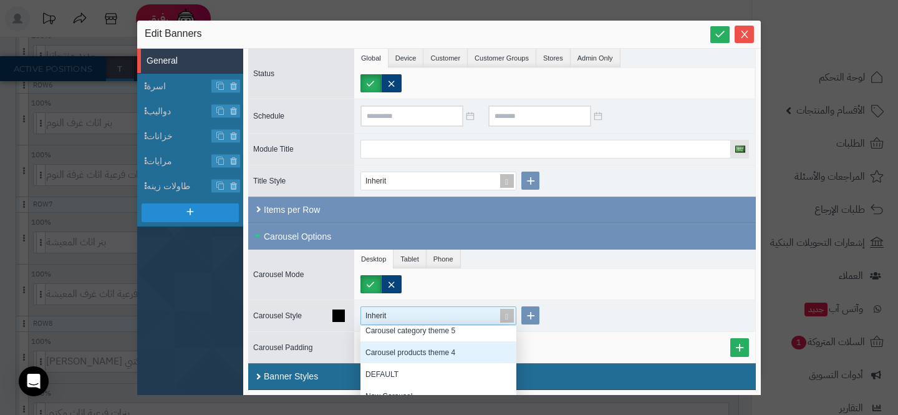
scroll to position [570, 0]
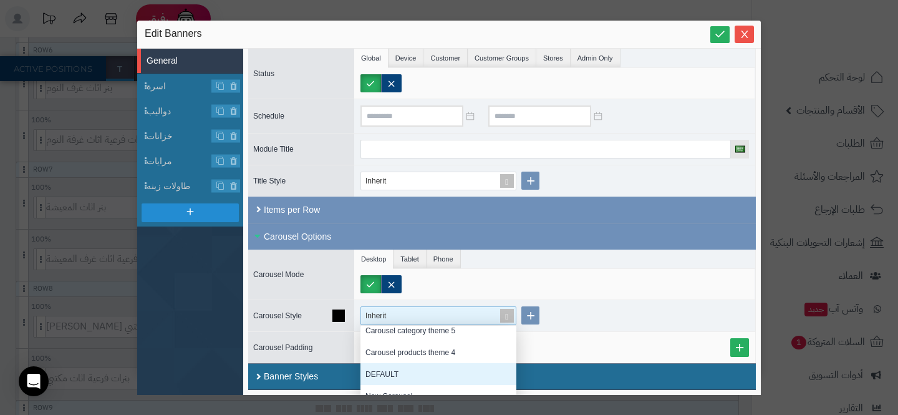
click at [427, 364] on div "DEFAULT" at bounding box center [438, 374] width 156 height 22
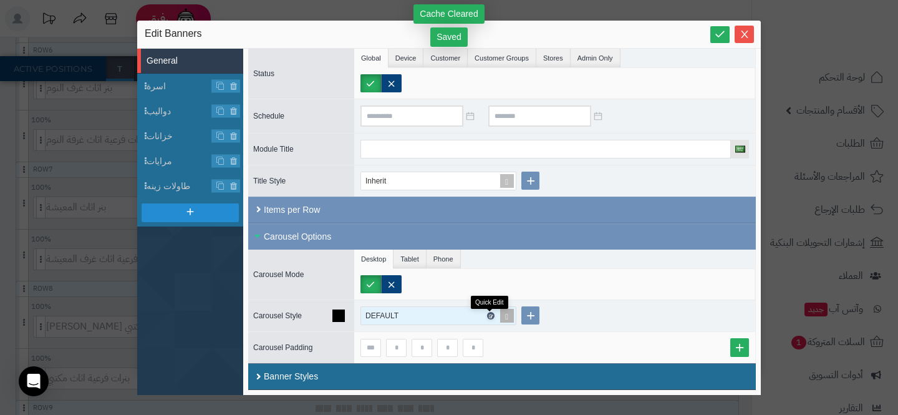
click at [493, 316] on link at bounding box center [490, 315] width 7 height 7
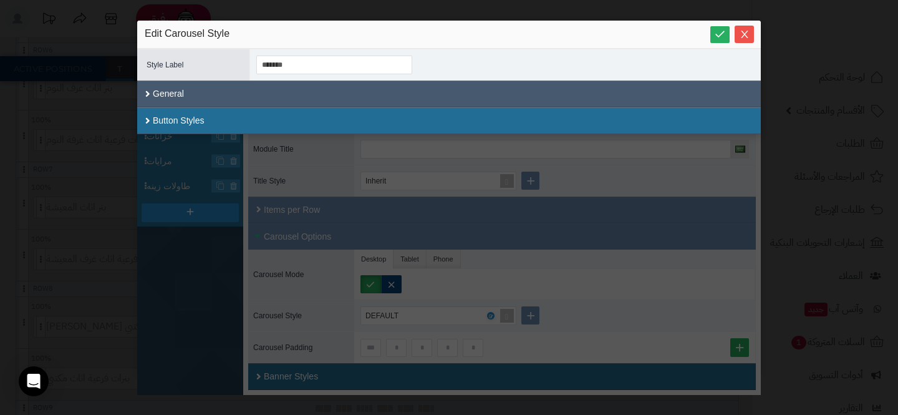
click at [410, 96] on div "General" at bounding box center [449, 93] width 624 height 27
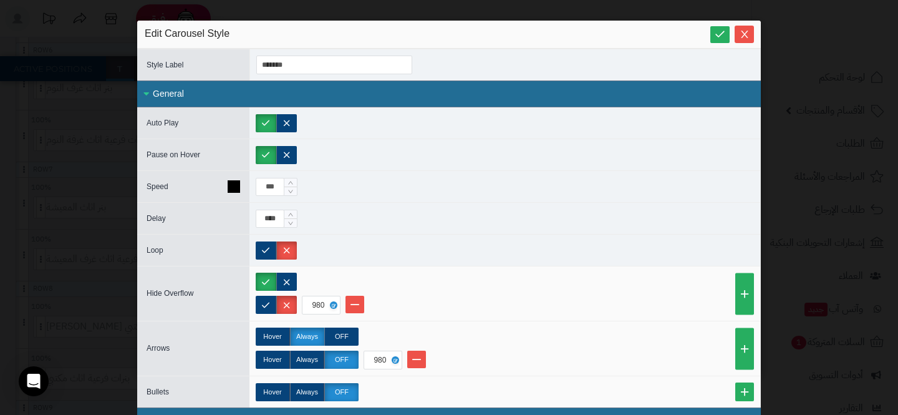
scroll to position [19, 0]
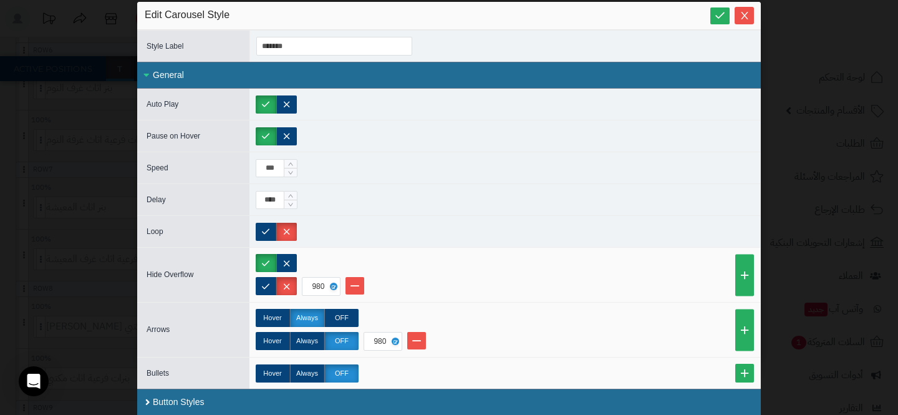
click at [86, 153] on div "sentinelStart Edit Carousel Style Style ID ******* Style Label ******* Close Al…" at bounding box center [449, 207] width 898 height 415
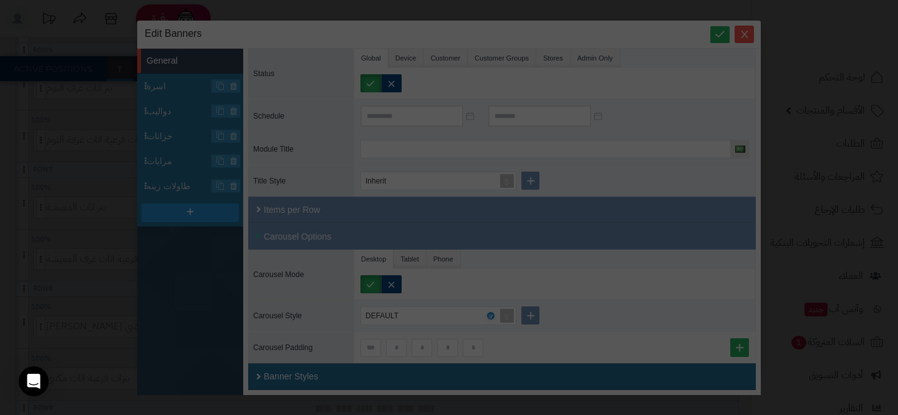
scroll to position [0, 0]
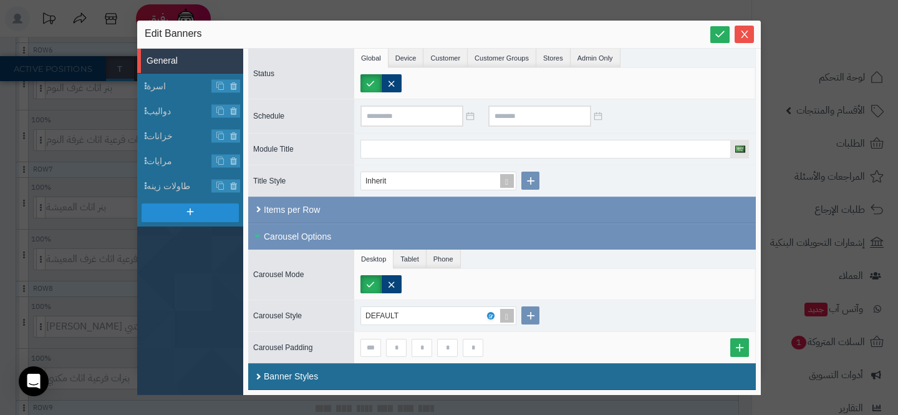
click at [34, 158] on div "**********" at bounding box center [449, 207] width 898 height 415
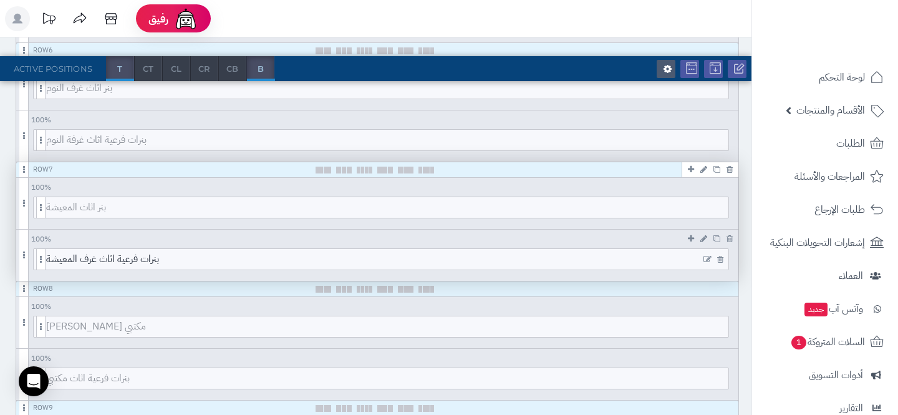
click at [703, 257] on icon at bounding box center [707, 259] width 8 height 9
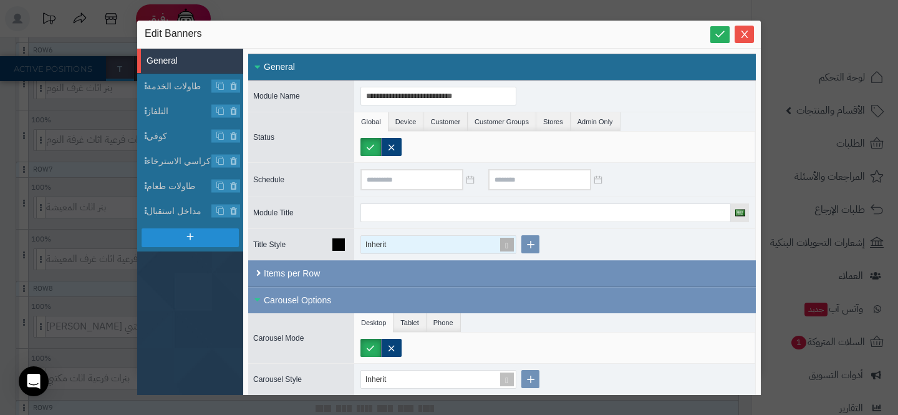
scroll to position [64, 0]
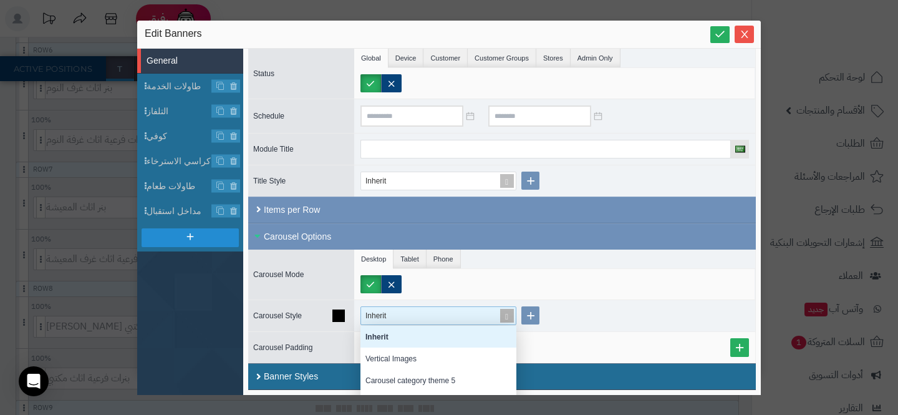
click at [495, 318] on div "Inherit" at bounding box center [432, 315] width 135 height 17
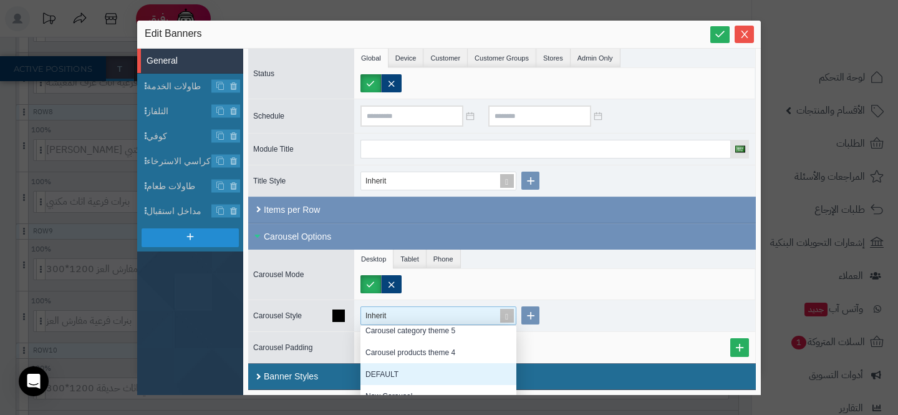
click at [422, 376] on div "DEFAULT" at bounding box center [438, 374] width 156 height 22
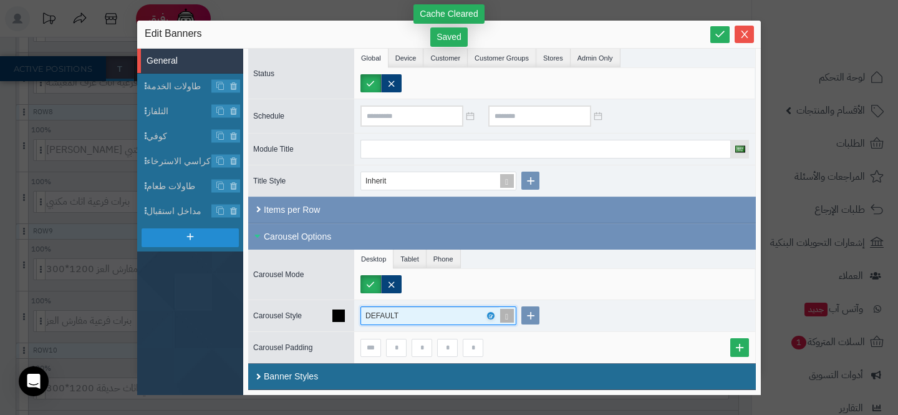
scroll to position [781, 0]
click at [508, 314] on span at bounding box center [506, 315] width 17 height 17
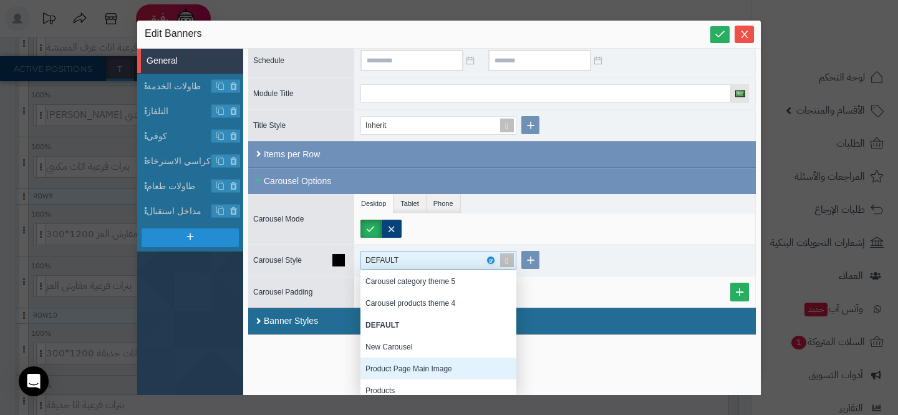
scroll to position [50, 0]
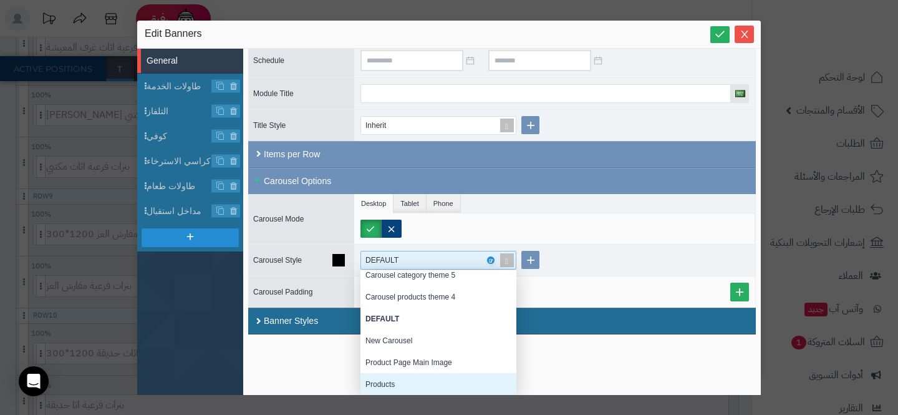
click at [428, 375] on div "Products" at bounding box center [438, 384] width 156 height 22
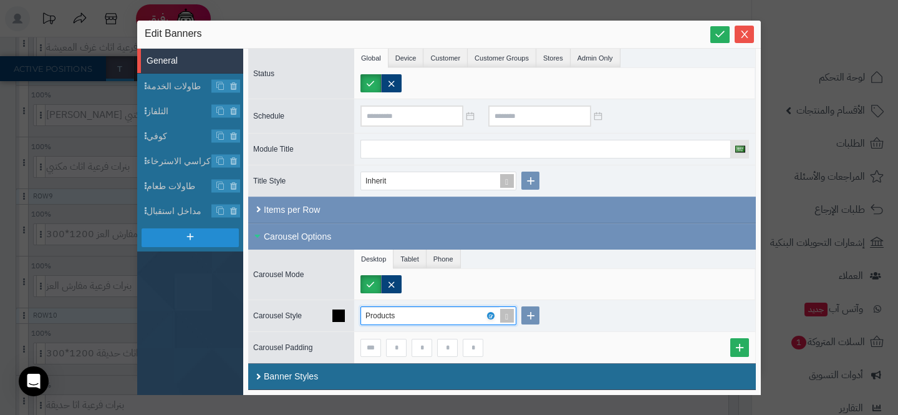
scroll to position [64, 0]
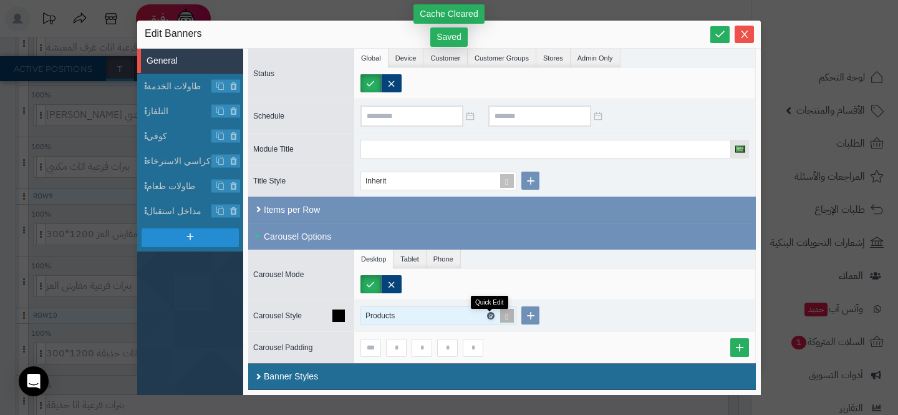
click at [489, 316] on icon at bounding box center [490, 316] width 4 height 6
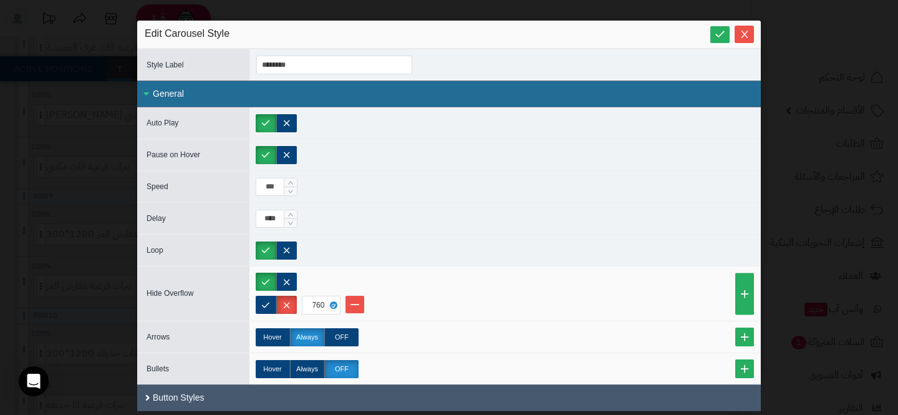
click at [317, 392] on div "Button Styles" at bounding box center [449, 397] width 624 height 27
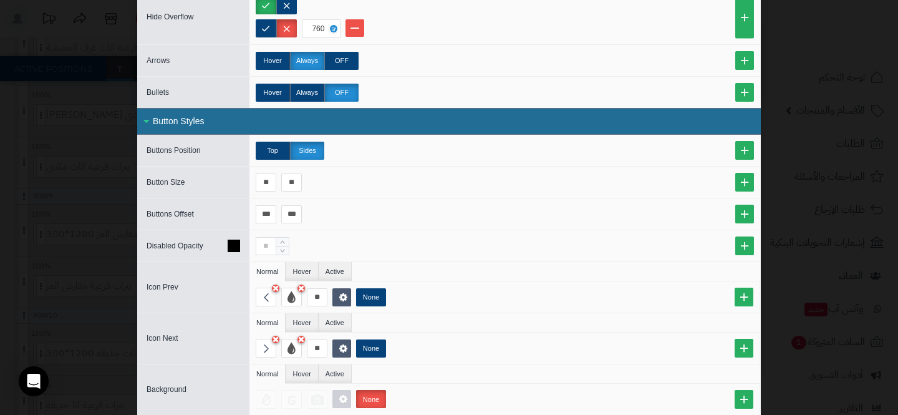
scroll to position [279, 0]
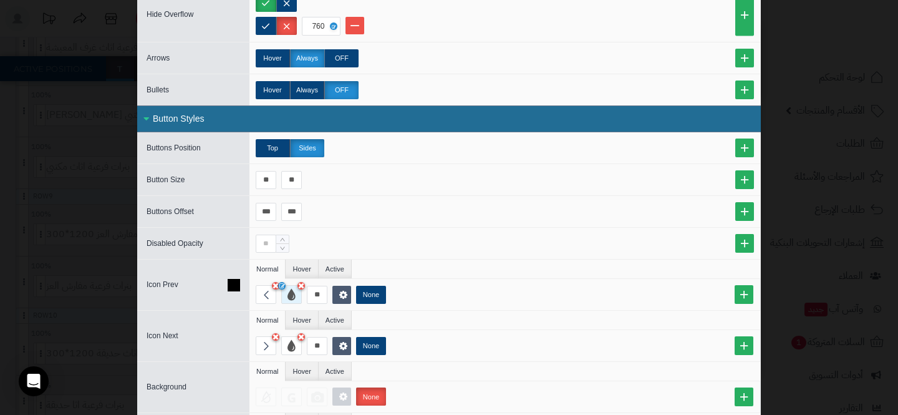
click at [286, 291] on div at bounding box center [291, 294] width 21 height 19
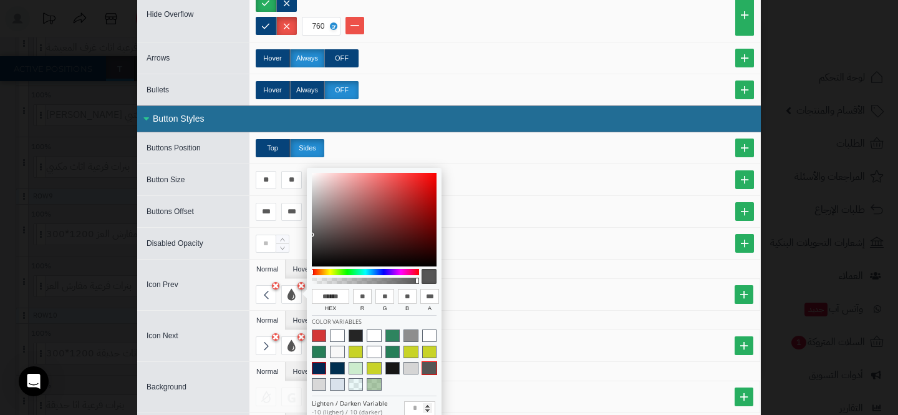
click at [319, 369] on span at bounding box center [319, 368] width 14 height 12
type input "******"
type input "*"
type input "**"
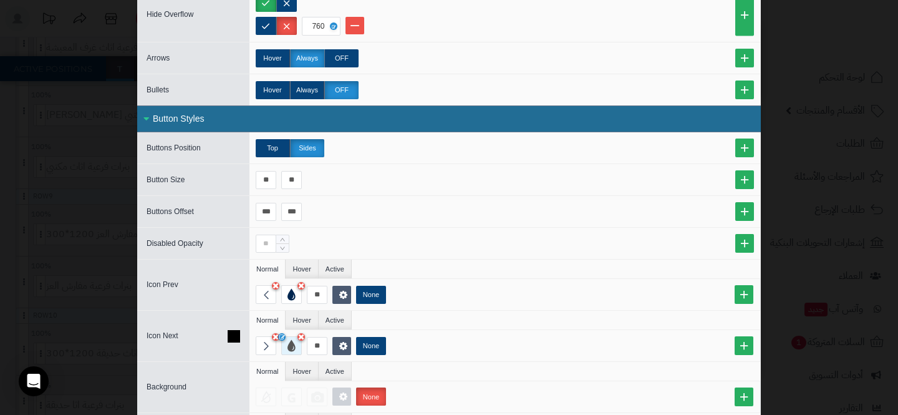
click at [293, 349] on div at bounding box center [291, 345] width 21 height 19
click at [445, 350] on div "** None" at bounding box center [508, 345] width 504 height 19
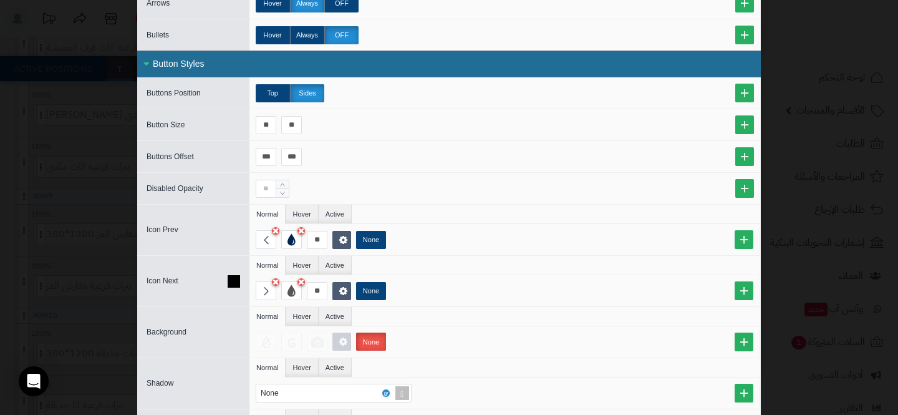
scroll to position [351, 0]
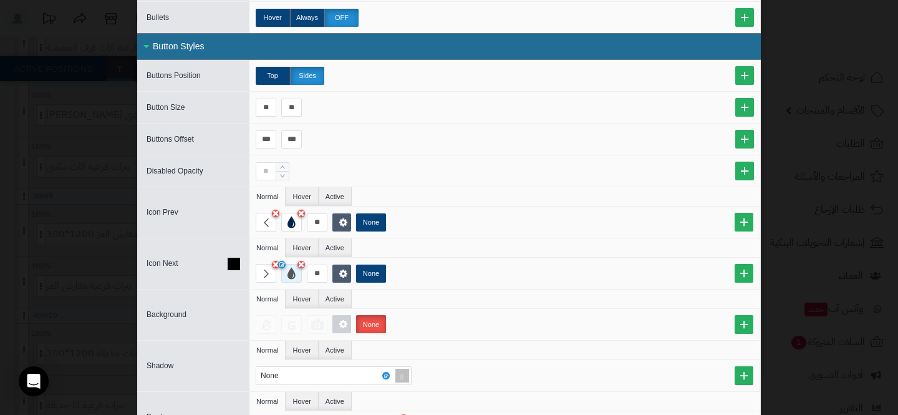
click at [291, 274] on div at bounding box center [291, 273] width 21 height 19
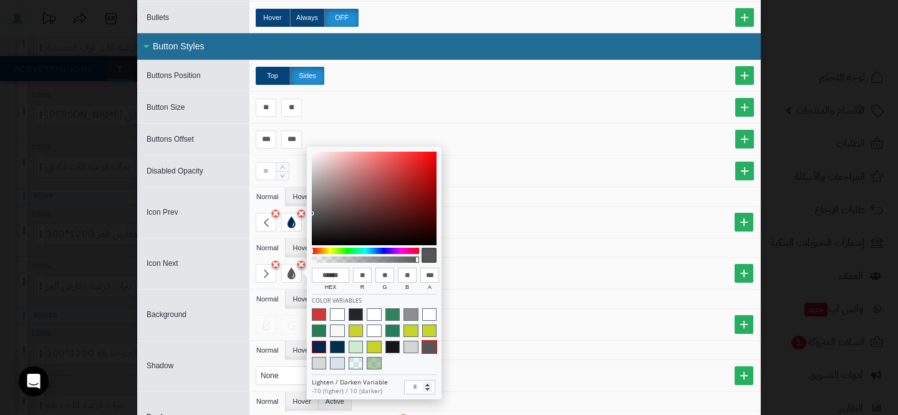
click at [320, 352] on span at bounding box center [319, 346] width 14 height 12
type input "******"
type input "*"
type input "**"
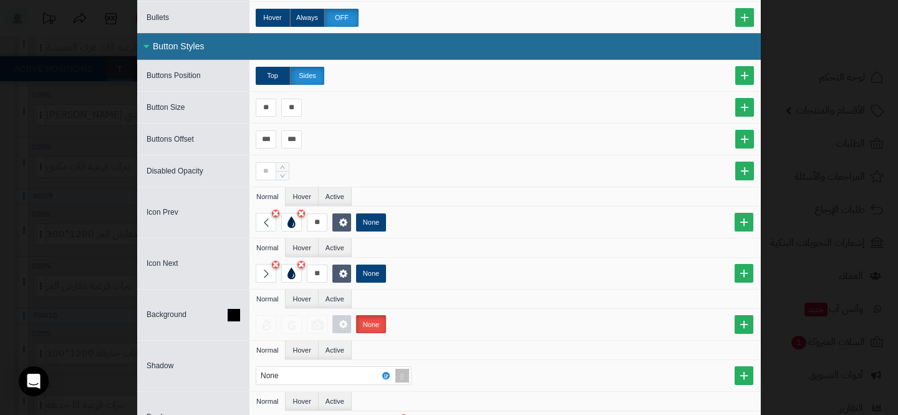
click at [461, 309] on div "None" at bounding box center [504, 324] width 511 height 31
click at [83, 138] on div "sentinelStart Edit Carousel Style Style ID ******** Style Label ******** Close …" at bounding box center [449, 207] width 898 height 415
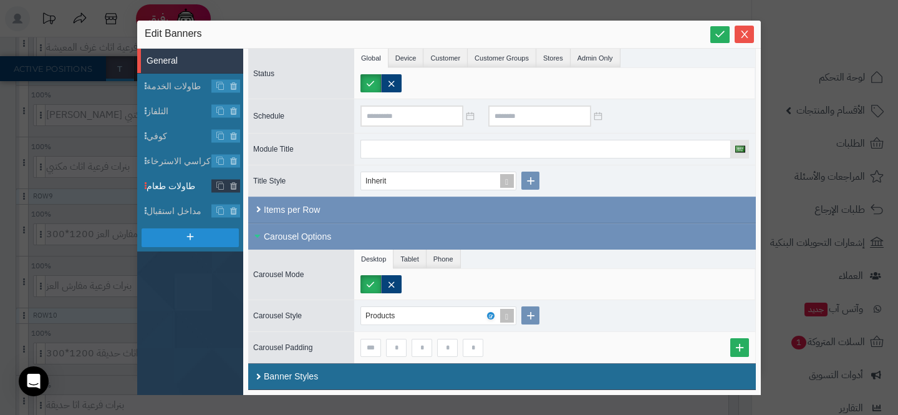
scroll to position [0, 0]
click at [138, 162] on li "كراسي الاسترخاء" at bounding box center [190, 160] width 106 height 25
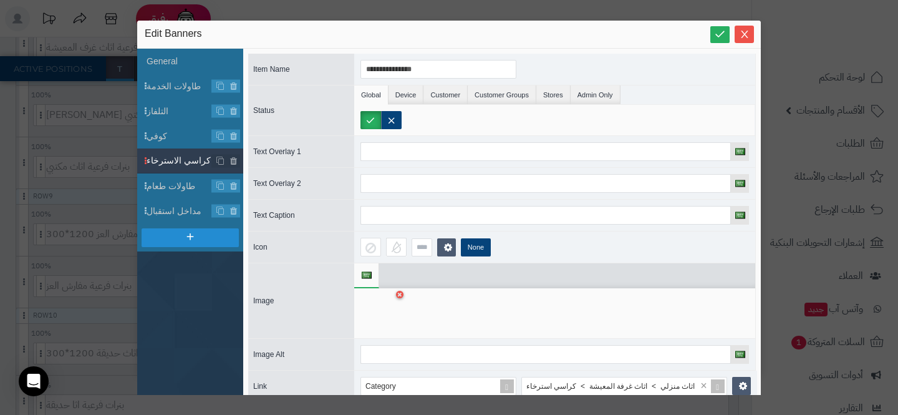
click at [85, 158] on div "**********" at bounding box center [449, 207] width 898 height 415
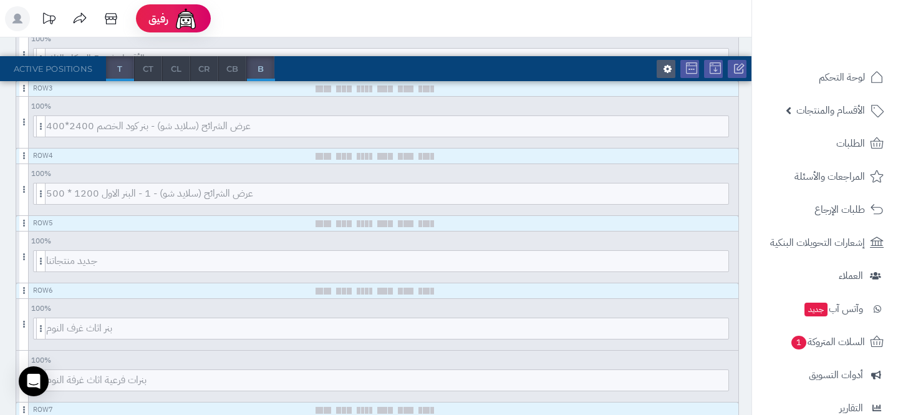
scroll to position [320, 0]
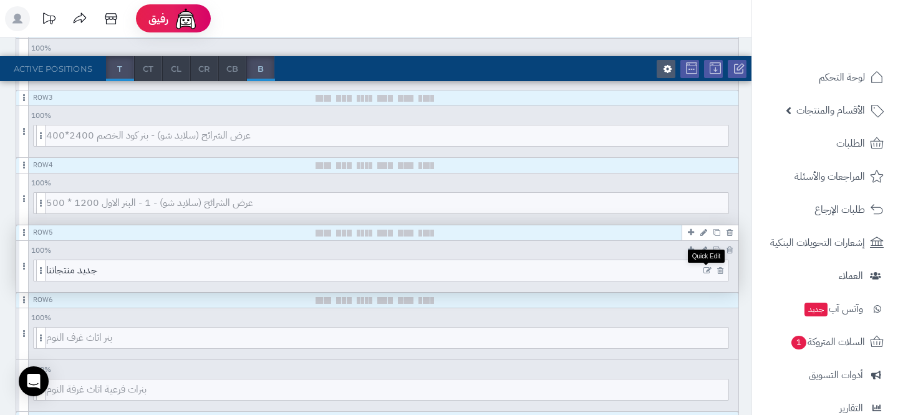
click at [707, 271] on icon at bounding box center [707, 270] width 8 height 9
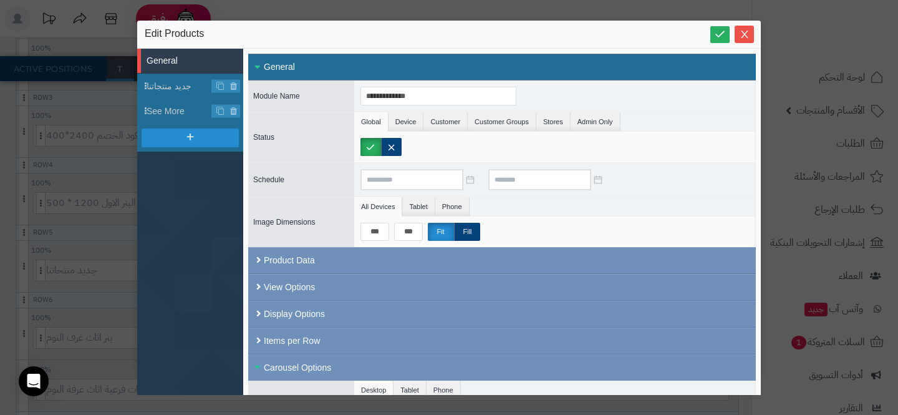
click at [34, 120] on div "**********" at bounding box center [449, 207] width 898 height 415
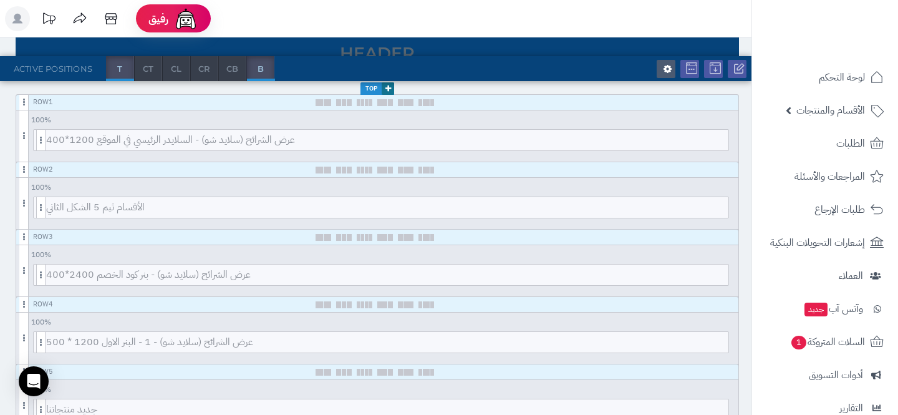
scroll to position [170, 0]
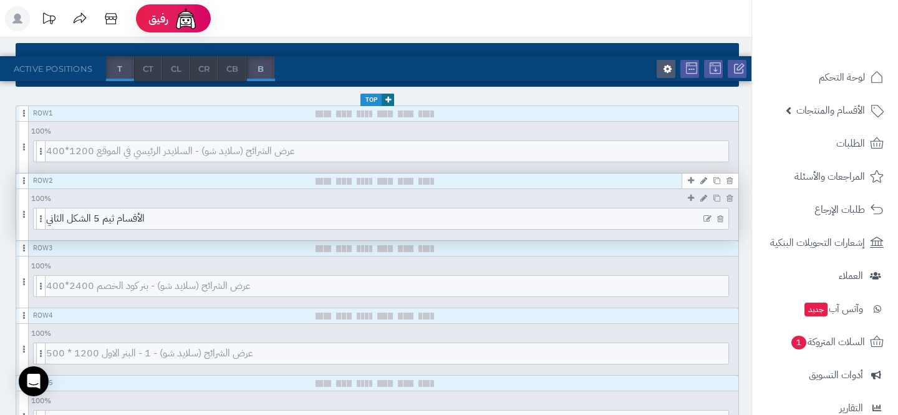
click at [705, 214] on icon at bounding box center [707, 218] width 8 height 9
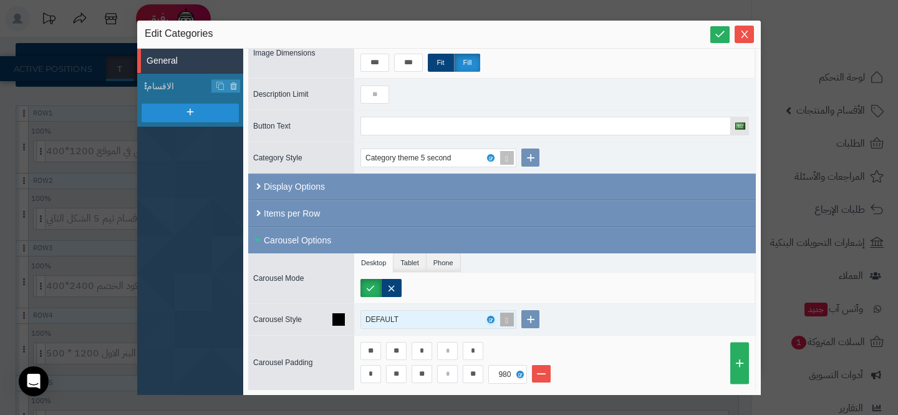
scroll to position [210, 0]
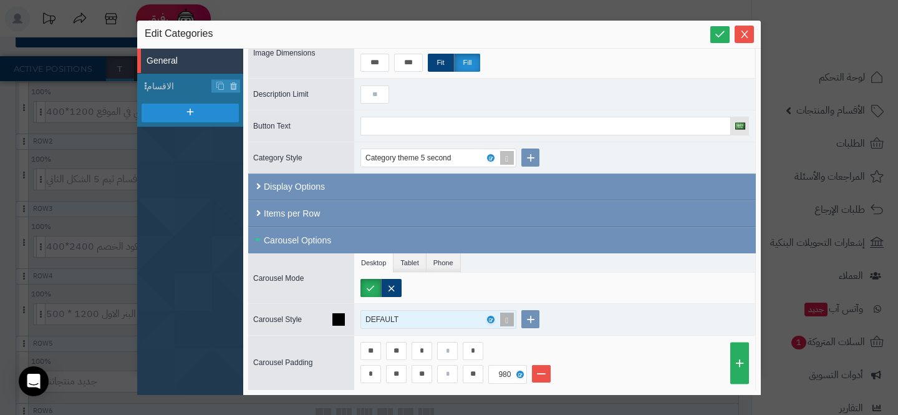
click at [447, 322] on div "DEFAULT" at bounding box center [432, 319] width 135 height 17
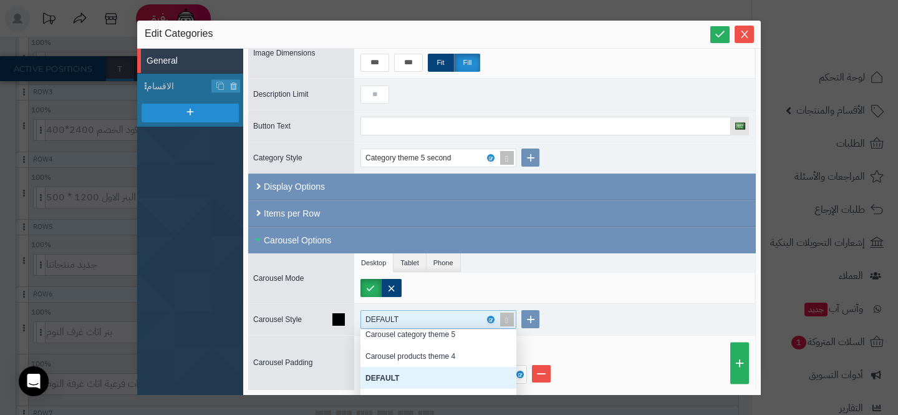
scroll to position [228, 0]
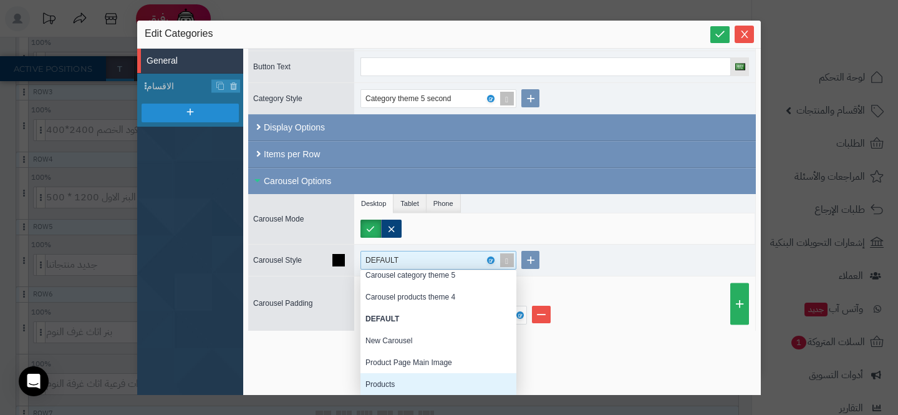
click at [375, 378] on div "Products" at bounding box center [438, 384] width 156 height 22
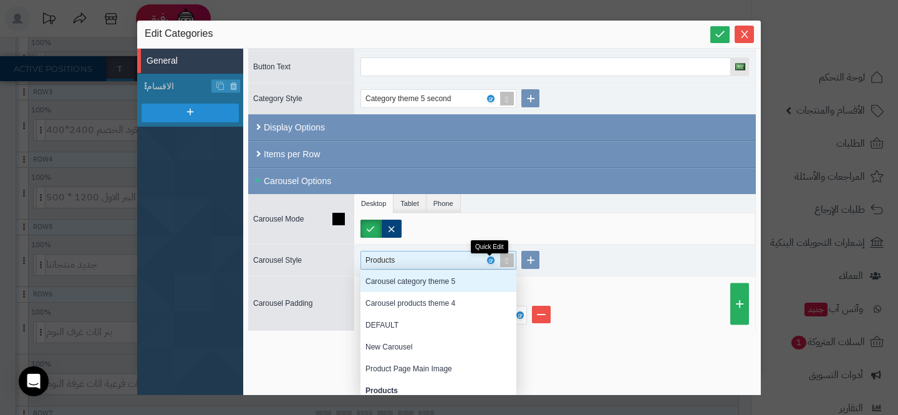
click at [491, 259] on div "Carousel Mode Desktop Tablet Phone Carousel Style Products Inherit Vertical Ima…" at bounding box center [502, 262] width 508 height 137
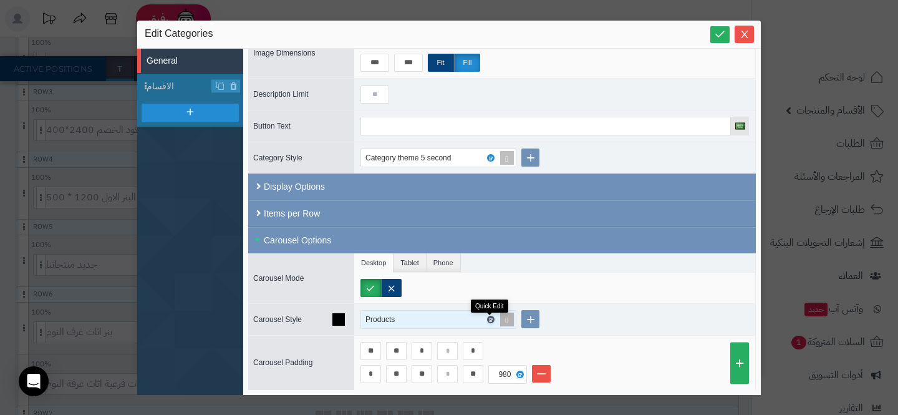
click at [491, 318] on icon at bounding box center [490, 320] width 4 height 6
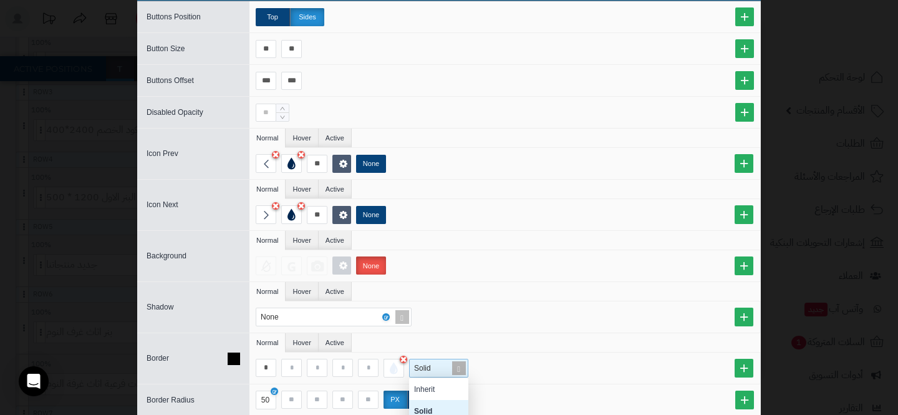
scroll to position [398, 0]
click at [433, 364] on div "Solid" at bounding box center [437, 367] width 54 height 17
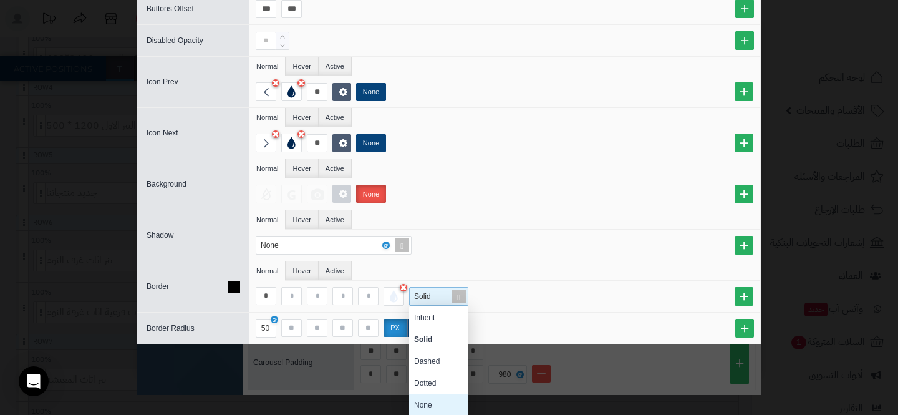
click at [422, 405] on div "None" at bounding box center [438, 404] width 59 height 22
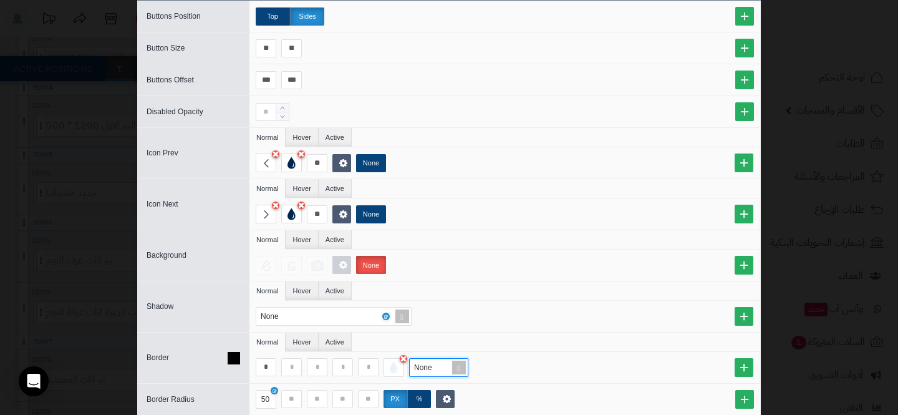
scroll to position [410, 0]
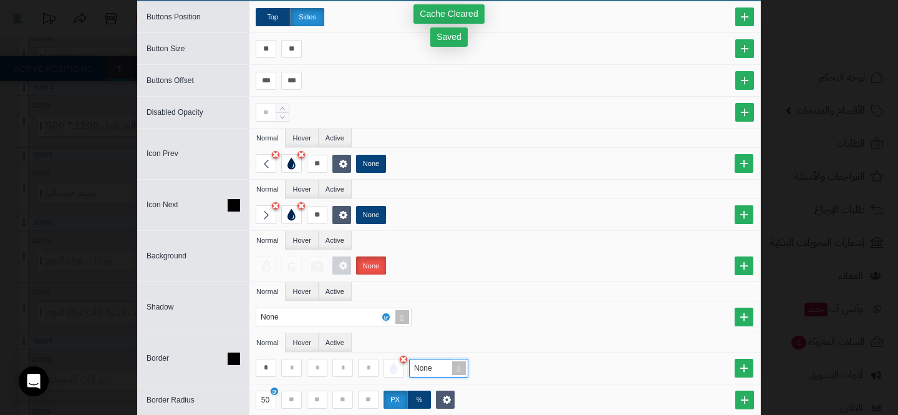
click at [500, 211] on div "** None" at bounding box center [508, 214] width 504 height 19
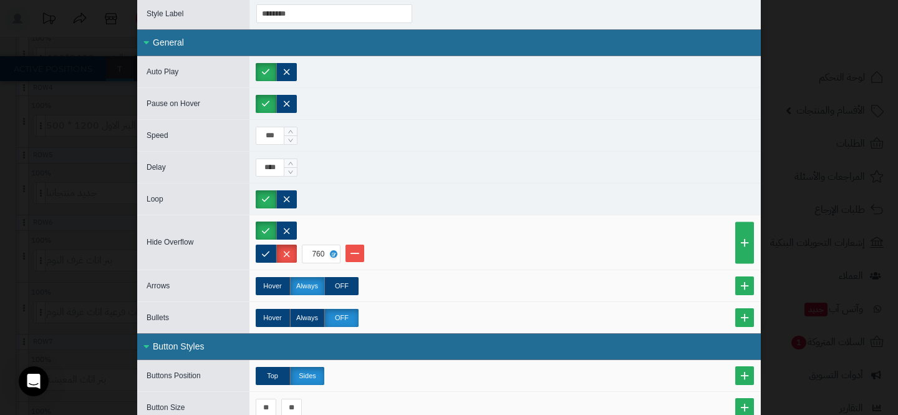
scroll to position [53, 0]
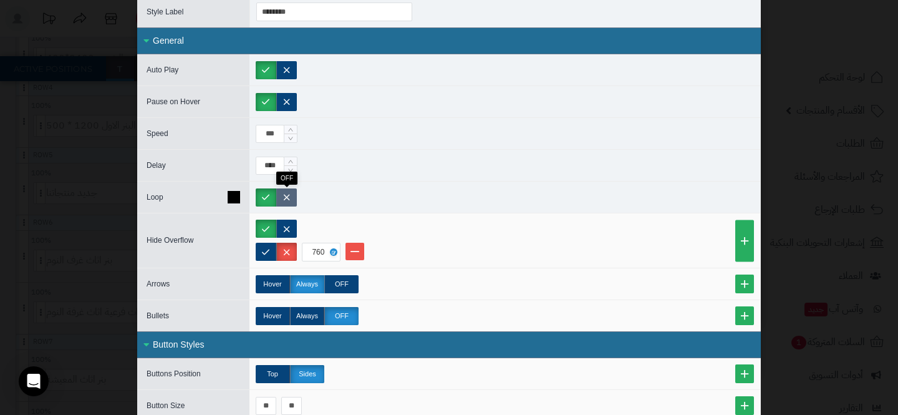
click at [293, 190] on label at bounding box center [286, 197] width 21 height 18
click at [60, 111] on div "sentinelStart Edit Carousel Style Style ID ******** Style Label ******** Close …" at bounding box center [449, 207] width 898 height 415
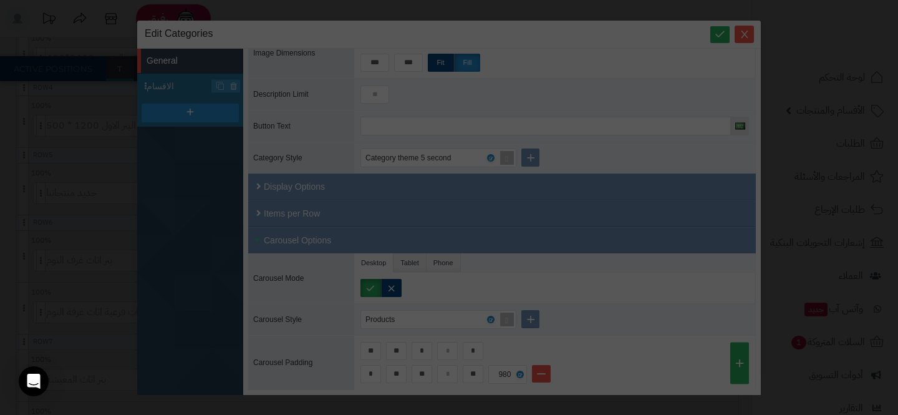
scroll to position [0, 0]
click at [64, 107] on div "**********" at bounding box center [449, 207] width 898 height 415
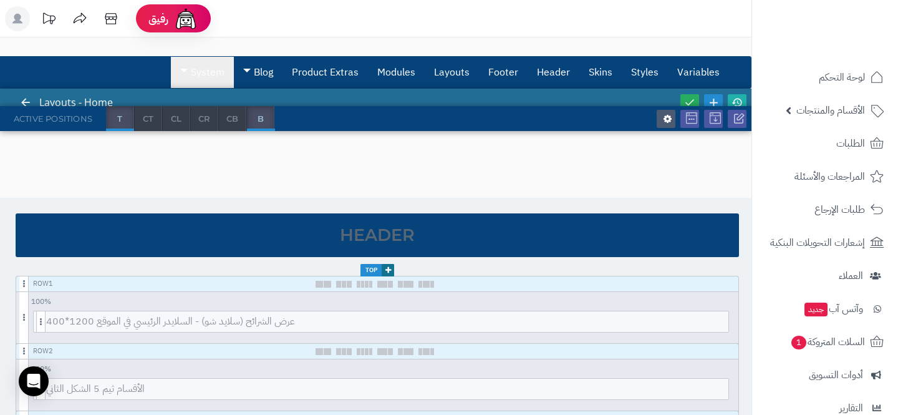
click at [208, 67] on link "System" at bounding box center [202, 72] width 63 height 31
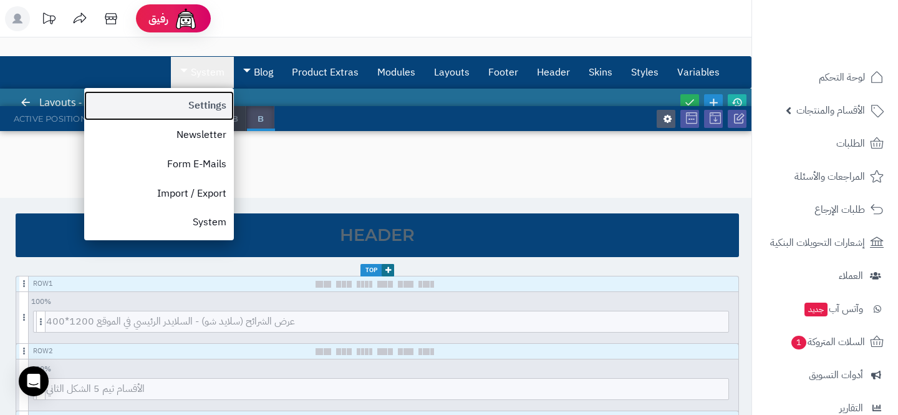
click at [195, 108] on link "Settings" at bounding box center [159, 105] width 150 height 29
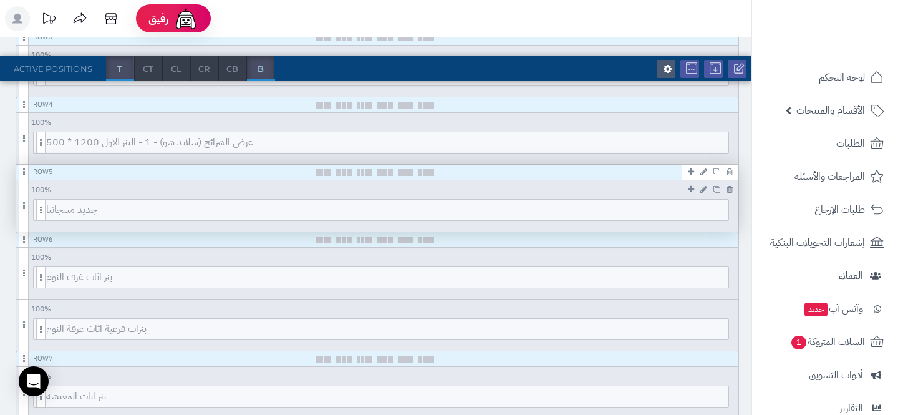
scroll to position [412, 0]
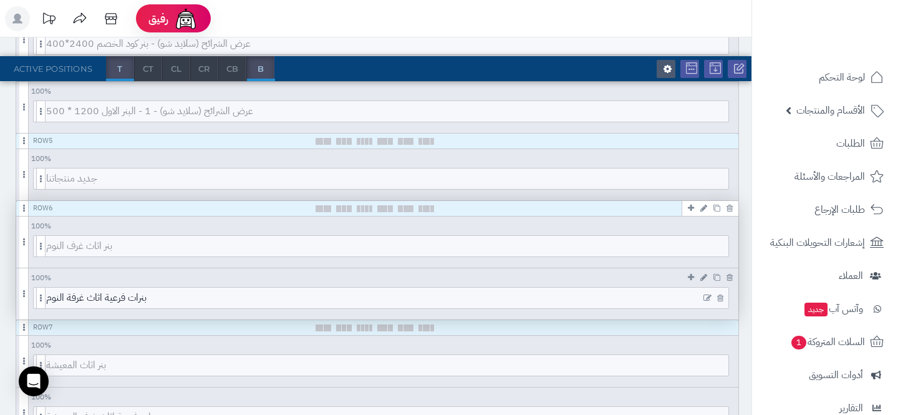
click at [706, 297] on icon at bounding box center [707, 298] width 8 height 9
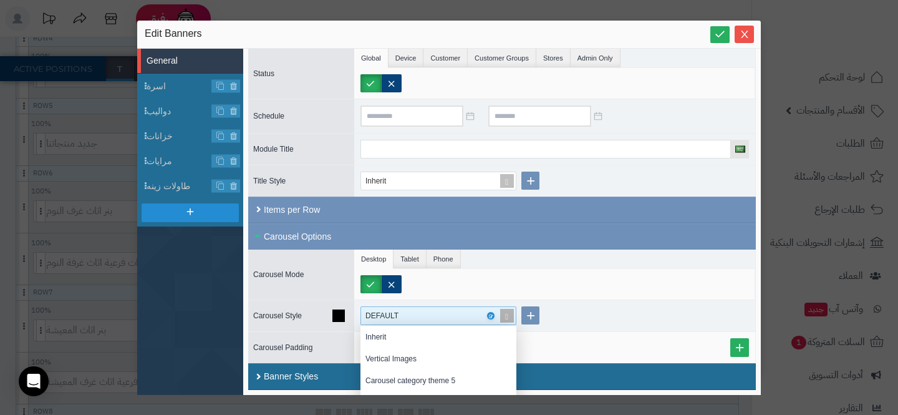
scroll to position [125, 156]
click at [430, 320] on div "DEFAULT" at bounding box center [432, 315] width 135 height 17
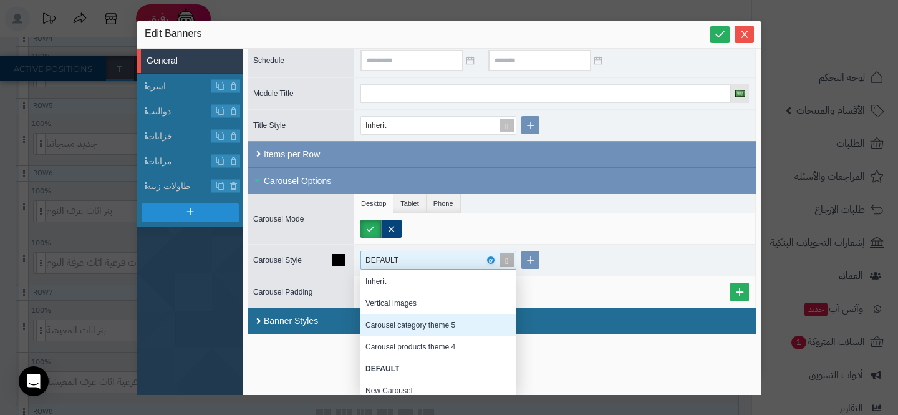
scroll to position [50, 0]
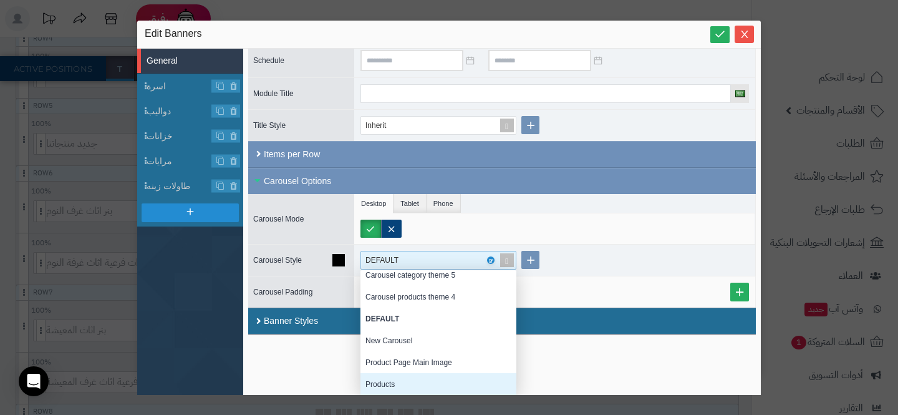
click at [399, 373] on div "Products" at bounding box center [438, 384] width 156 height 22
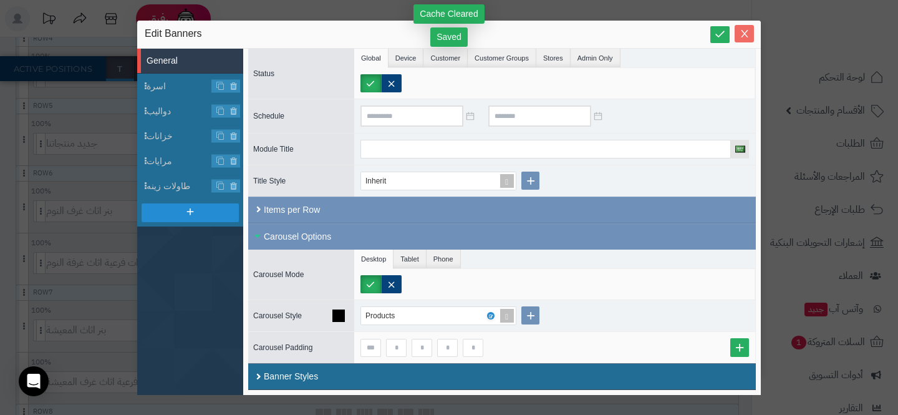
click at [746, 40] on button "Close" at bounding box center [744, 33] width 19 height 17
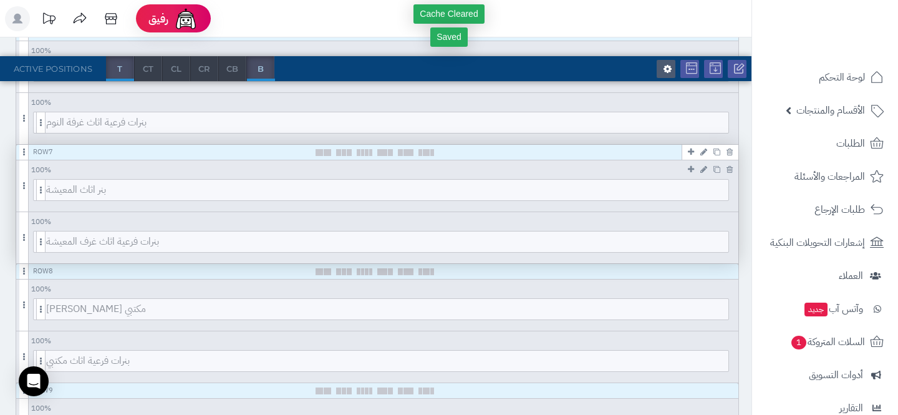
scroll to position [586, 0]
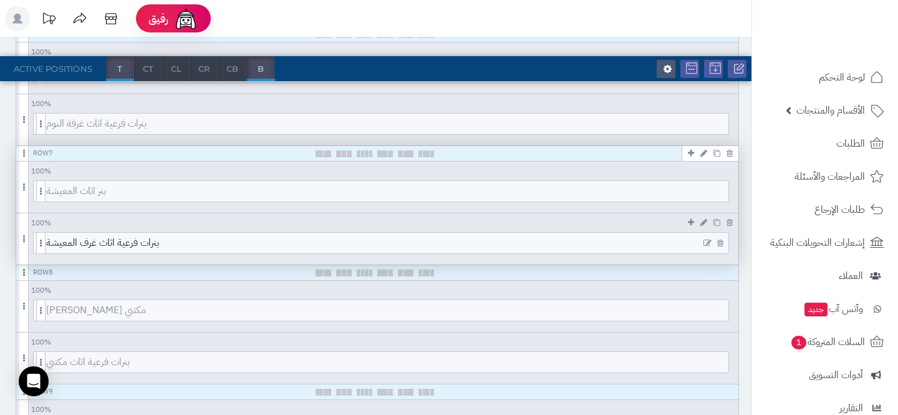
click at [707, 240] on icon at bounding box center [707, 243] width 8 height 9
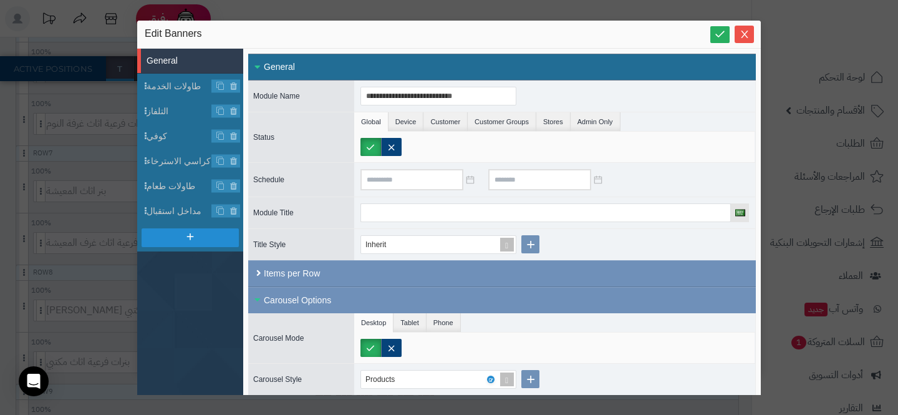
scroll to position [64, 0]
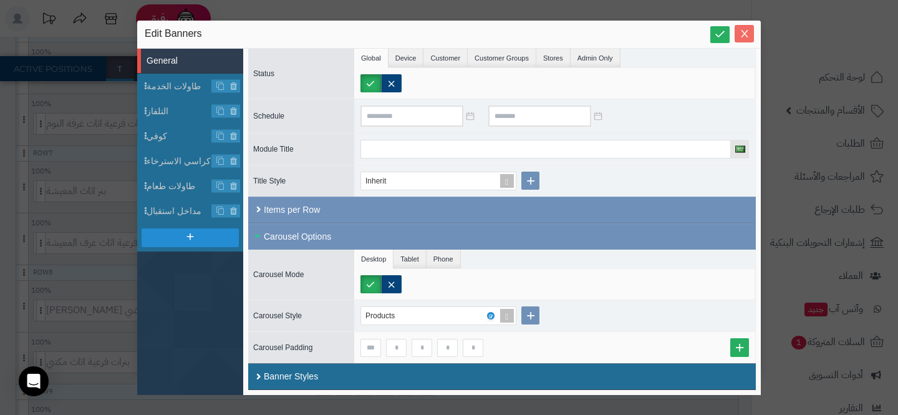
click at [735, 36] on span "Close" at bounding box center [744, 34] width 19 height 11
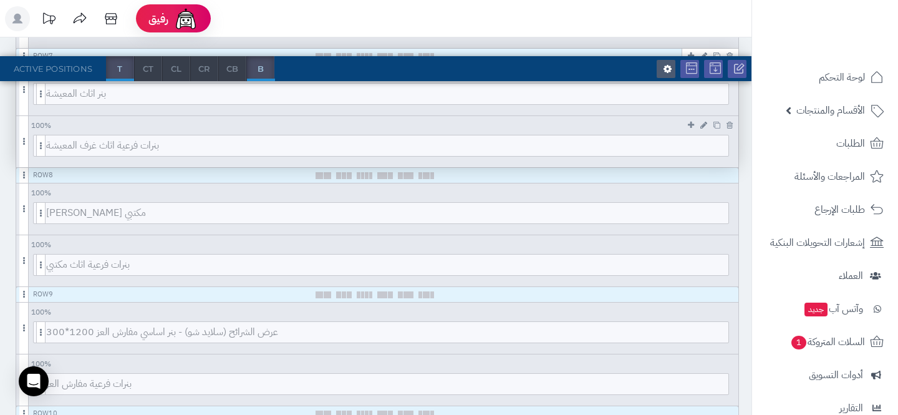
scroll to position [684, 0]
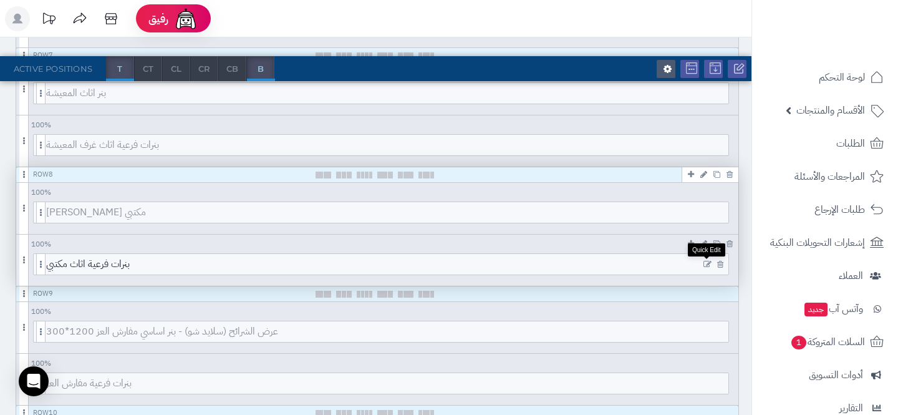
click at [708, 263] on icon at bounding box center [707, 264] width 8 height 9
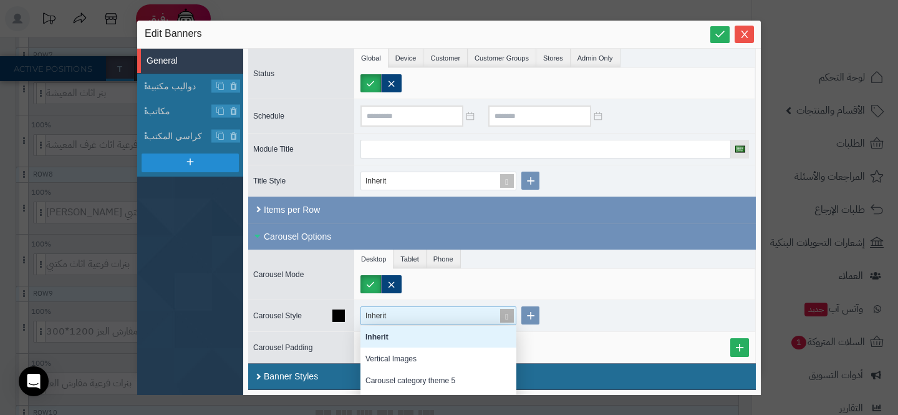
scroll to position [720, 0]
click at [475, 319] on div "Inherit" at bounding box center [432, 315] width 135 height 17
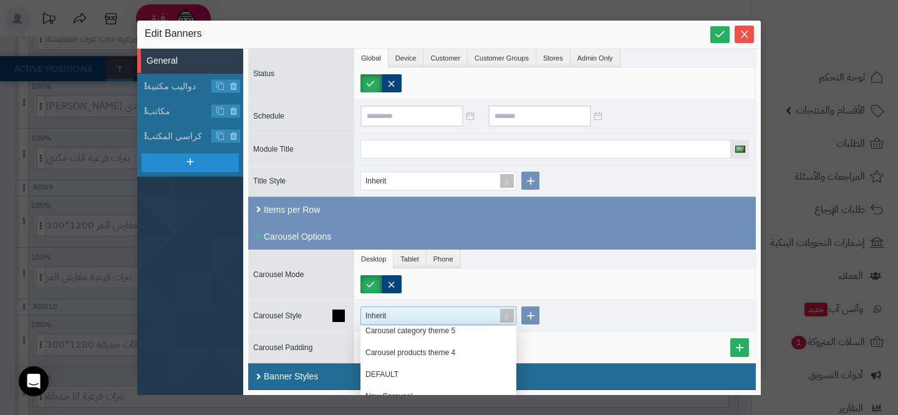
scroll to position [825, 0]
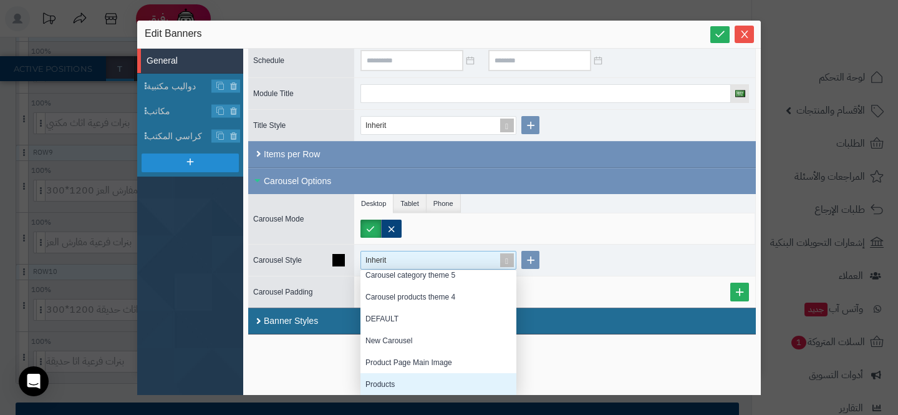
click at [423, 380] on div "Products" at bounding box center [438, 384] width 156 height 22
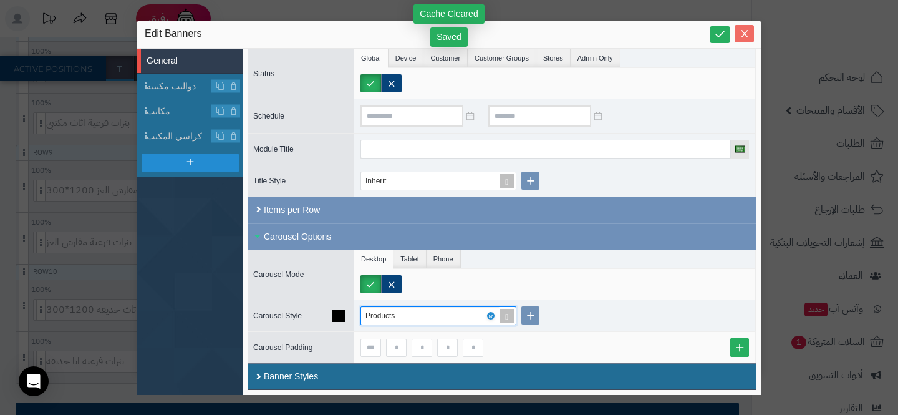
click at [748, 32] on icon "Close" at bounding box center [745, 34] width 10 height 10
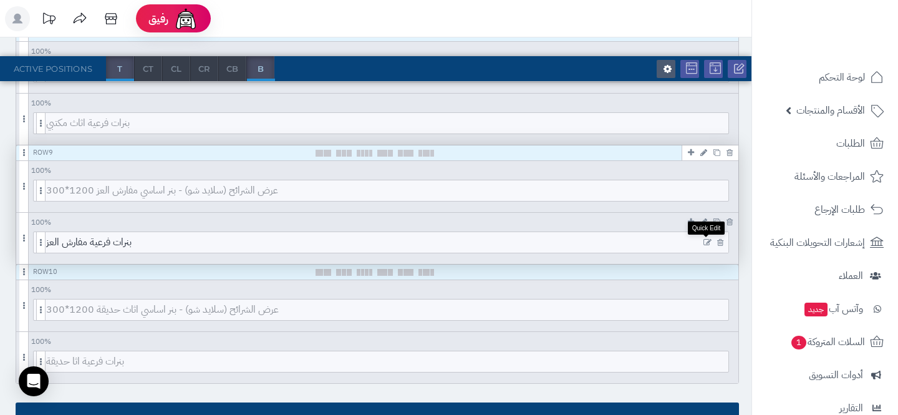
click at [706, 243] on icon at bounding box center [707, 242] width 8 height 9
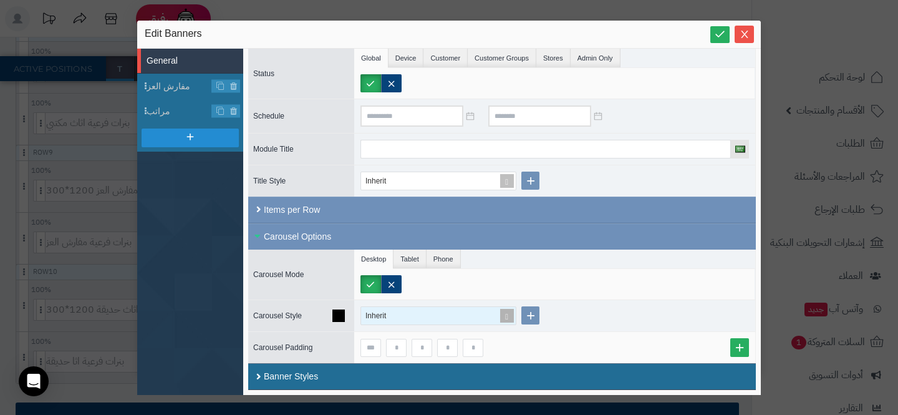
scroll to position [860, 0]
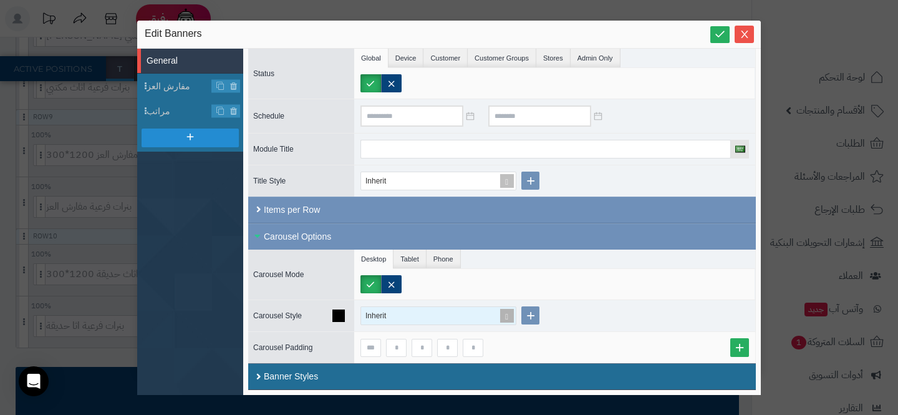
click at [450, 317] on div "Inherit" at bounding box center [432, 315] width 135 height 17
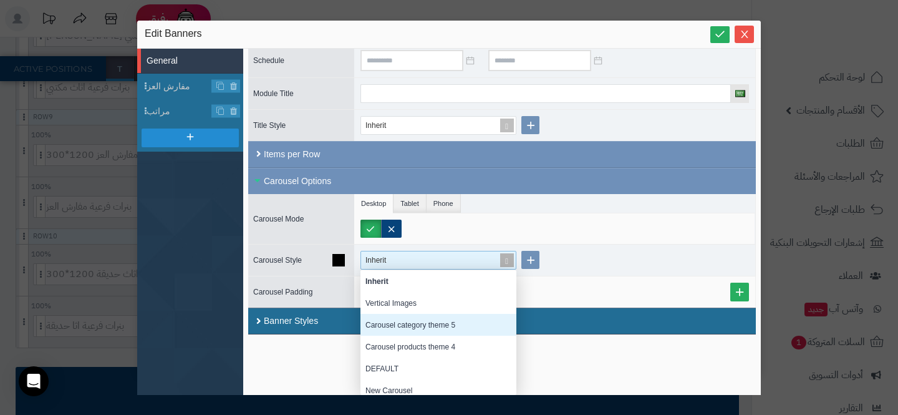
scroll to position [50, 0]
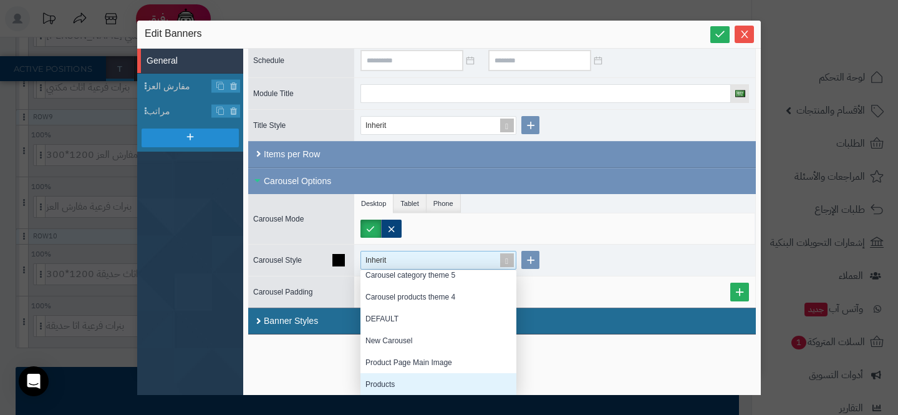
click at [406, 385] on div "Products" at bounding box center [438, 384] width 156 height 22
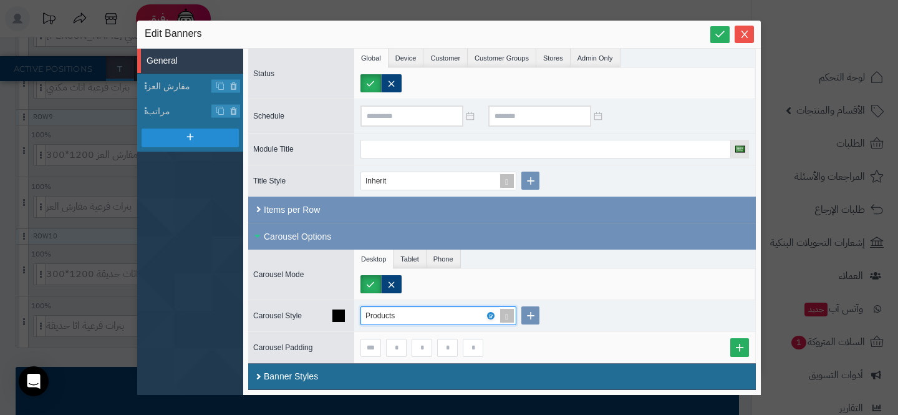
scroll to position [64, 0]
click at [736, 31] on span "Close" at bounding box center [744, 34] width 19 height 11
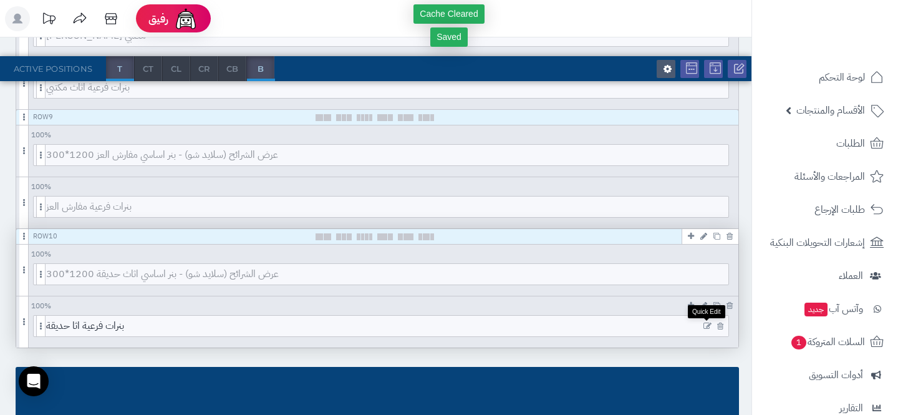
click at [707, 325] on icon at bounding box center [707, 326] width 8 height 9
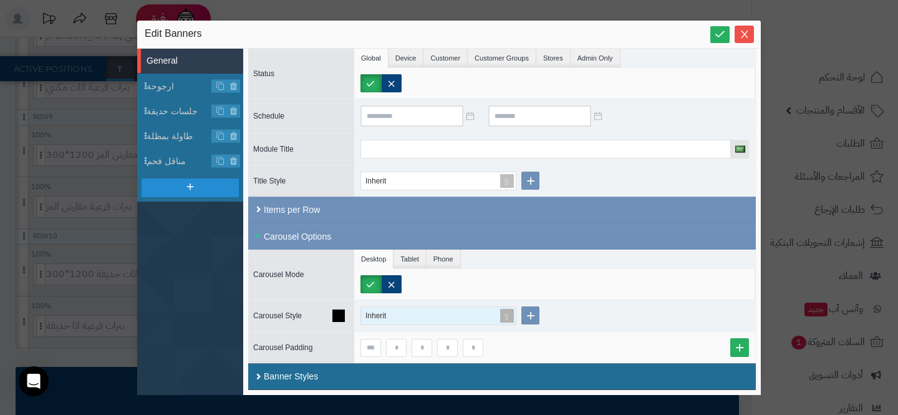
scroll to position [895, 0]
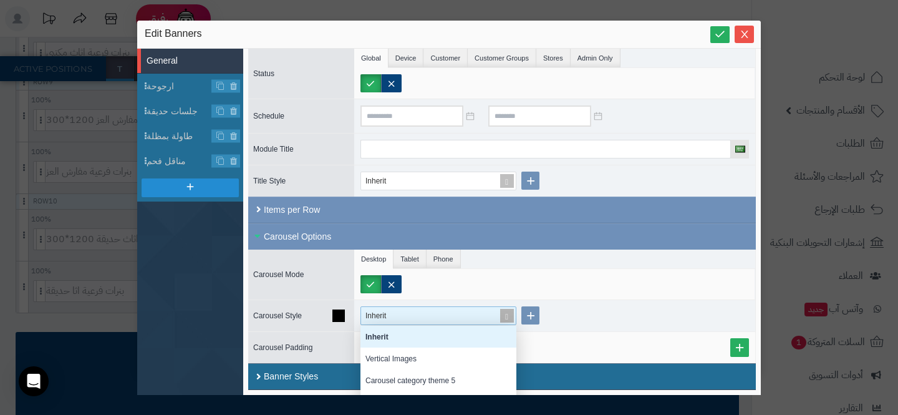
click at [459, 306] on div "Inherit" at bounding box center [438, 315] width 156 height 19
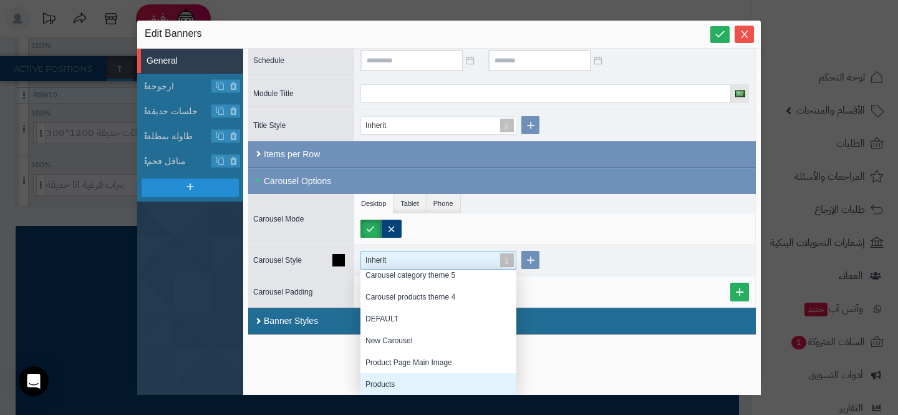
click at [433, 377] on div "Products" at bounding box center [438, 384] width 156 height 22
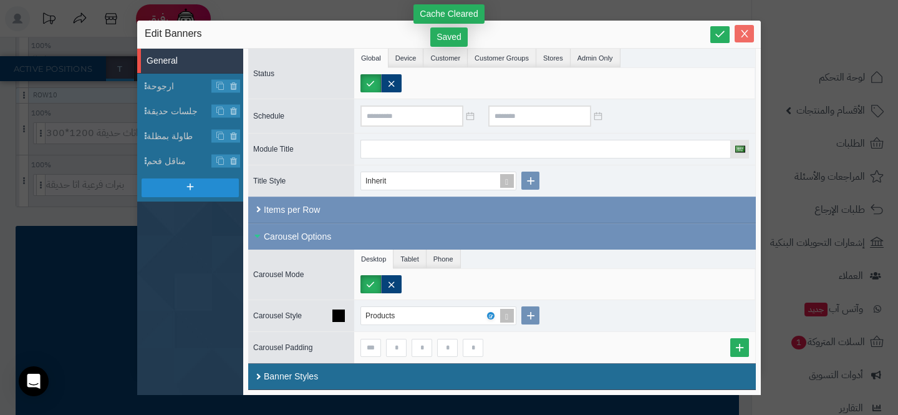
click at [747, 32] on icon "Close" at bounding box center [745, 34] width 10 height 10
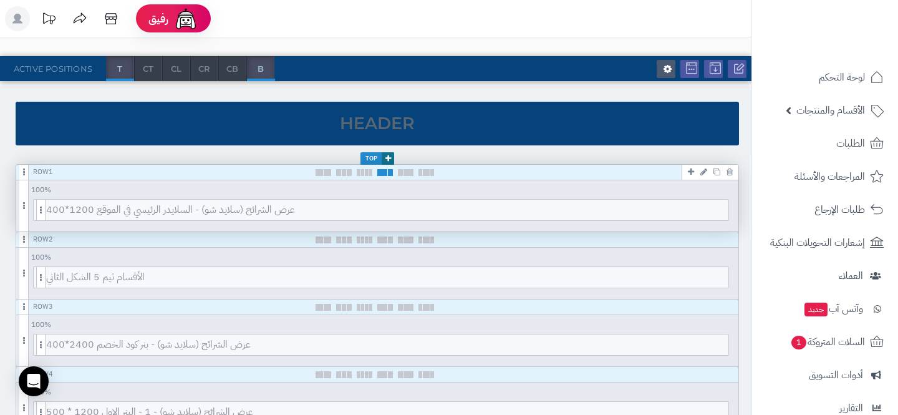
scroll to position [0, 0]
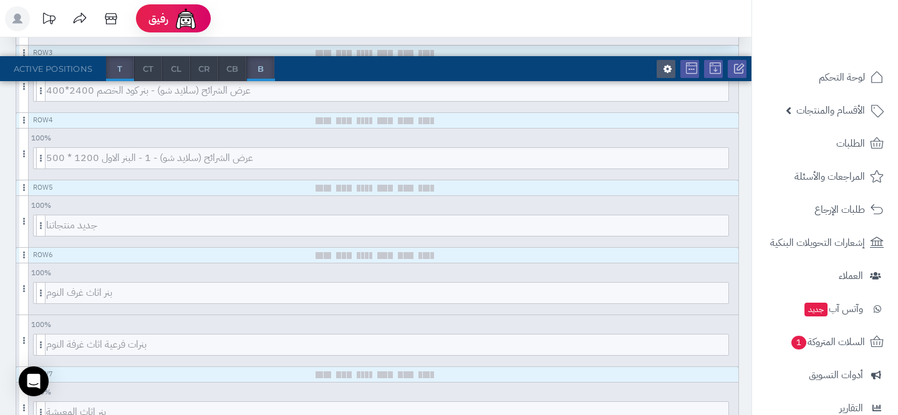
scroll to position [382, 0]
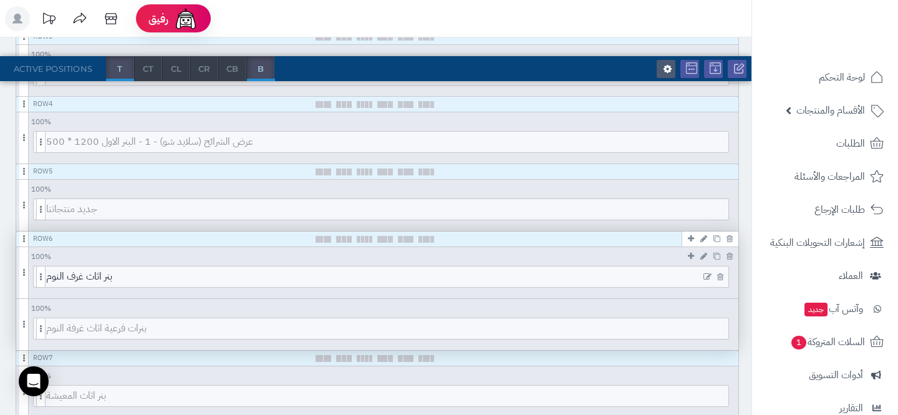
click at [706, 277] on icon at bounding box center [707, 276] width 8 height 9
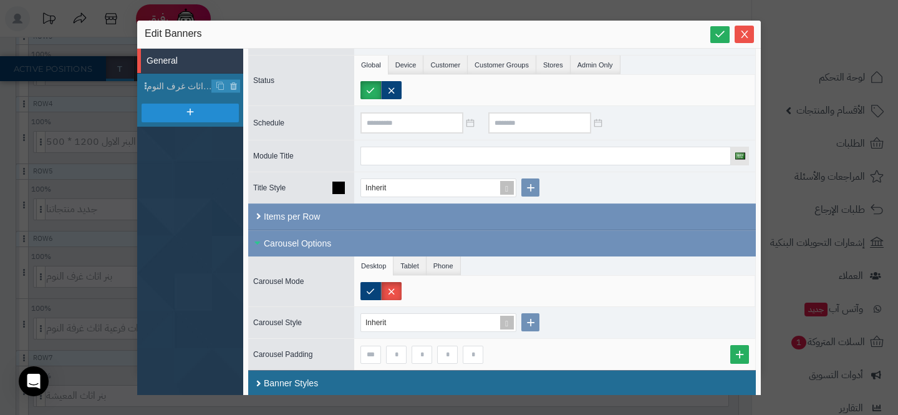
scroll to position [64, 0]
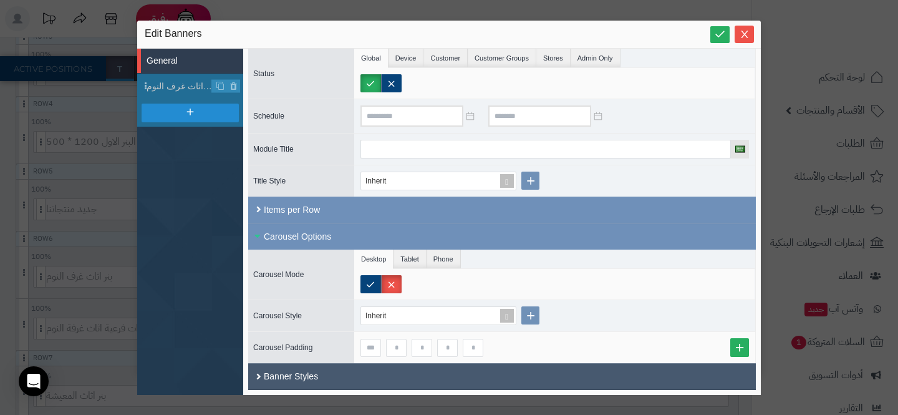
click at [428, 365] on div "Banner Styles" at bounding box center [502, 376] width 508 height 27
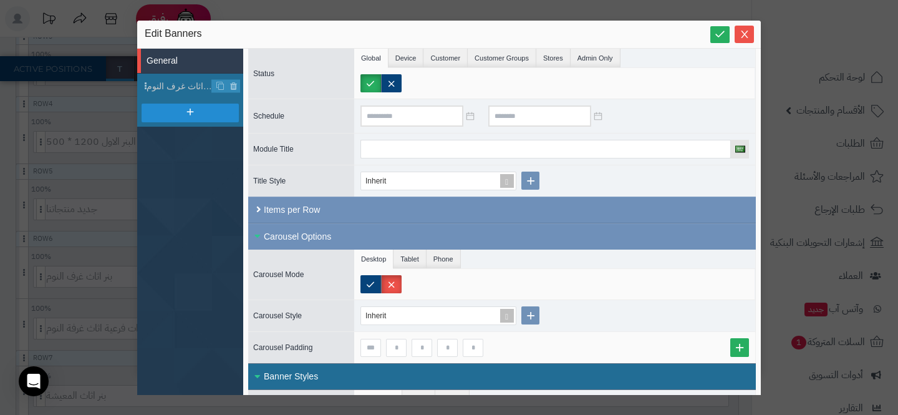
scroll to position [171, 0]
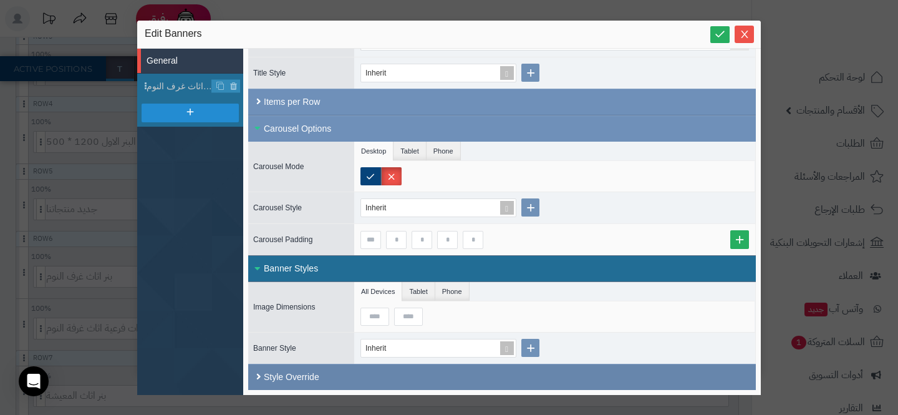
click at [471, 372] on div "Style Override" at bounding box center [502, 377] width 508 height 26
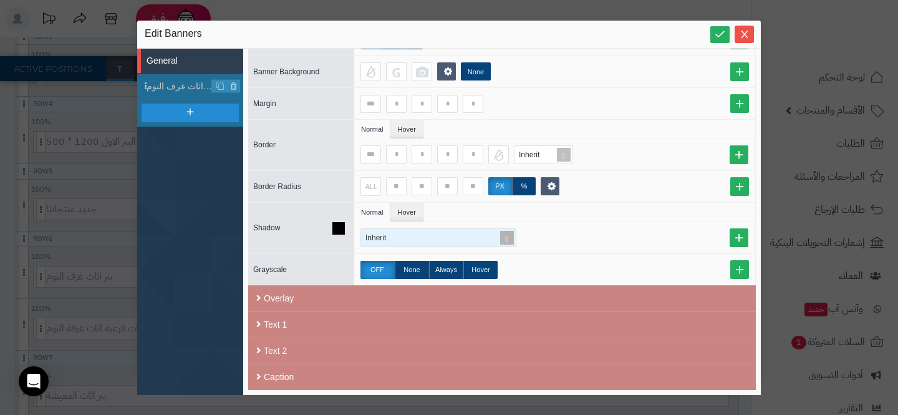
click at [402, 230] on div "Inherit" at bounding box center [432, 237] width 135 height 17
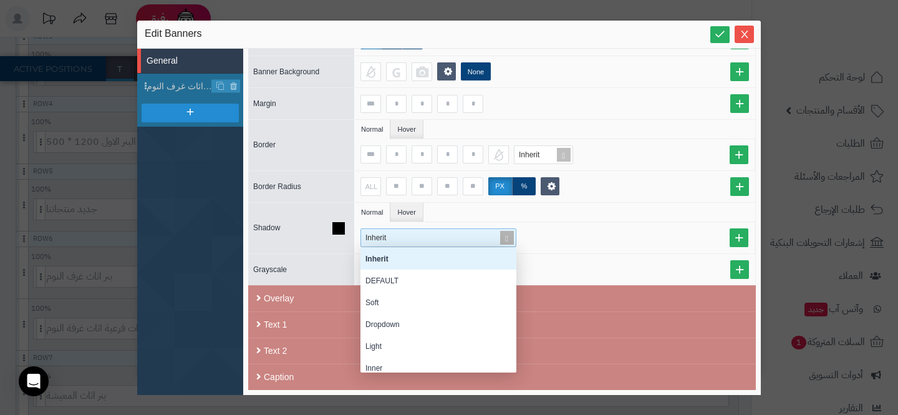
scroll to position [125, 156]
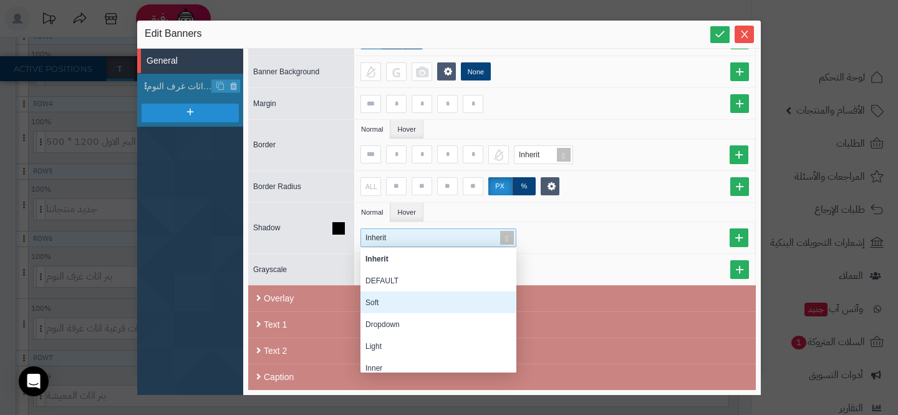
click at [388, 292] on div "Soft" at bounding box center [438, 302] width 156 height 22
click at [64, 234] on div "**********" at bounding box center [449, 207] width 898 height 415
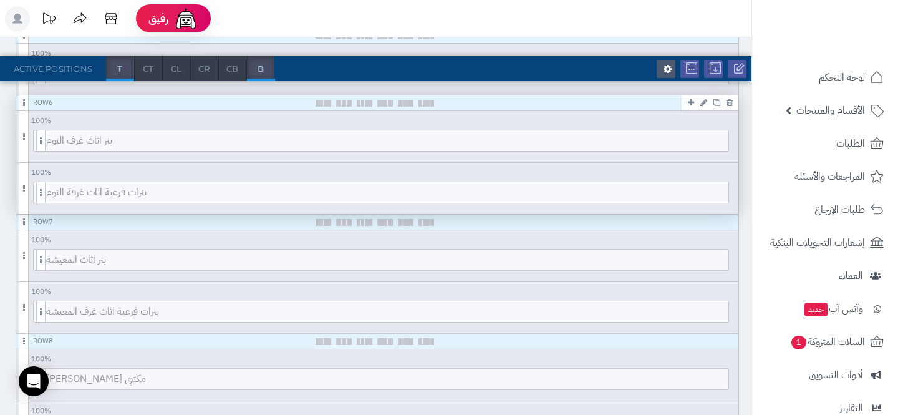
scroll to position [529, 0]
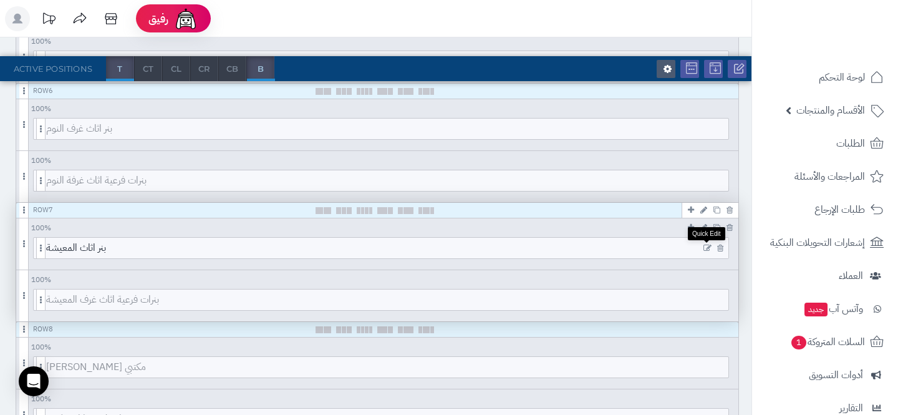
click at [708, 248] on icon at bounding box center [707, 248] width 8 height 9
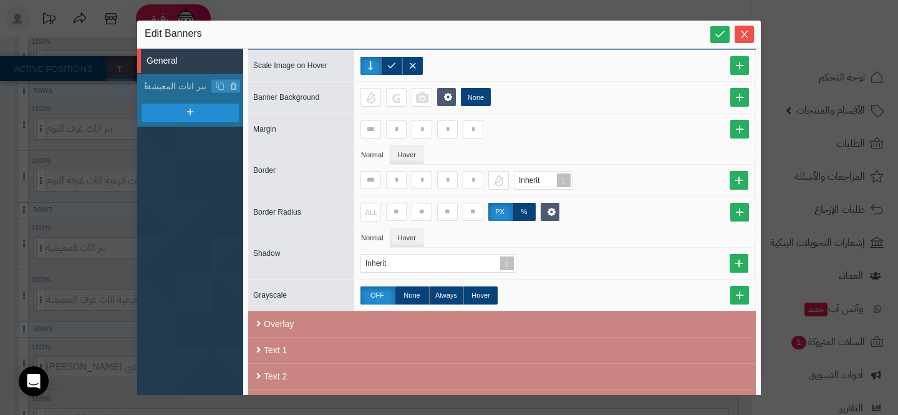
scroll to position [537, 0]
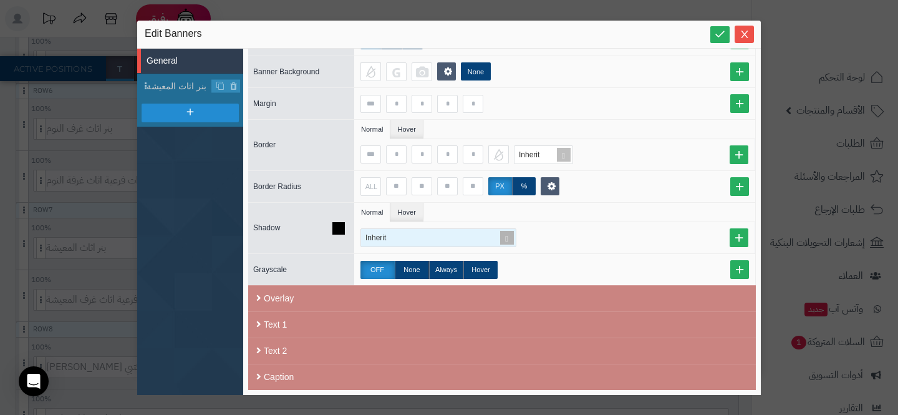
click at [395, 243] on div "Inherit" at bounding box center [381, 237] width 33 height 17
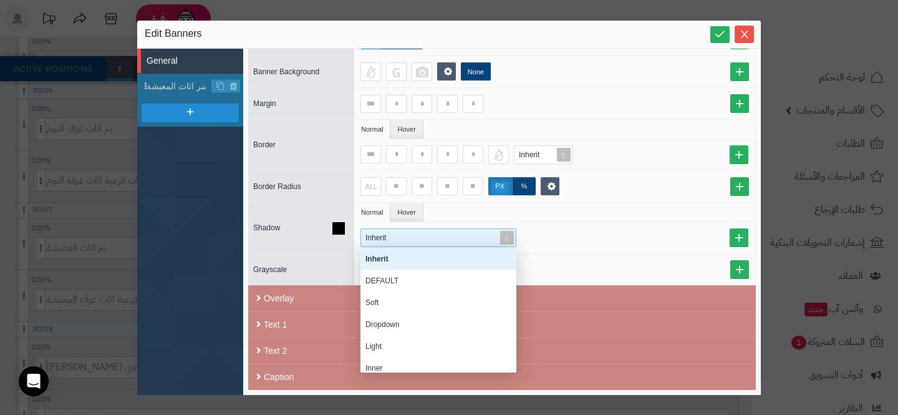
scroll to position [125, 156]
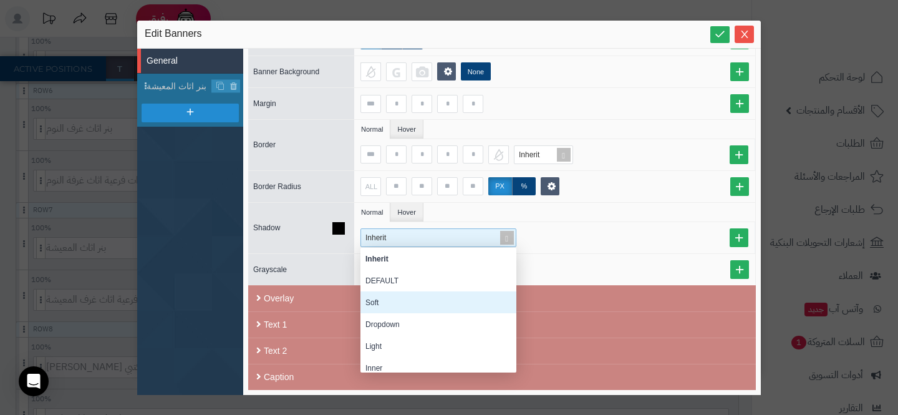
click at [392, 294] on div "Soft" at bounding box center [438, 302] width 156 height 22
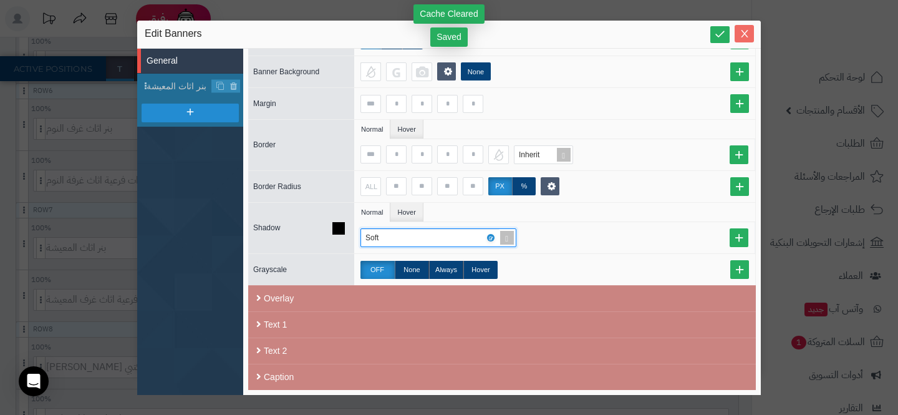
click at [746, 33] on icon "Close" at bounding box center [745, 34] width 10 height 10
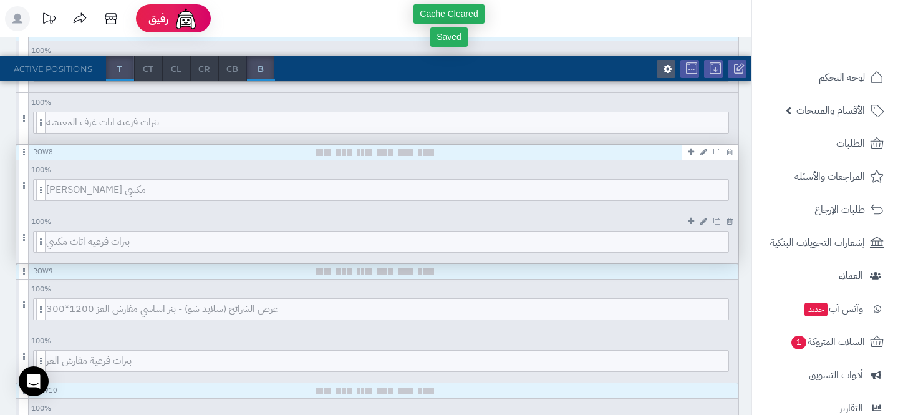
scroll to position [736, 0]
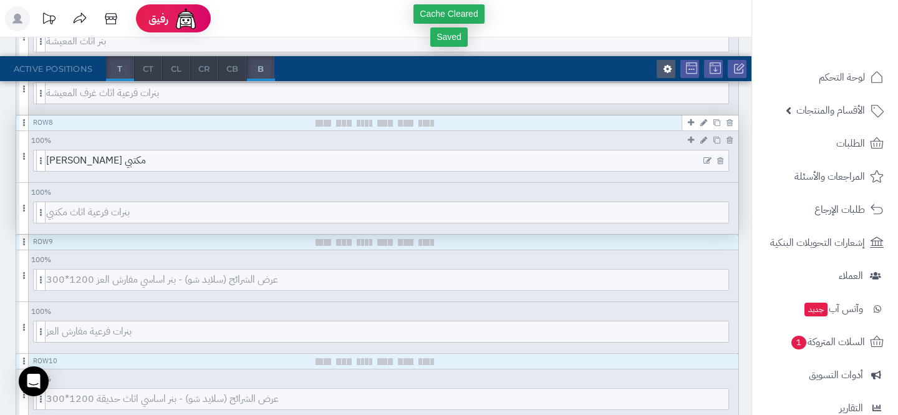
click at [708, 162] on icon at bounding box center [707, 161] width 8 height 9
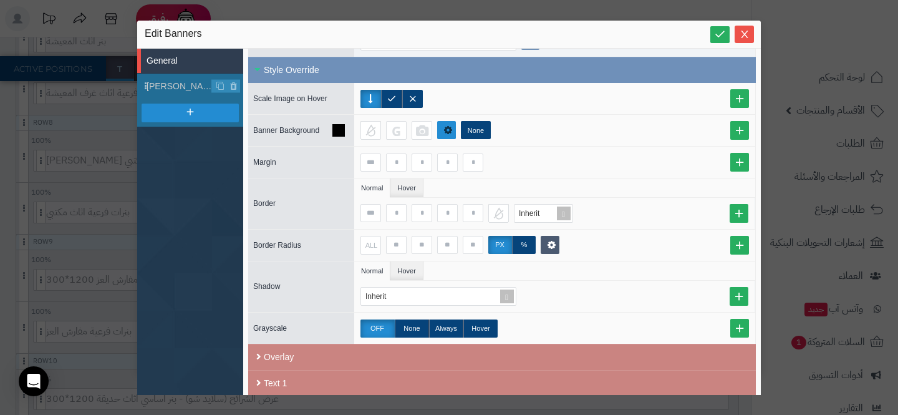
scroll to position [495, 0]
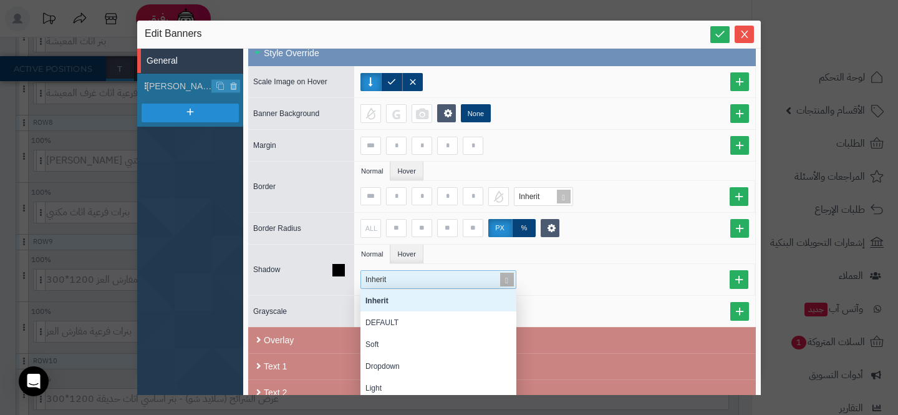
click at [390, 277] on div "Inherit" at bounding box center [381, 279] width 33 height 17
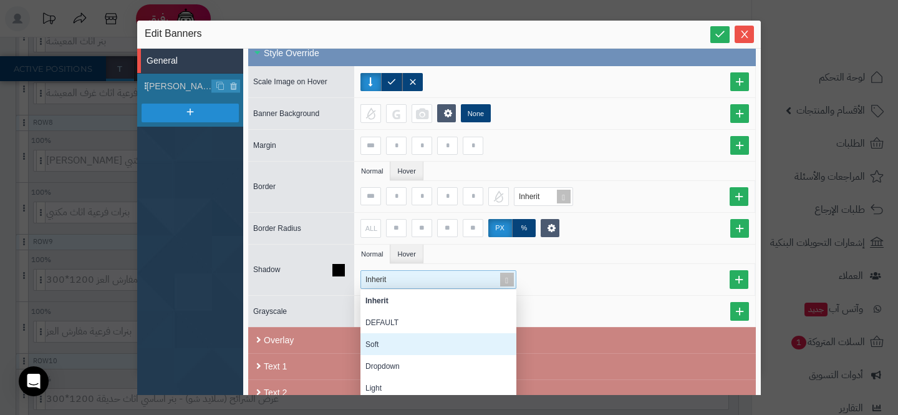
click at [391, 334] on div "Soft" at bounding box center [438, 344] width 156 height 22
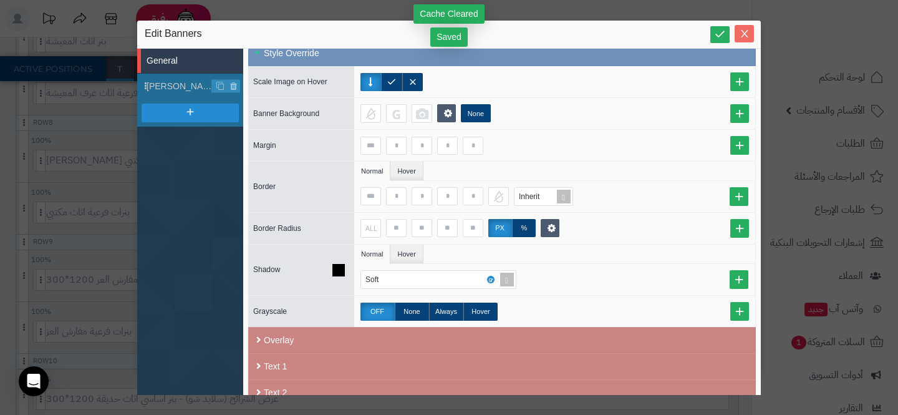
click at [745, 28] on button "Close" at bounding box center [744, 33] width 19 height 17
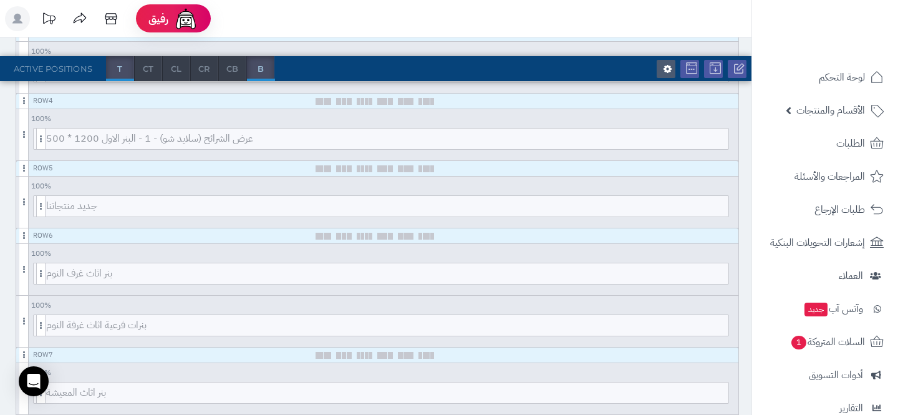
scroll to position [423, 0]
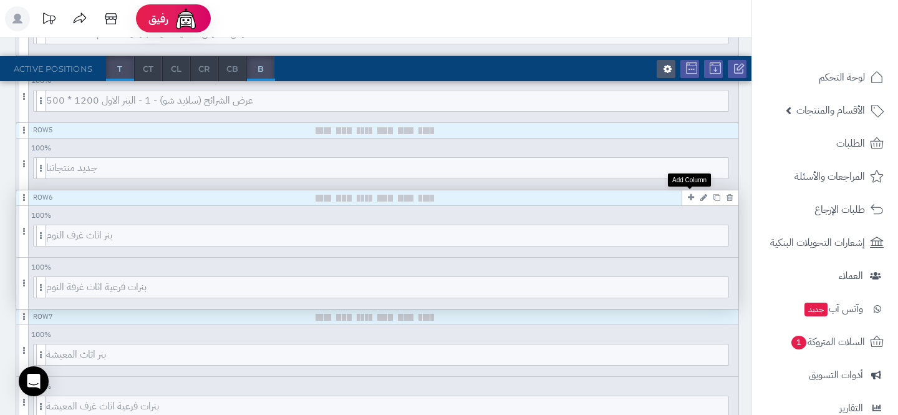
click at [690, 198] on icon at bounding box center [691, 197] width 6 height 8
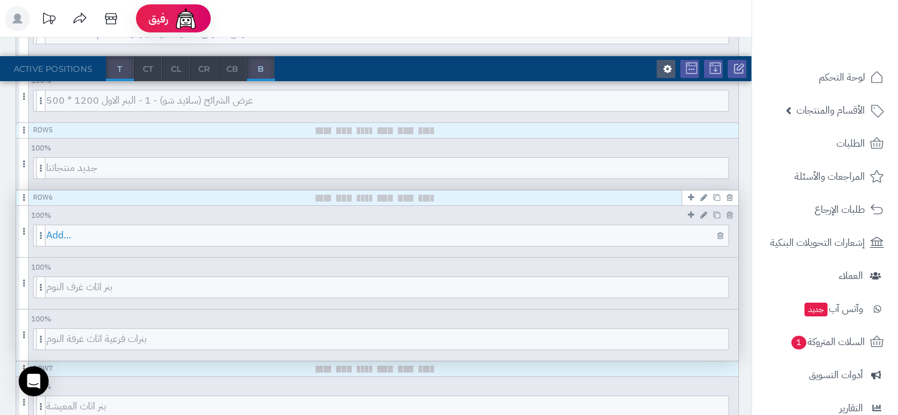
click at [114, 244] on span "Add..." at bounding box center [387, 235] width 682 height 21
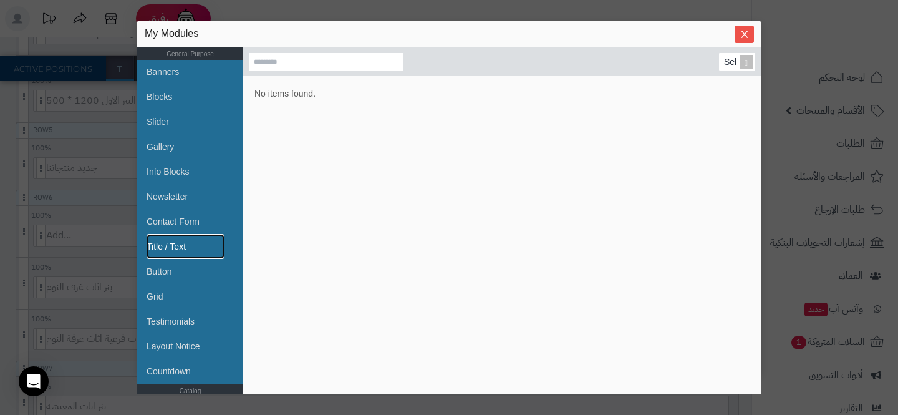
click at [163, 249] on link "Title / Text" at bounding box center [186, 246] width 78 height 25
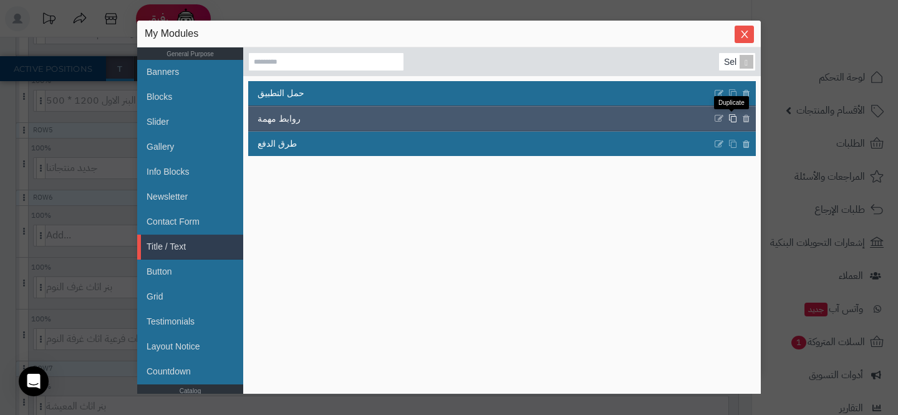
click at [730, 115] on icon at bounding box center [732, 118] width 9 height 9
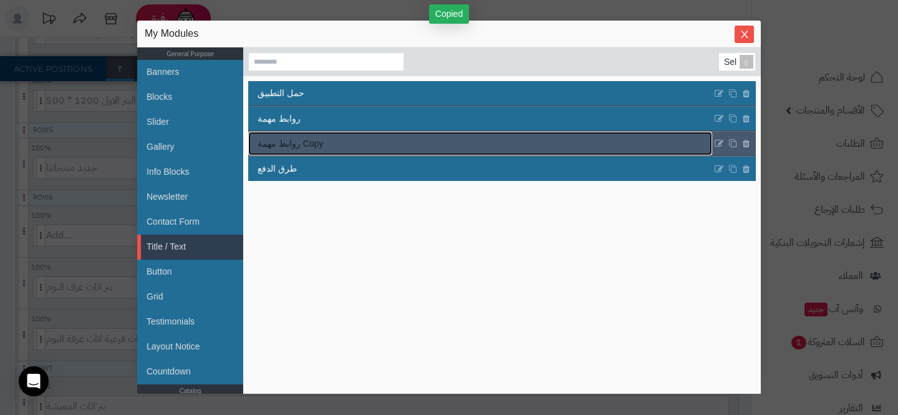
click at [473, 151] on link "روابط مهمة Copy" at bounding box center [480, 144] width 464 height 24
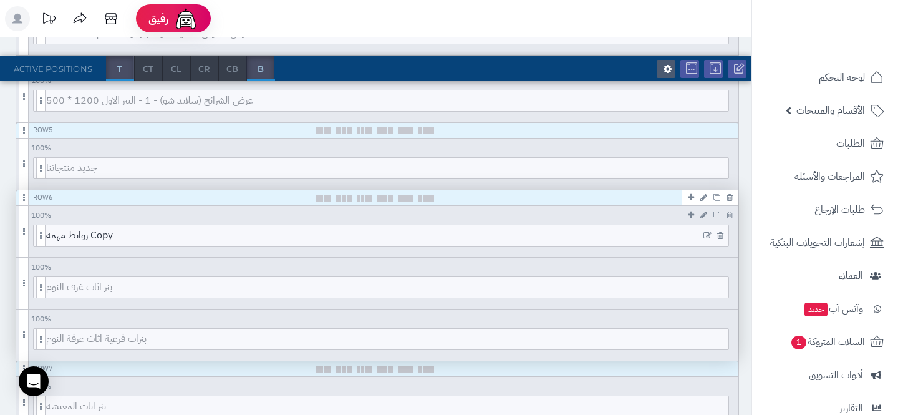
click at [706, 238] on icon at bounding box center [707, 235] width 8 height 9
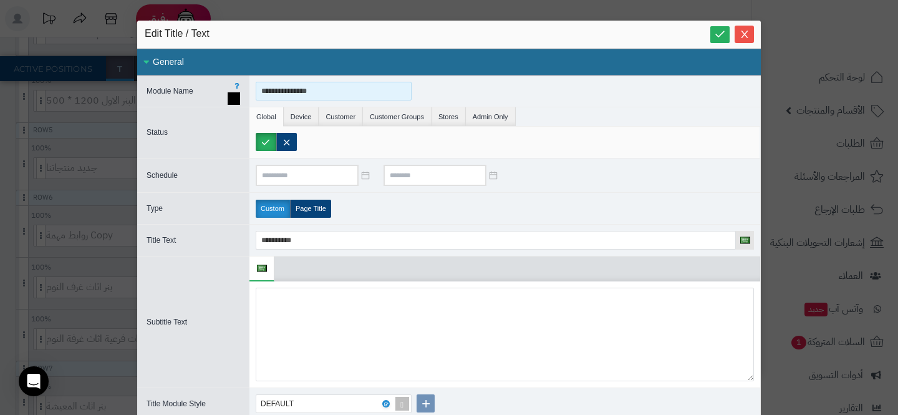
click at [371, 94] on input "**********" at bounding box center [334, 91] width 156 height 19
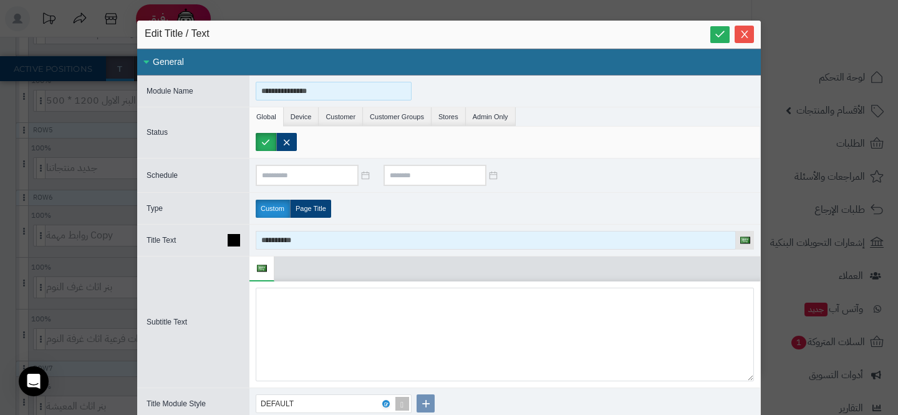
type input "**********"
click at [276, 246] on input "**********" at bounding box center [496, 240] width 480 height 19
paste input "*****"
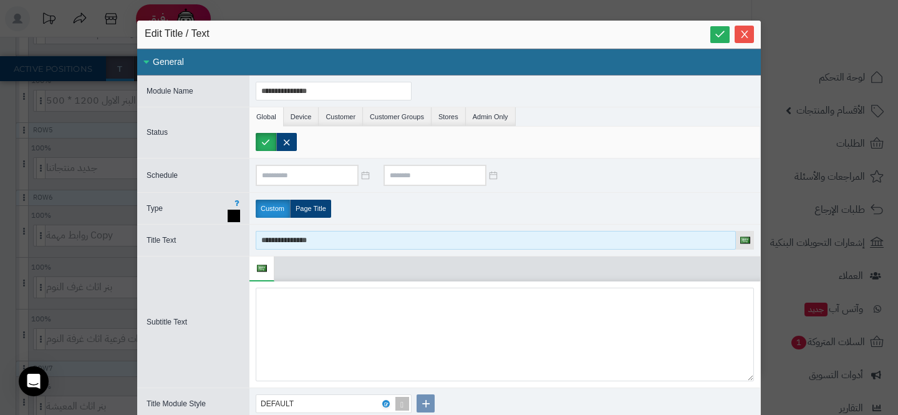
type input "**********"
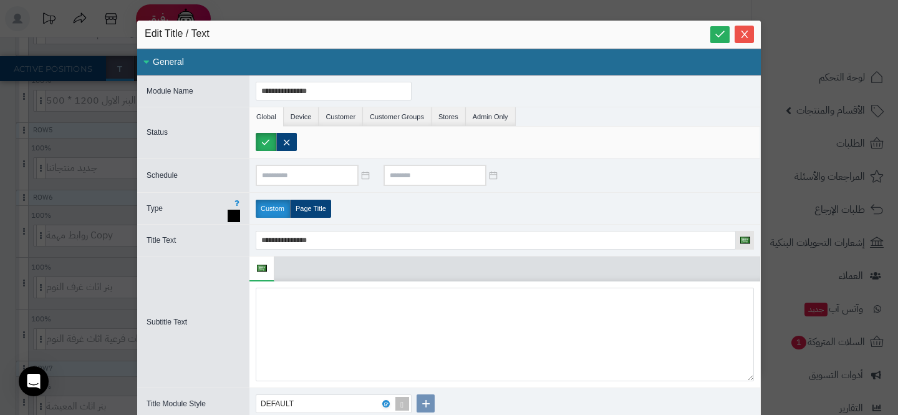
click at [426, 208] on div "Custom Page Title" at bounding box center [504, 208] width 511 height 31
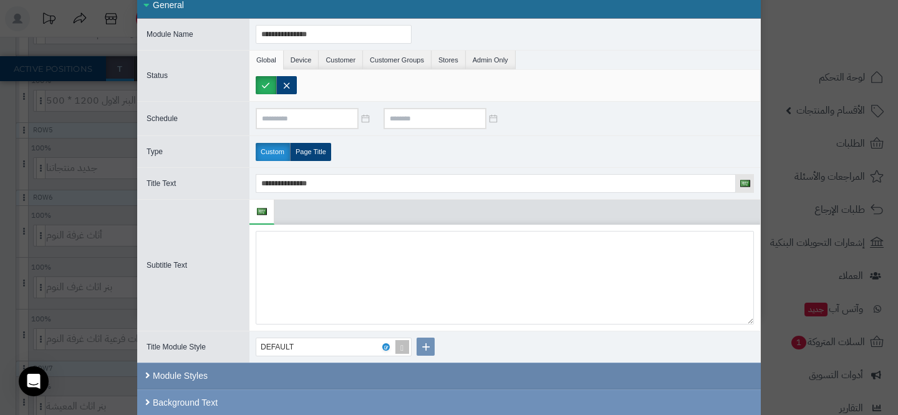
click at [335, 373] on div "Module Styles" at bounding box center [449, 375] width 624 height 27
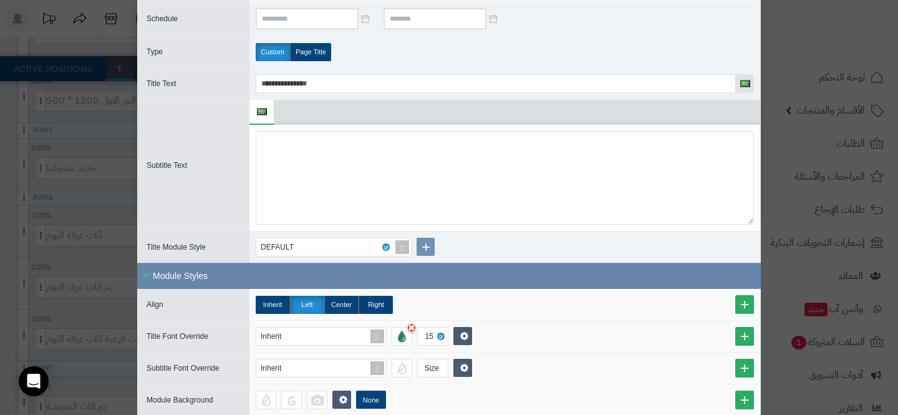
scroll to position [278, 0]
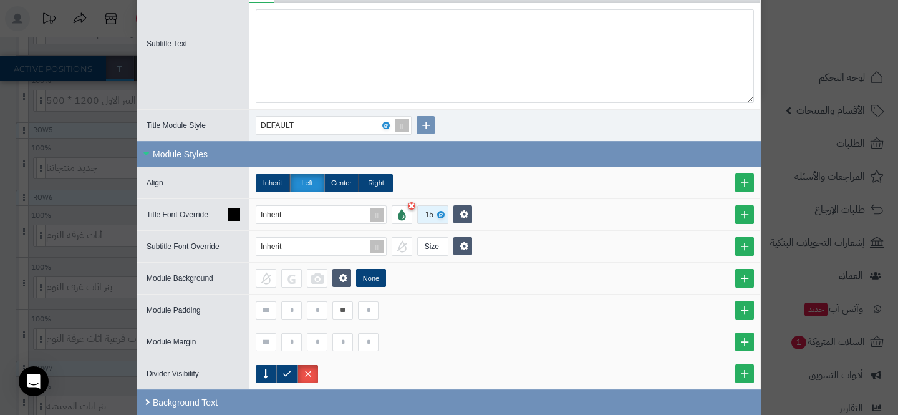
click at [425, 218] on div "15" at bounding box center [431, 214] width 13 height 17
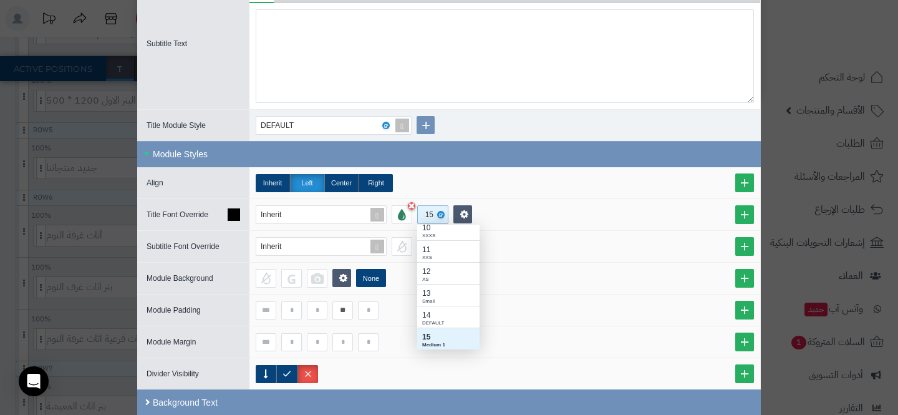
scroll to position [125, 62]
click at [471, 184] on div "Inherit Left Center Right" at bounding box center [505, 183] width 498 height 18
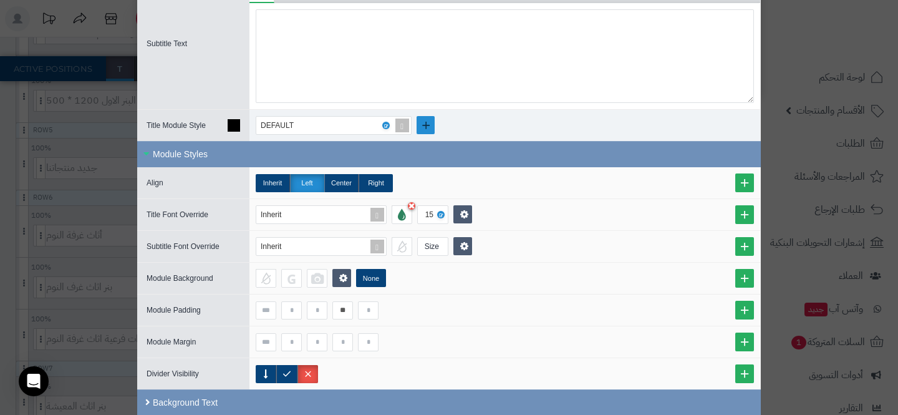
click at [428, 128] on icon at bounding box center [426, 125] width 12 height 14
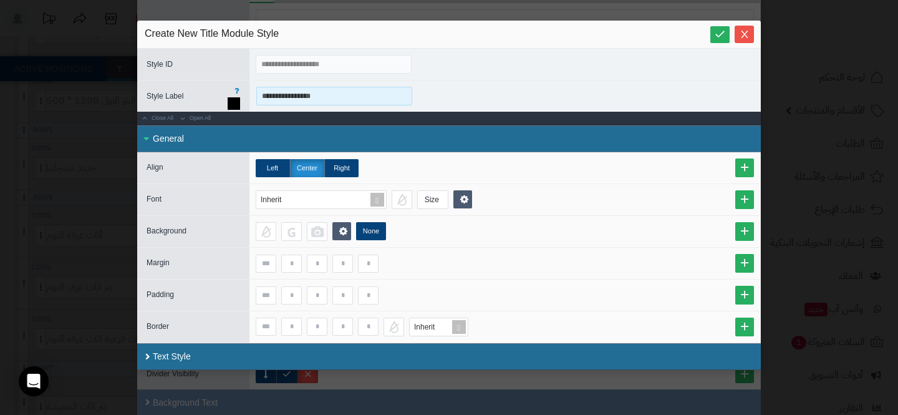
click at [311, 99] on input "**********" at bounding box center [334, 96] width 156 height 19
type input "**********"
click at [554, 235] on div "None" at bounding box center [505, 231] width 498 height 19
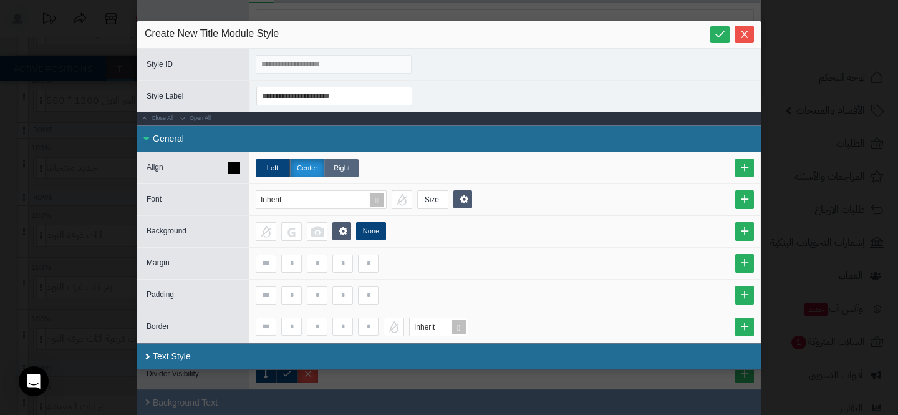
click at [354, 168] on label "Right" at bounding box center [341, 168] width 34 height 18
click at [436, 205] on div "Size" at bounding box center [432, 199] width 28 height 17
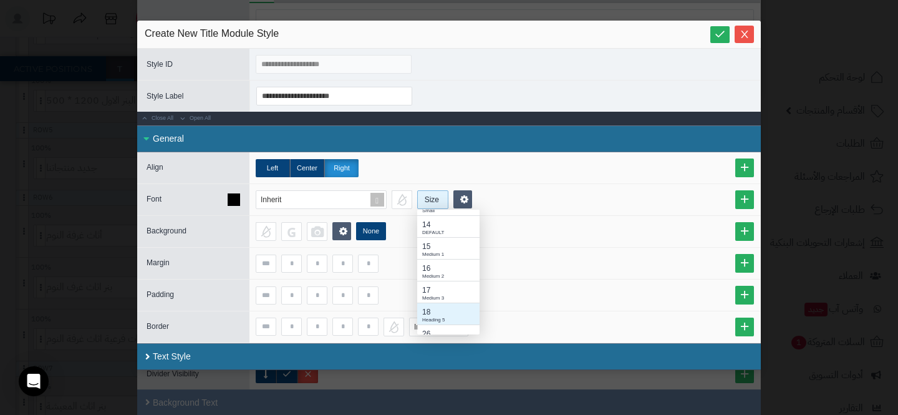
scroll to position [115, 0]
click at [427, 304] on div "Heading 5" at bounding box center [448, 307] width 52 height 7
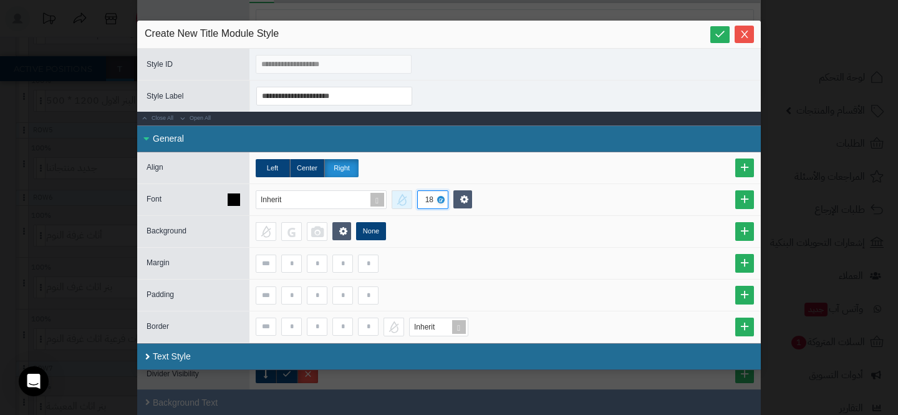
click at [407, 207] on div at bounding box center [402, 199] width 21 height 19
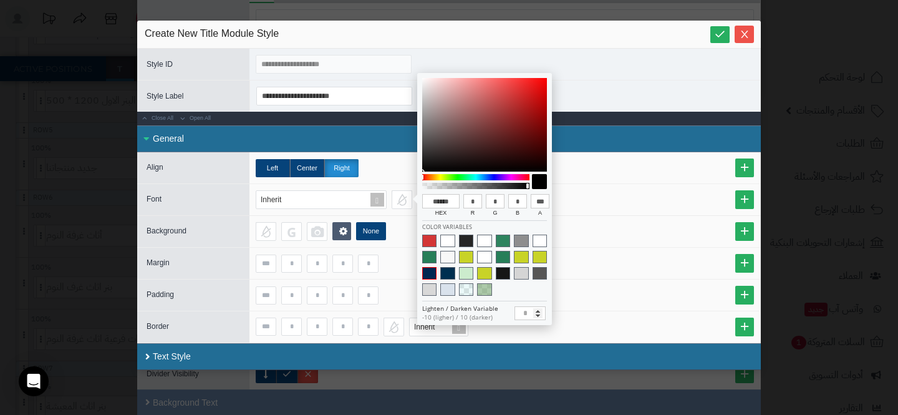
click at [426, 267] on span at bounding box center [429, 273] width 14 height 12
type input "******"
type input "**"
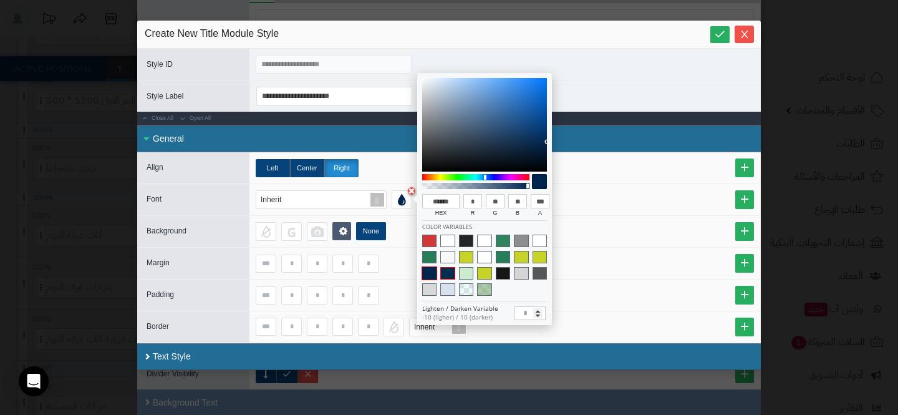
click at [448, 274] on span at bounding box center [447, 273] width 14 height 12
type input "******"
type input "**"
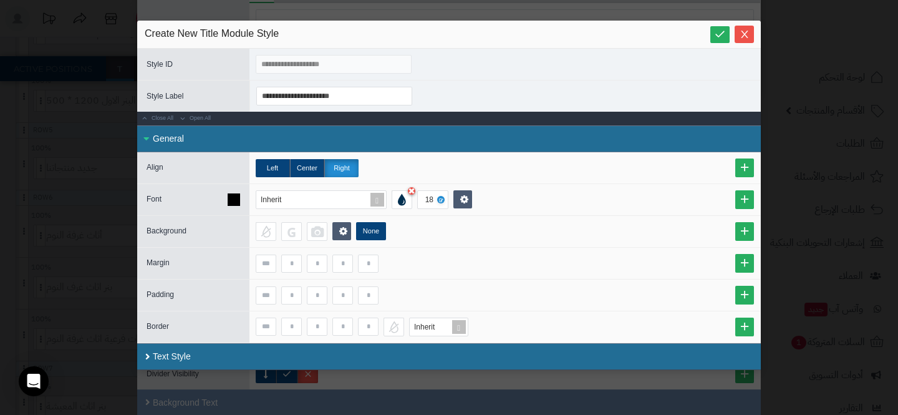
click at [389, 214] on div "Inherit 18" at bounding box center [504, 199] width 511 height 31
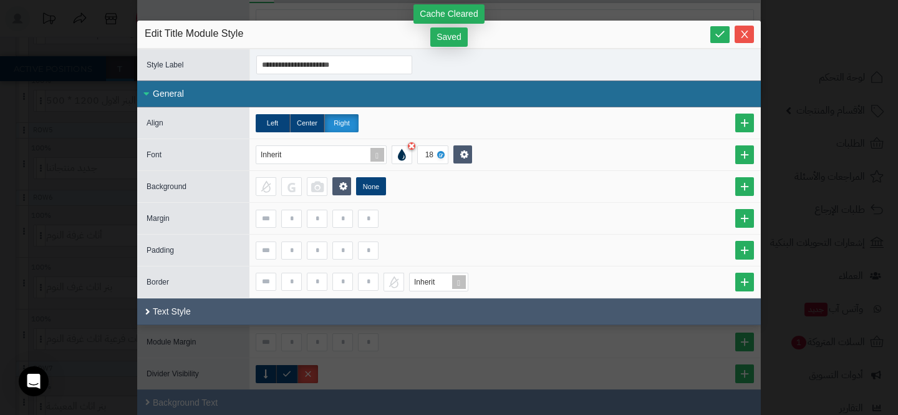
click at [393, 302] on div "Text Style" at bounding box center [449, 311] width 624 height 27
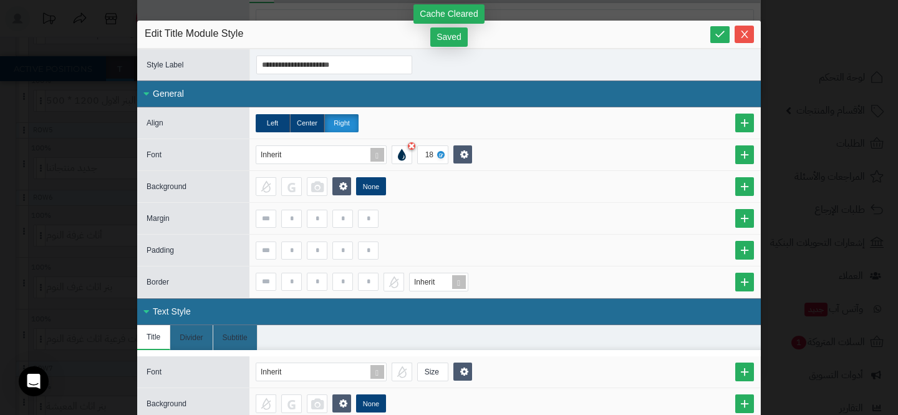
scroll to position [163, 0]
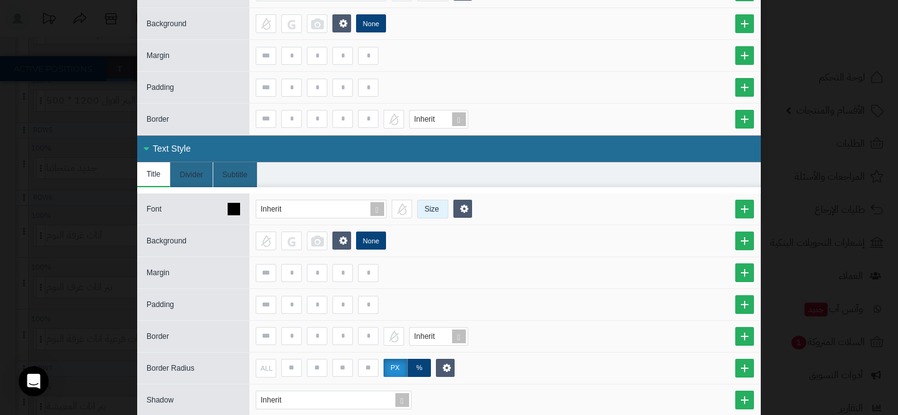
click at [425, 212] on div "Size" at bounding box center [432, 208] width 28 height 17
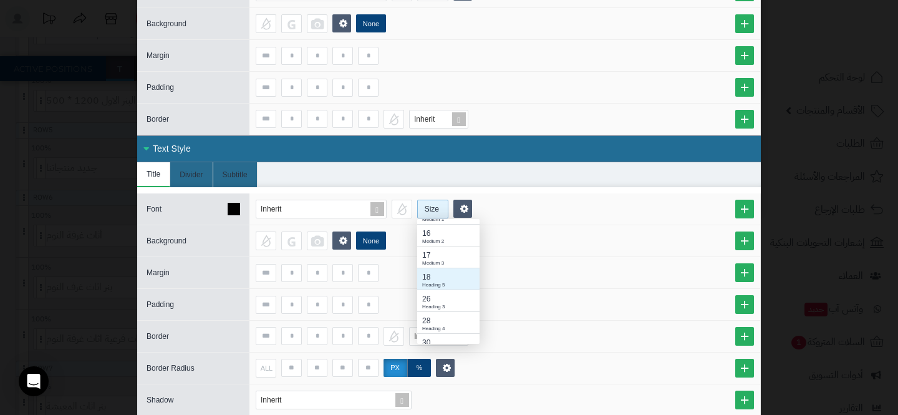
click at [446, 275] on div "18" at bounding box center [448, 276] width 52 height 11
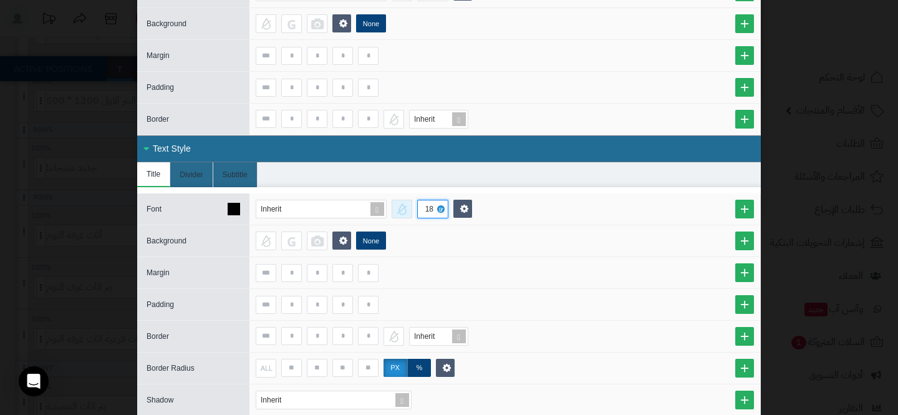
click at [407, 211] on div at bounding box center [402, 209] width 21 height 19
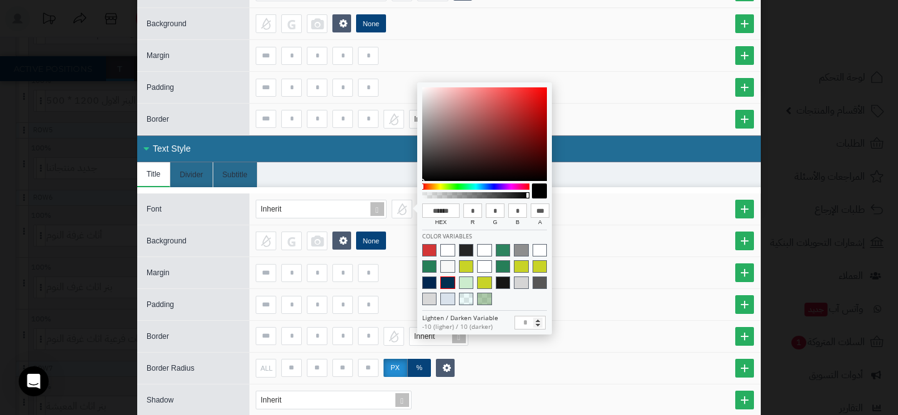
click at [445, 283] on span at bounding box center [447, 282] width 14 height 12
type input "******"
type input "**"
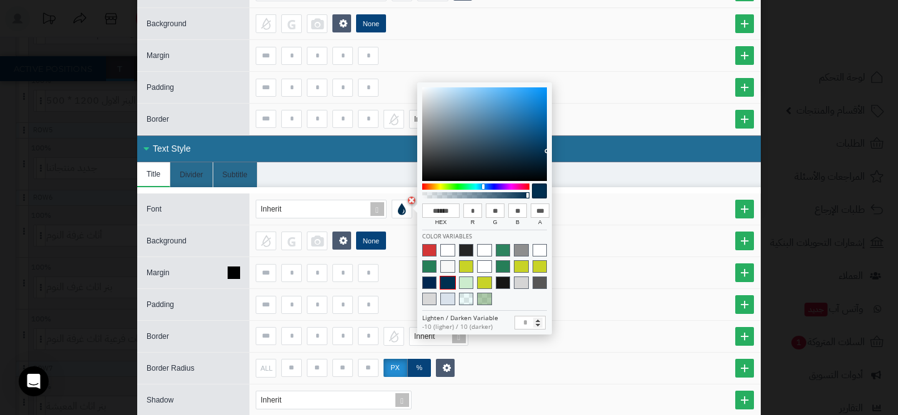
click at [604, 280] on div at bounding box center [505, 273] width 498 height 18
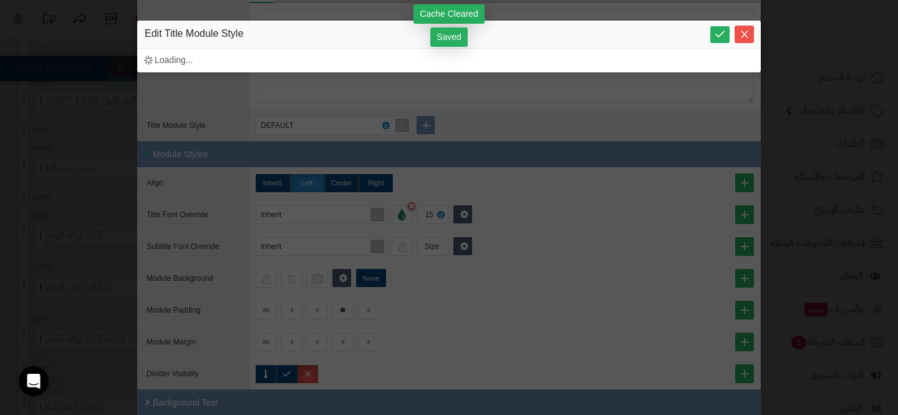
scroll to position [0, 0]
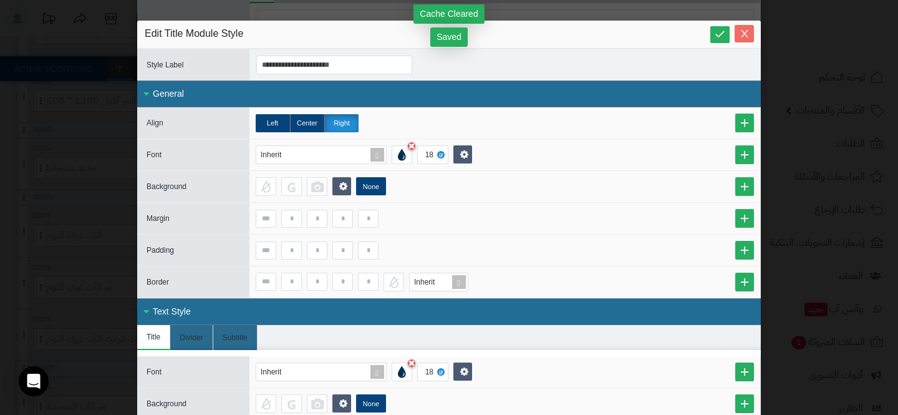
click at [738, 34] on span "Close" at bounding box center [744, 34] width 19 height 11
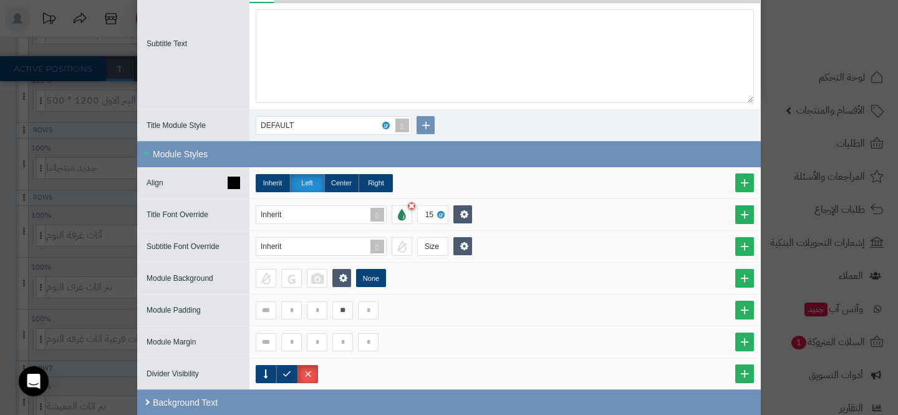
click at [236, 178] on icon at bounding box center [234, 182] width 12 height 12
click at [233, 211] on icon at bounding box center [234, 214] width 12 height 12
click at [239, 307] on icon at bounding box center [234, 310] width 12 height 12
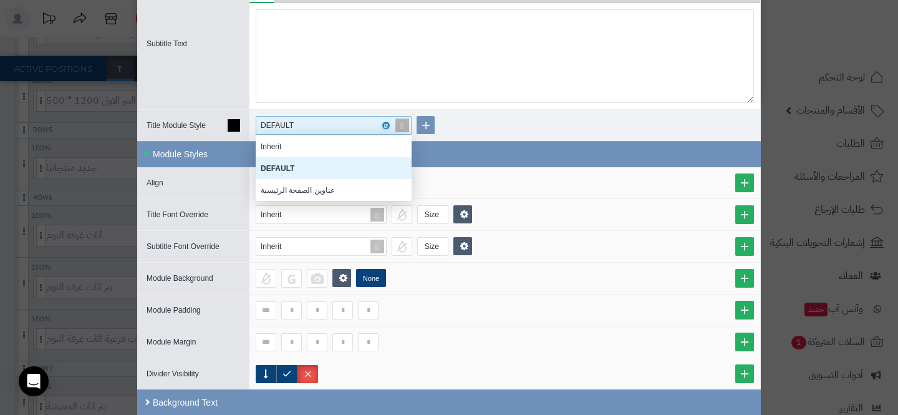
click at [273, 123] on div "DEFAULT" at bounding box center [284, 125] width 46 height 17
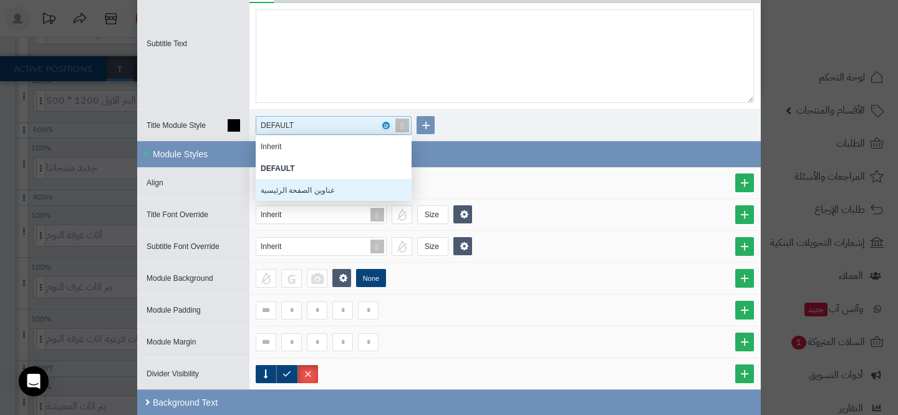
click at [304, 188] on div "عناوين الصفحة الرئيسية" at bounding box center [334, 190] width 156 height 22
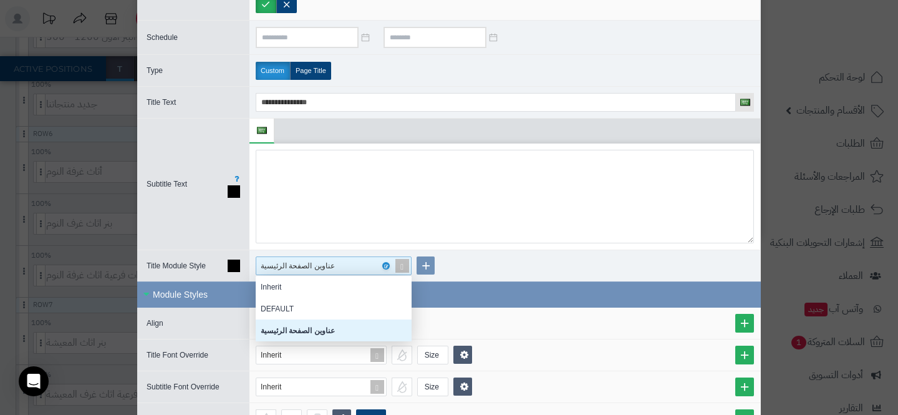
scroll to position [211, 0]
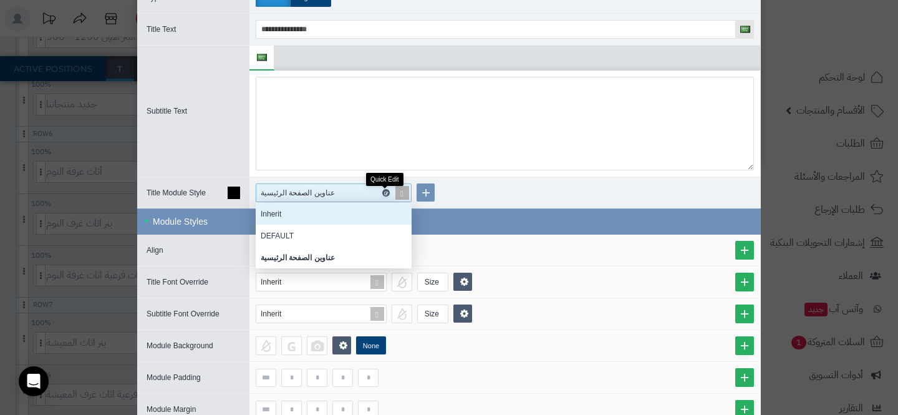
click at [386, 193] on icon at bounding box center [385, 193] width 4 height 6
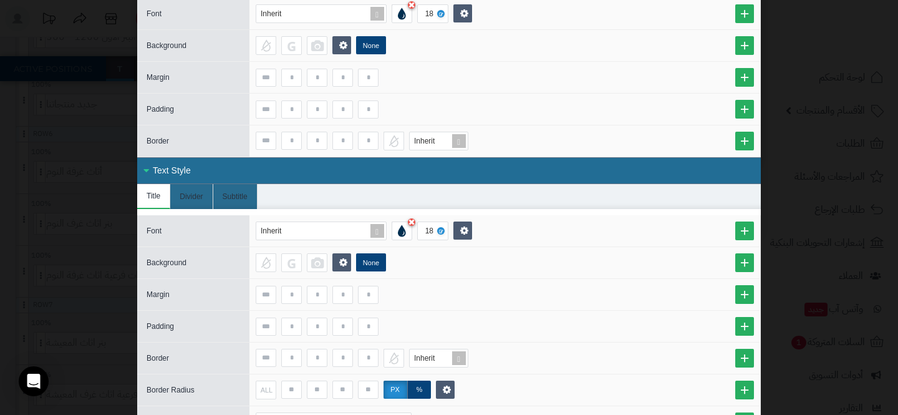
scroll to position [163, 0]
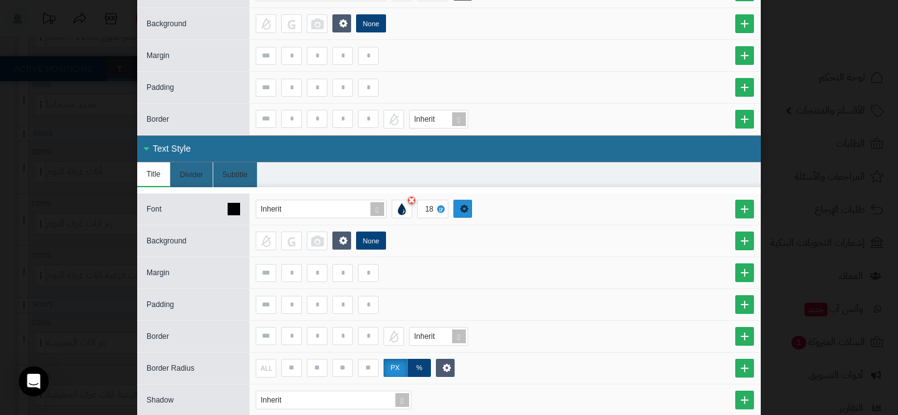
click at [465, 200] on link at bounding box center [462, 209] width 19 height 18
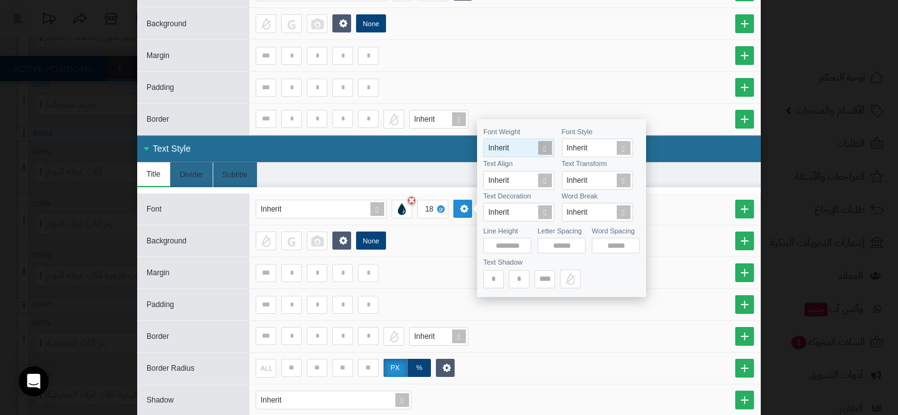
click at [509, 148] on span "Inherit" at bounding box center [498, 147] width 21 height 9
click at [510, 213] on div "Bold" at bounding box center [518, 212] width 71 height 22
click at [429, 205] on div "18" at bounding box center [431, 208] width 13 height 17
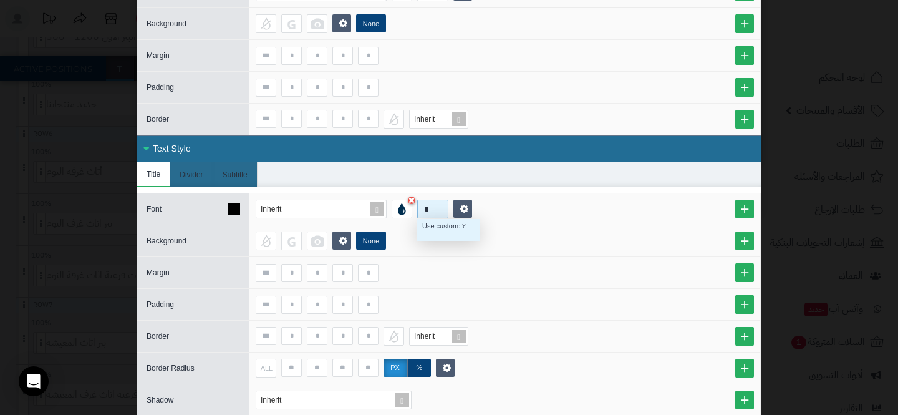
scroll to position [22, 62]
type input "*"
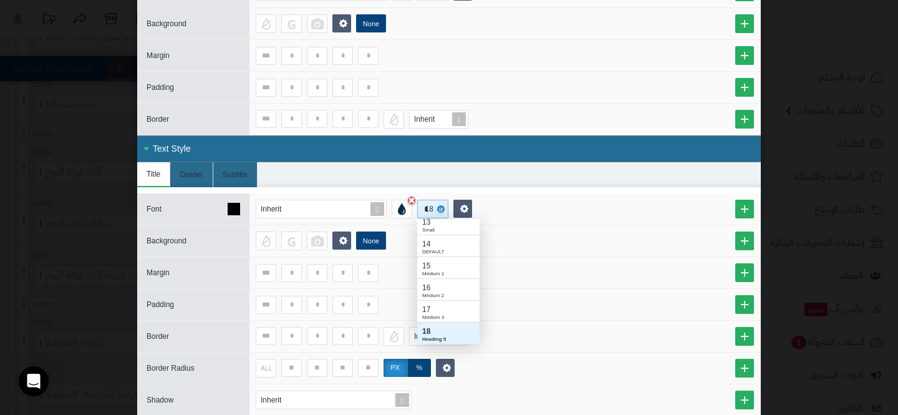
scroll to position [0, 0]
type input "**"
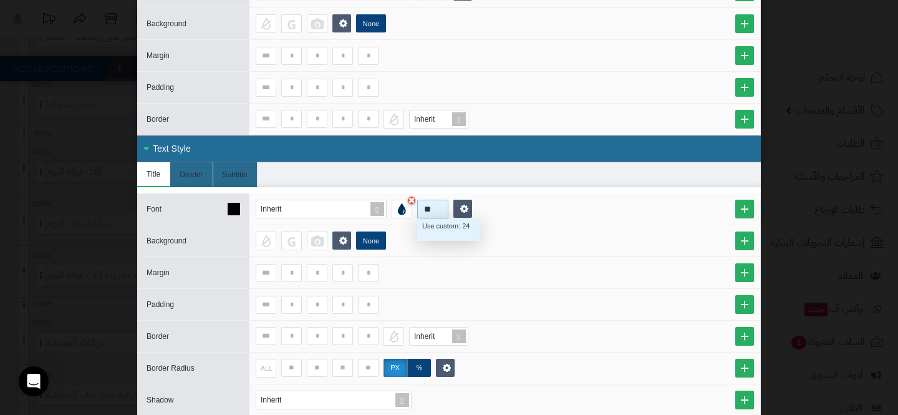
scroll to position [22, 62]
click at [455, 224] on div "Use custom: 24" at bounding box center [448, 226] width 52 height 11
click at [67, 187] on div "**********" at bounding box center [449, 207] width 898 height 415
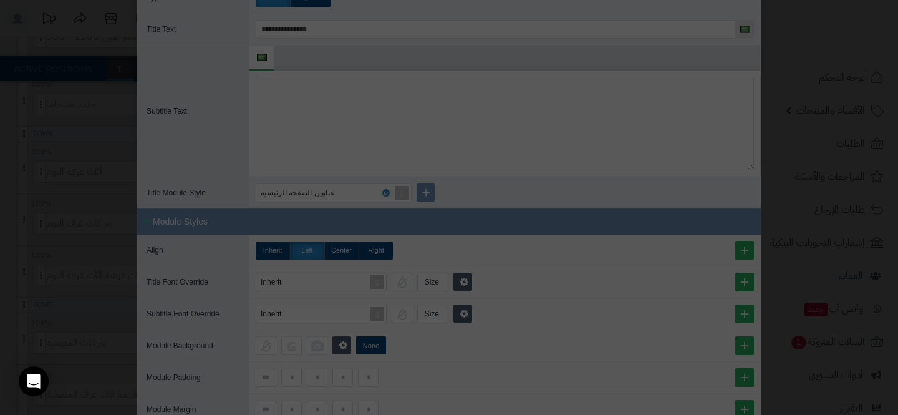
scroll to position [0, 0]
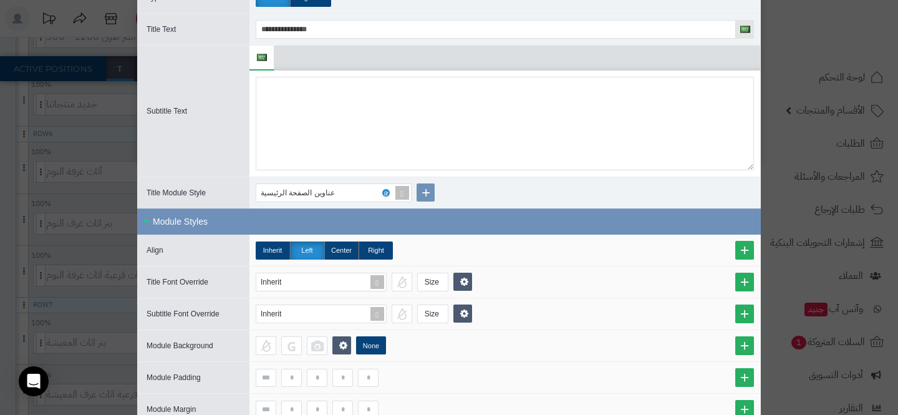
click at [36, 186] on div "**********" at bounding box center [449, 207] width 898 height 415
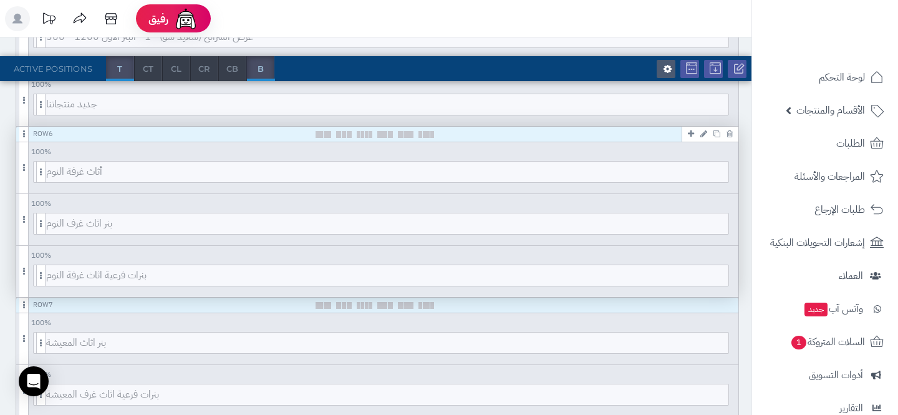
click at [705, 132] on icon at bounding box center [703, 134] width 7 height 8
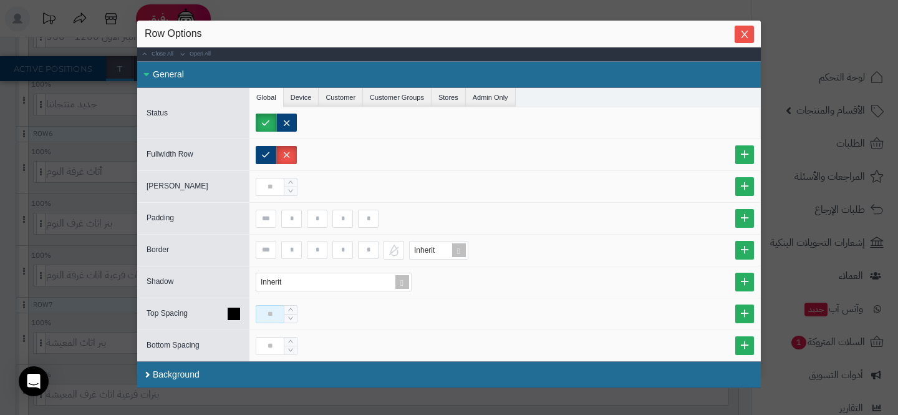
click at [271, 308] on input at bounding box center [270, 314] width 29 height 18
type input "**"
click at [268, 346] on input at bounding box center [270, 346] width 29 height 18
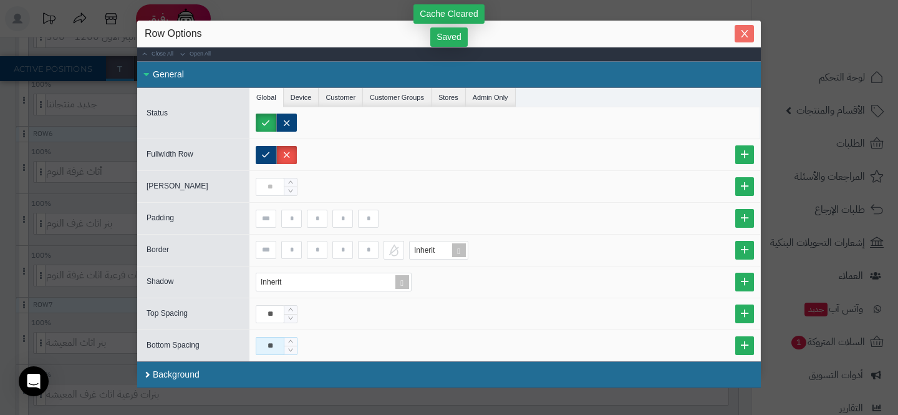
type input "**"
click at [739, 39] on button "Close" at bounding box center [744, 33] width 19 height 17
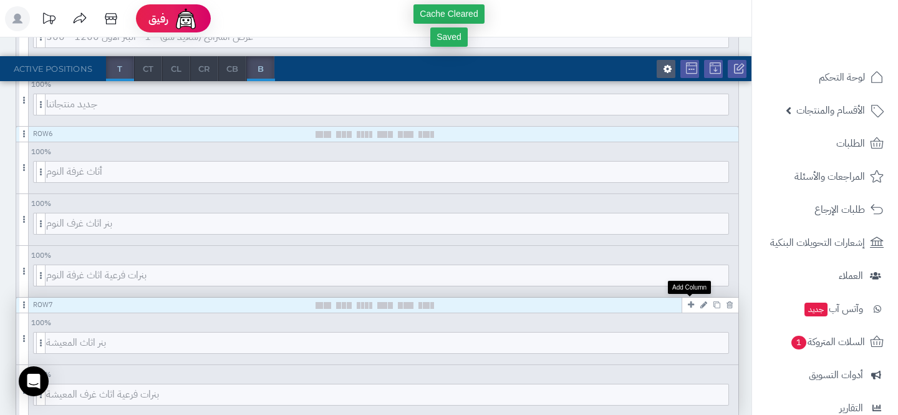
click at [688, 306] on icon at bounding box center [691, 305] width 6 height 8
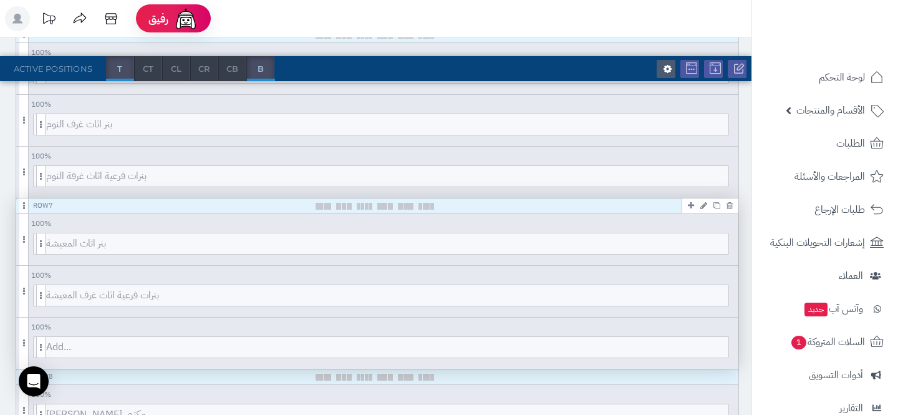
scroll to position [588, 0]
click at [19, 341] on div "Add..." at bounding box center [380, 348] width 728 height 29
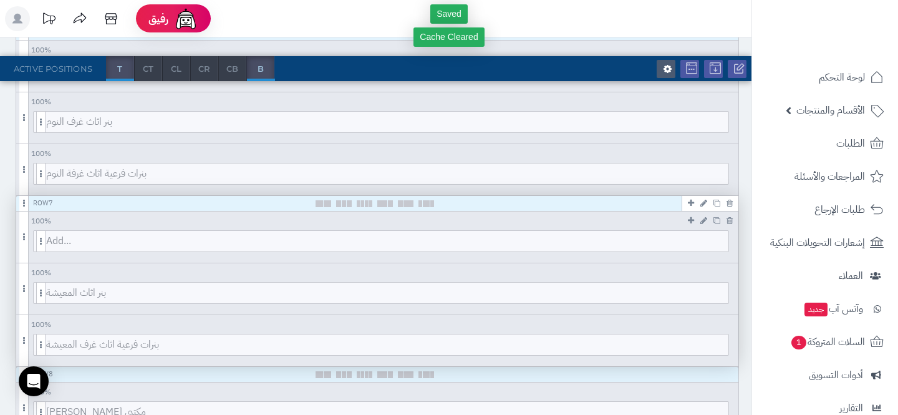
click at [428, 227] on div "100 % 100 95 90 85 80 75 70 66 60 55 50 45 40 33 30 25 20 15 10 5 Add..." at bounding box center [377, 236] width 722 height 51
click at [428, 242] on span "Add..." at bounding box center [387, 241] width 682 height 21
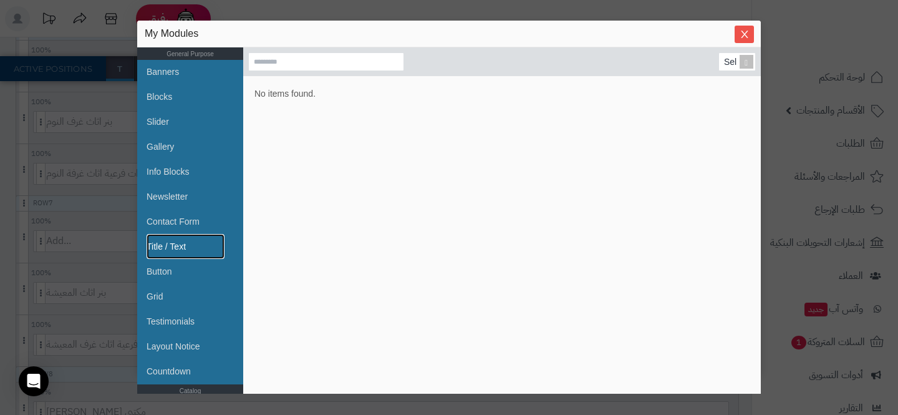
click at [192, 248] on link "Title / Text" at bounding box center [186, 246] width 78 height 25
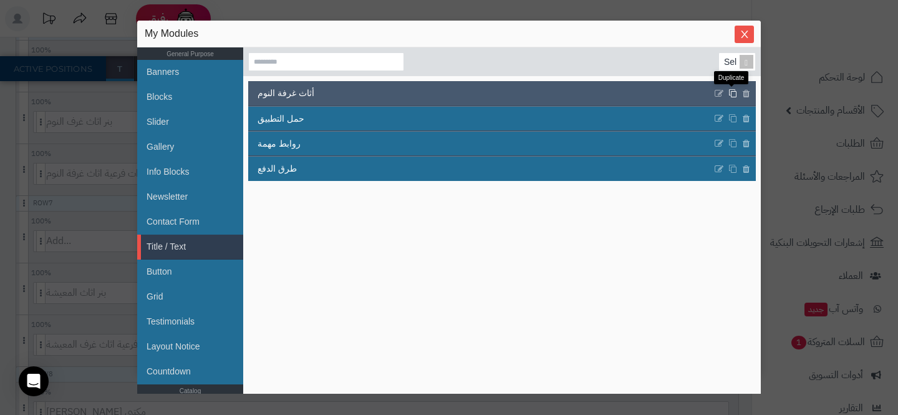
click at [731, 90] on icon at bounding box center [732, 93] width 9 height 9
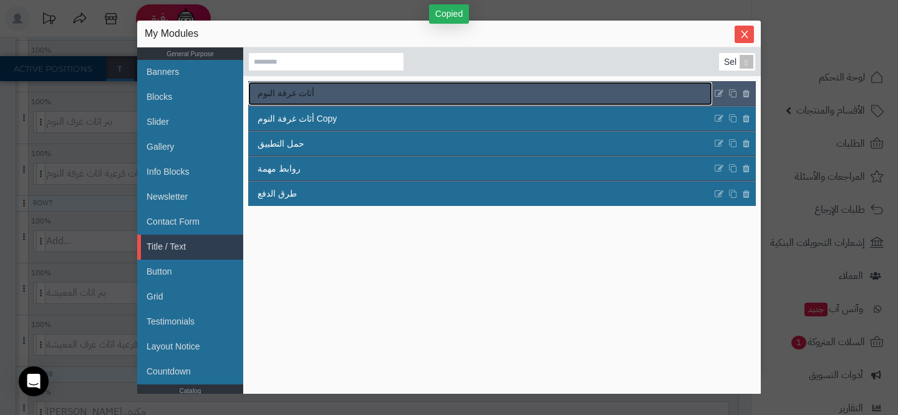
click at [471, 94] on link "أثاث غرفة النوم" at bounding box center [480, 94] width 464 height 24
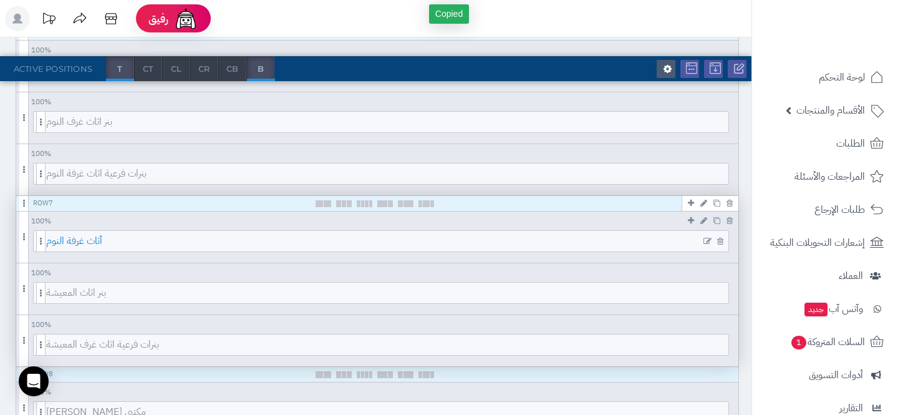
click at [650, 235] on span "أثاث غرفة النوم" at bounding box center [387, 241] width 682 height 21
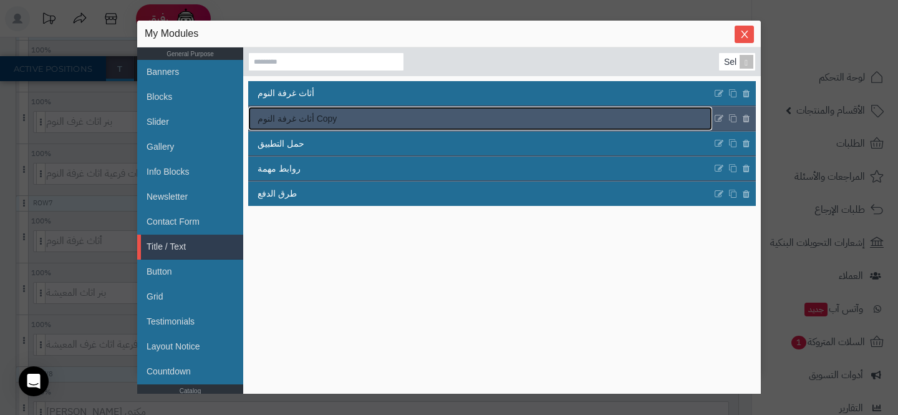
click at [551, 125] on link "أثاث غرفة النوم Copy" at bounding box center [480, 119] width 464 height 24
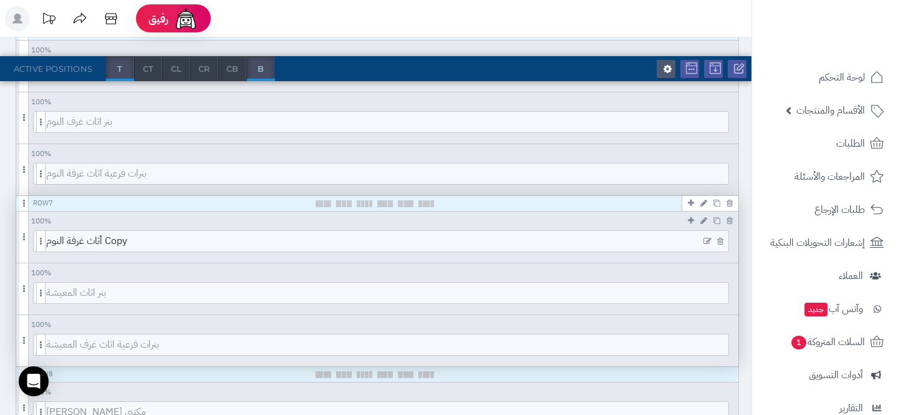
click at [706, 239] on icon at bounding box center [707, 241] width 8 height 9
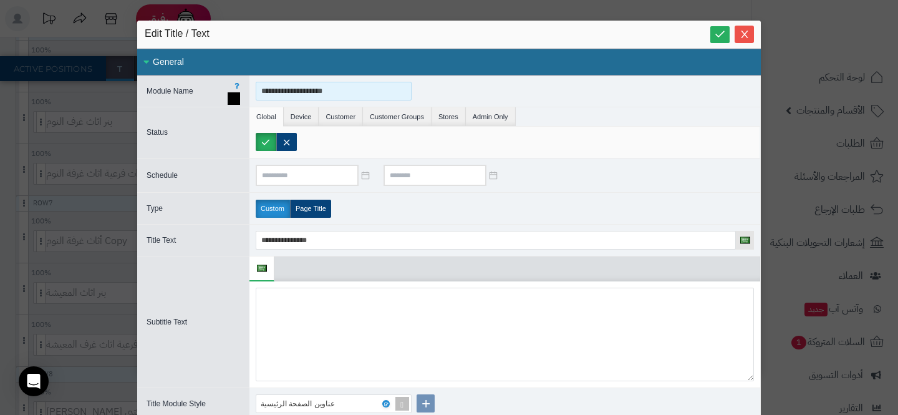
click at [362, 92] on input "**********" at bounding box center [334, 91] width 156 height 19
type input "*"
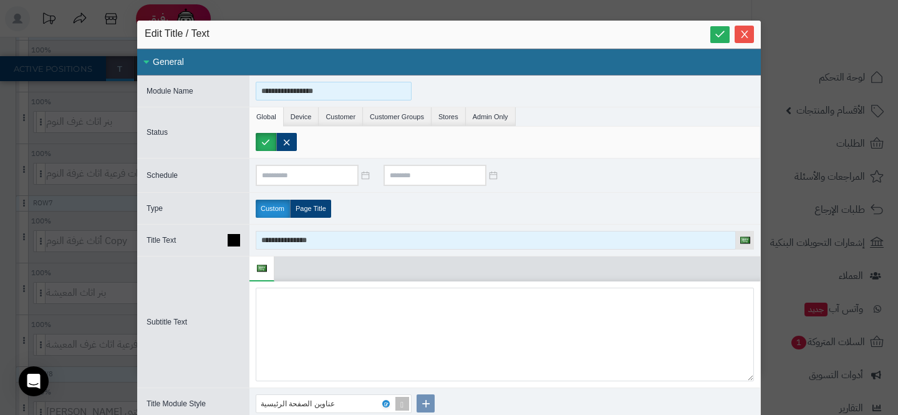
type input "**********"
click at [345, 234] on input "**********" at bounding box center [496, 240] width 480 height 19
paste input "**"
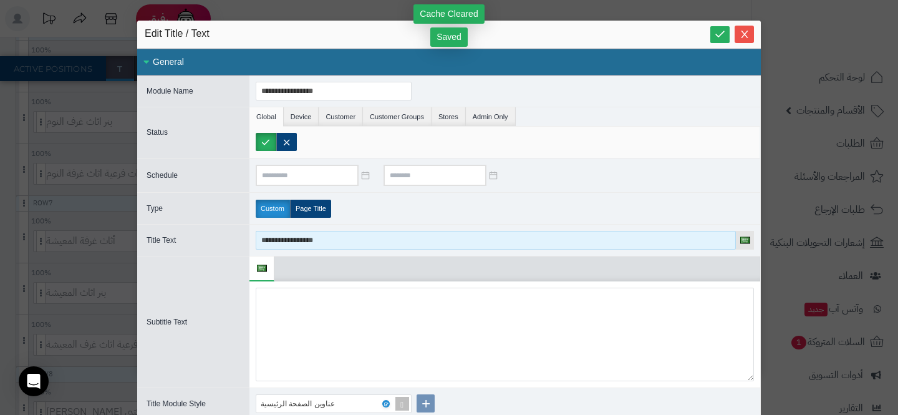
type input "**********"
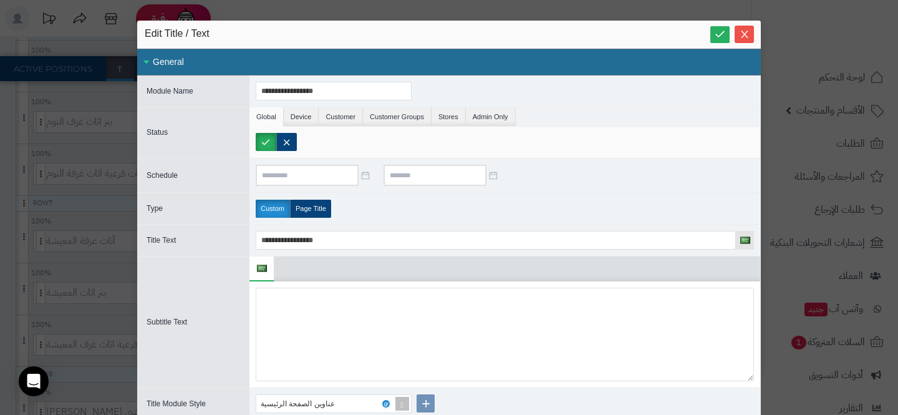
click at [2, 234] on div "**********" at bounding box center [449, 207] width 898 height 415
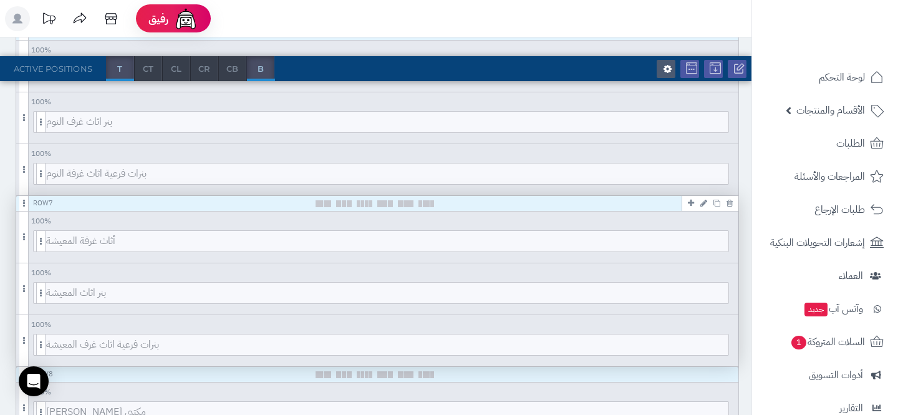
click at [700, 201] on icon at bounding box center [703, 203] width 7 height 8
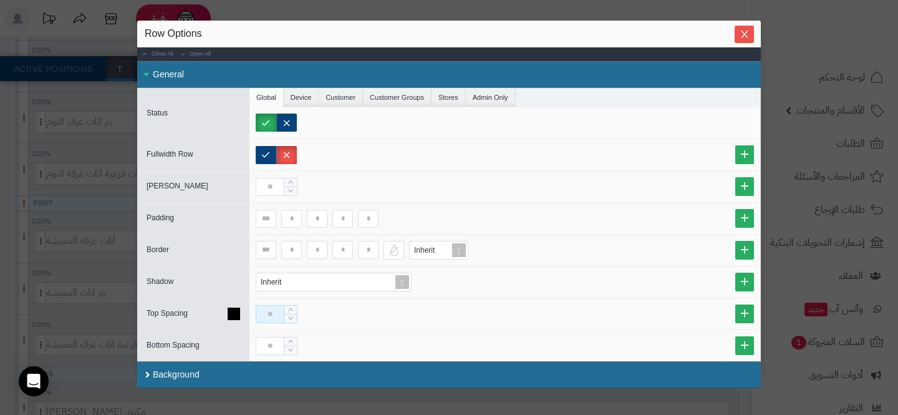
click at [271, 306] on input at bounding box center [270, 314] width 29 height 18
type input "**"
click at [278, 347] on input at bounding box center [270, 346] width 29 height 18
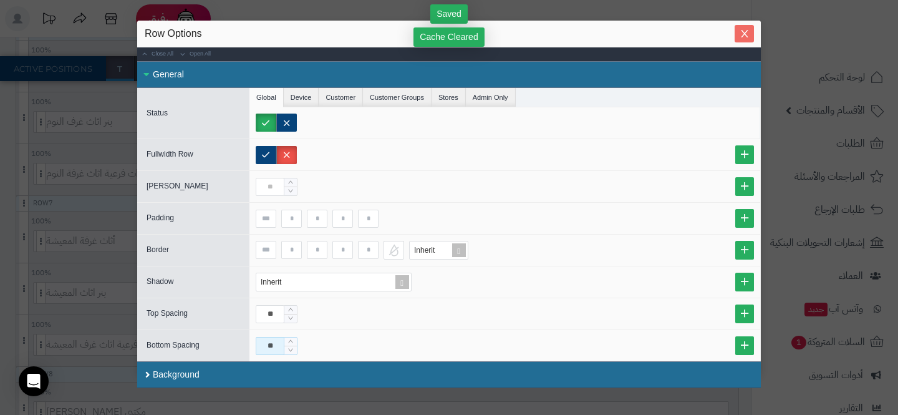
type input "**"
click at [744, 33] on icon "Close" at bounding box center [744, 33] width 7 height 7
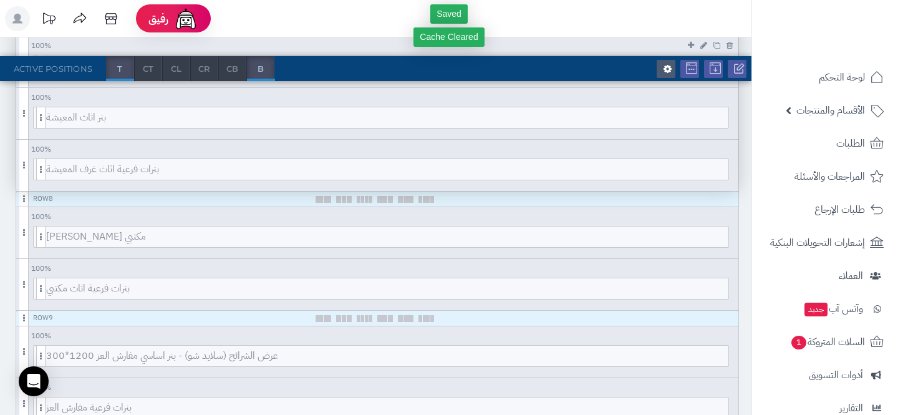
scroll to position [766, 0]
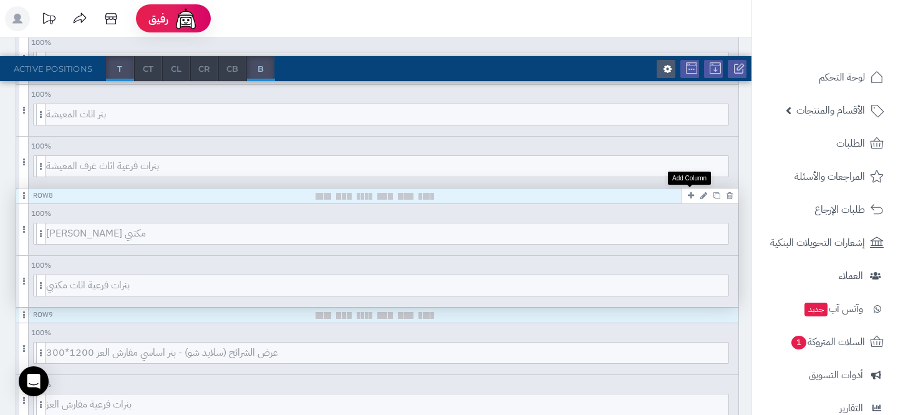
click at [690, 191] on icon at bounding box center [691, 195] width 6 height 8
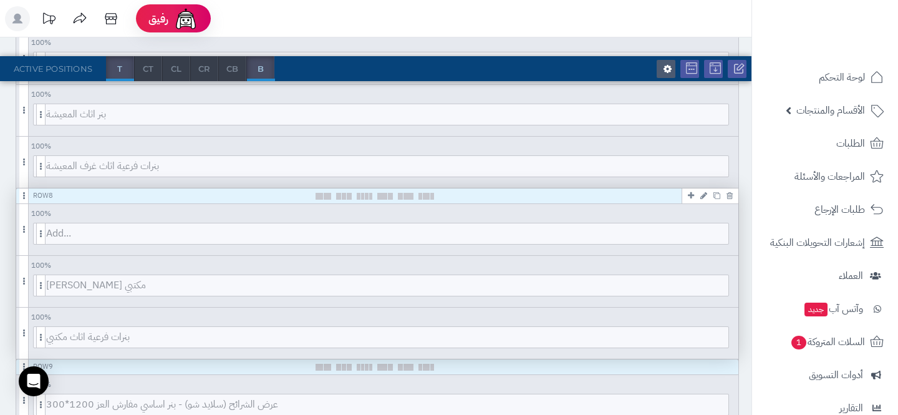
click at [702, 196] on icon at bounding box center [703, 195] width 7 height 8
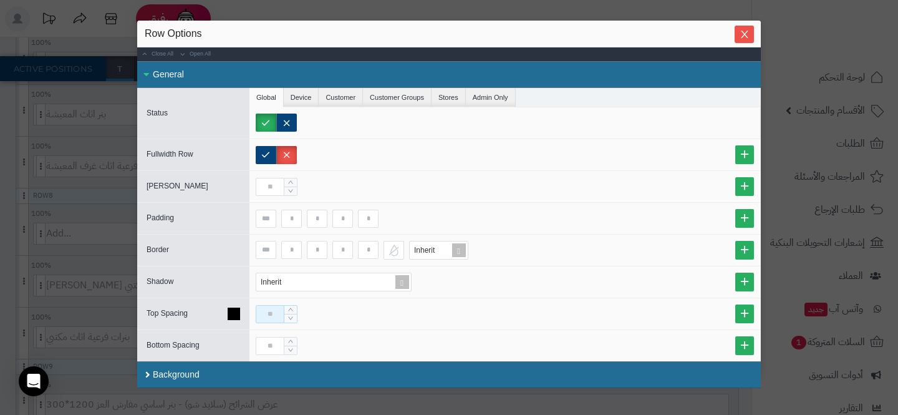
click at [270, 308] on input at bounding box center [270, 314] width 29 height 18
type input "**"
click at [267, 347] on input at bounding box center [270, 346] width 29 height 18
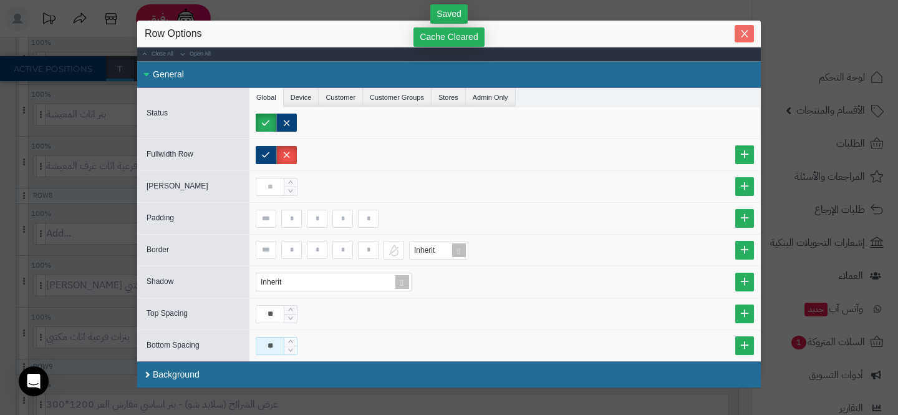
type input "**"
click at [745, 30] on icon "Close" at bounding box center [745, 34] width 10 height 10
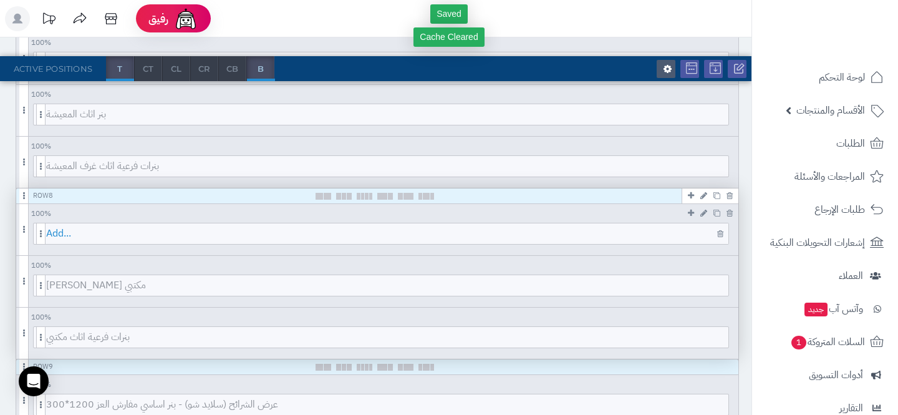
click at [620, 226] on span "Add..." at bounding box center [387, 233] width 682 height 21
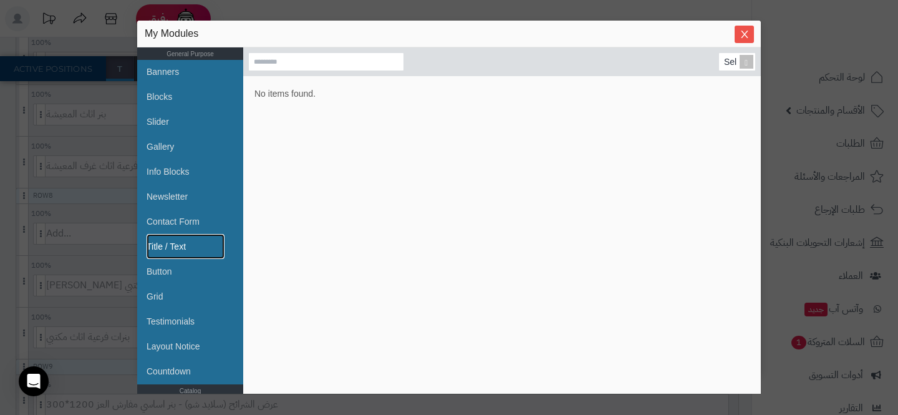
click at [197, 240] on link "Title / Text" at bounding box center [186, 246] width 78 height 25
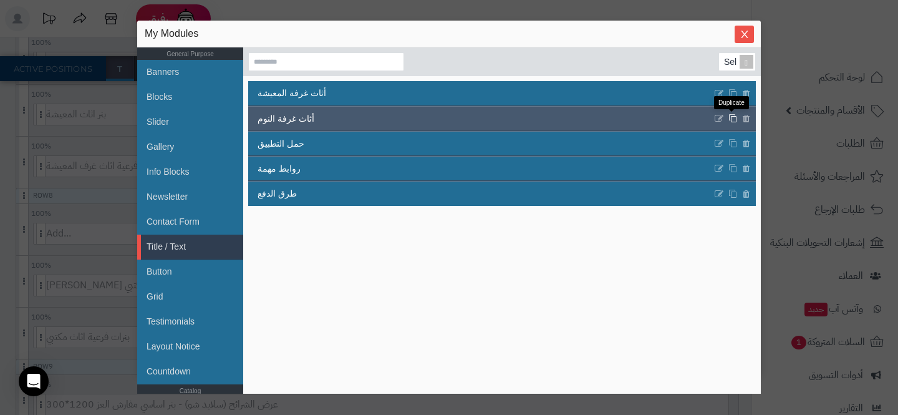
click at [730, 117] on icon at bounding box center [732, 118] width 9 height 9
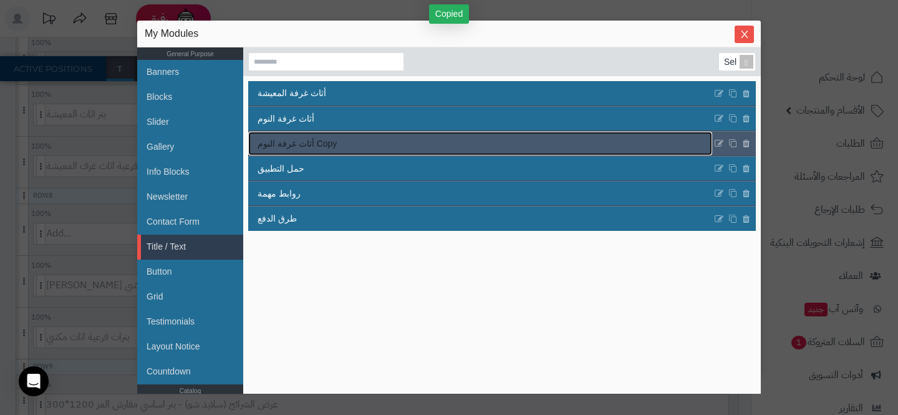
click at [387, 155] on link "أثاث غرفة النوم Copy" at bounding box center [480, 144] width 464 height 24
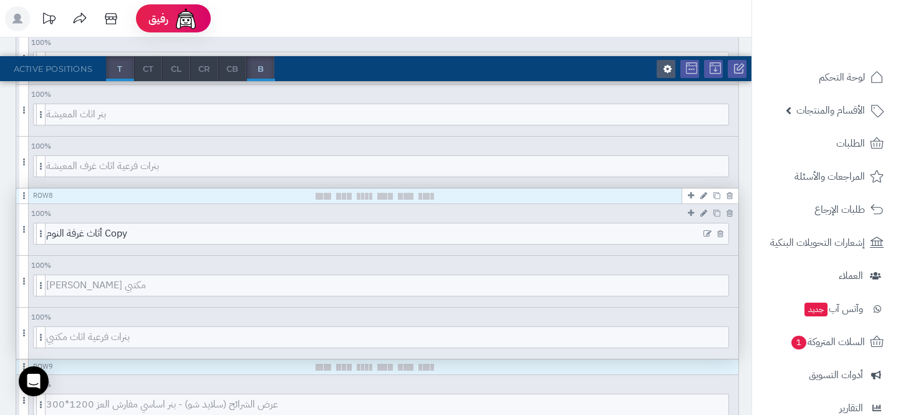
click at [704, 231] on icon at bounding box center [707, 233] width 8 height 9
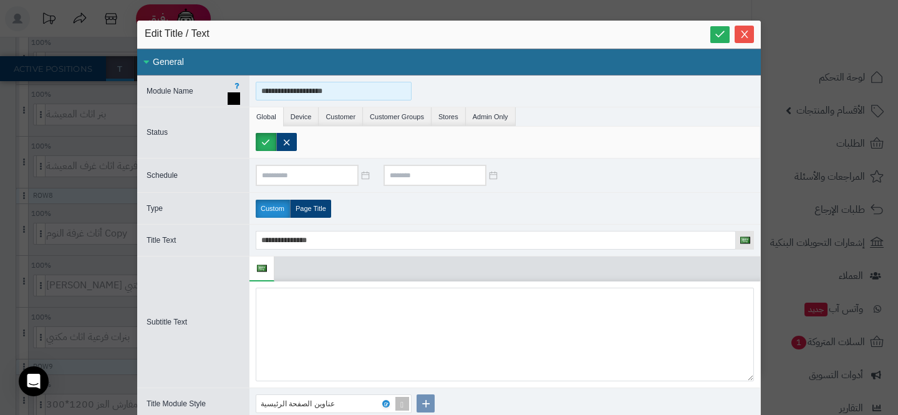
click at [294, 98] on input "**********" at bounding box center [334, 91] width 156 height 19
type input "*"
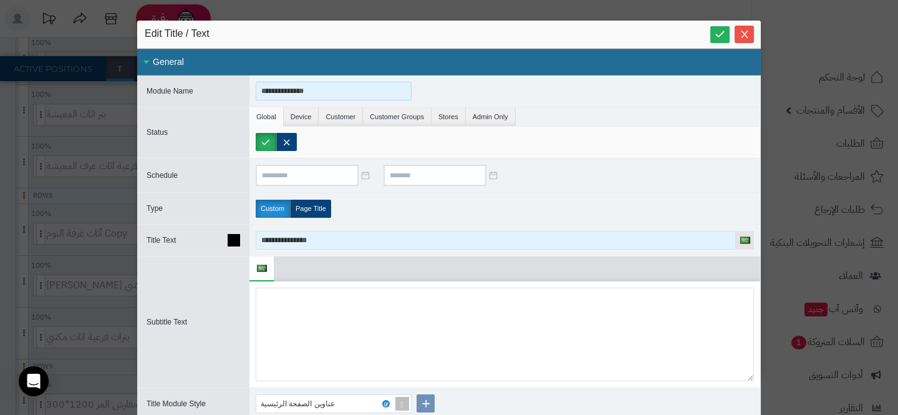
type input "**********"
click at [284, 244] on input "**********" at bounding box center [496, 240] width 480 height 19
click at [283, 244] on input "**********" at bounding box center [496, 240] width 480 height 19
paste input
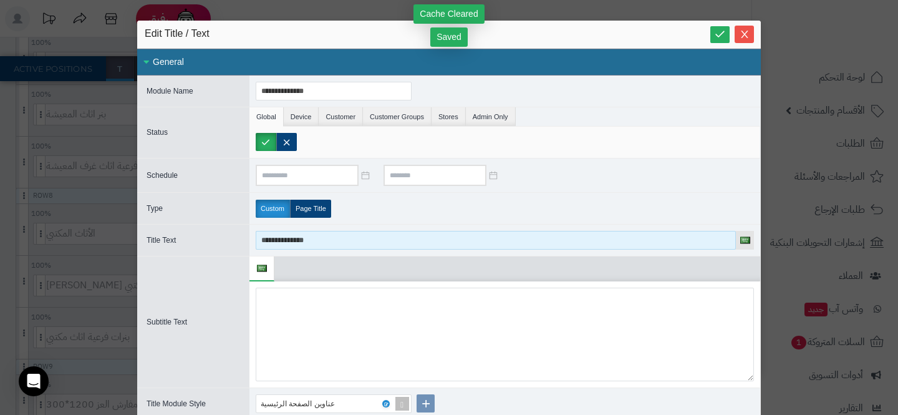
type input "**********"
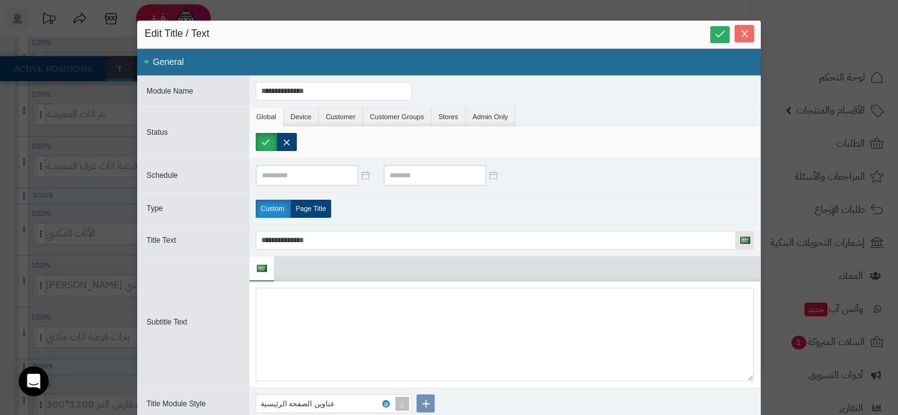
click at [741, 30] on icon "Close" at bounding box center [745, 34] width 10 height 10
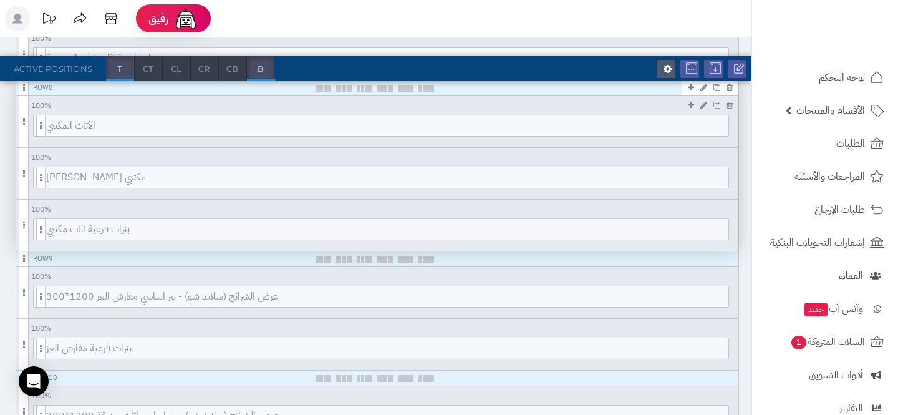
scroll to position [874, 0]
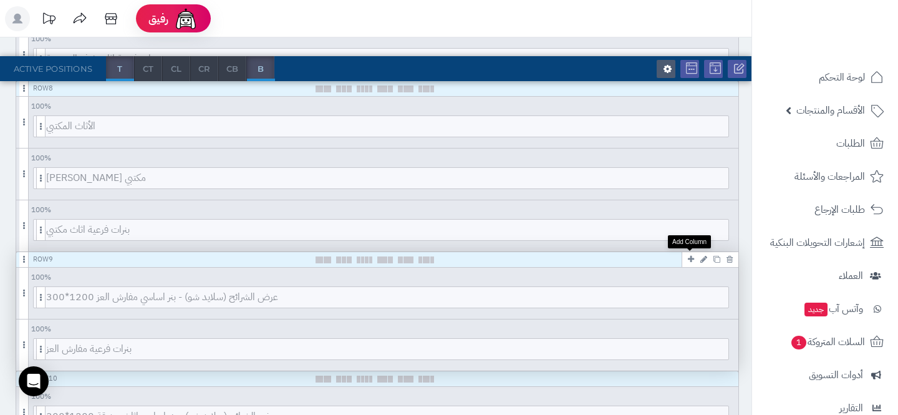
click at [688, 261] on icon at bounding box center [691, 259] width 6 height 8
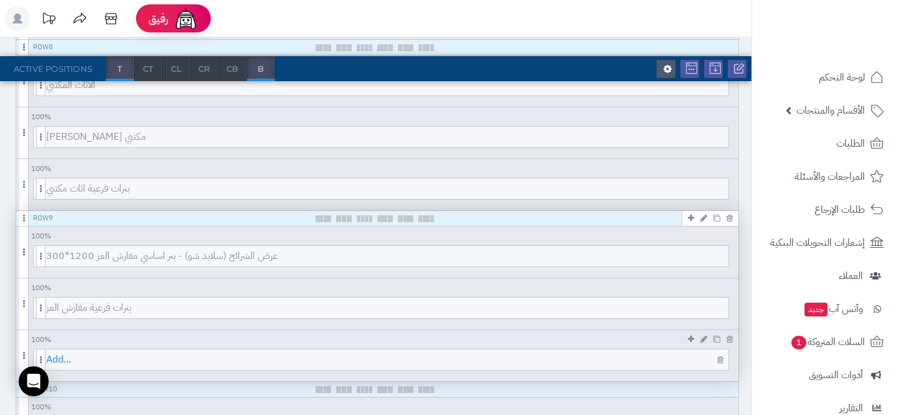
scroll to position [918, 0]
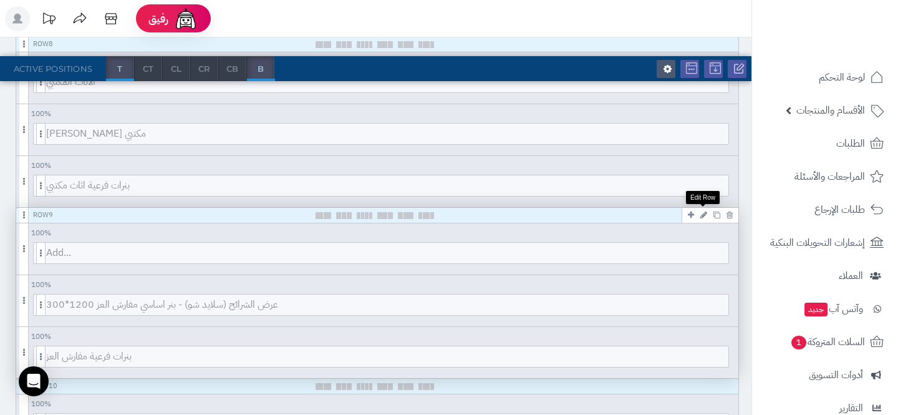
click at [706, 215] on icon at bounding box center [703, 215] width 7 height 8
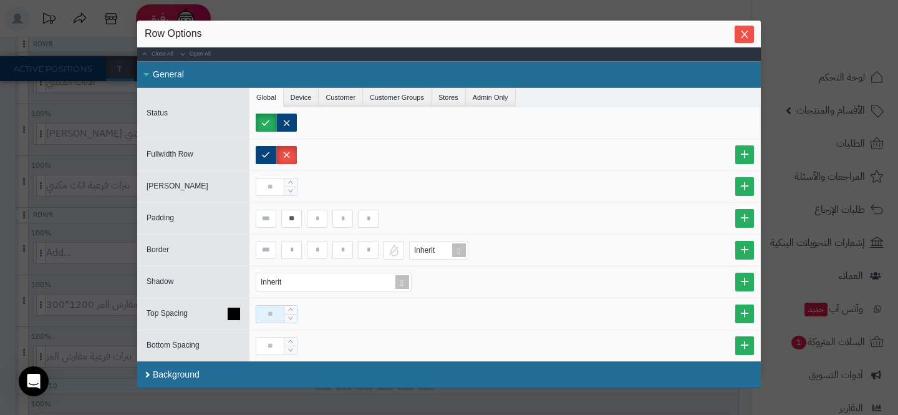
click at [266, 318] on input at bounding box center [270, 314] width 29 height 18
click at [295, 225] on input "**" at bounding box center [291, 219] width 21 height 18
click at [264, 312] on input at bounding box center [270, 314] width 29 height 18
type input "**"
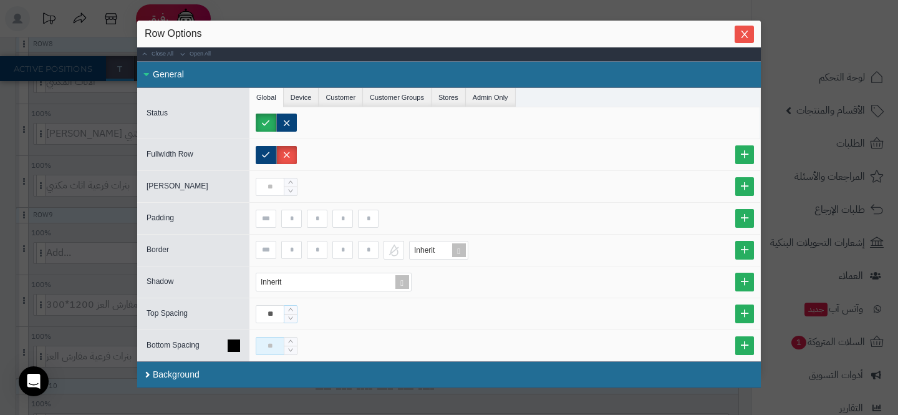
click at [259, 341] on input at bounding box center [270, 346] width 29 height 18
type input "**"
click at [418, 180] on div at bounding box center [505, 187] width 498 height 18
click at [736, 33] on span "Close" at bounding box center [744, 34] width 19 height 11
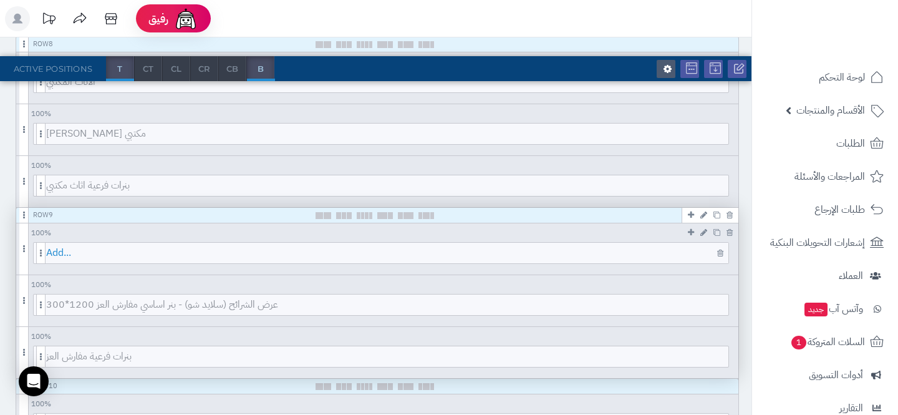
click at [579, 250] on span "Add..." at bounding box center [387, 253] width 682 height 21
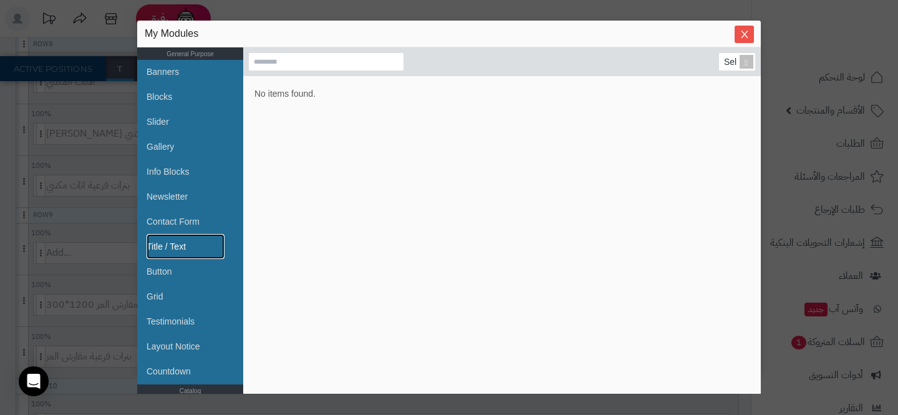
click at [179, 250] on link "Title / Text" at bounding box center [186, 246] width 78 height 25
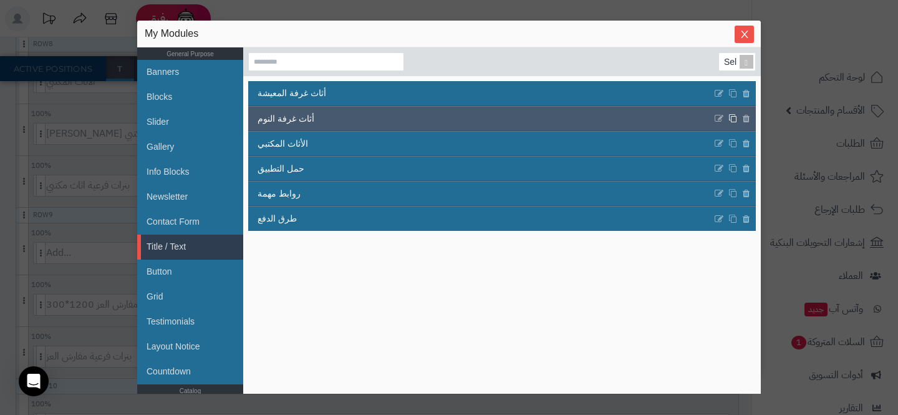
click at [730, 118] on icon at bounding box center [732, 118] width 9 height 9
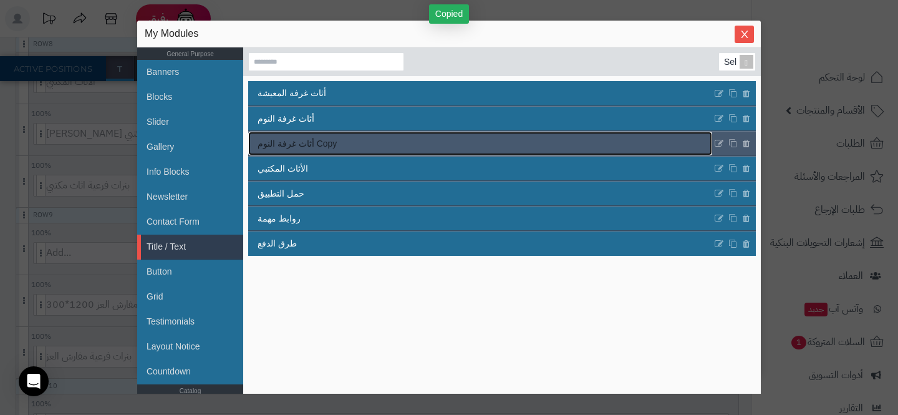
click at [506, 138] on link "أثاث غرفة النوم Copy" at bounding box center [480, 144] width 464 height 24
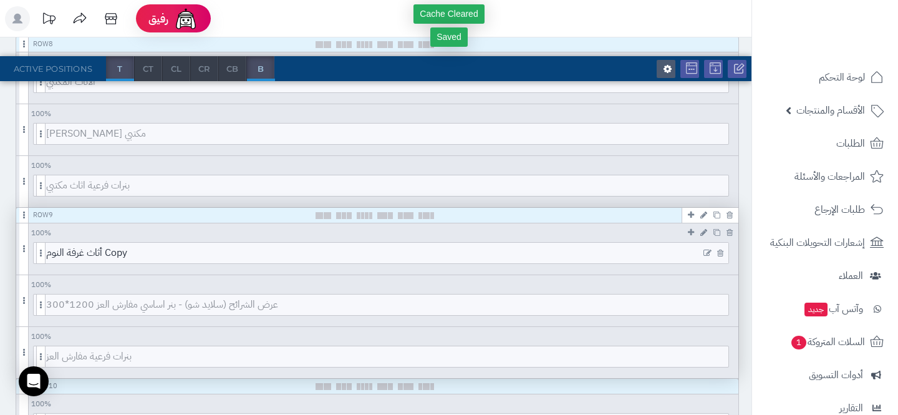
click at [707, 255] on icon at bounding box center [707, 253] width 8 height 9
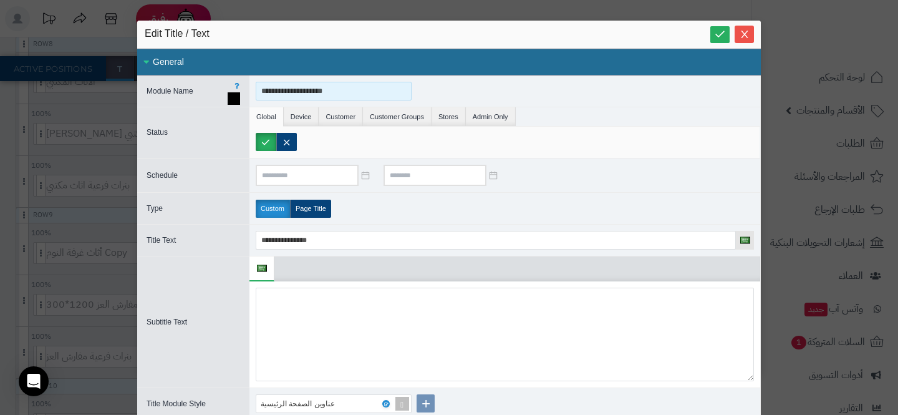
click at [329, 94] on input "**********" at bounding box center [334, 91] width 156 height 19
click at [386, 91] on input "**********" at bounding box center [334, 91] width 156 height 19
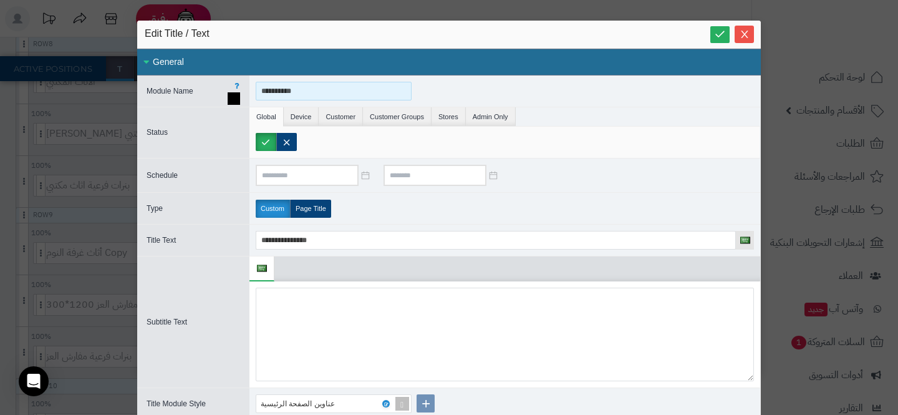
click at [386, 91] on input "**********" at bounding box center [334, 91] width 156 height 19
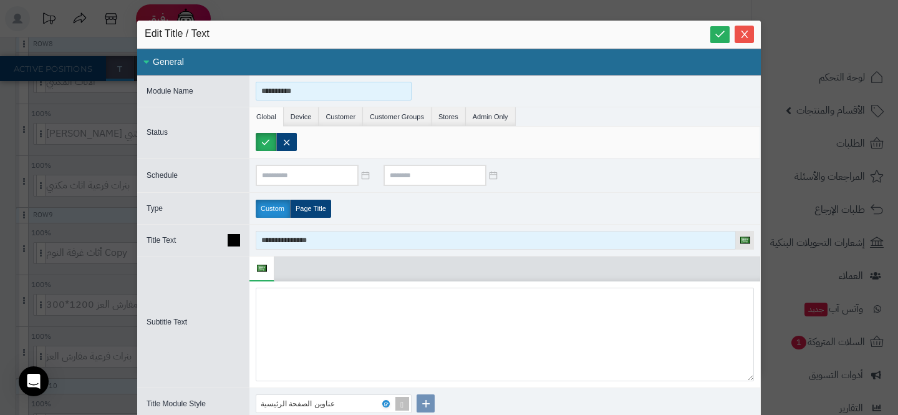
type input "**********"
click at [340, 234] on input "**********" at bounding box center [496, 240] width 480 height 19
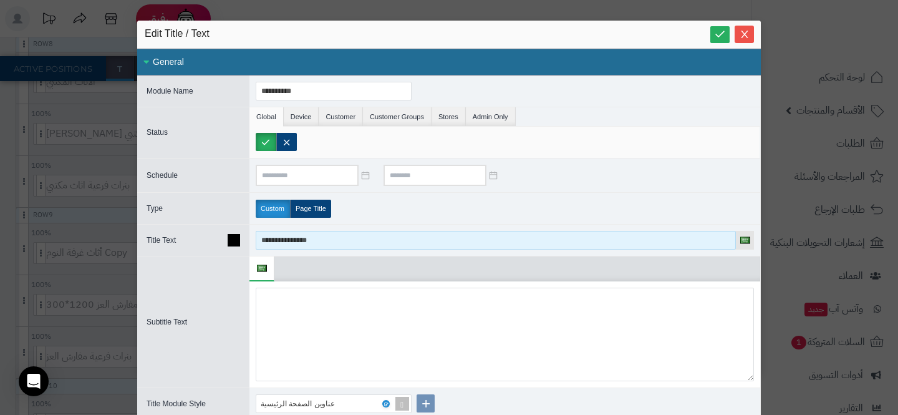
paste input
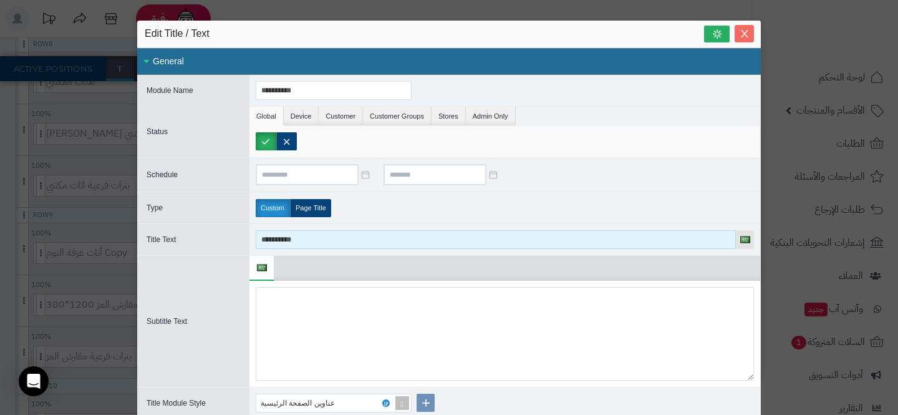
type input "**********"
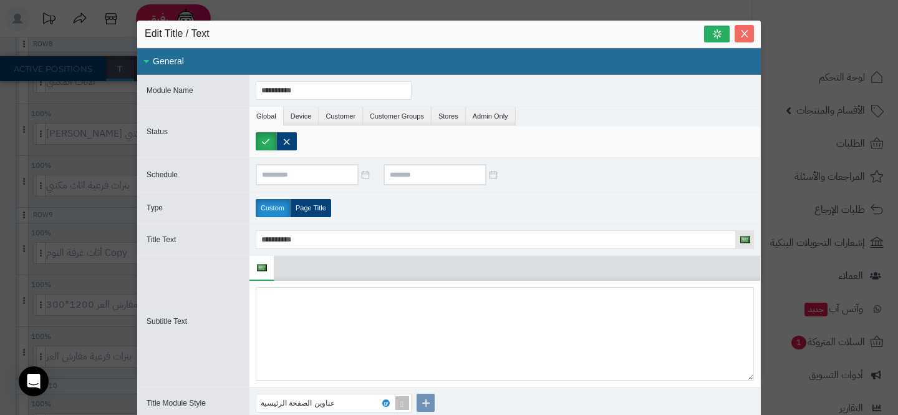
click at [748, 35] on icon "Close" at bounding box center [745, 34] width 10 height 10
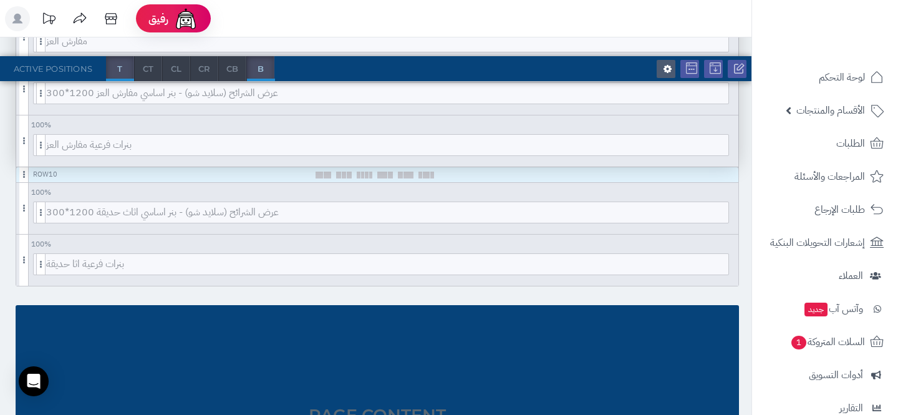
scroll to position [1130, 0]
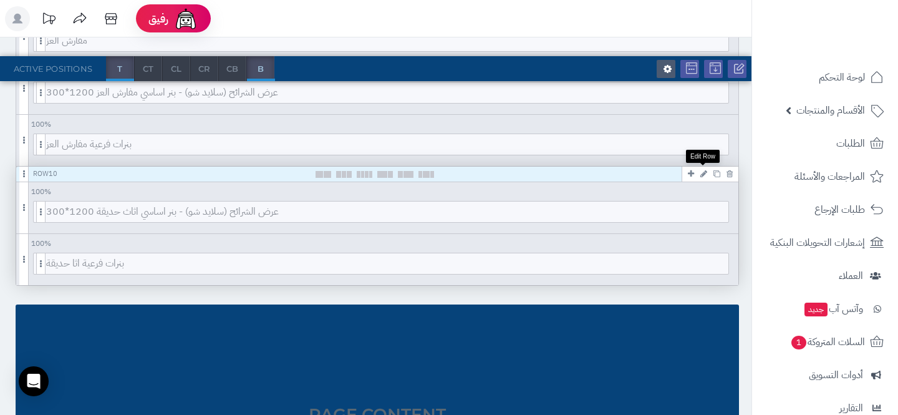
click at [702, 172] on icon at bounding box center [703, 174] width 7 height 8
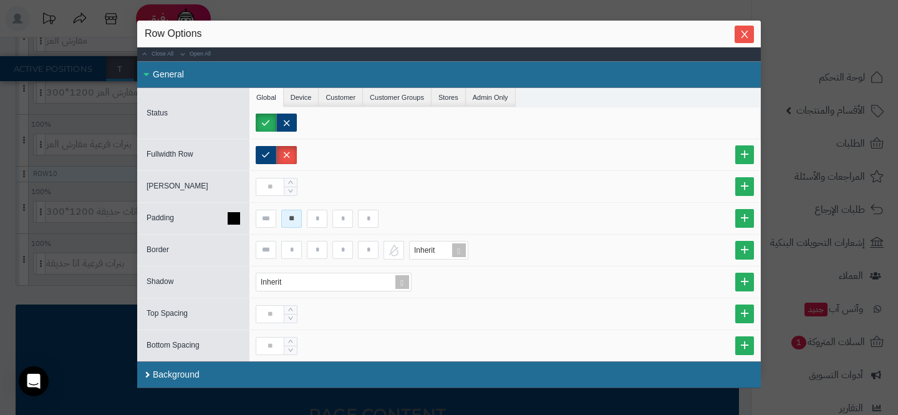
click at [294, 223] on input "**" at bounding box center [291, 219] width 21 height 18
click at [267, 311] on input at bounding box center [270, 314] width 29 height 18
type input "**"
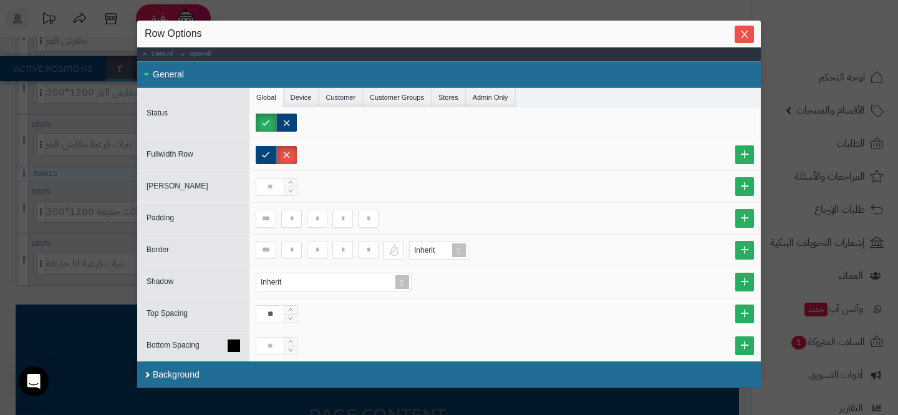
click at [271, 334] on div at bounding box center [504, 345] width 511 height 31
click at [271, 339] on input at bounding box center [270, 346] width 29 height 18
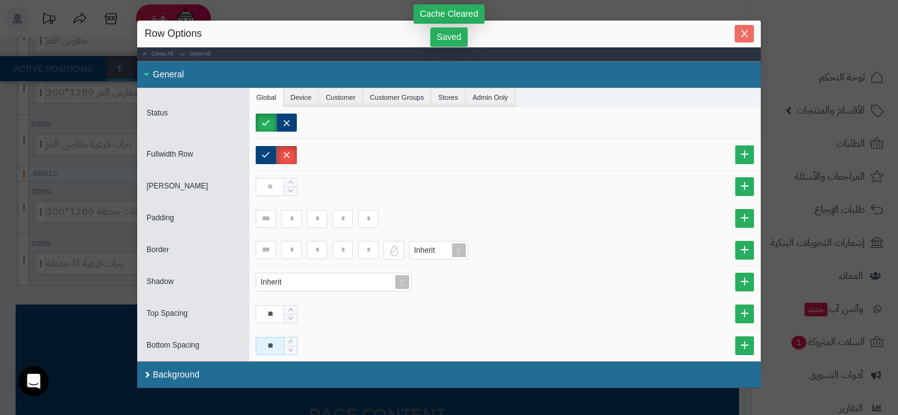
type input "**"
click at [740, 31] on icon "Close" at bounding box center [745, 34] width 10 height 10
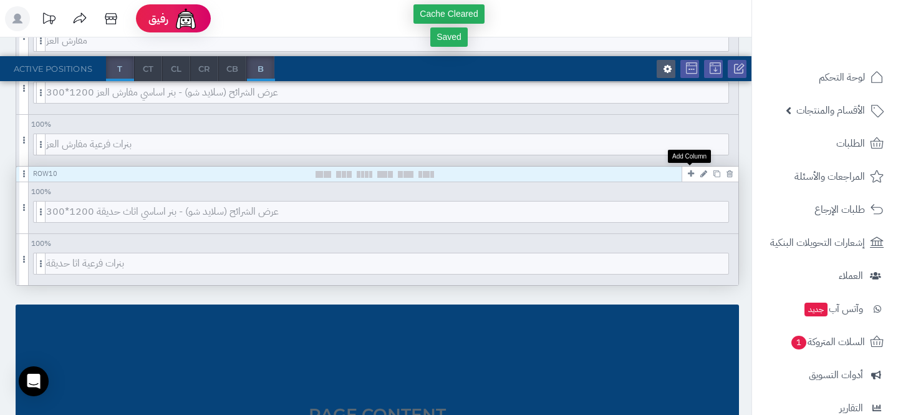
click at [692, 170] on icon at bounding box center [691, 174] width 6 height 8
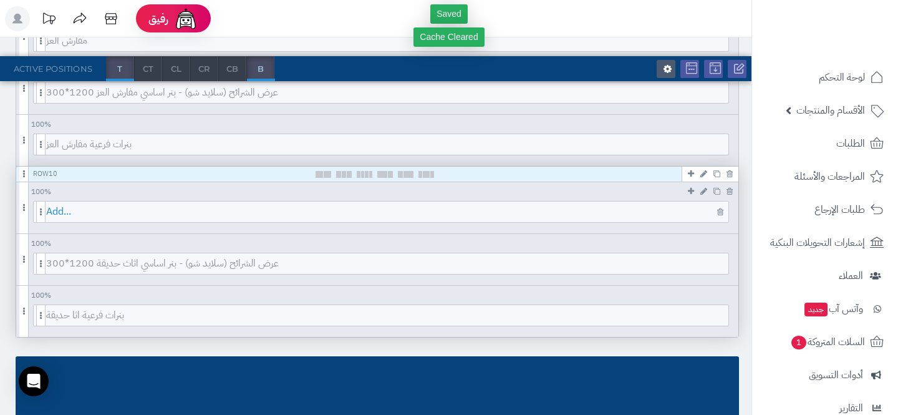
click at [58, 217] on span "Add..." at bounding box center [387, 211] width 682 height 21
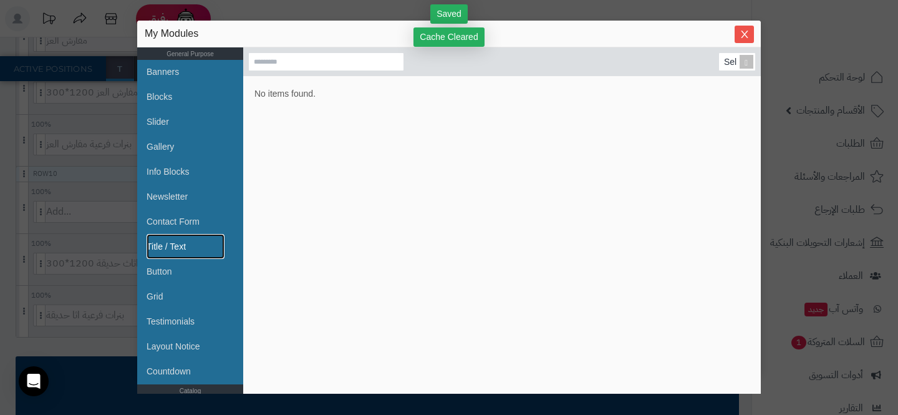
click at [181, 248] on link "Title / Text" at bounding box center [186, 246] width 78 height 25
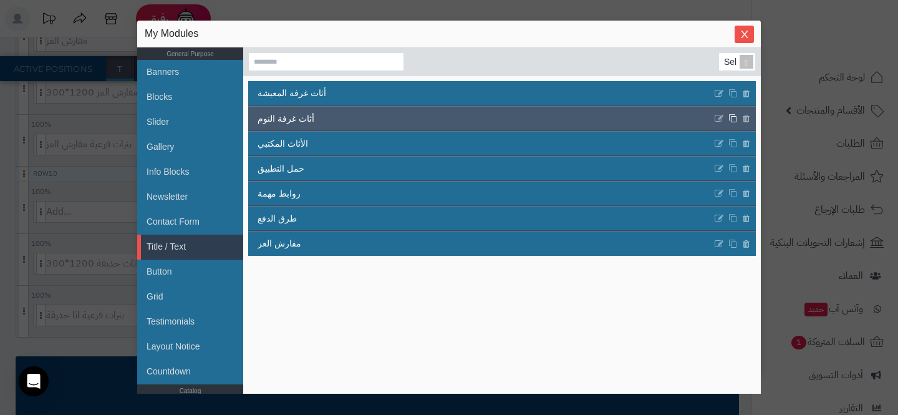
click at [732, 118] on icon at bounding box center [732, 118] width 9 height 9
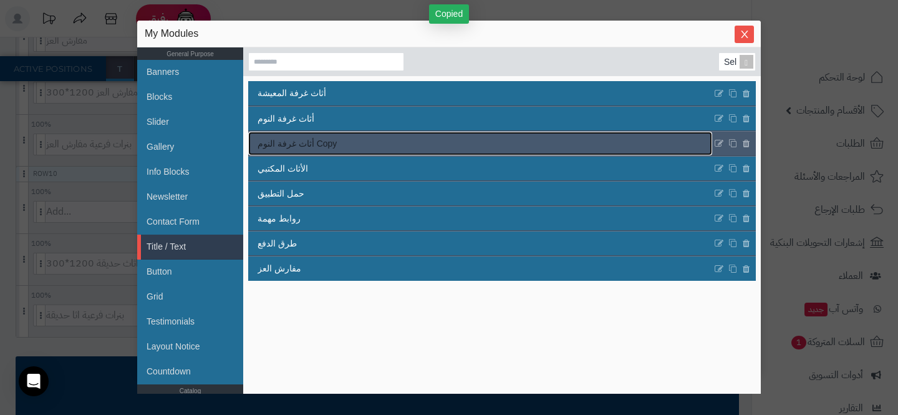
click at [504, 139] on link "أثاث غرفة النوم Copy" at bounding box center [480, 144] width 464 height 24
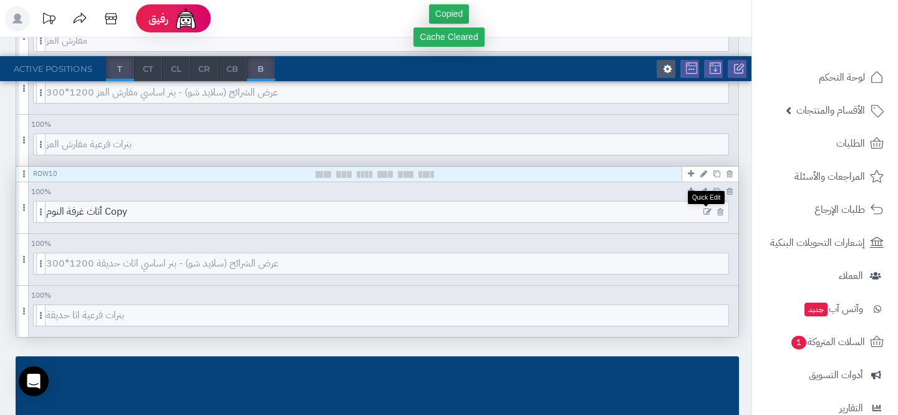
click at [703, 210] on icon at bounding box center [707, 212] width 8 height 9
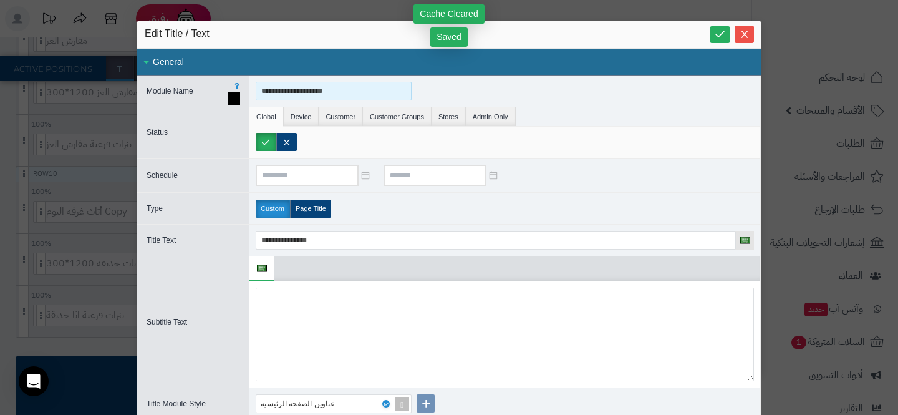
click at [330, 97] on input "**********" at bounding box center [334, 91] width 156 height 19
type input "*"
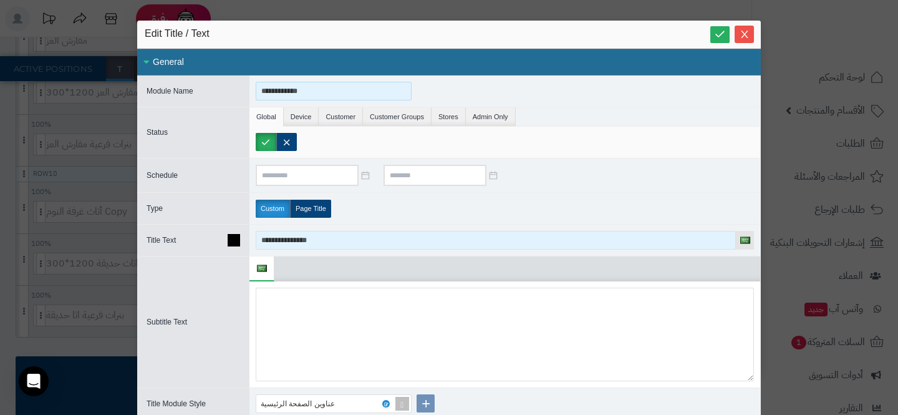
type input "**********"
click at [317, 238] on input "**********" at bounding box center [496, 240] width 480 height 19
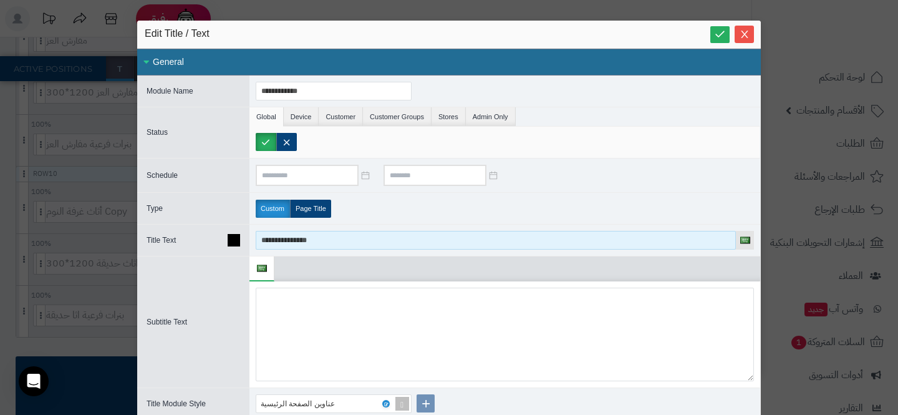
paste input
type input "**********"
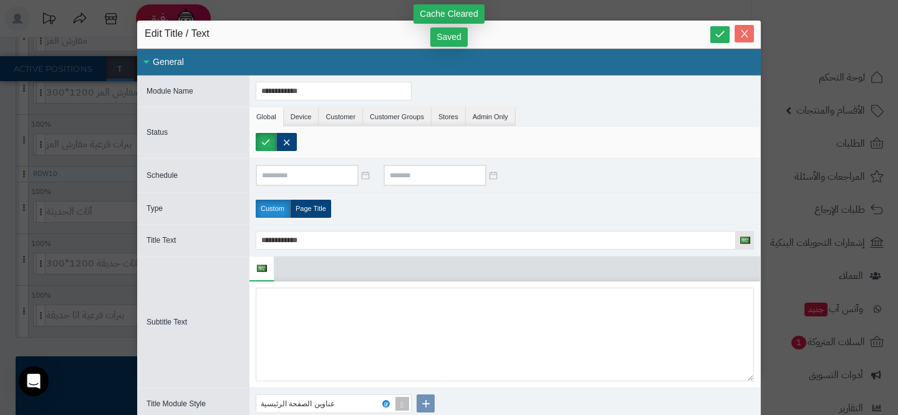
click at [751, 35] on span "Close" at bounding box center [744, 34] width 19 height 11
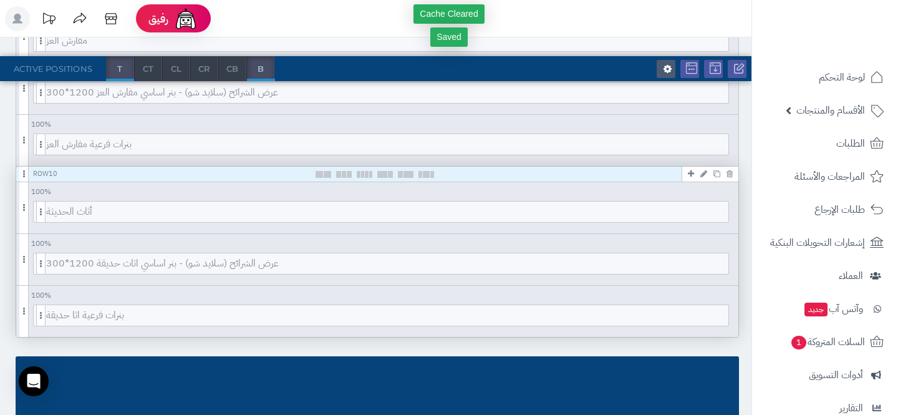
click at [701, 172] on icon at bounding box center [703, 174] width 7 height 8
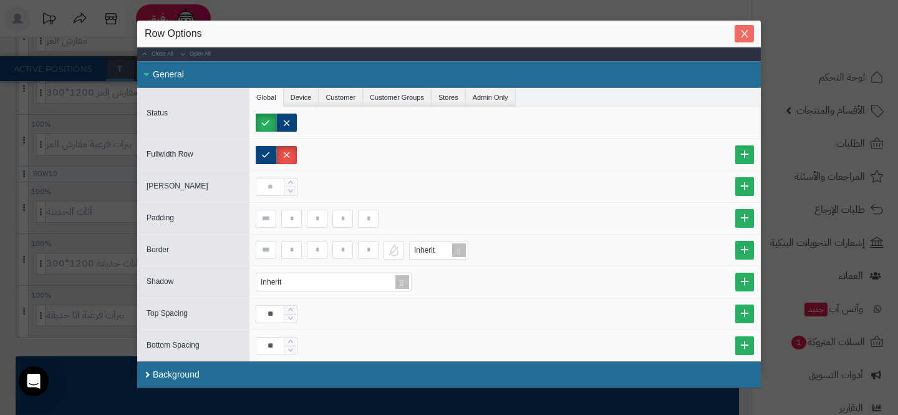
click at [744, 31] on icon "Close" at bounding box center [745, 34] width 10 height 10
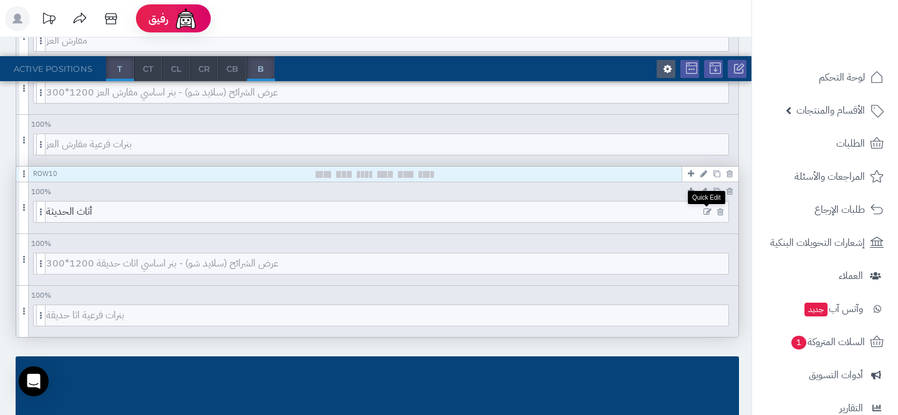
click at [709, 214] on icon at bounding box center [707, 212] width 8 height 9
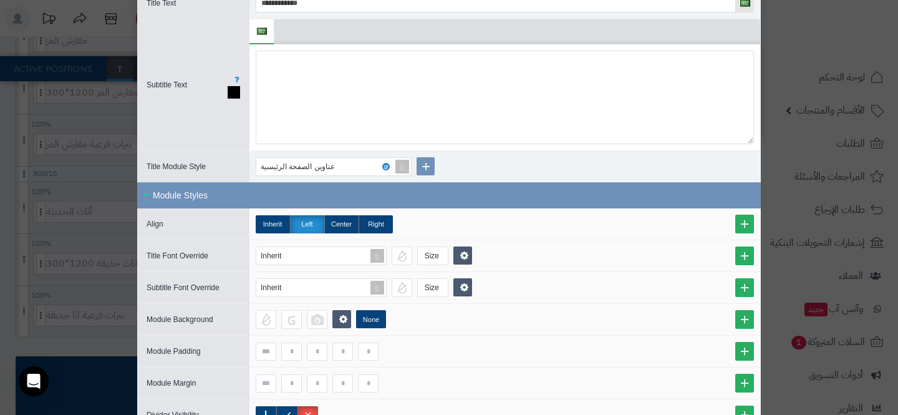
scroll to position [278, 0]
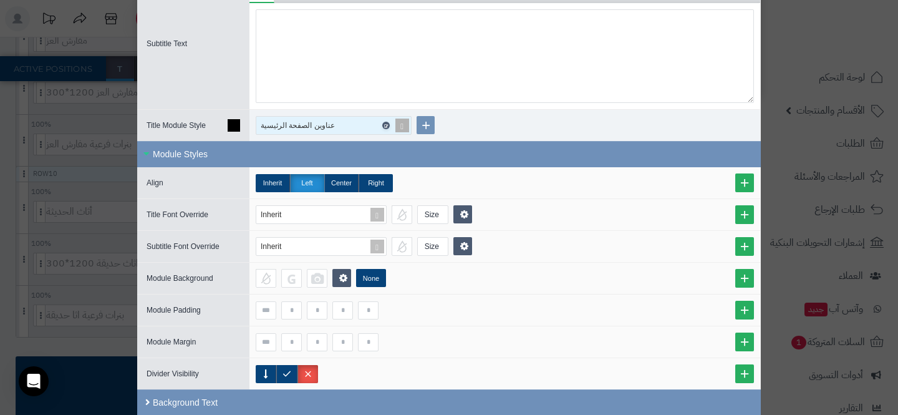
click at [387, 124] on icon at bounding box center [385, 126] width 4 height 6
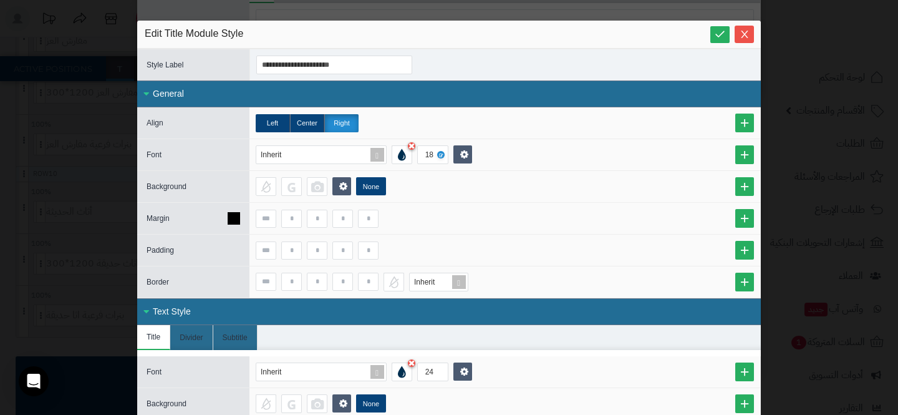
click at [291, 227] on div at bounding box center [504, 218] width 511 height 31
click at [292, 217] on input at bounding box center [291, 219] width 21 height 18
type input "*"
type input "**"
click at [340, 219] on input at bounding box center [342, 219] width 21 height 18
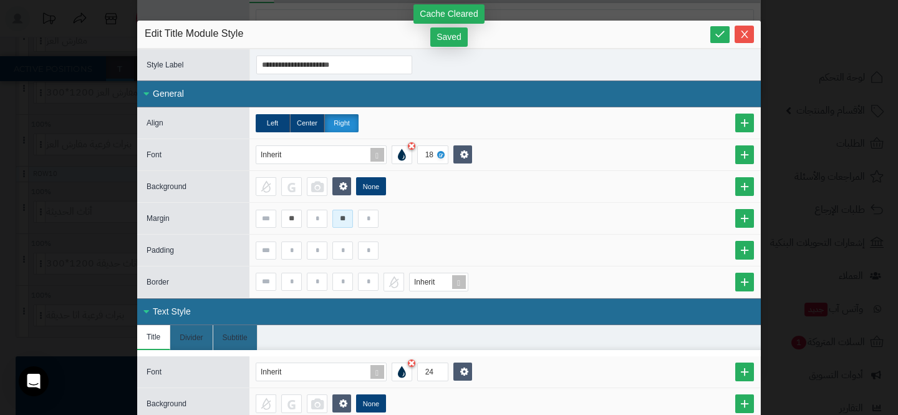
type input "**"
click at [292, 220] on input "**" at bounding box center [291, 219] width 21 height 18
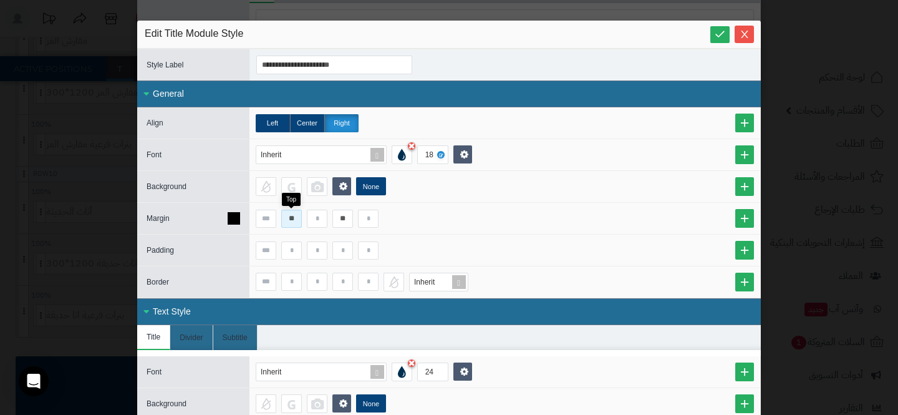
click at [292, 220] on input "**" at bounding box center [291, 219] width 21 height 18
type input "**"
click at [748, 224] on link at bounding box center [744, 218] width 19 height 19
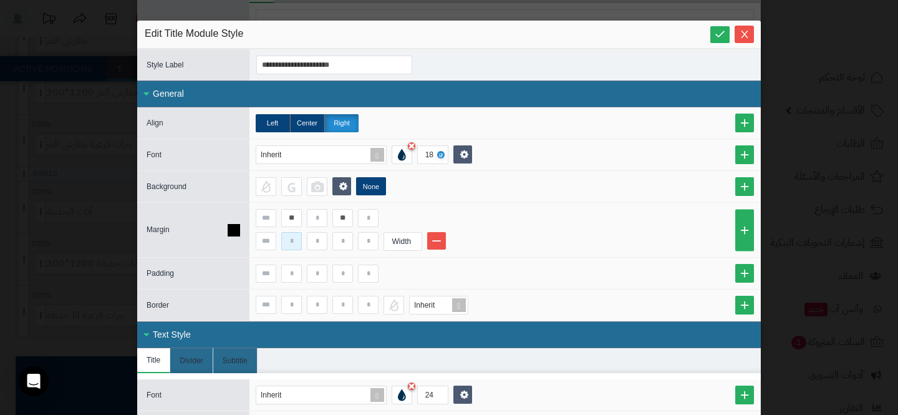
click at [293, 243] on input at bounding box center [291, 241] width 21 height 18
type input "*"
click at [347, 243] on input at bounding box center [342, 241] width 21 height 18
type input "*"
click at [390, 244] on div "Width" at bounding box center [401, 241] width 35 height 17
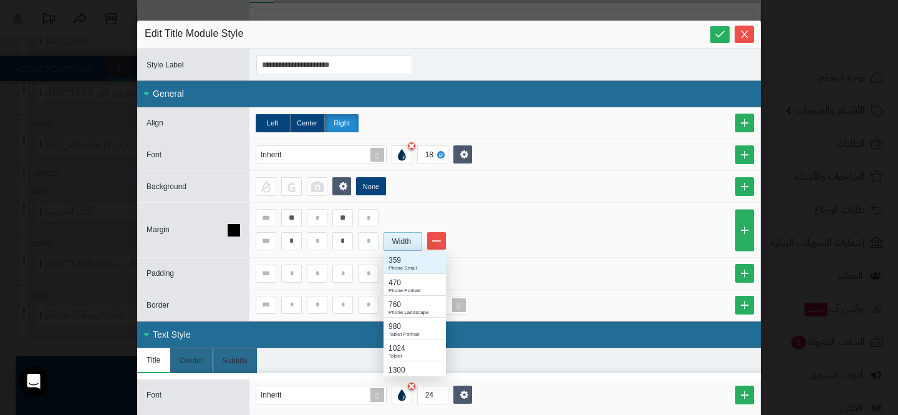
scroll to position [125, 62]
click at [398, 323] on div "980" at bounding box center [414, 325] width 52 height 11
click at [315, 218] on input at bounding box center [317, 218] width 21 height 18
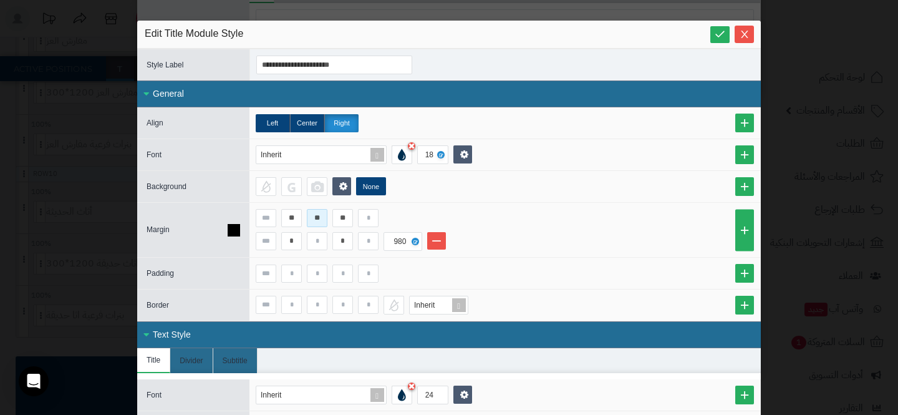
type input "**"
click at [357, 213] on div "** ** **" at bounding box center [505, 218] width 498 height 18
click at [366, 214] on input at bounding box center [368, 218] width 21 height 18
click at [316, 222] on input "**" at bounding box center [317, 218] width 21 height 18
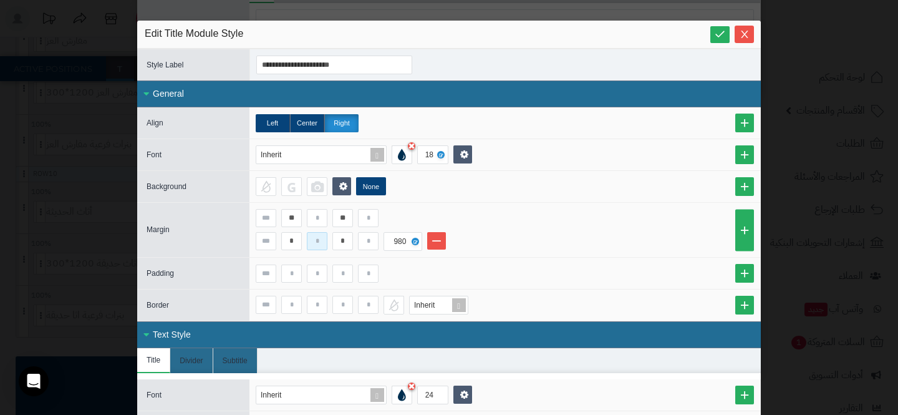
click at [316, 246] on input at bounding box center [317, 241] width 21 height 18
type input "**"
click at [365, 244] on input at bounding box center [368, 241] width 21 height 18
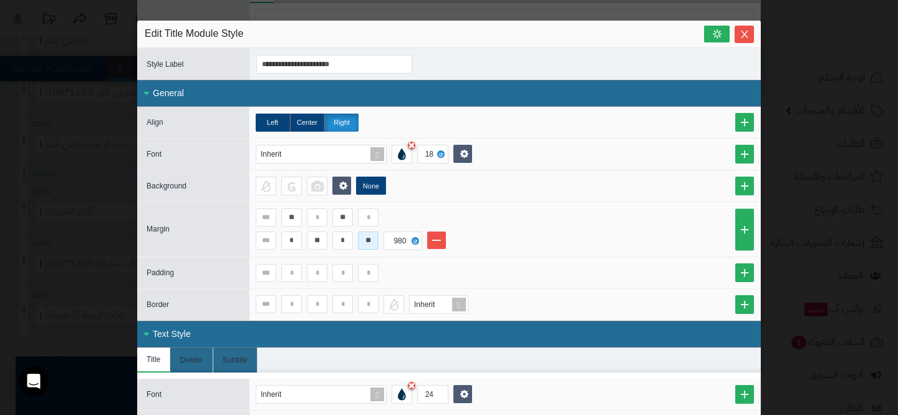
type input "**"
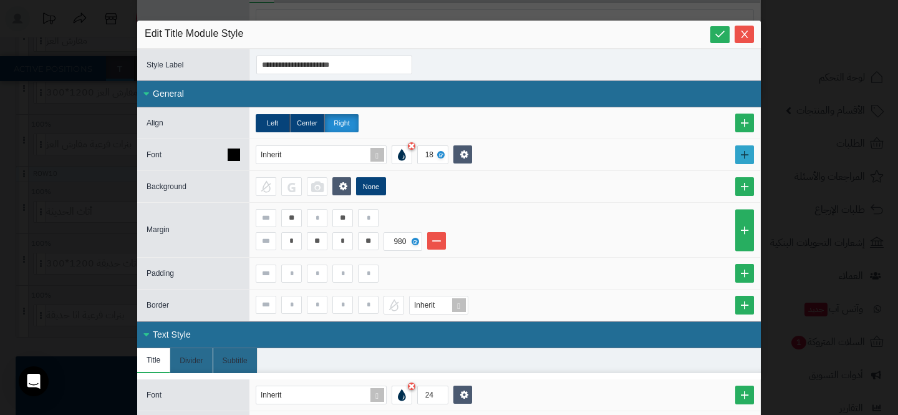
click at [742, 150] on link at bounding box center [744, 154] width 19 height 19
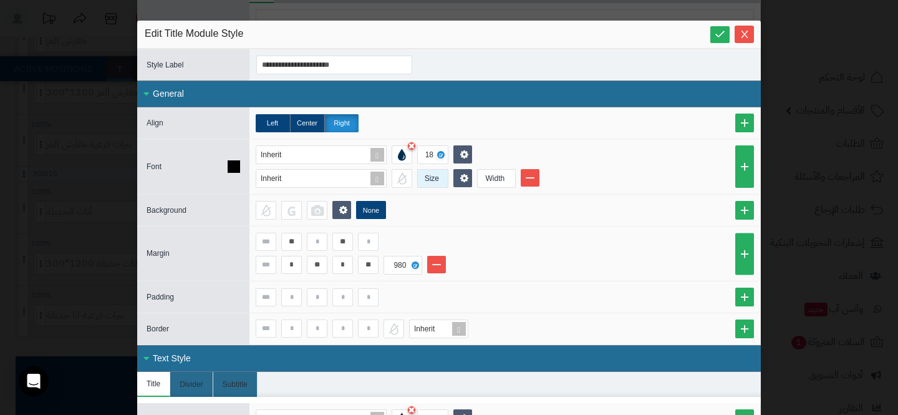
click at [435, 180] on div "Size" at bounding box center [432, 178] width 28 height 17
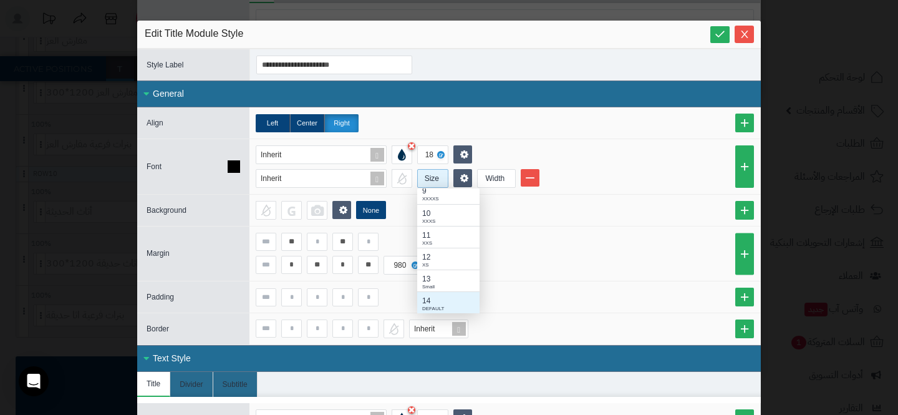
click at [439, 299] on div "14" at bounding box center [448, 300] width 52 height 11
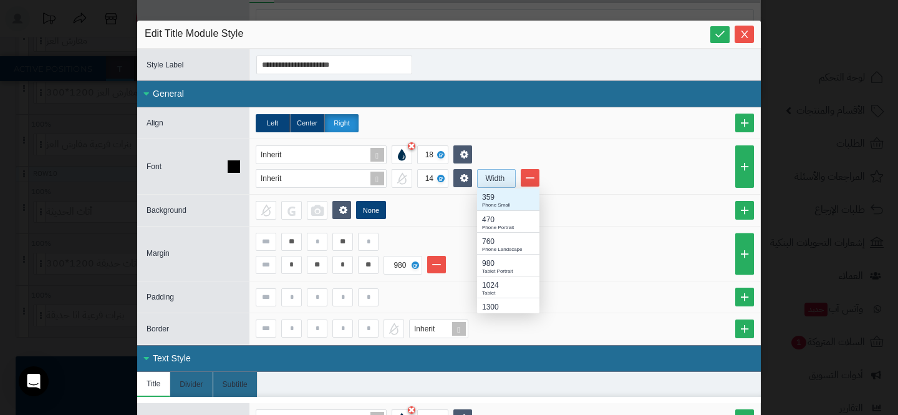
click at [488, 178] on div "Width" at bounding box center [495, 178] width 35 height 17
click at [490, 271] on div "Tablet Portrait" at bounding box center [508, 270] width 52 height 7
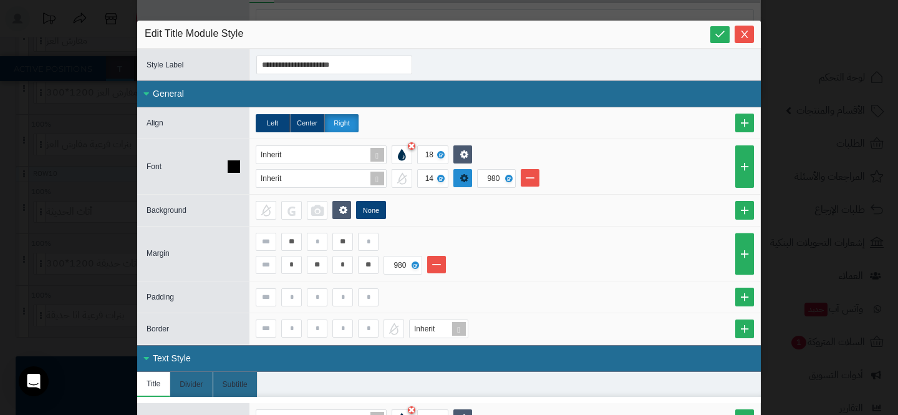
click at [465, 173] on icon at bounding box center [465, 178] width 10 height 11
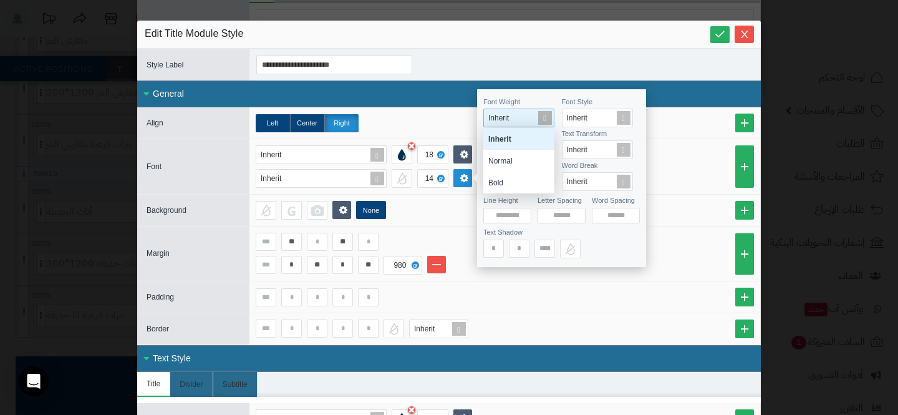
click at [511, 122] on div "Inherit" at bounding box center [516, 117] width 65 height 17
click at [509, 165] on div "Normal" at bounding box center [518, 161] width 71 height 22
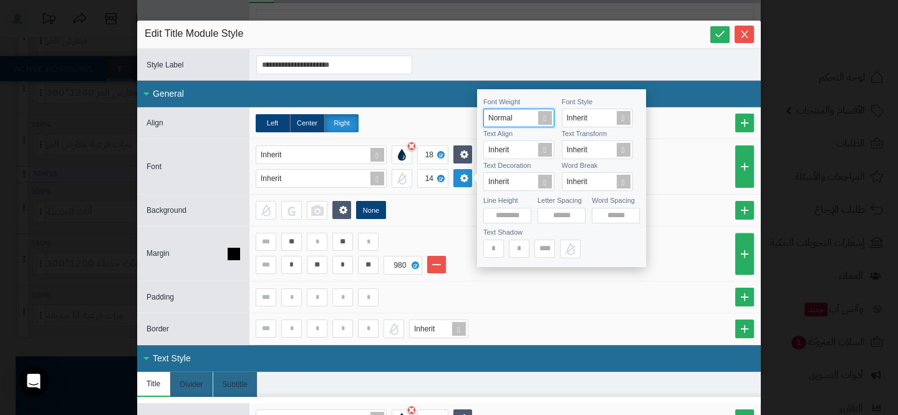
click at [465, 226] on div "** ** * ** * ** 980" at bounding box center [504, 253] width 511 height 54
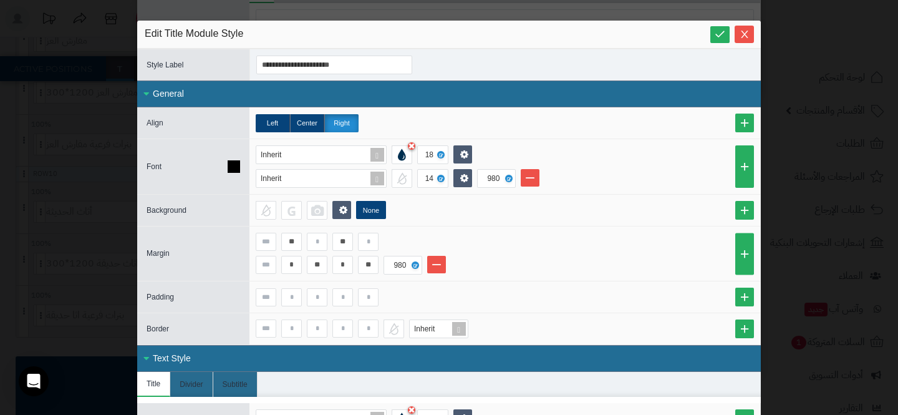
click at [544, 142] on div "Inherit 18 Inherit 14 980" at bounding box center [504, 166] width 511 height 55
click at [465, 170] on link at bounding box center [462, 178] width 19 height 18
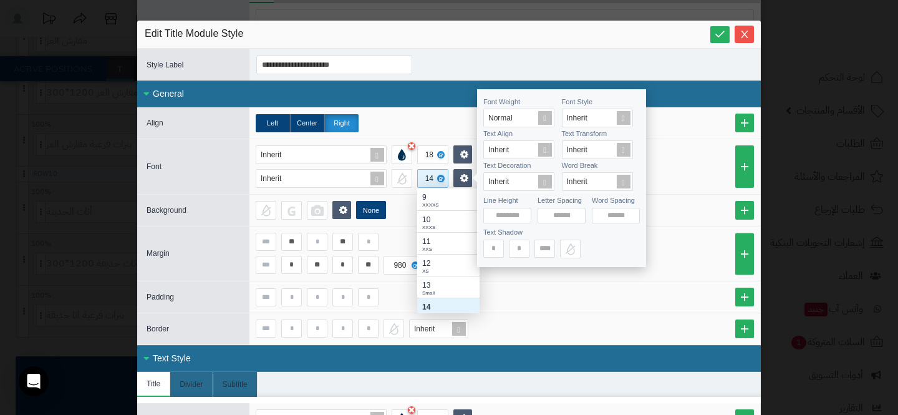
click at [420, 178] on div "14" at bounding box center [432, 178] width 28 height 17
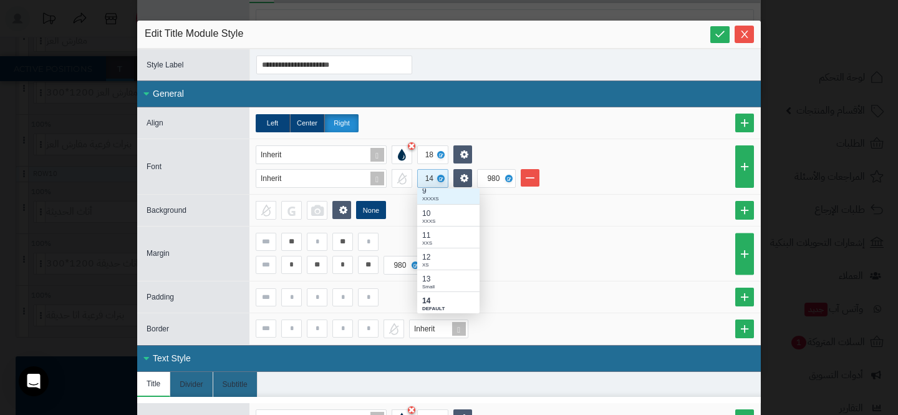
scroll to position [0, 0]
click at [432, 267] on div "XS" at bounding box center [448, 270] width 52 height 7
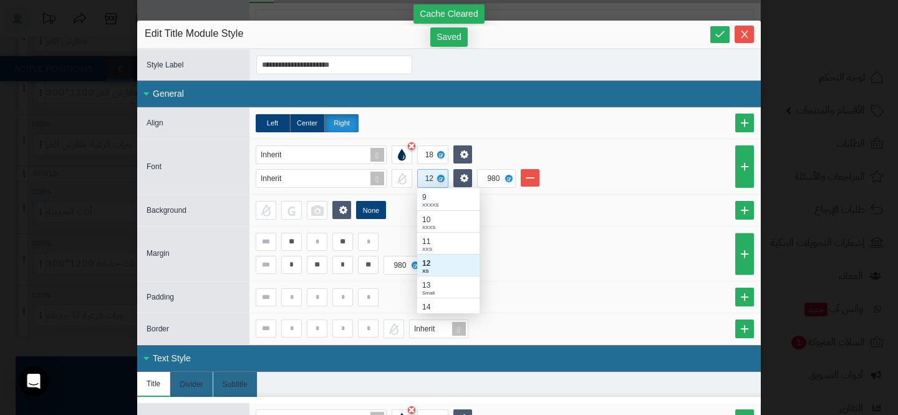
scroll to position [1, 1]
click at [738, 32] on span "Close" at bounding box center [744, 34] width 19 height 11
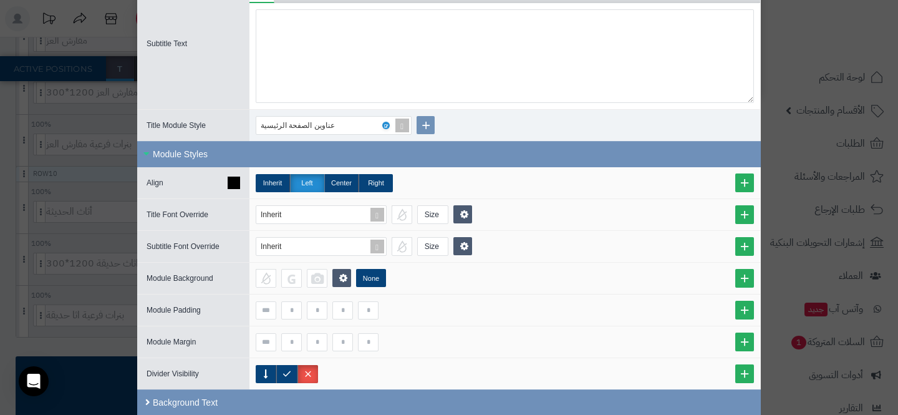
click at [231, 184] on icon at bounding box center [234, 182] width 12 height 12
click at [269, 180] on label "Inherit" at bounding box center [273, 183] width 34 height 18
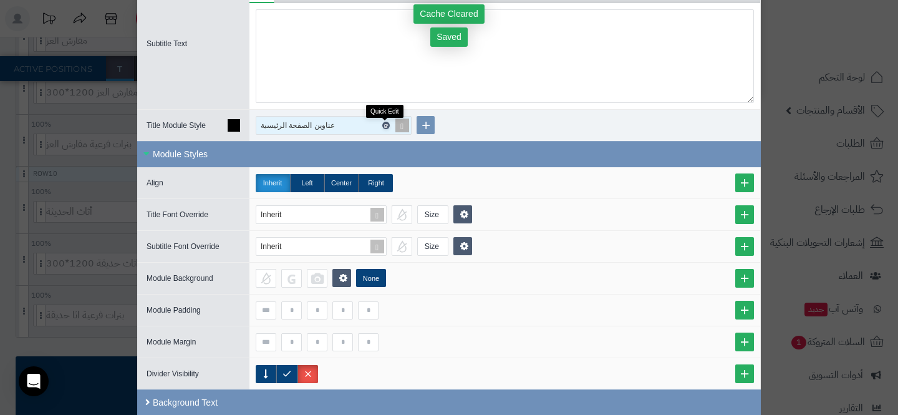
click at [385, 123] on icon at bounding box center [385, 126] width 4 height 6
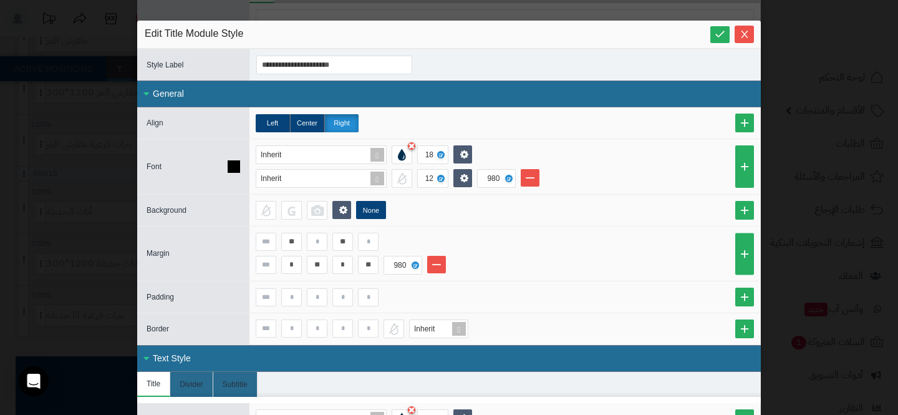
click at [543, 180] on li "Inherit 12 980" at bounding box center [505, 178] width 498 height 19
click at [529, 181] on link at bounding box center [530, 177] width 19 height 17
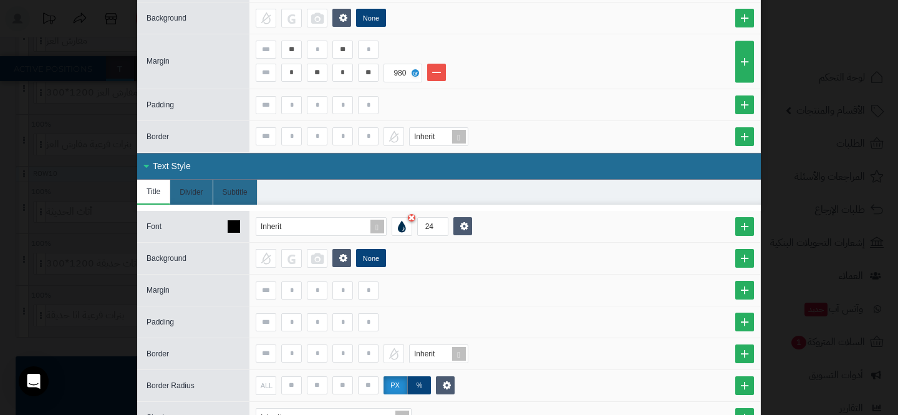
scroll to position [178, 0]
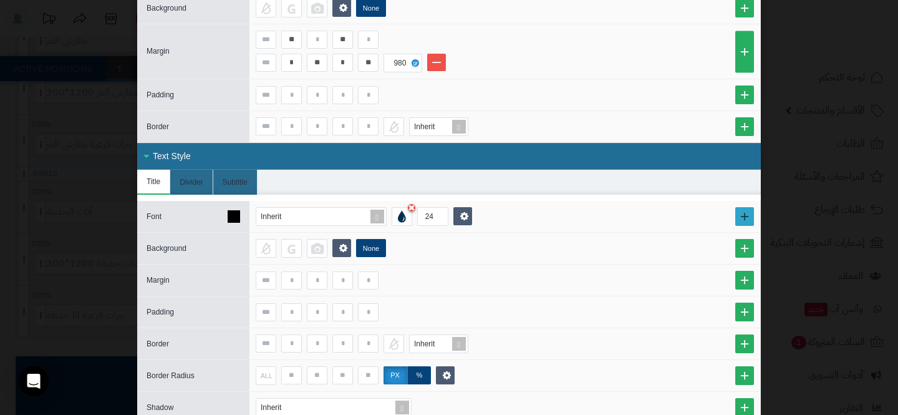
click at [736, 215] on link at bounding box center [744, 216] width 19 height 19
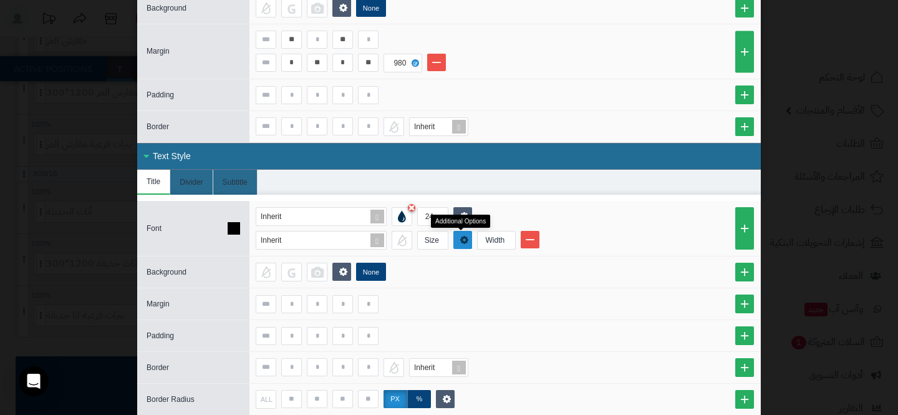
click at [462, 235] on link at bounding box center [462, 240] width 19 height 18
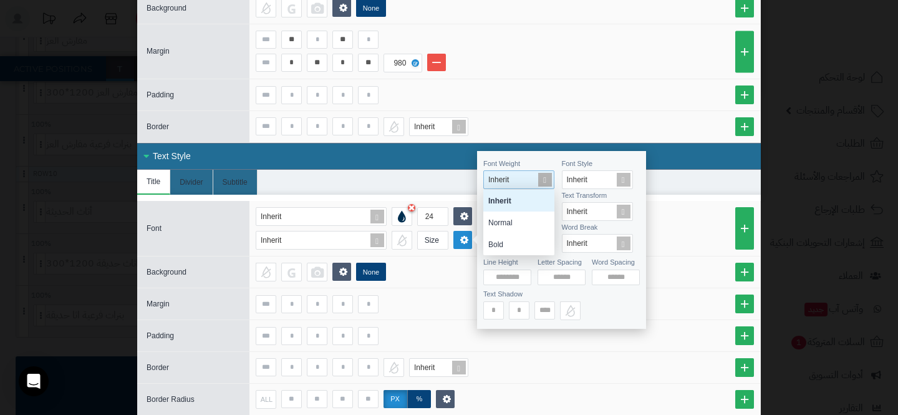
click at [516, 178] on div "Inherit" at bounding box center [516, 179] width 65 height 17
click at [504, 221] on div "Normal" at bounding box center [518, 222] width 71 height 22
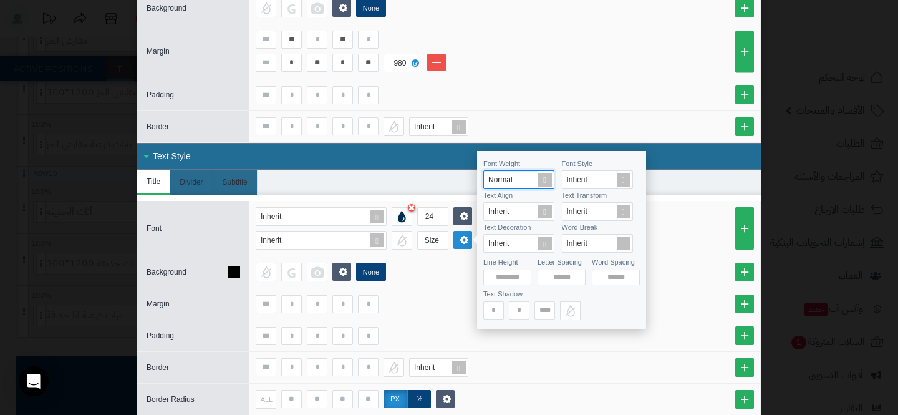
click at [461, 281] on div "None" at bounding box center [504, 271] width 511 height 31
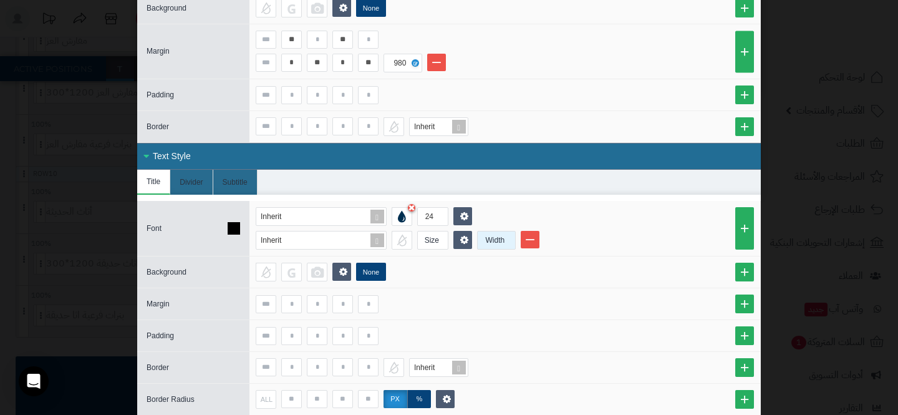
click at [508, 237] on div "Width" at bounding box center [495, 239] width 35 height 17
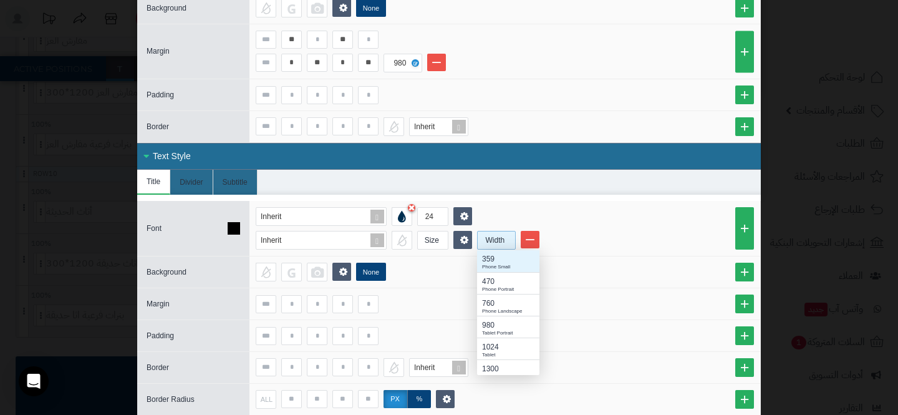
scroll to position [125, 62]
click at [488, 320] on div "980" at bounding box center [508, 324] width 52 height 11
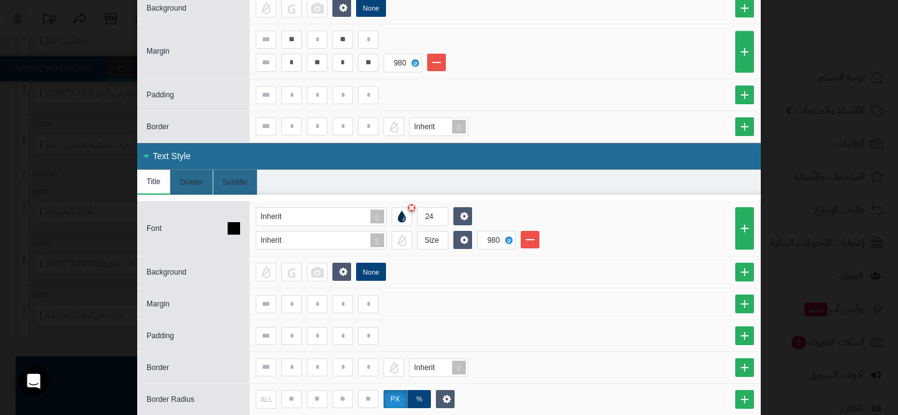
click at [440, 249] on div "Inherit 24 Inherit Size 980" at bounding box center [504, 228] width 511 height 55
click at [440, 234] on div "Size" at bounding box center [432, 239] width 28 height 17
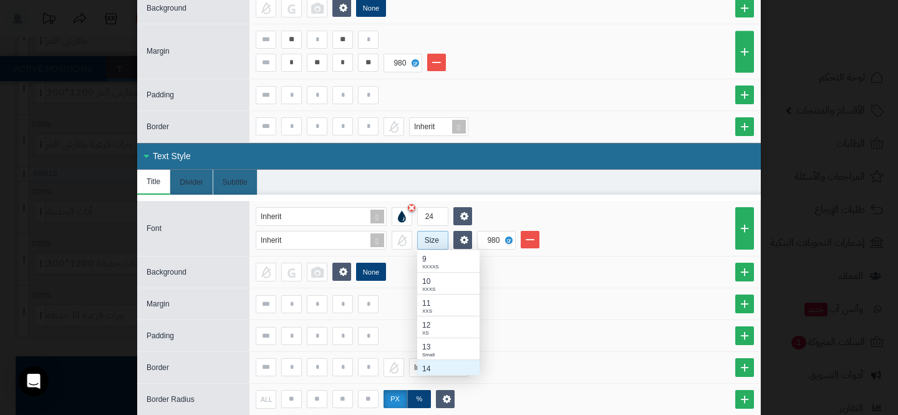
scroll to position [6, 0]
click at [429, 362] on div "14" at bounding box center [448, 362] width 52 height 11
click at [432, 239] on div "14" at bounding box center [431, 239] width 13 height 17
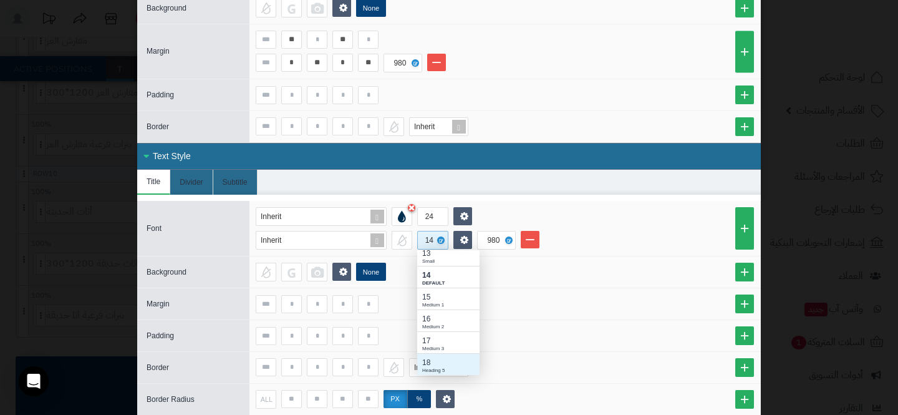
click at [425, 355] on div "18 Heading 5" at bounding box center [448, 364] width 62 height 22
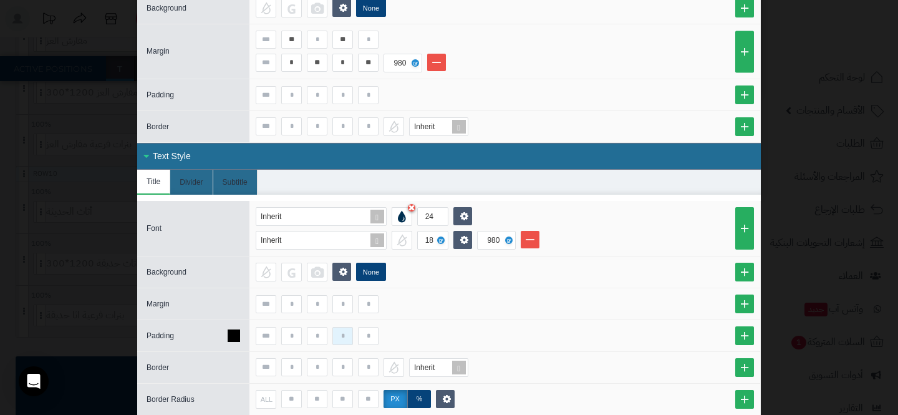
scroll to position [0, 0]
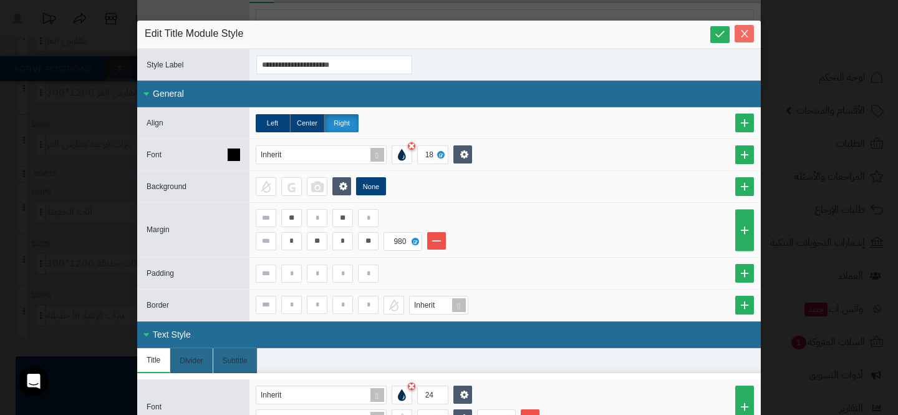
click at [743, 33] on icon "Close" at bounding box center [745, 34] width 10 height 10
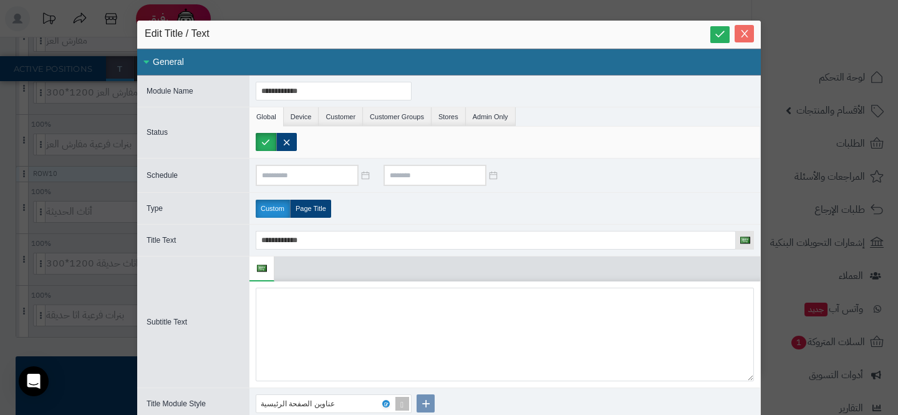
click at [741, 36] on icon "Close" at bounding box center [745, 34] width 10 height 10
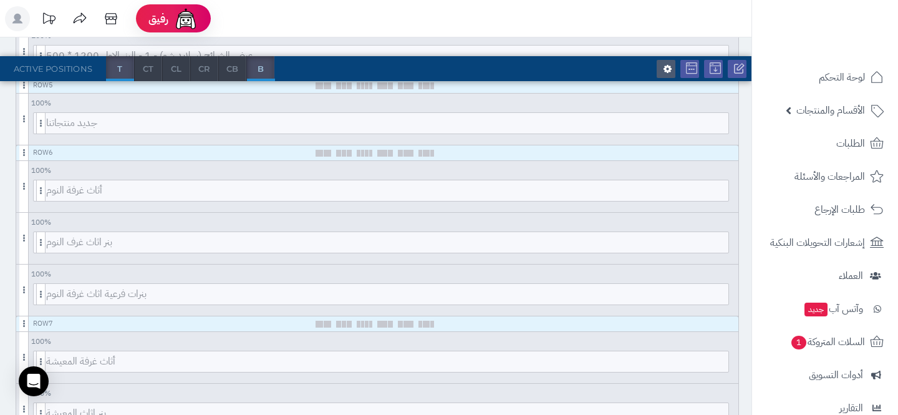
scroll to position [468, 0]
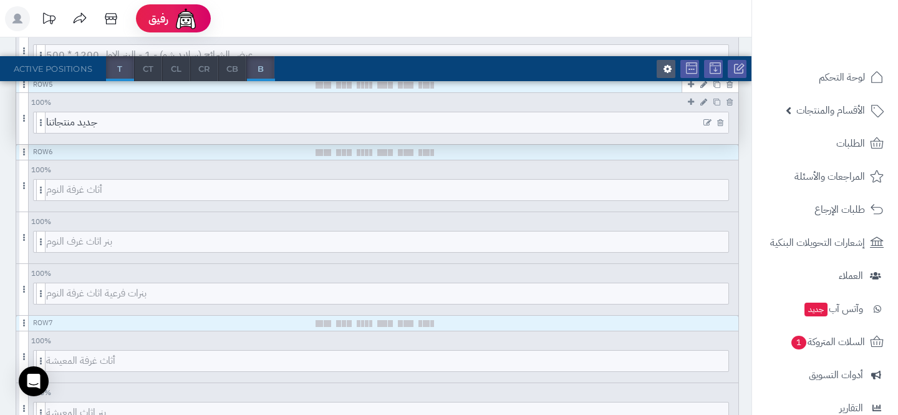
click at [707, 121] on icon at bounding box center [707, 122] width 8 height 9
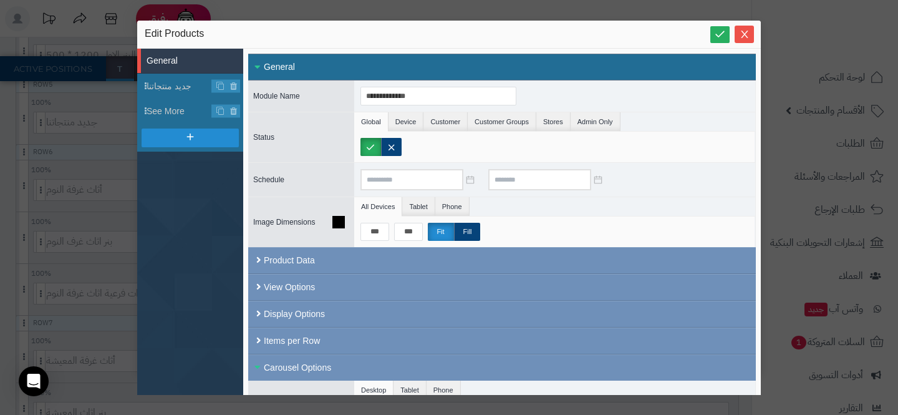
click at [563, 197] on ul "All Devices Tablet Phone" at bounding box center [554, 206] width 401 height 19
click at [745, 27] on button "Close" at bounding box center [744, 33] width 19 height 17
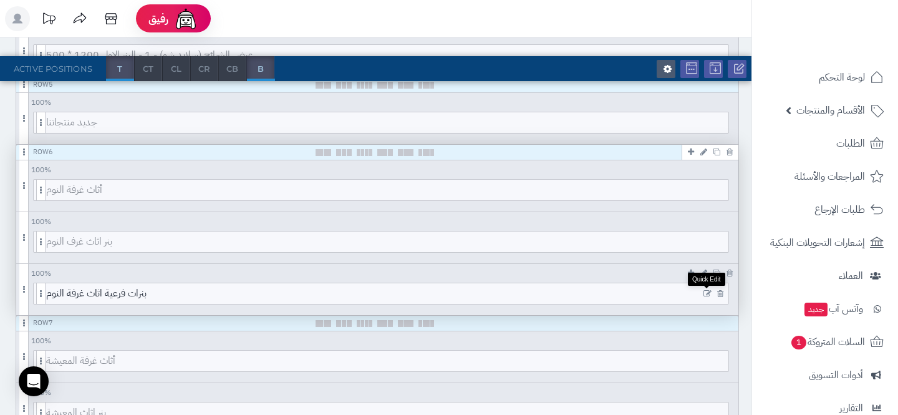
click at [705, 291] on icon at bounding box center [707, 293] width 8 height 9
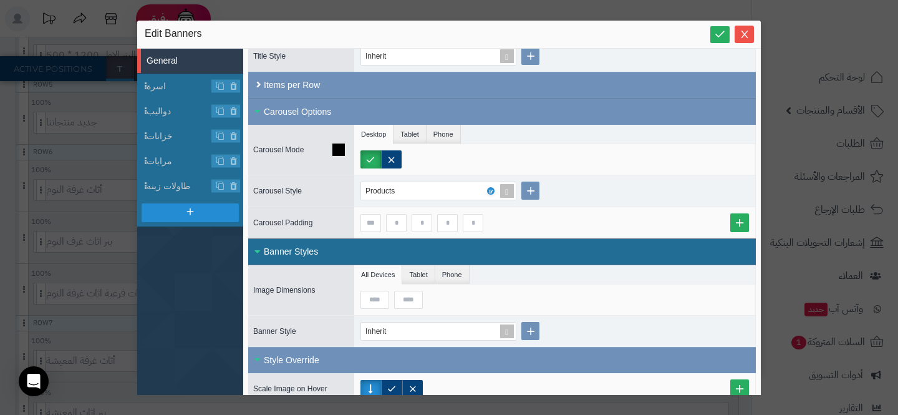
scroll to position [213, 0]
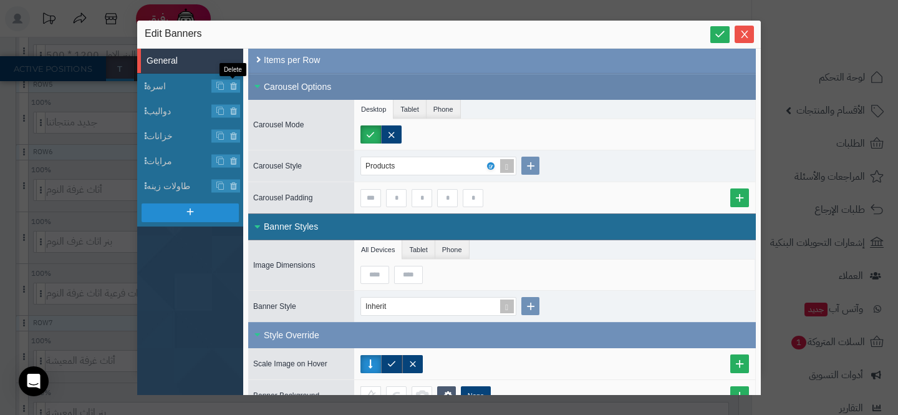
click at [258, 79] on div "Carousel Options" at bounding box center [502, 87] width 508 height 26
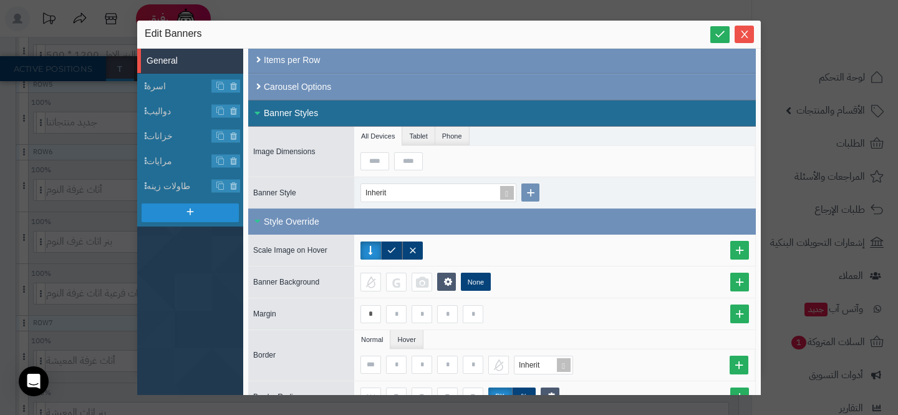
click at [289, 110] on div "Banner Styles" at bounding box center [502, 113] width 508 height 27
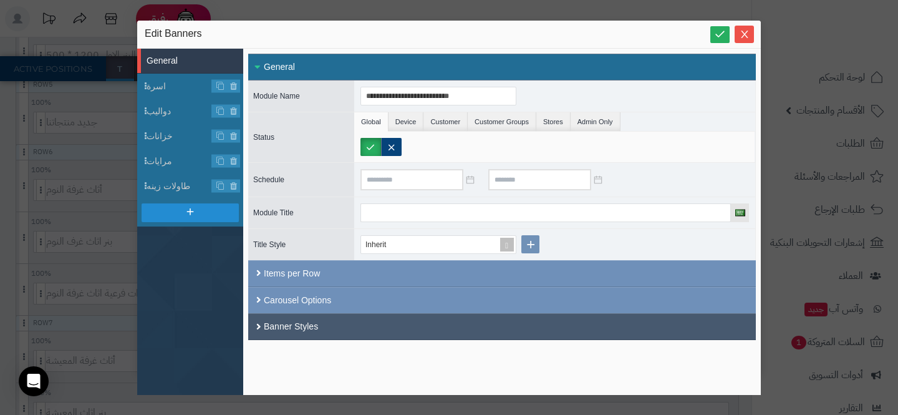
scroll to position [0, 0]
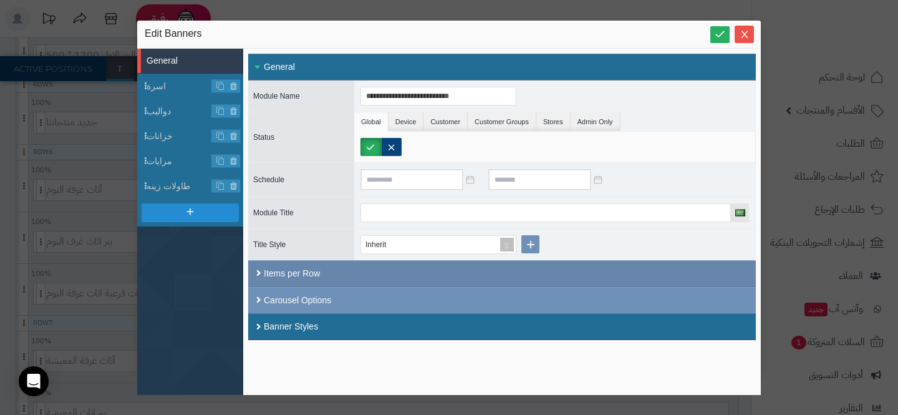
click at [325, 270] on div "Items per Row" at bounding box center [502, 273] width 508 height 27
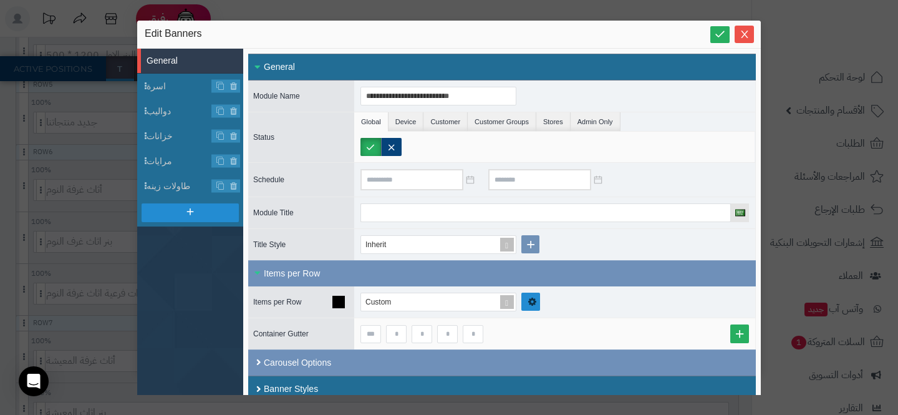
click at [532, 306] on link at bounding box center [530, 301] width 19 height 18
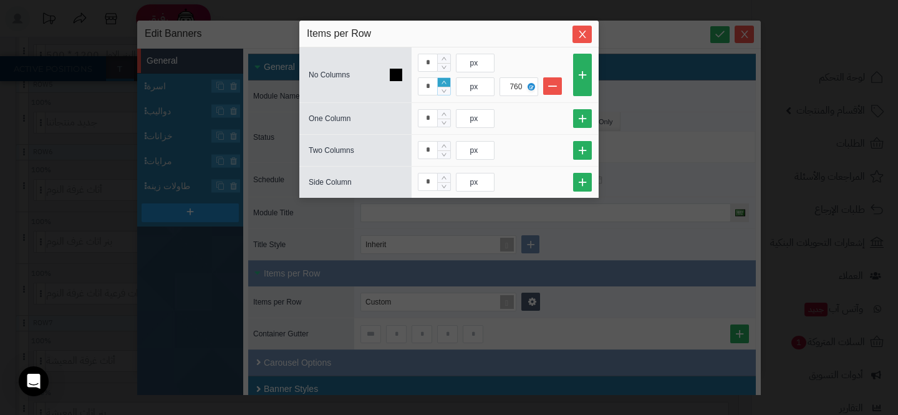
click at [443, 79] on icon "Increase Value" at bounding box center [444, 82] width 6 height 7
click at [577, 29] on icon "Close" at bounding box center [582, 34] width 10 height 10
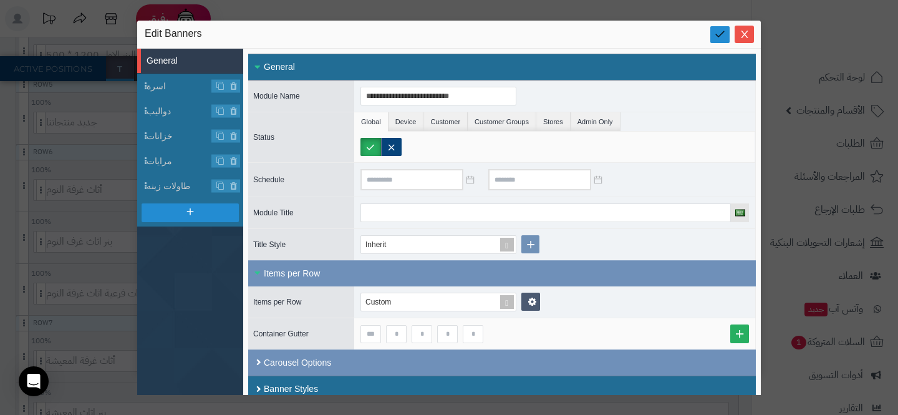
click at [725, 33] on icon at bounding box center [720, 34] width 12 height 12
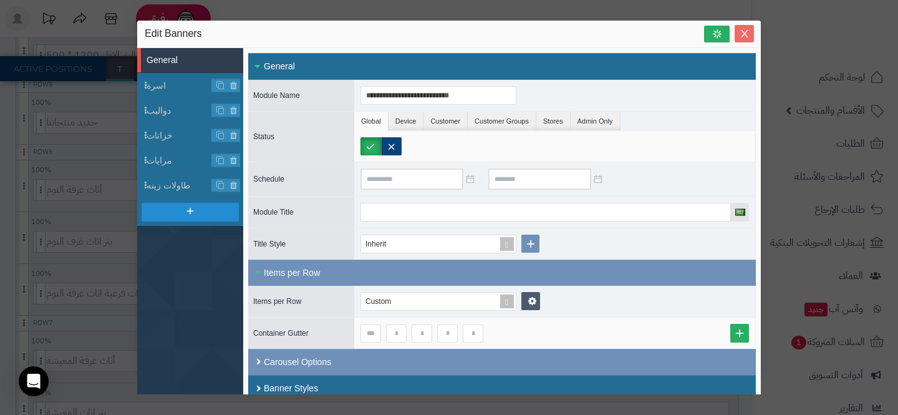
click at [741, 34] on icon "Close" at bounding box center [745, 34] width 10 height 10
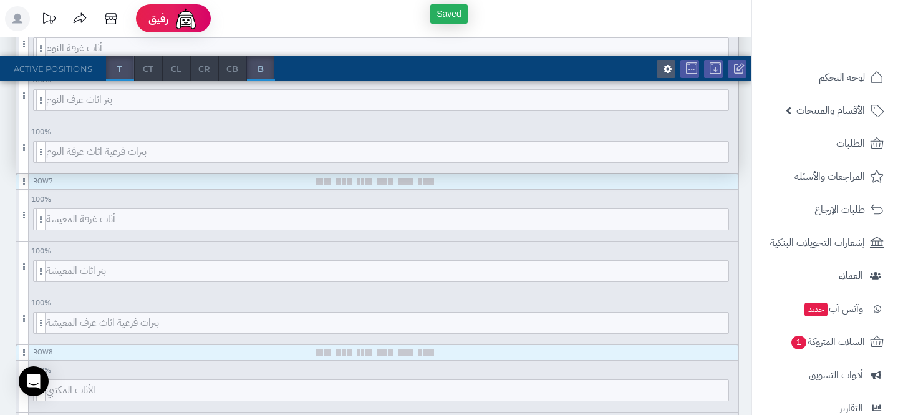
scroll to position [620, 0]
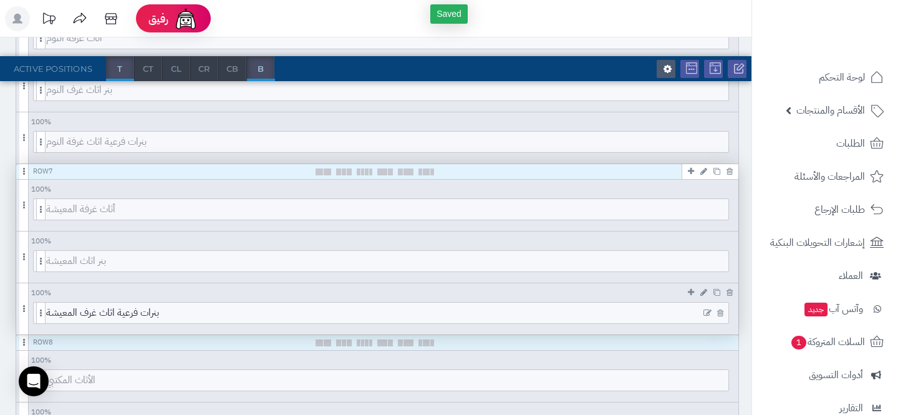
click at [709, 313] on icon at bounding box center [707, 313] width 8 height 9
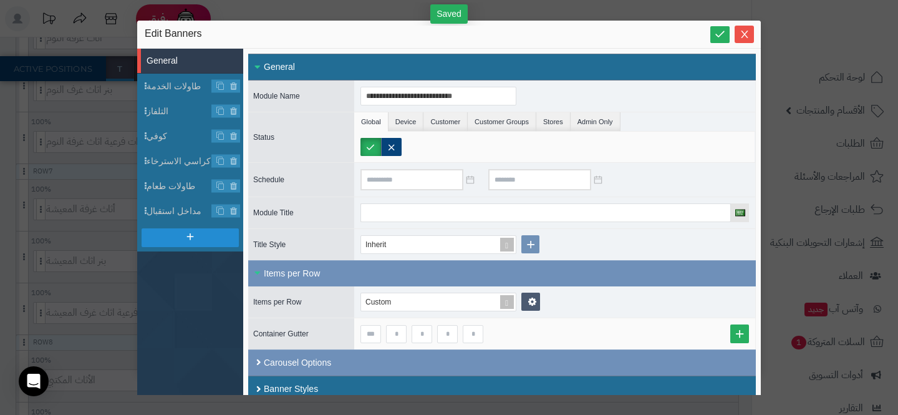
scroll to position [12, 0]
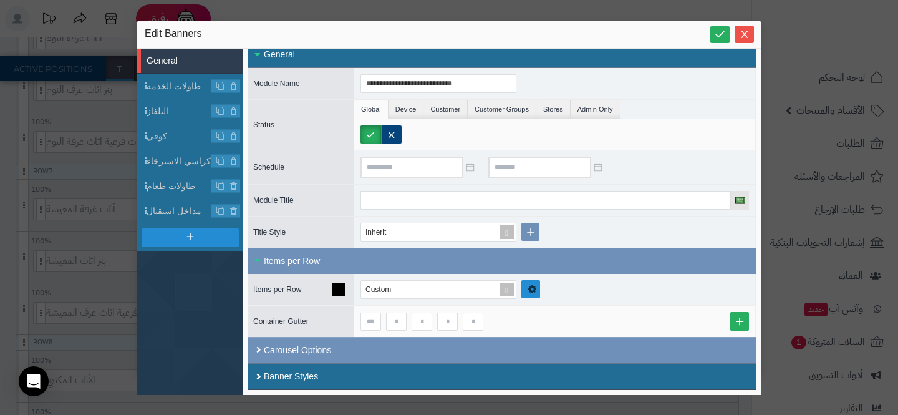
click at [539, 281] on link at bounding box center [530, 289] width 19 height 18
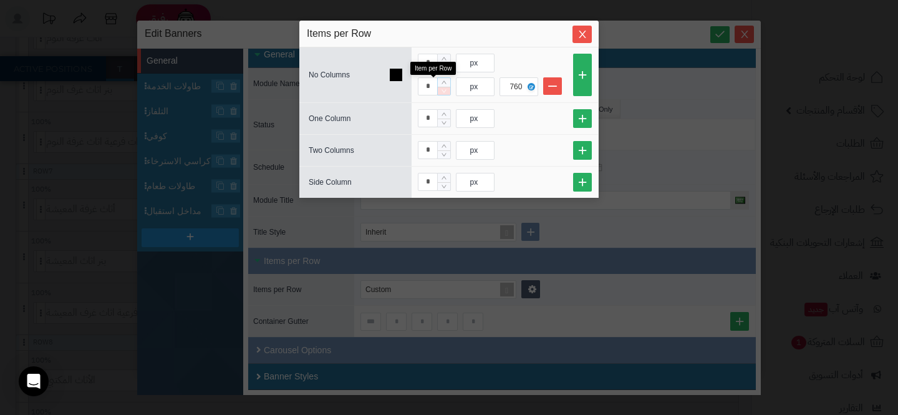
click at [445, 87] on span "Decrease Value" at bounding box center [444, 91] width 12 height 9
click at [445, 80] on icon "Increase Value" at bounding box center [444, 82] width 6 height 7
click at [471, 85] on div "px" at bounding box center [473, 86] width 35 height 17
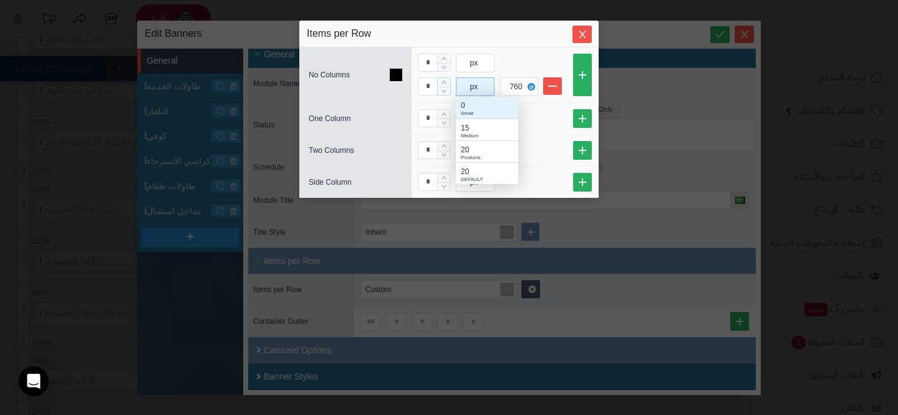
scroll to position [87, 62]
click at [472, 129] on div "15" at bounding box center [487, 127] width 52 height 11
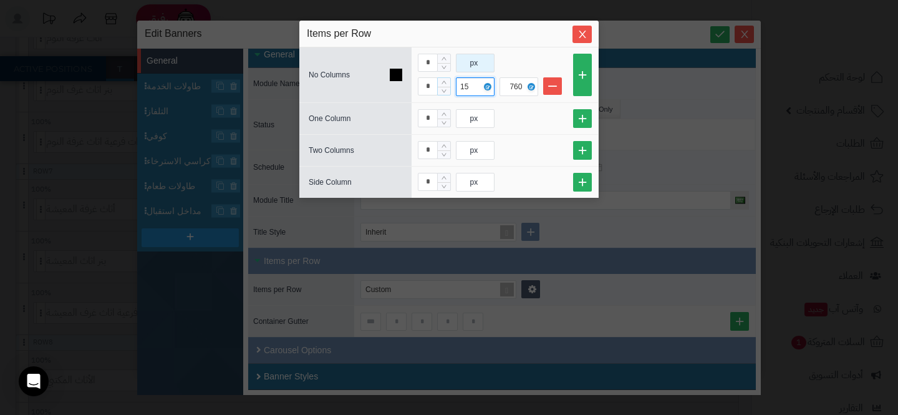
click at [470, 62] on div "px" at bounding box center [473, 62] width 35 height 17
click at [473, 110] on div "Medium" at bounding box center [487, 111] width 52 height 7
click at [576, 32] on span "Close" at bounding box center [581, 34] width 19 height 11
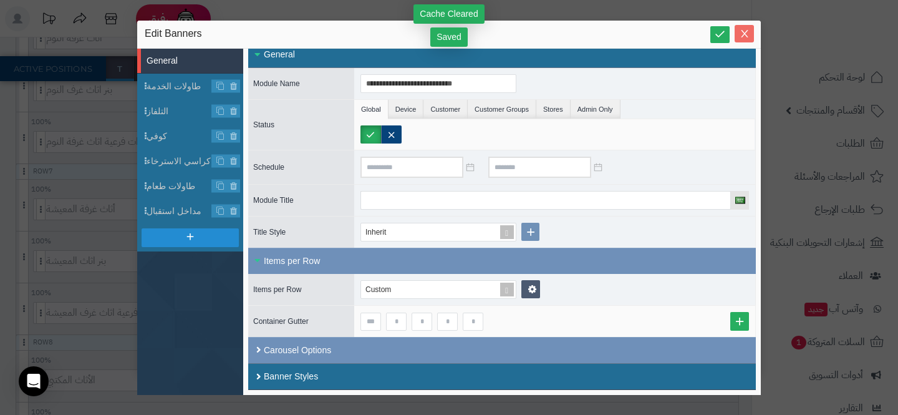
click at [735, 27] on button "Close" at bounding box center [744, 33] width 19 height 17
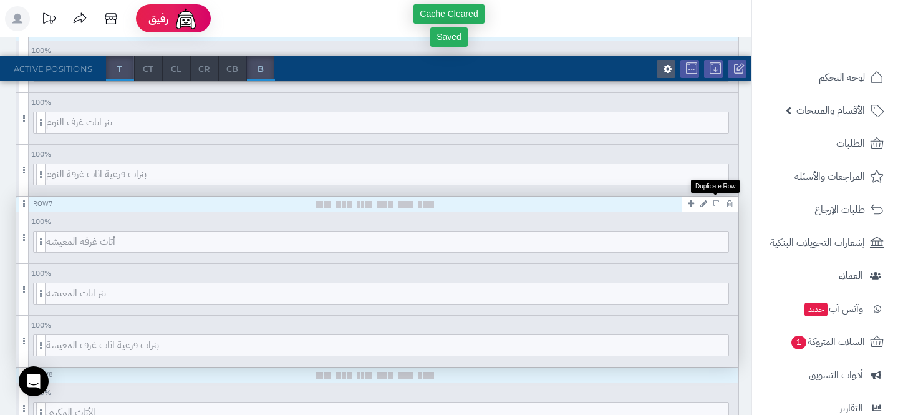
scroll to position [585, 0]
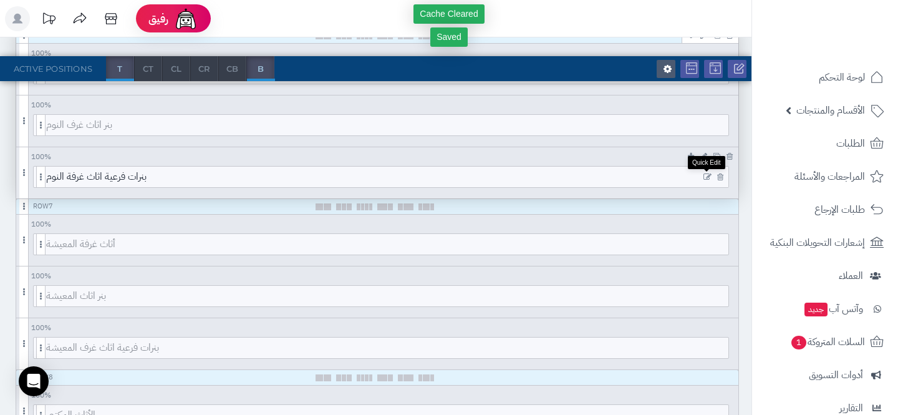
click at [711, 176] on icon at bounding box center [707, 177] width 8 height 9
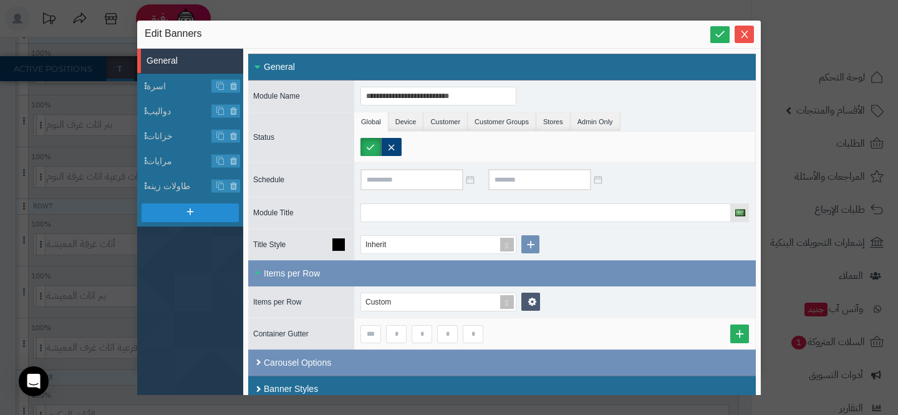
scroll to position [12, 0]
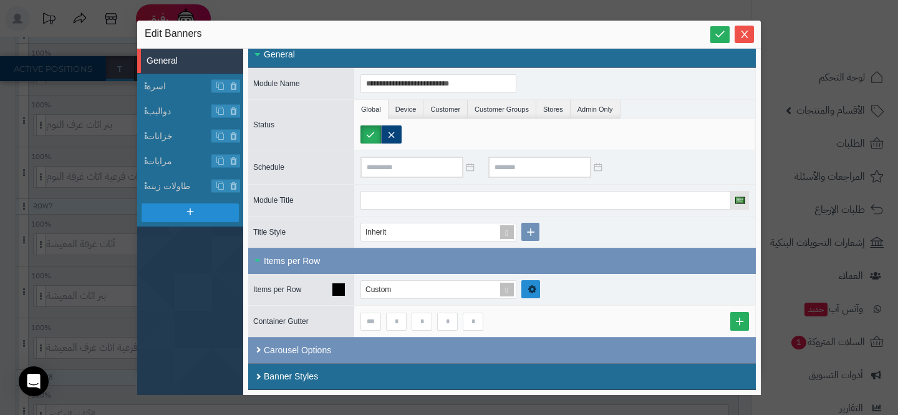
click at [531, 295] on link at bounding box center [530, 289] width 19 height 18
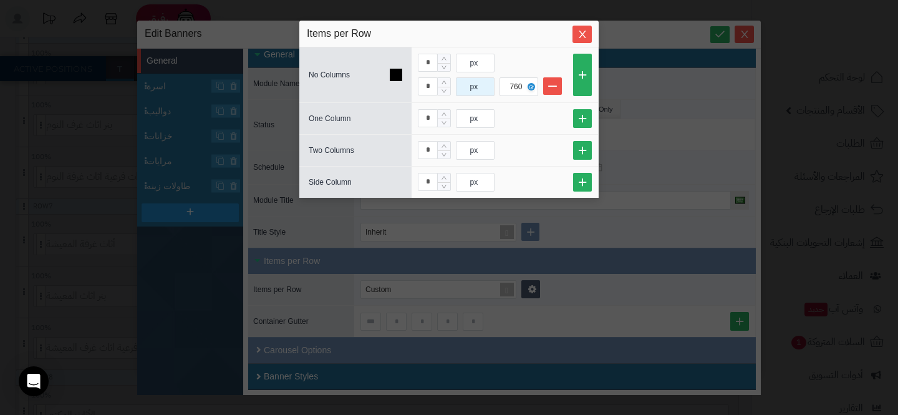
click at [478, 92] on div "px" at bounding box center [473, 86] width 35 height 17
click at [478, 130] on div "15" at bounding box center [487, 127] width 52 height 11
click at [468, 72] on div "px" at bounding box center [475, 63] width 39 height 19
click at [468, 103] on div "15" at bounding box center [487, 104] width 52 height 11
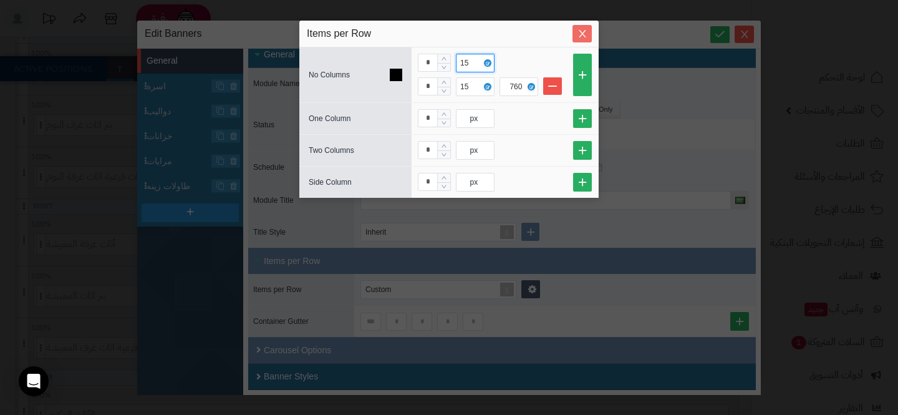
click at [577, 33] on span "Close" at bounding box center [581, 34] width 19 height 11
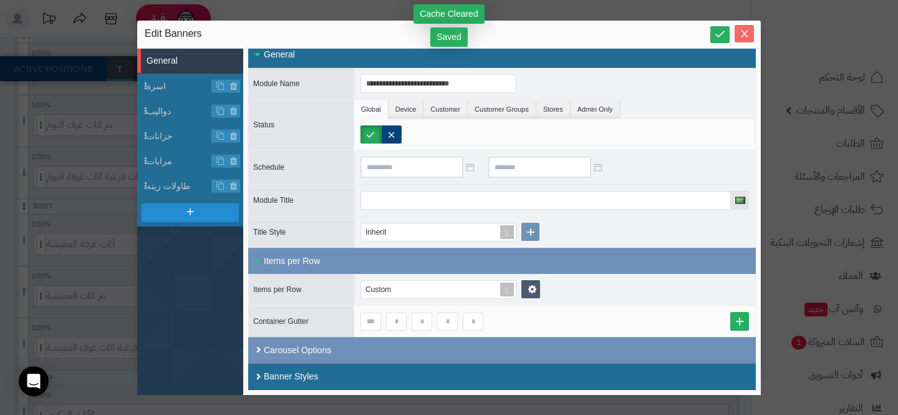
click at [745, 34] on icon "Close" at bounding box center [745, 34] width 10 height 10
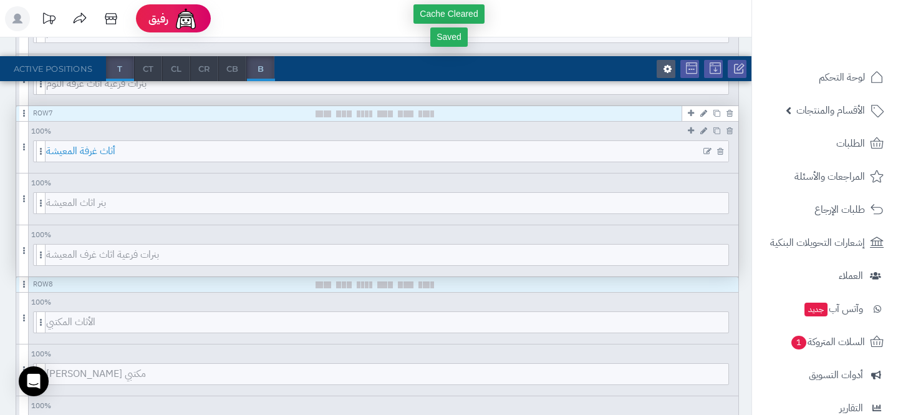
scroll to position [678, 0]
click at [708, 254] on icon at bounding box center [707, 254] width 8 height 9
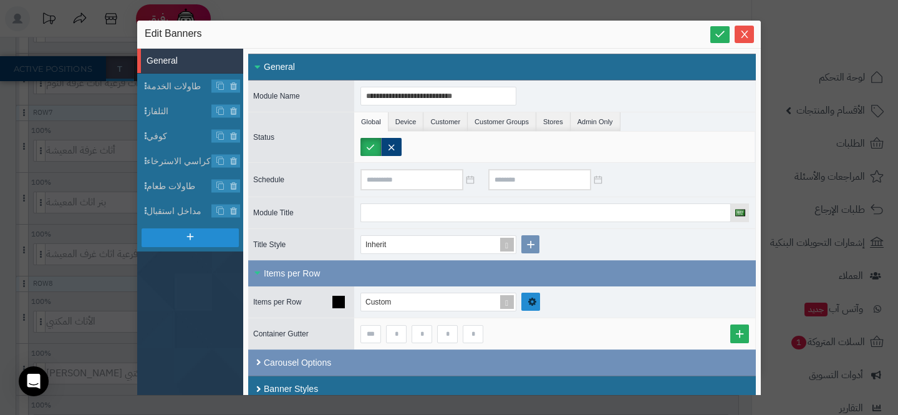
click at [536, 302] on link at bounding box center [530, 301] width 19 height 18
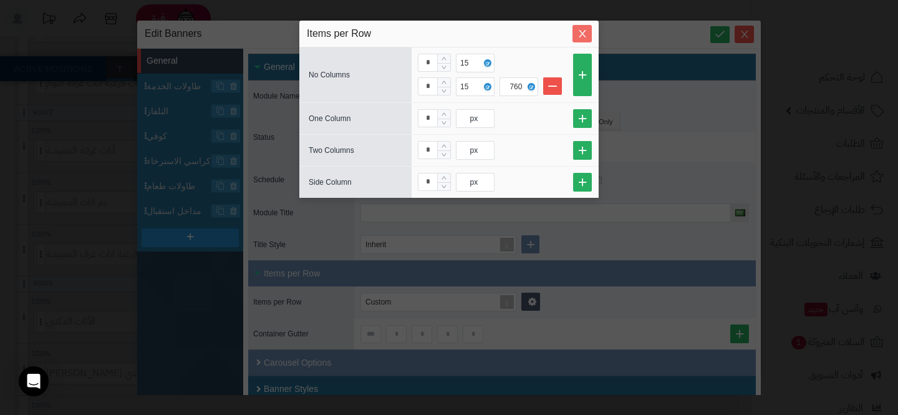
click at [573, 29] on span "Close" at bounding box center [581, 34] width 19 height 11
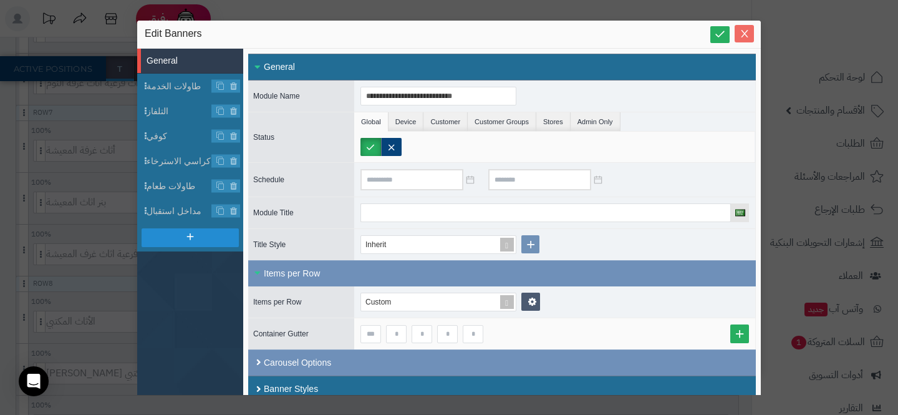
click at [748, 32] on icon "Close" at bounding box center [745, 34] width 10 height 10
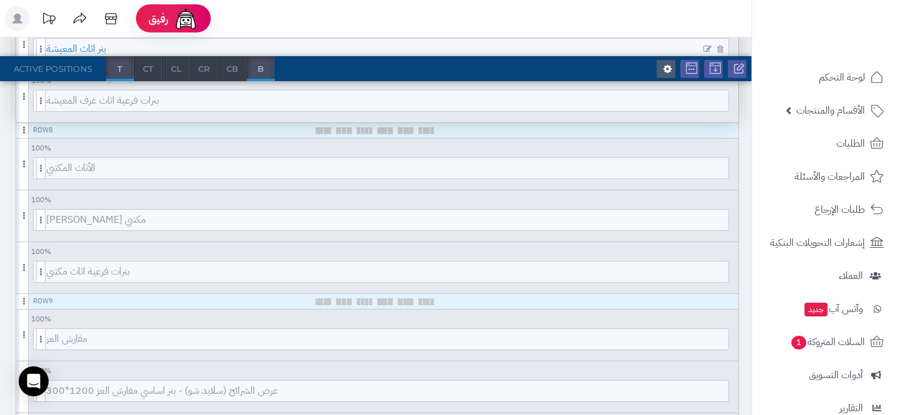
scroll to position [832, 0]
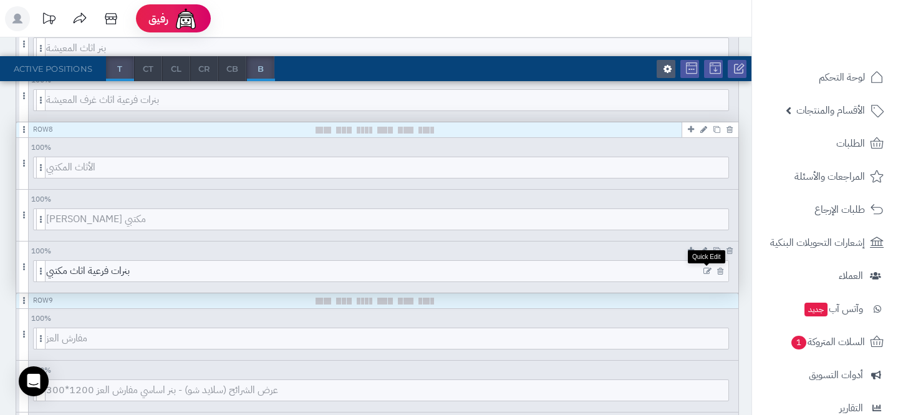
click at [706, 268] on icon at bounding box center [707, 271] width 8 height 9
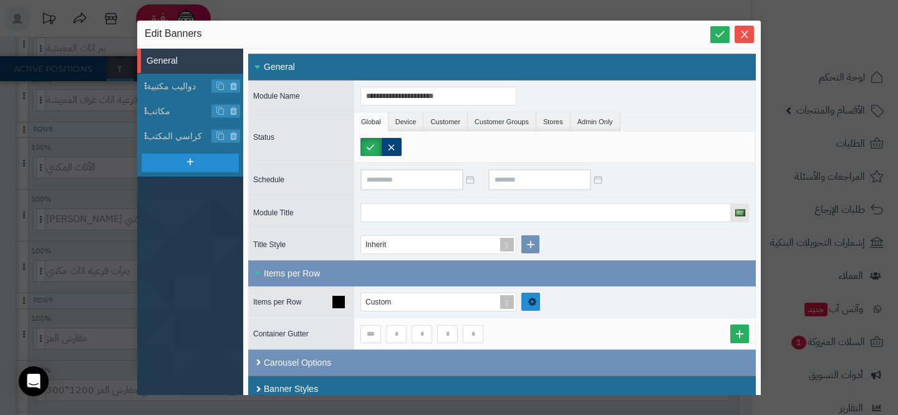
click at [525, 294] on link at bounding box center [530, 301] width 19 height 18
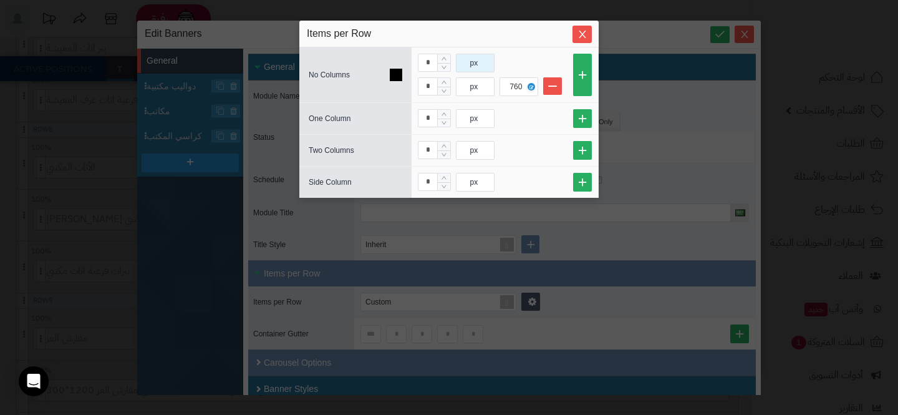
click at [466, 64] on div "px" at bounding box center [473, 62] width 35 height 17
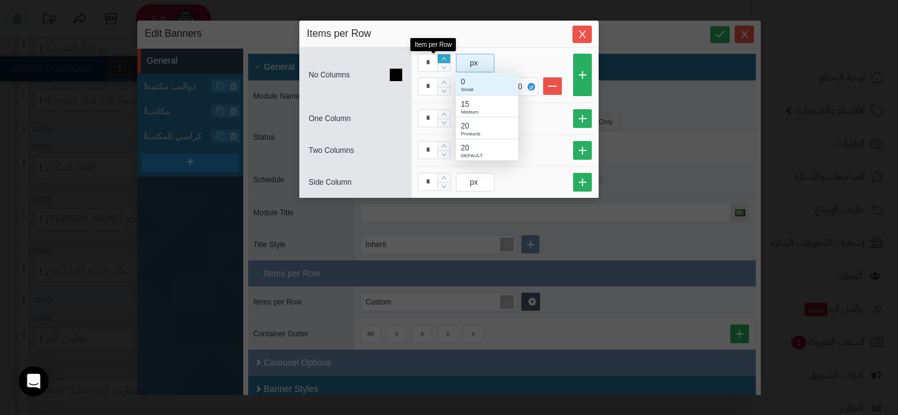
click at [443, 60] on icon "Increase Value" at bounding box center [444, 58] width 6 height 7
click at [470, 104] on div "15" at bounding box center [487, 104] width 52 height 11
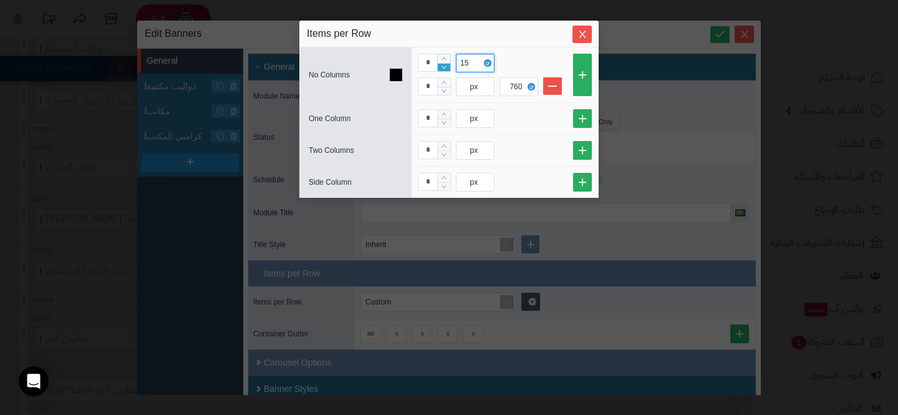
click at [447, 65] on icon "Decrease Value" at bounding box center [443, 67] width 7 height 7
click at [468, 89] on div "px" at bounding box center [473, 86] width 35 height 17
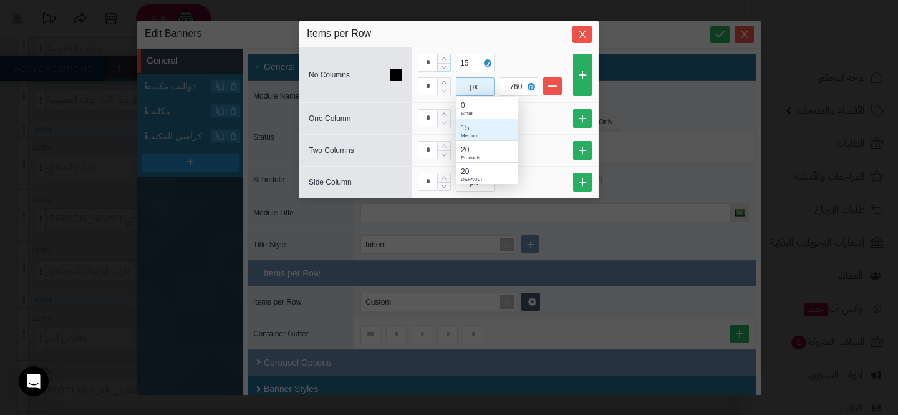
click at [477, 132] on div "Medium" at bounding box center [487, 135] width 52 height 7
click at [583, 31] on icon "Close" at bounding box center [582, 34] width 10 height 10
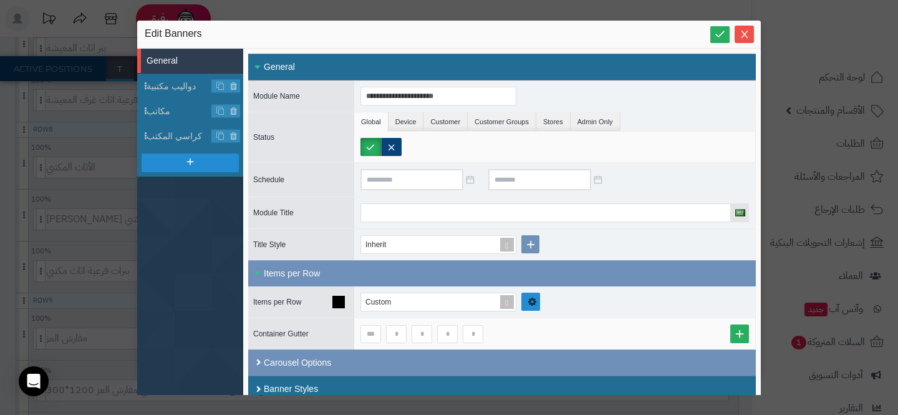
click at [526, 302] on link at bounding box center [530, 301] width 19 height 18
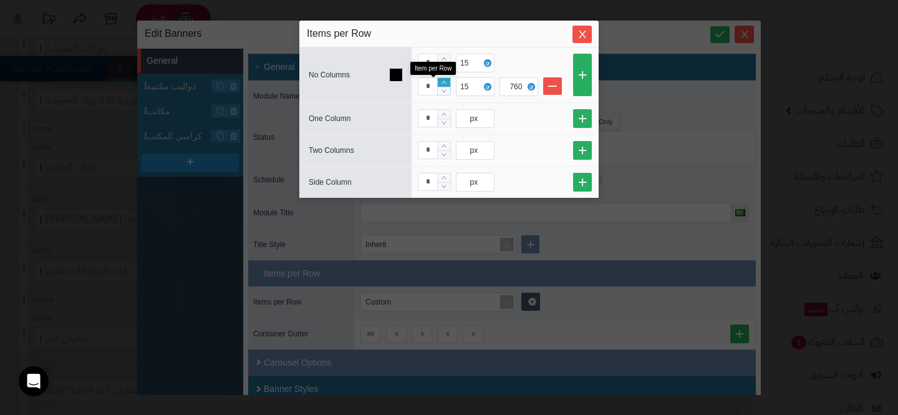
click at [441, 85] on icon "Increase Value" at bounding box center [444, 82] width 6 height 7
click at [576, 33] on span "Close" at bounding box center [581, 34] width 19 height 11
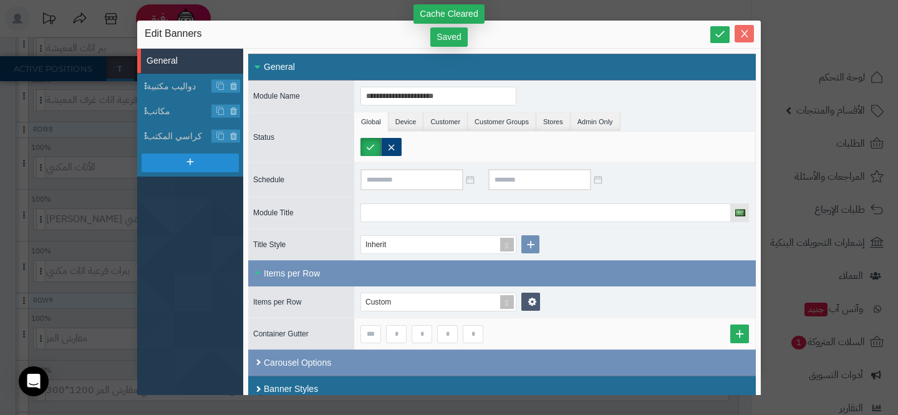
click at [742, 35] on icon "Close" at bounding box center [744, 33] width 7 height 7
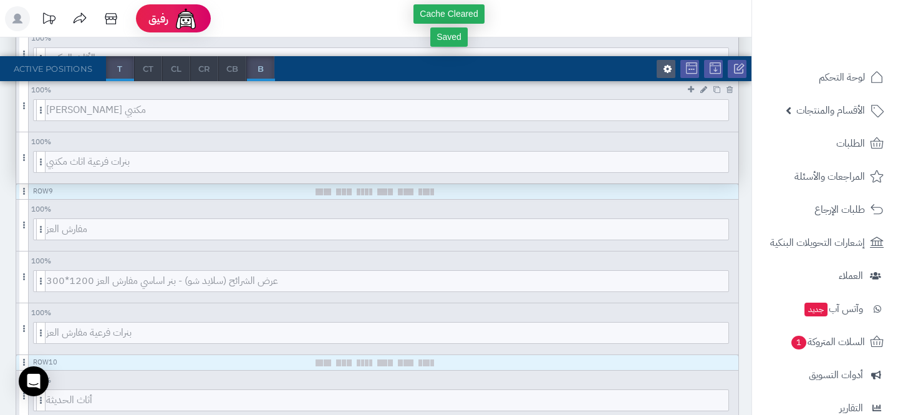
scroll to position [950, 0]
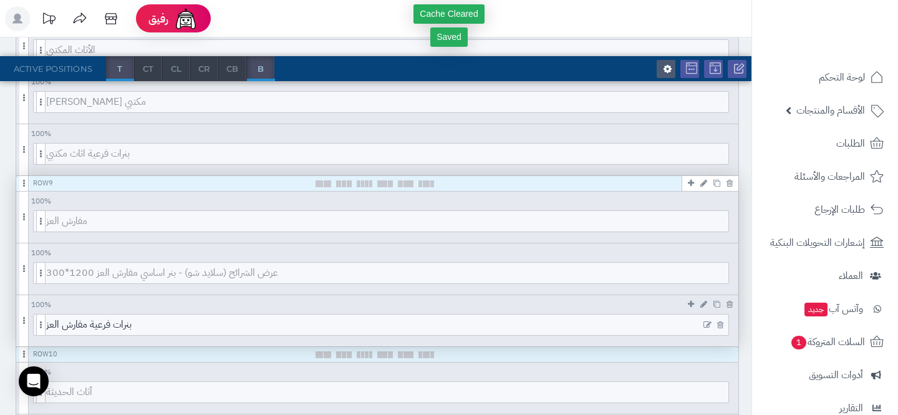
click at [706, 324] on icon at bounding box center [707, 324] width 8 height 9
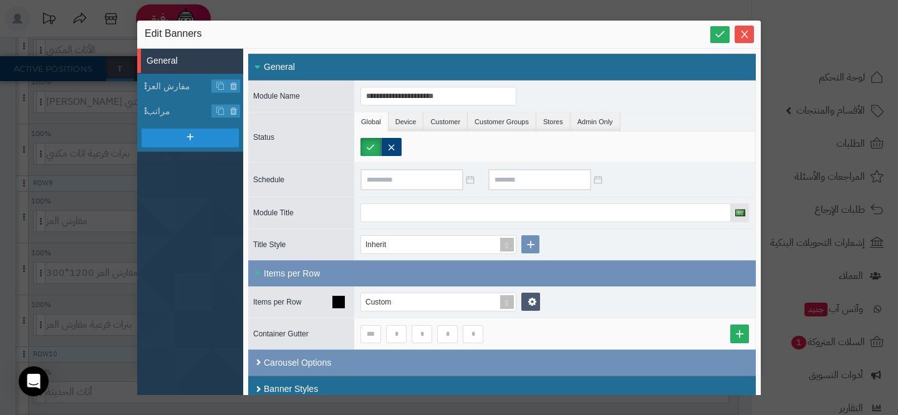
click at [524, 290] on div "Custom" at bounding box center [554, 301] width 401 height 31
click at [526, 296] on link at bounding box center [530, 301] width 19 height 18
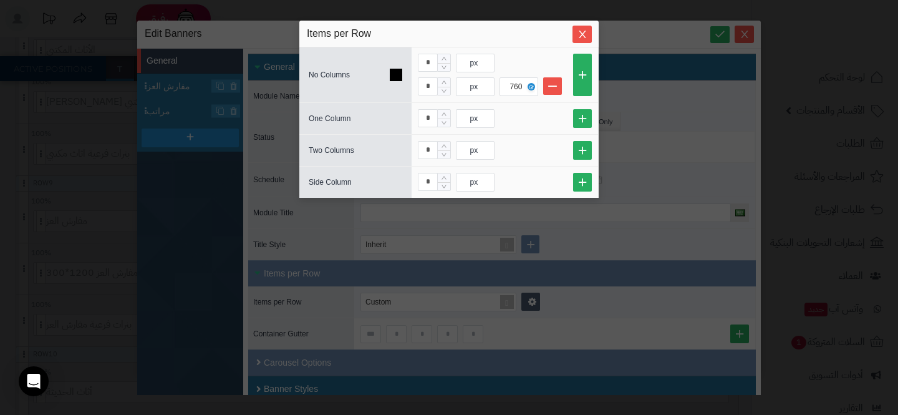
click at [483, 73] on div "* px * px 760" at bounding box center [505, 75] width 174 height 42
click at [484, 65] on div "px" at bounding box center [473, 62] width 35 height 17
click at [473, 109] on div "Medium" at bounding box center [487, 111] width 52 height 7
click at [477, 84] on div "px" at bounding box center [473, 86] width 35 height 17
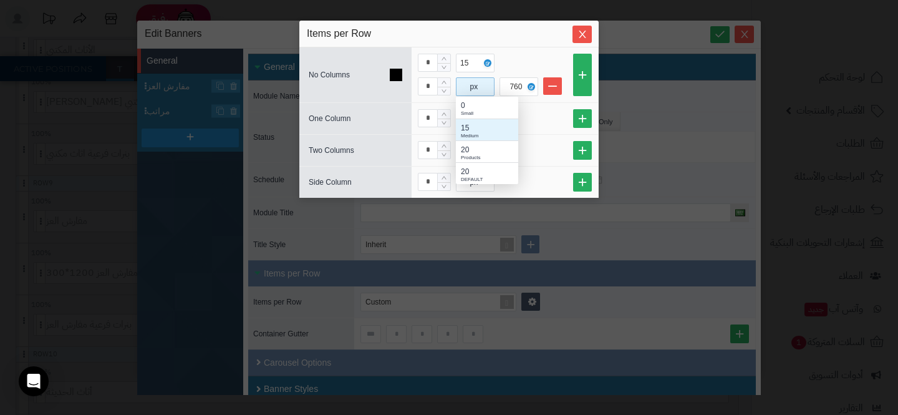
click at [468, 123] on div "15" at bounding box center [487, 127] width 52 height 11
click at [573, 39] on button "Close" at bounding box center [581, 33] width 19 height 17
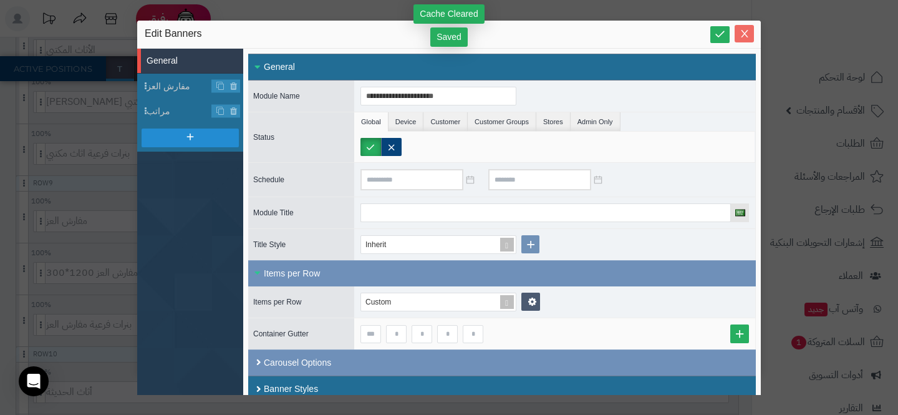
click at [743, 32] on icon "Close" at bounding box center [744, 33] width 7 height 7
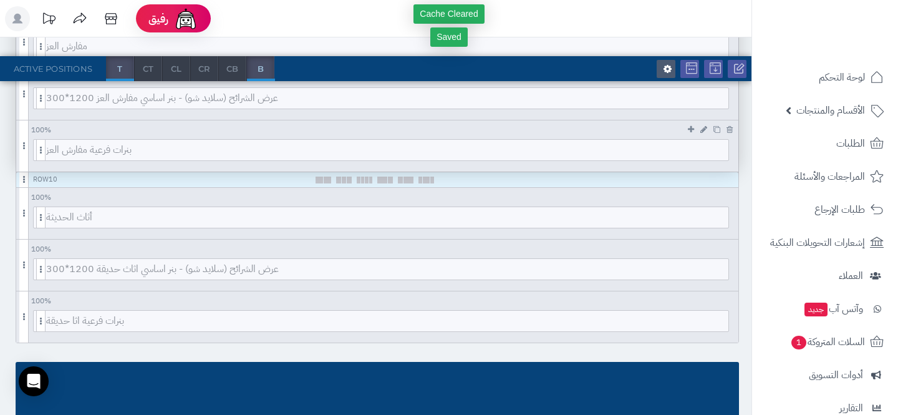
scroll to position [1128, 0]
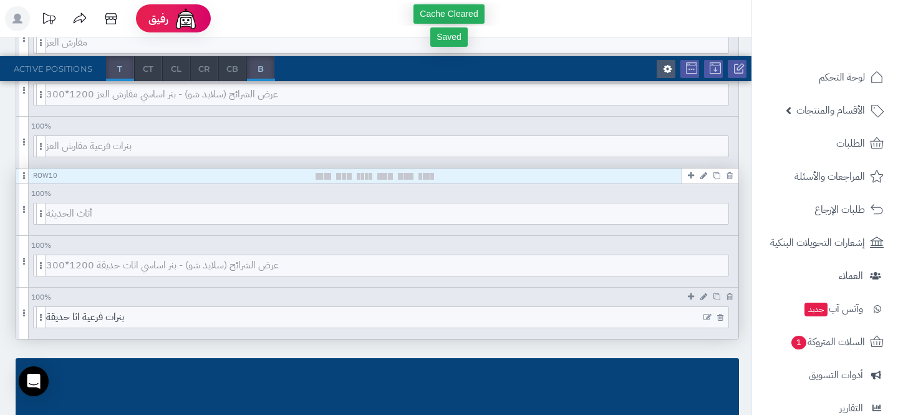
click at [705, 317] on icon at bounding box center [707, 317] width 8 height 9
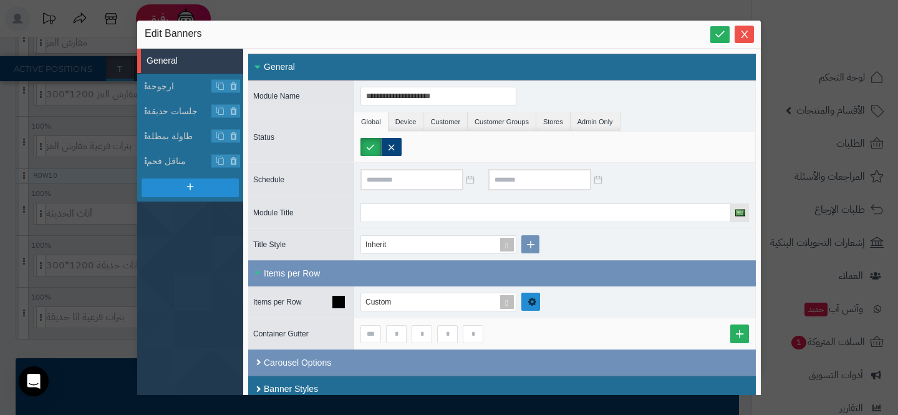
click at [522, 301] on link at bounding box center [530, 301] width 19 height 18
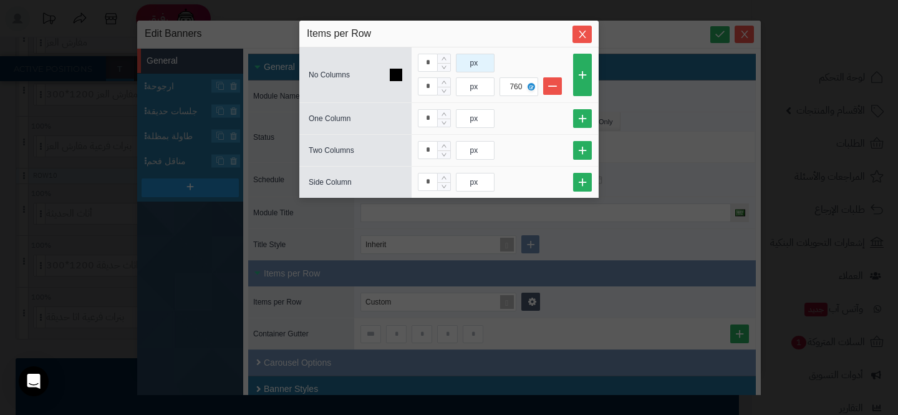
click at [466, 59] on div "px" at bounding box center [473, 62] width 35 height 17
click at [470, 95] on div "15 Medium" at bounding box center [487, 106] width 62 height 22
click at [470, 87] on div "px" at bounding box center [473, 86] width 35 height 17
click at [466, 126] on div "15" at bounding box center [487, 127] width 52 height 11
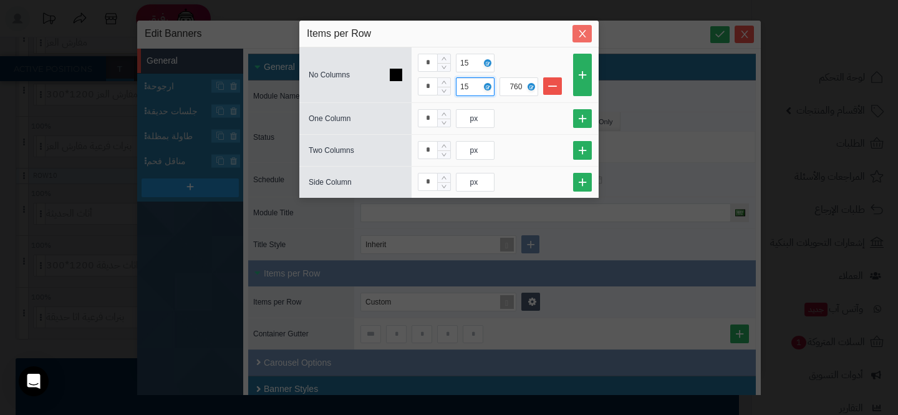
click at [579, 36] on icon "Close" at bounding box center [582, 34] width 10 height 10
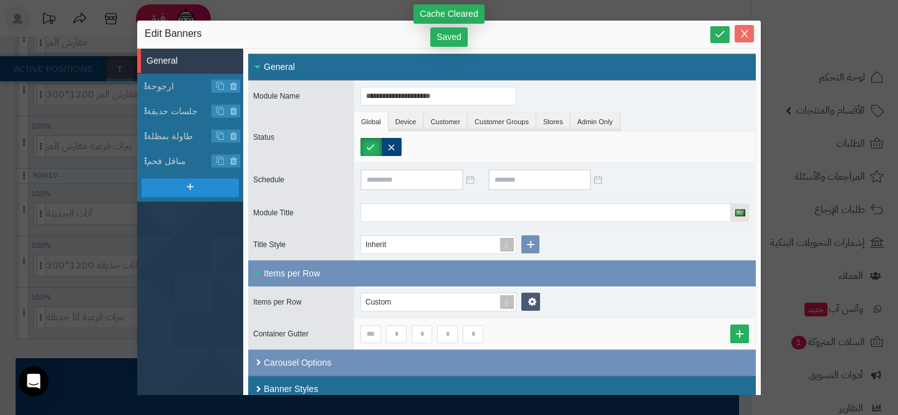
click at [745, 35] on icon "Close" at bounding box center [745, 34] width 10 height 10
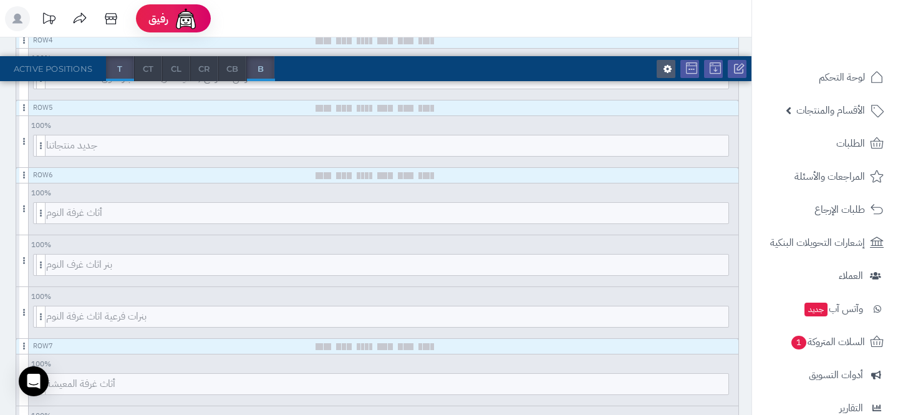
scroll to position [478, 0]
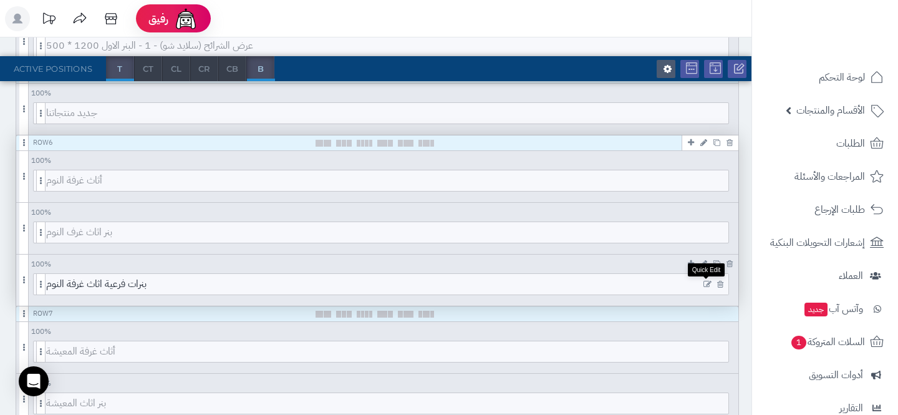
click at [708, 282] on icon at bounding box center [707, 284] width 8 height 9
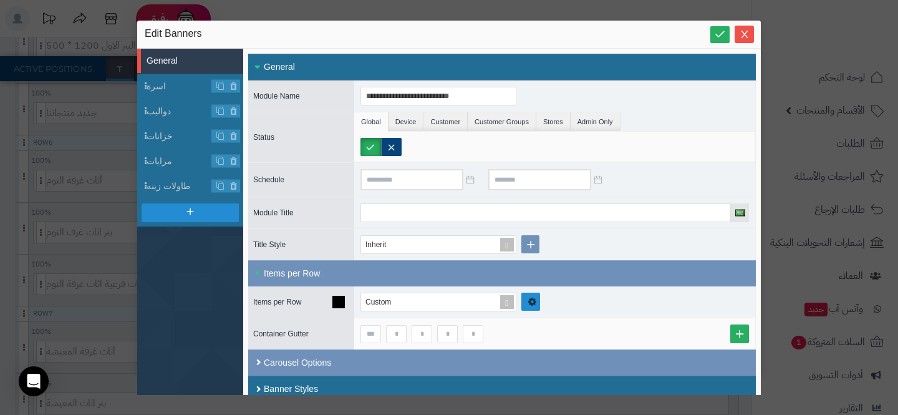
click at [529, 301] on icon at bounding box center [532, 302] width 9 height 10
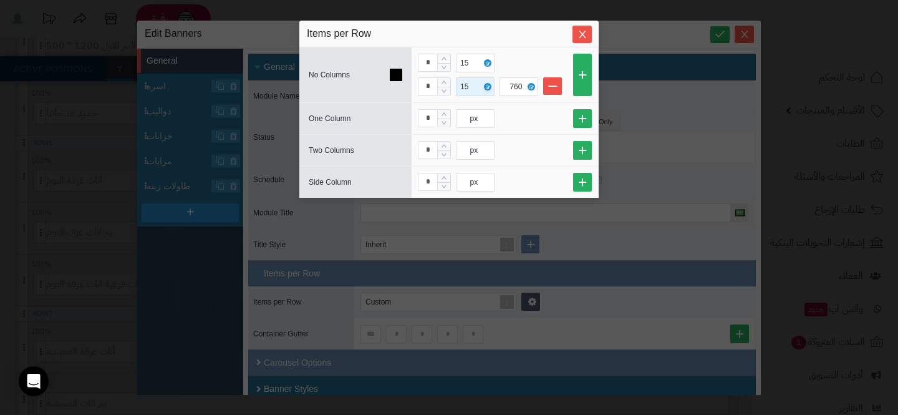
click at [462, 84] on div "15" at bounding box center [465, 86] width 11 height 17
click at [473, 89] on div "* 2" at bounding box center [465, 86] width 19 height 17
click at [473, 89] on input "**" at bounding box center [469, 86] width 12 height 17
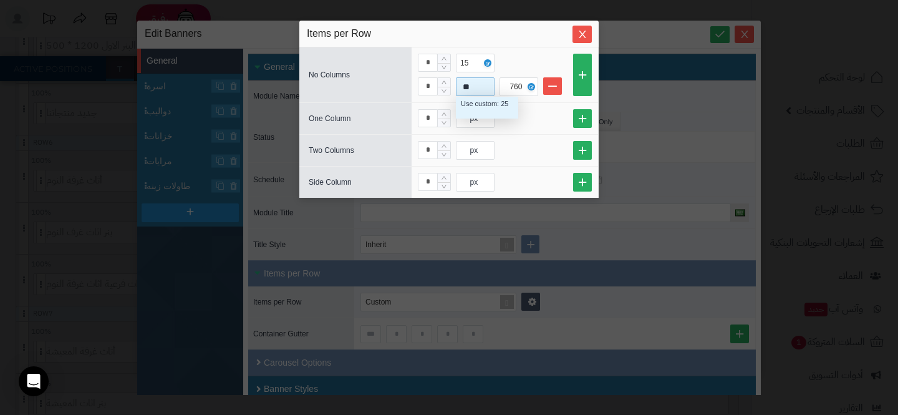
click at [473, 89] on input "**" at bounding box center [469, 86] width 12 height 17
click at [471, 102] on div "Use custom: 5" at bounding box center [487, 104] width 52 height 11
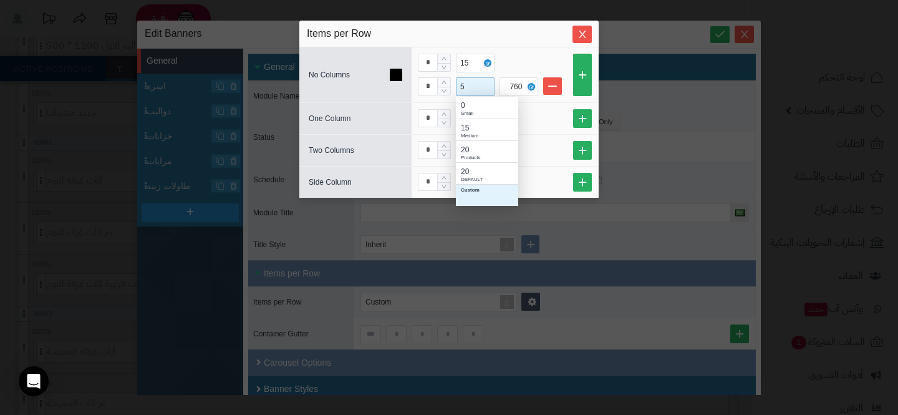
click at [476, 85] on div "5" at bounding box center [473, 86] width 27 height 17
click at [577, 40] on button "Close" at bounding box center [581, 33] width 19 height 17
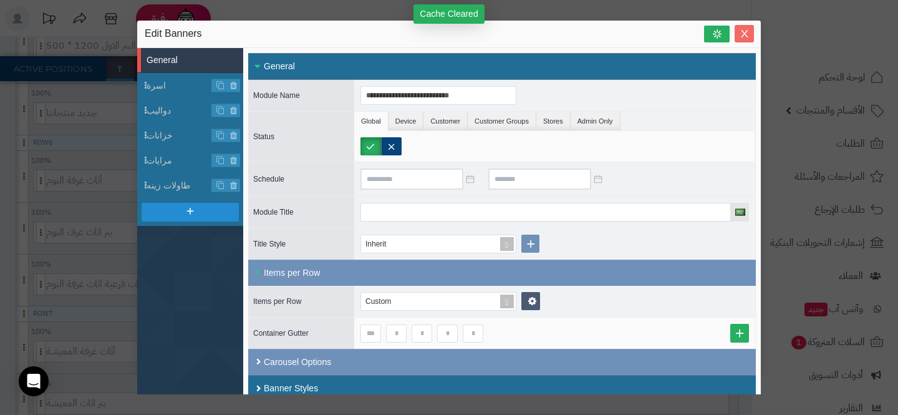
click at [743, 30] on icon "Close" at bounding box center [745, 34] width 10 height 10
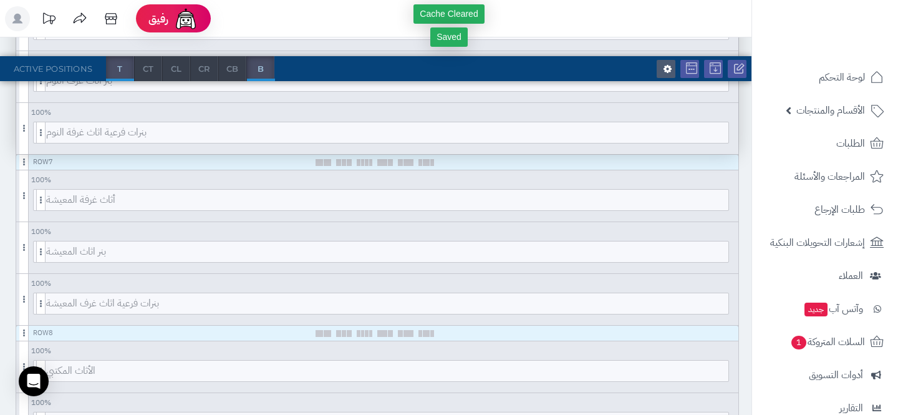
scroll to position [648, 0]
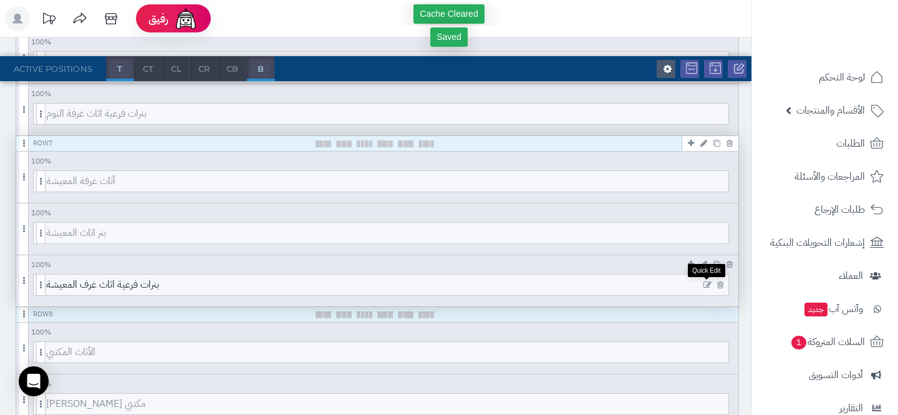
click at [706, 282] on icon at bounding box center [707, 285] width 8 height 9
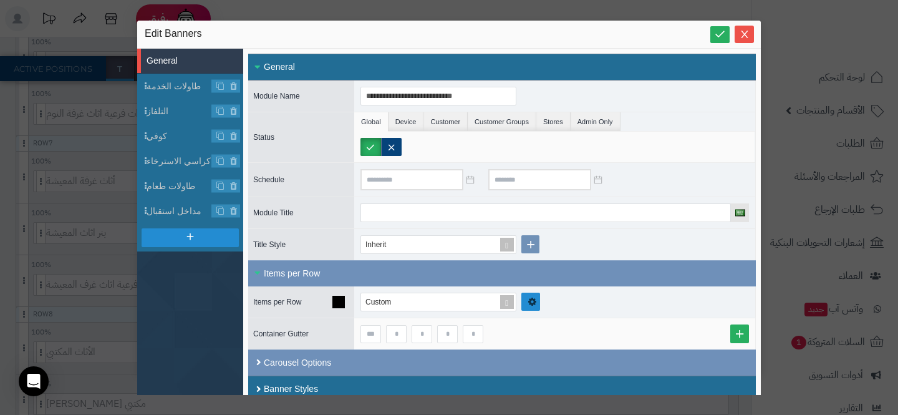
click at [532, 307] on link at bounding box center [530, 301] width 19 height 18
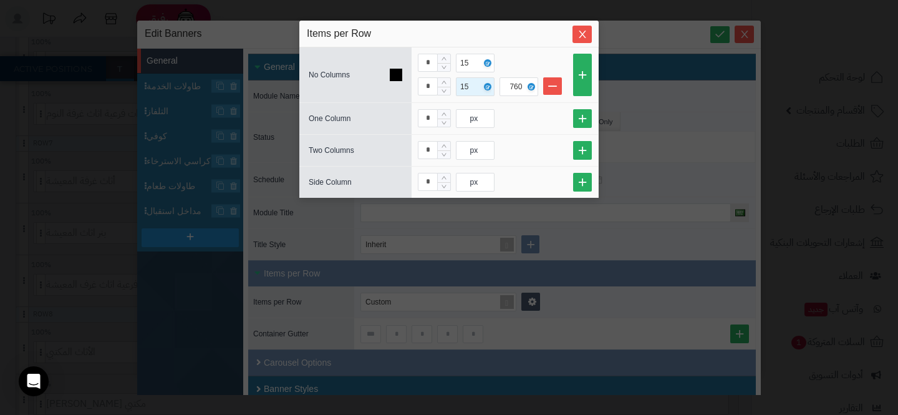
click at [462, 87] on div "15" at bounding box center [465, 86] width 11 height 17
click at [460, 100] on div "Use custom: 5" at bounding box center [487, 108] width 62 height 22
click at [575, 27] on button "Close" at bounding box center [581, 33] width 19 height 17
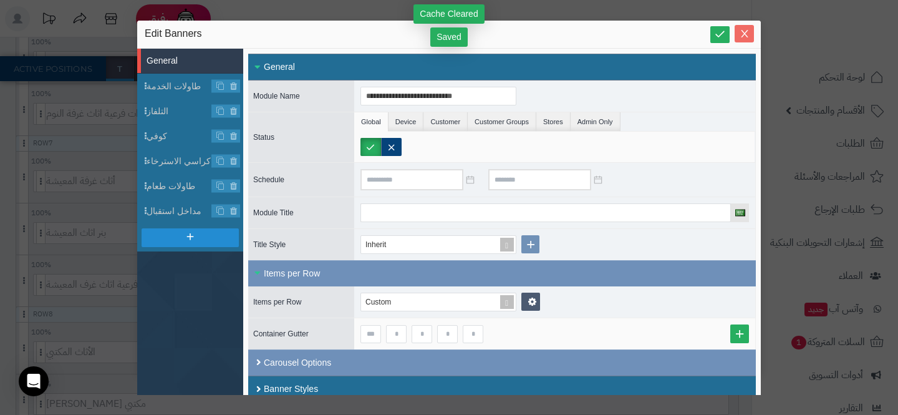
click at [745, 27] on button "Close" at bounding box center [744, 33] width 19 height 17
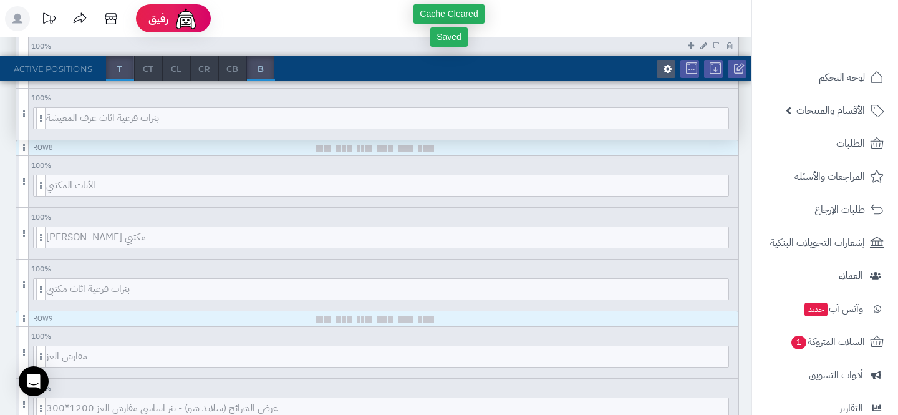
scroll to position [815, 0]
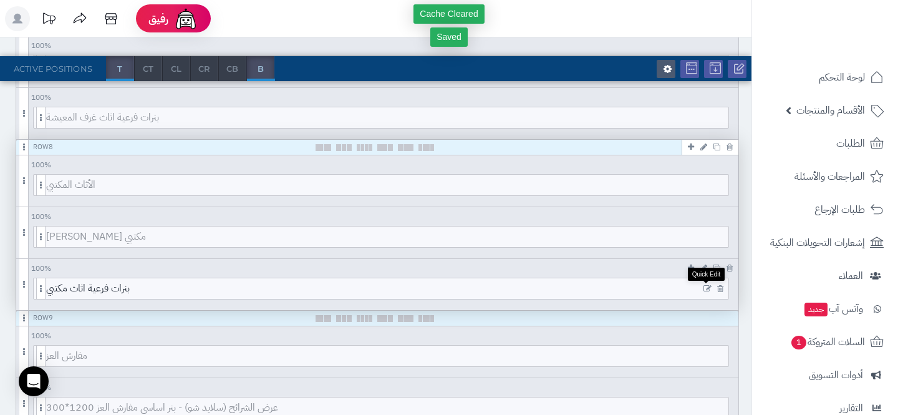
click at [706, 286] on icon at bounding box center [707, 288] width 8 height 9
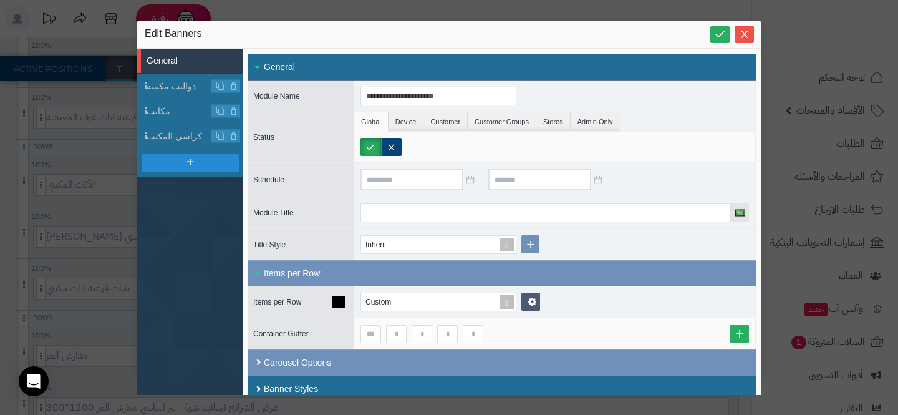
click at [536, 311] on div "Custom" at bounding box center [554, 301] width 401 height 31
click at [536, 292] on link at bounding box center [530, 301] width 19 height 18
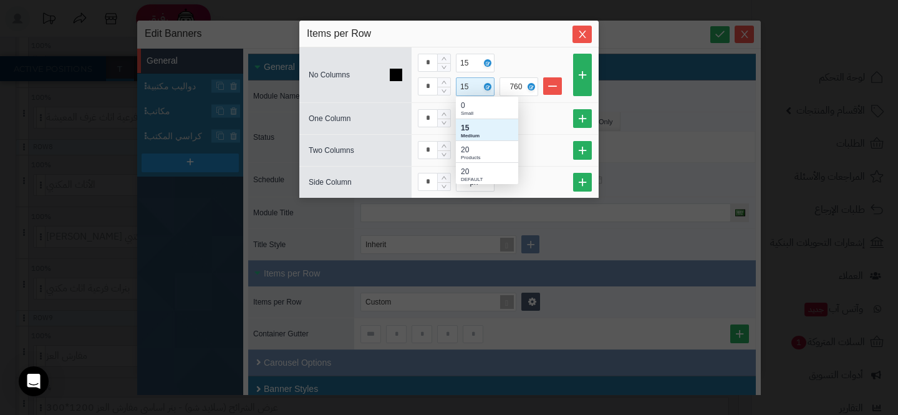
click at [466, 90] on div "15" at bounding box center [465, 86] width 11 height 17
click at [480, 108] on div "Use custom: 5" at bounding box center [487, 104] width 52 height 11
click at [584, 35] on icon "Close" at bounding box center [582, 34] width 10 height 10
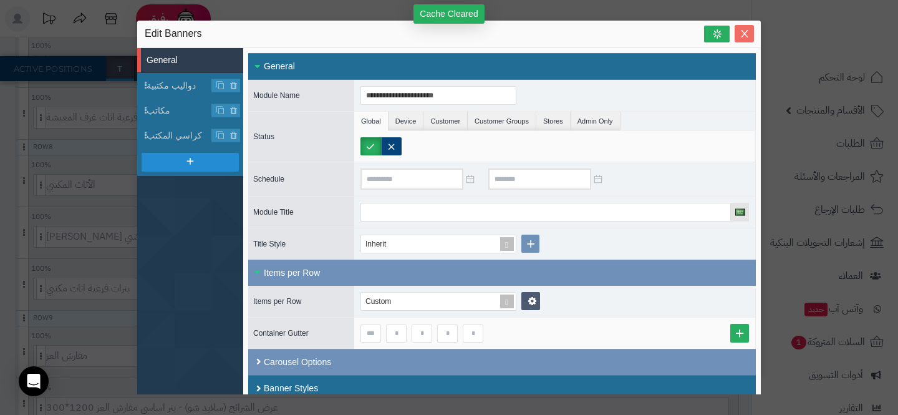
click at [740, 31] on icon "Close" at bounding box center [745, 34] width 10 height 10
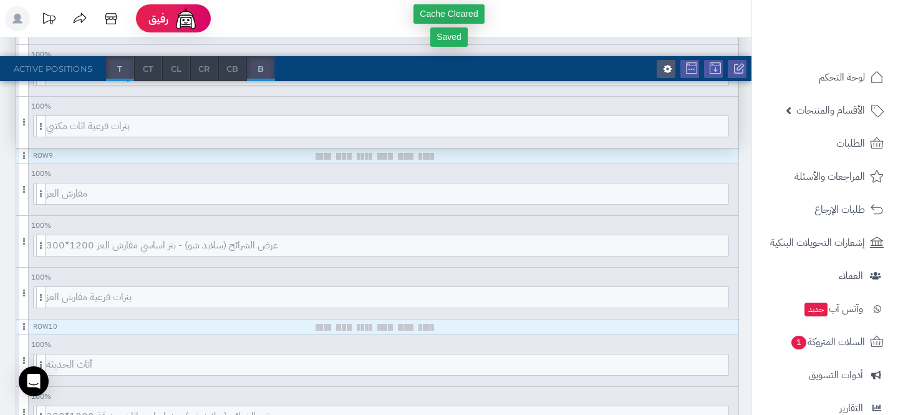
scroll to position [980, 0]
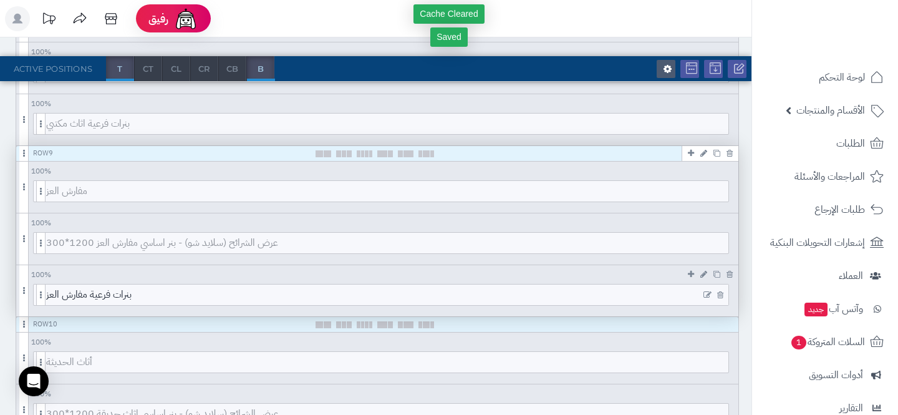
click at [708, 294] on icon at bounding box center [707, 295] width 8 height 9
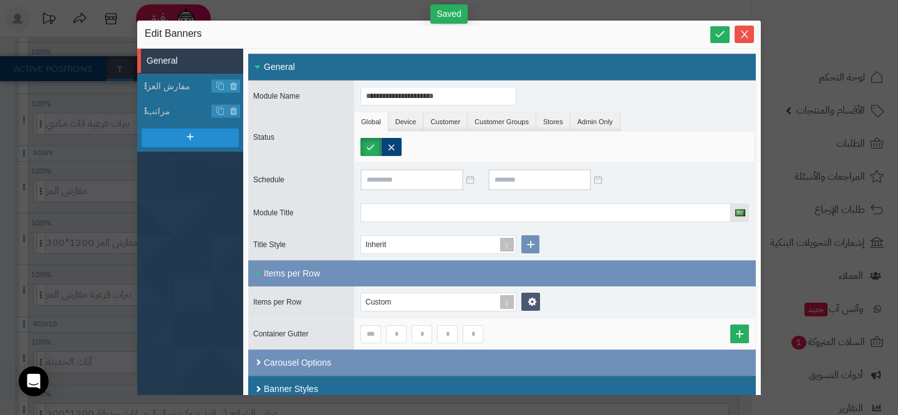
scroll to position [12, 0]
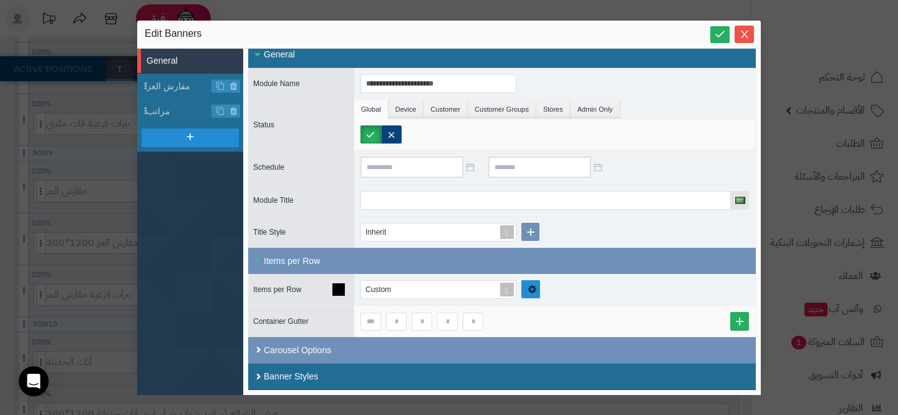
click at [526, 287] on link at bounding box center [530, 289] width 19 height 18
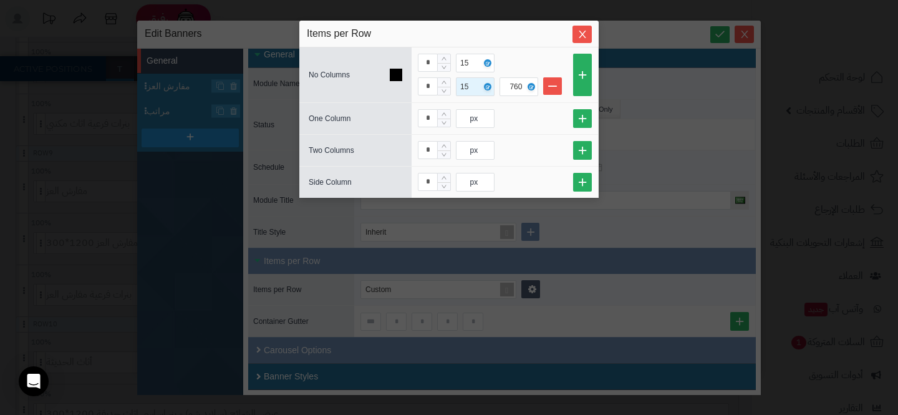
click at [465, 87] on div "15" at bounding box center [465, 86] width 11 height 17
click at [465, 102] on div "Use custom: 5" at bounding box center [487, 104] width 52 height 11
click at [585, 37] on icon "Close" at bounding box center [582, 34] width 10 height 10
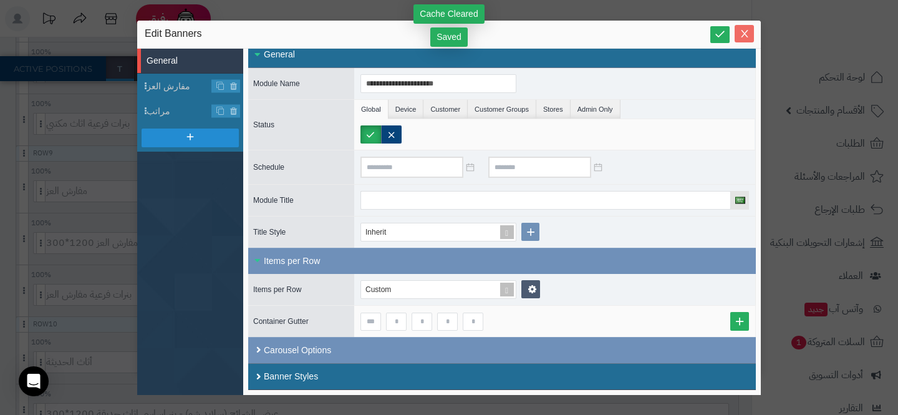
click at [738, 32] on span "Close" at bounding box center [744, 34] width 19 height 11
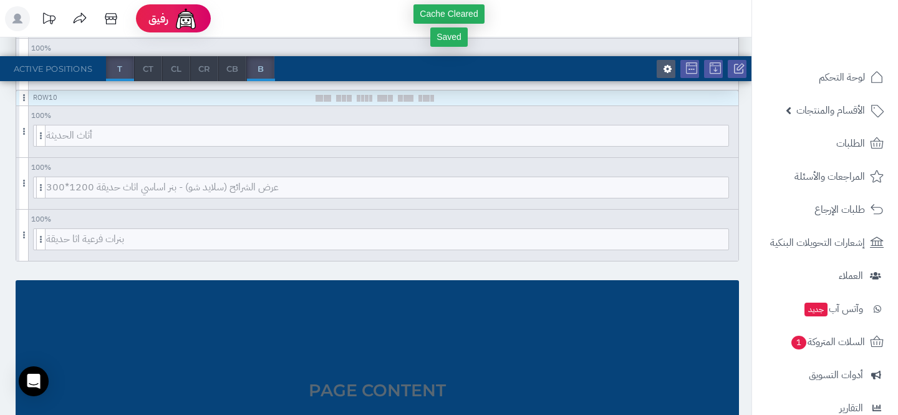
scroll to position [1225, 0]
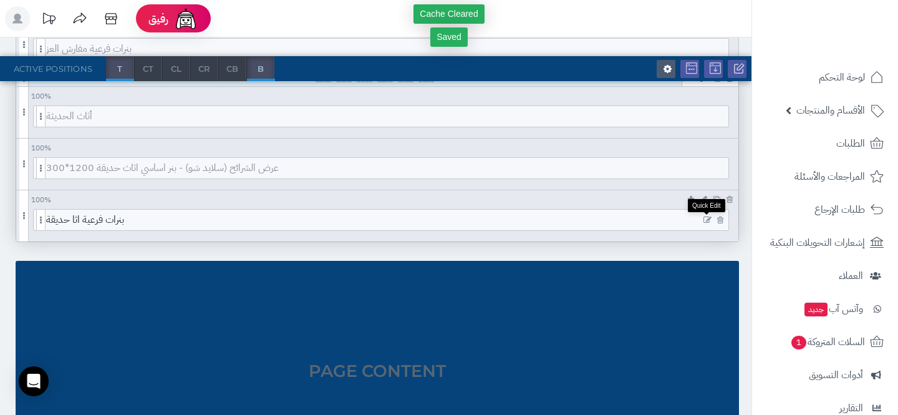
click at [708, 219] on icon at bounding box center [707, 220] width 8 height 9
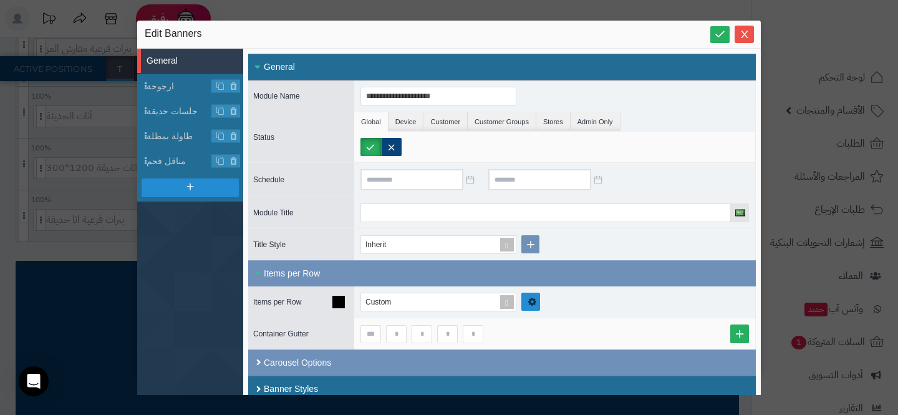
click at [539, 307] on link at bounding box center [530, 301] width 19 height 18
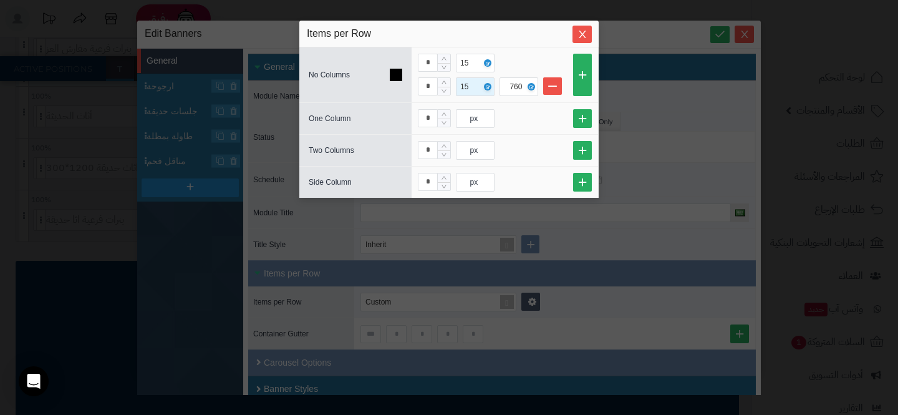
click at [460, 84] on div "15" at bounding box center [473, 86] width 35 height 17
click at [461, 101] on div "Use custom: 5" at bounding box center [487, 104] width 52 height 11
click at [579, 40] on button "Close" at bounding box center [581, 33] width 19 height 17
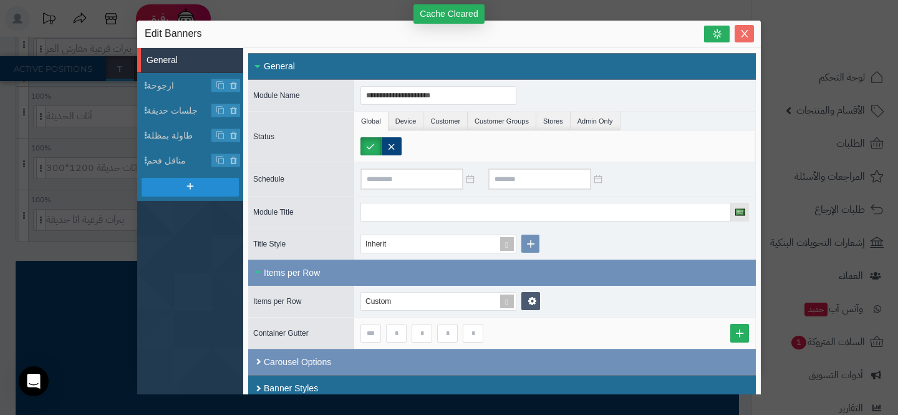
click at [741, 38] on icon "Close" at bounding box center [745, 34] width 10 height 10
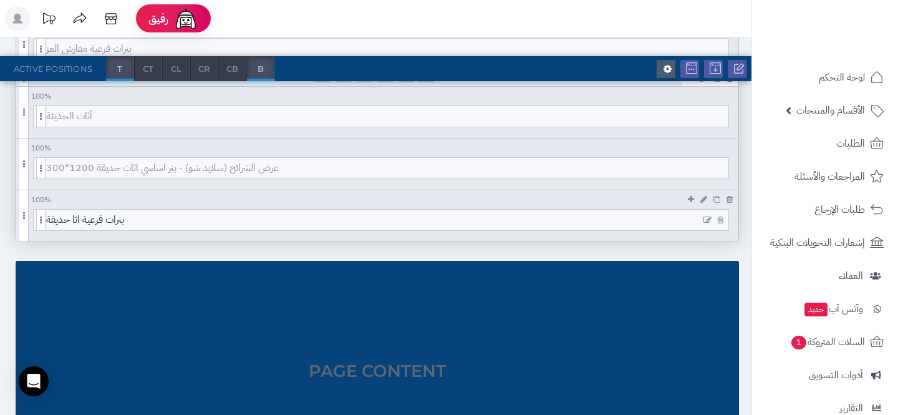
click at [704, 216] on icon at bounding box center [707, 220] width 8 height 9
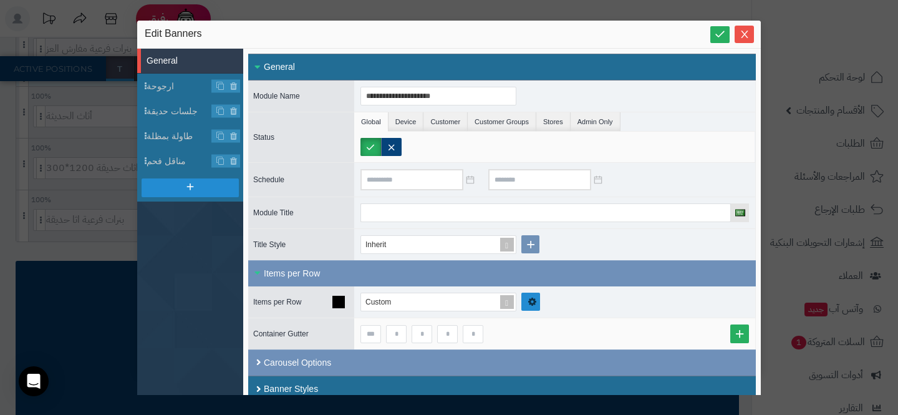
click at [529, 296] on link at bounding box center [530, 301] width 19 height 18
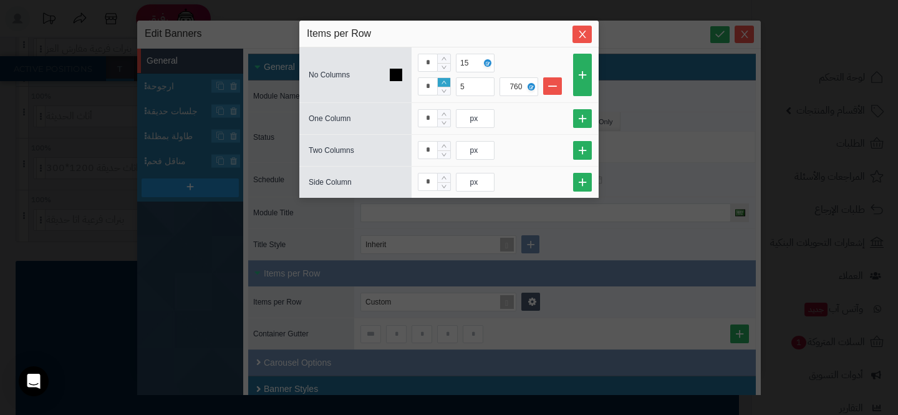
click at [440, 80] on icon "Increase Value" at bounding box center [443, 82] width 7 height 7
click at [582, 34] on icon "Close" at bounding box center [582, 33] width 7 height 7
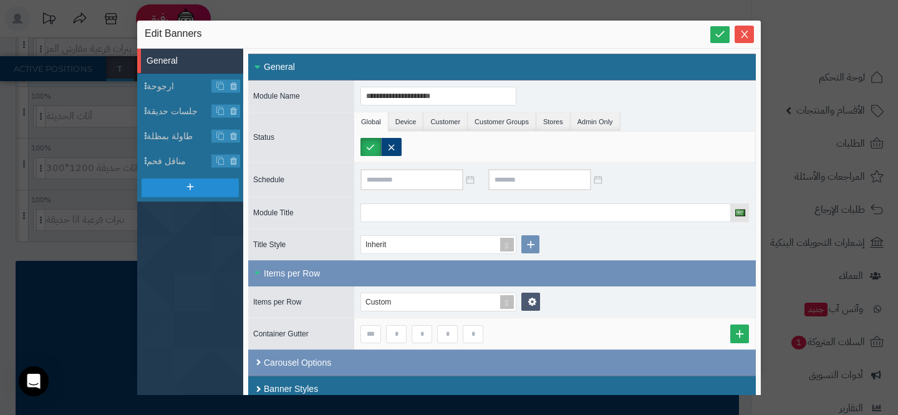
click at [108, 218] on div "**********" at bounding box center [449, 207] width 898 height 415
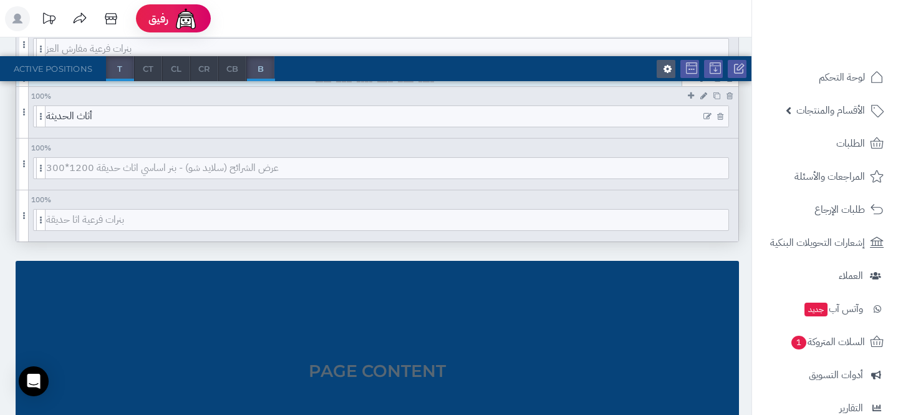
click at [704, 116] on icon at bounding box center [707, 116] width 8 height 9
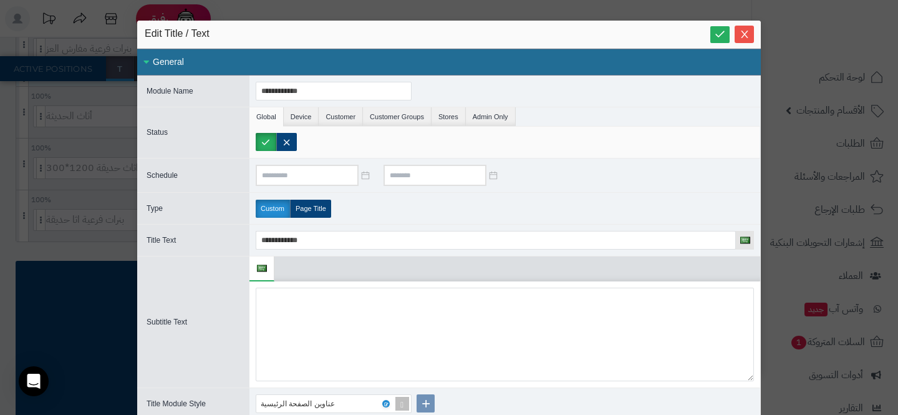
scroll to position [278, 0]
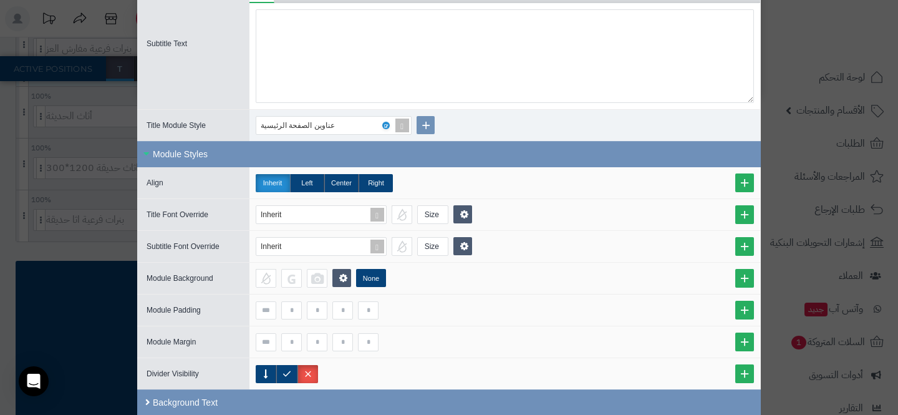
click at [114, 252] on div "**********" at bounding box center [449, 207] width 898 height 415
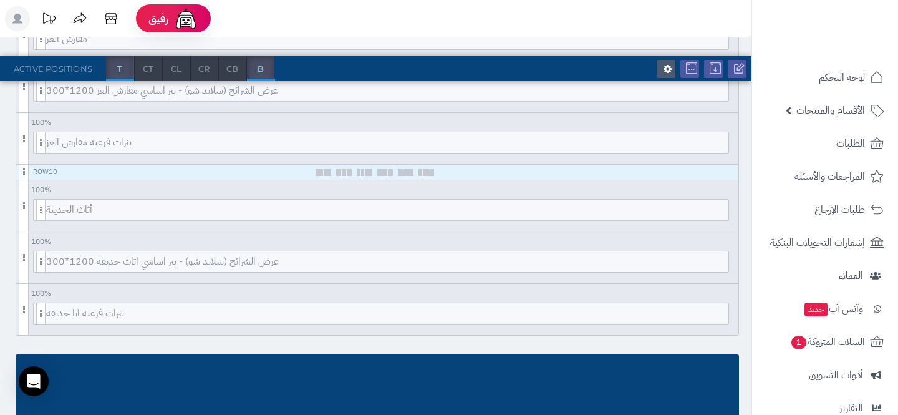
scroll to position [1109, 0]
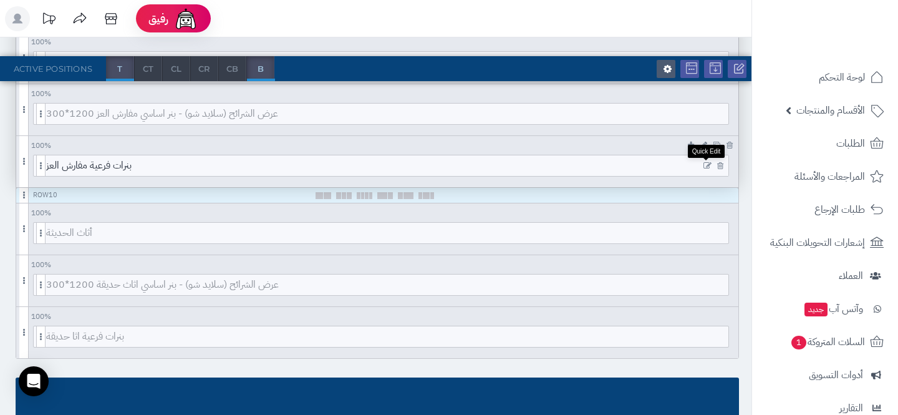
click at [706, 163] on icon at bounding box center [707, 165] width 8 height 9
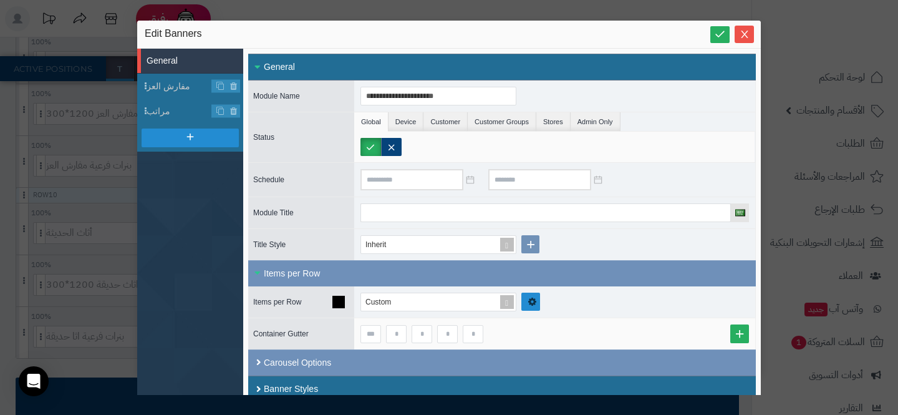
click at [523, 302] on link at bounding box center [530, 301] width 19 height 18
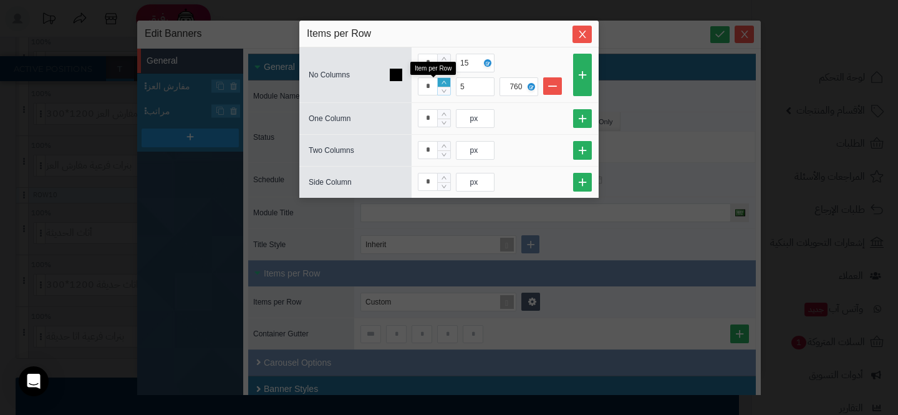
click at [444, 82] on icon "Increase Value" at bounding box center [444, 82] width 6 height 7
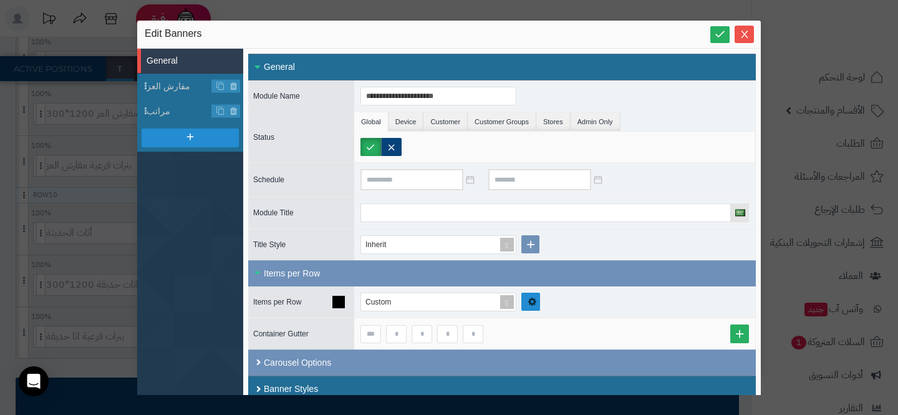
click at [525, 292] on link at bounding box center [530, 301] width 19 height 18
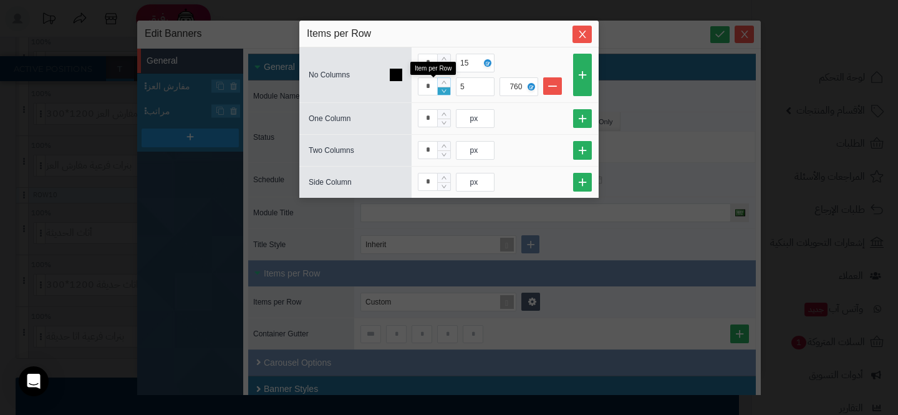
click at [448, 92] on span "Decrease Value" at bounding box center [444, 91] width 12 height 9
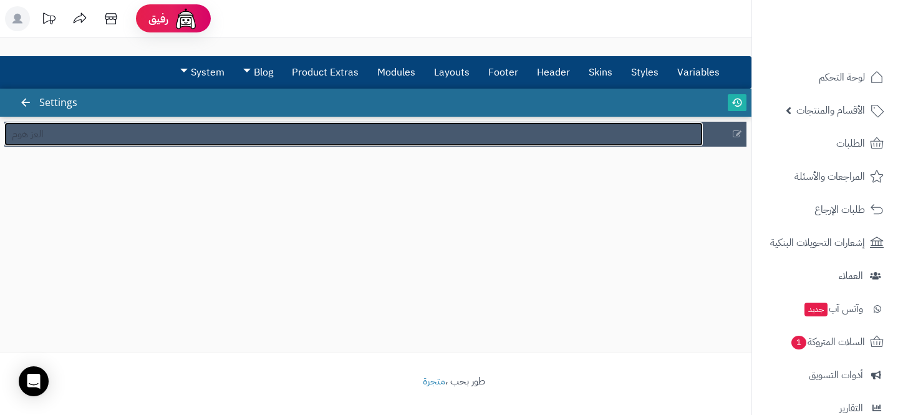
click at [218, 130] on link "العز هوم" at bounding box center [353, 134] width 698 height 24
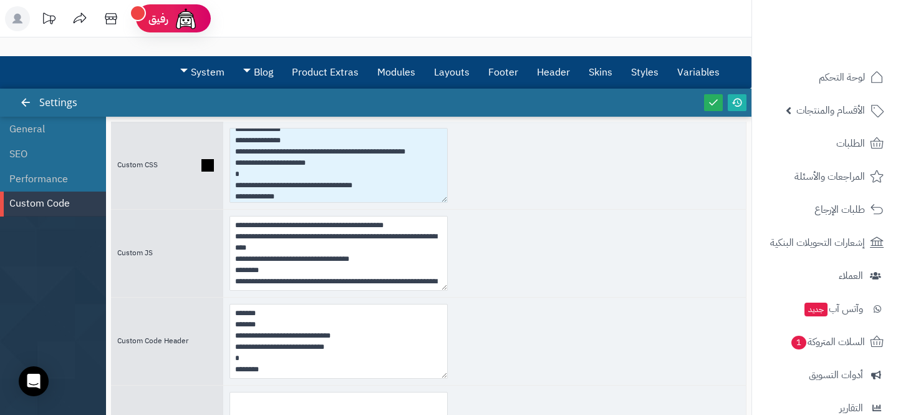
scroll to position [2961, 0]
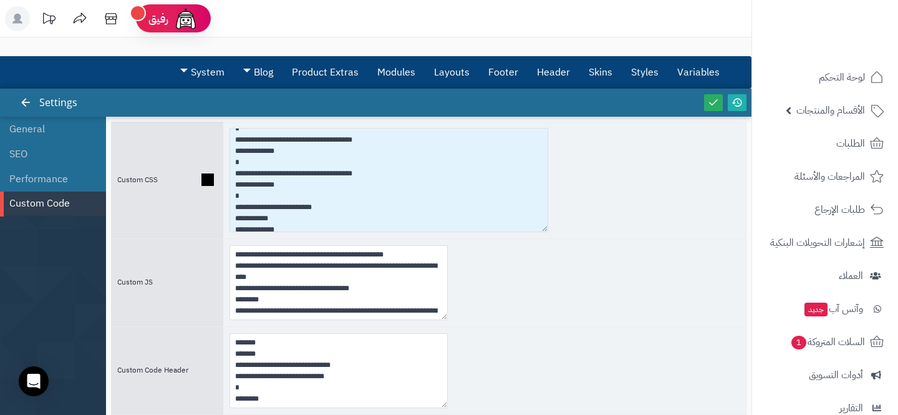
drag, startPoint x: 443, startPoint y: 198, endPoint x: 568, endPoint y: 235, distance: 130.6
click at [569, 235] on div at bounding box center [484, 180] width 523 height 117
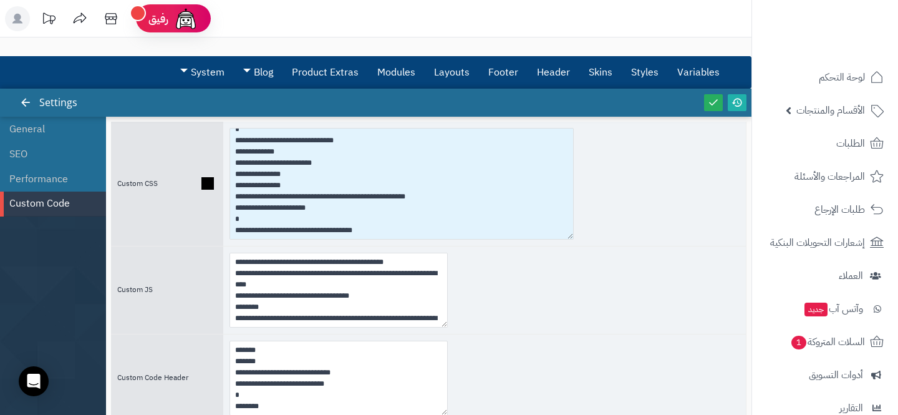
scroll to position [2847, 0]
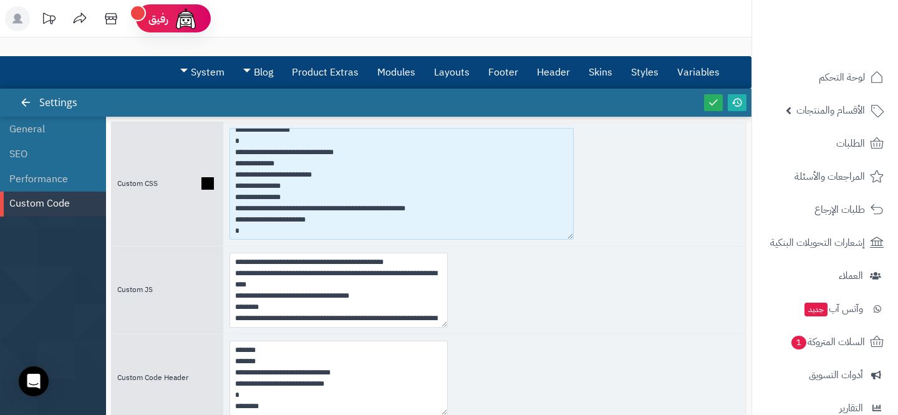
click at [234, 200] on textarea at bounding box center [401, 184] width 344 height 112
click at [316, 198] on textarea at bounding box center [401, 184] width 344 height 112
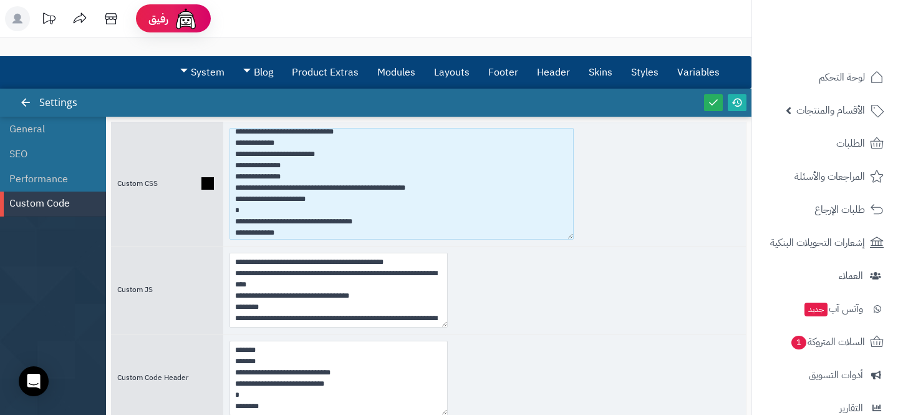
scroll to position [2870, 0]
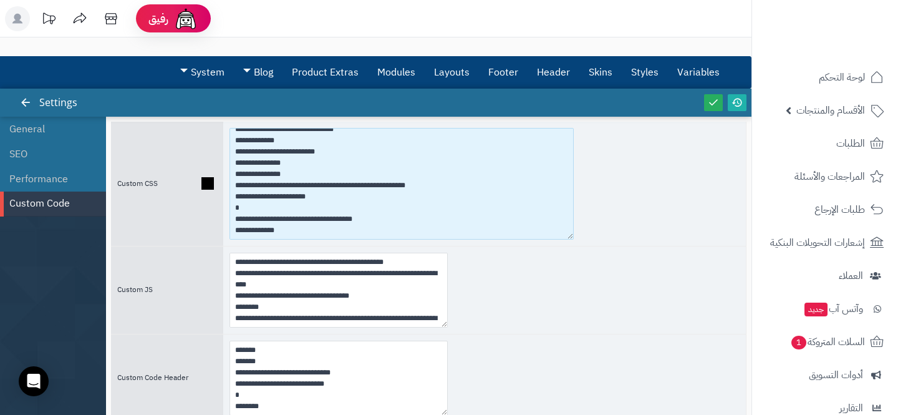
click at [243, 209] on textarea at bounding box center [401, 184] width 344 height 112
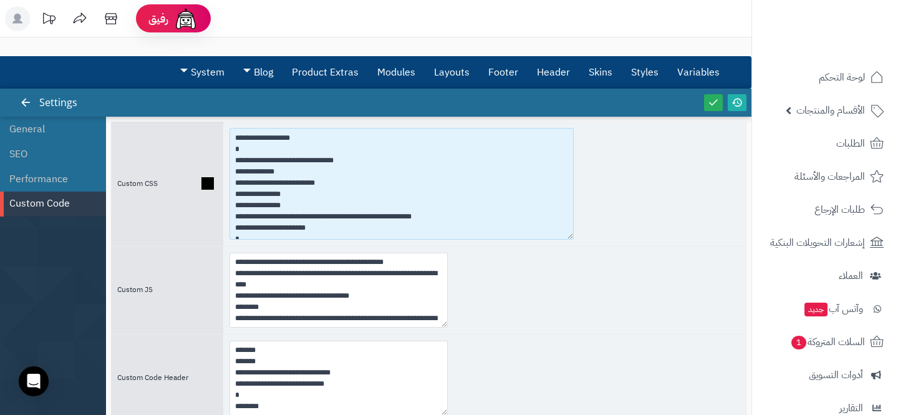
scroll to position [2838, 0]
click at [281, 161] on textarea at bounding box center [401, 184] width 344 height 112
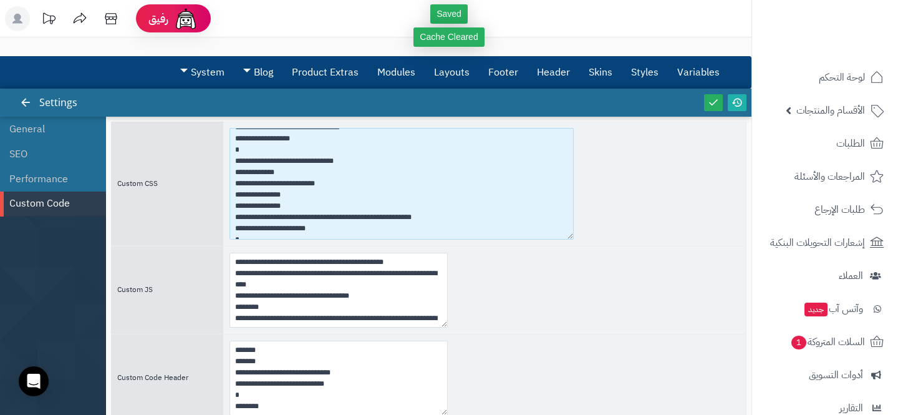
type textarea "**********"
